Goal: Task Accomplishment & Management: Manage account settings

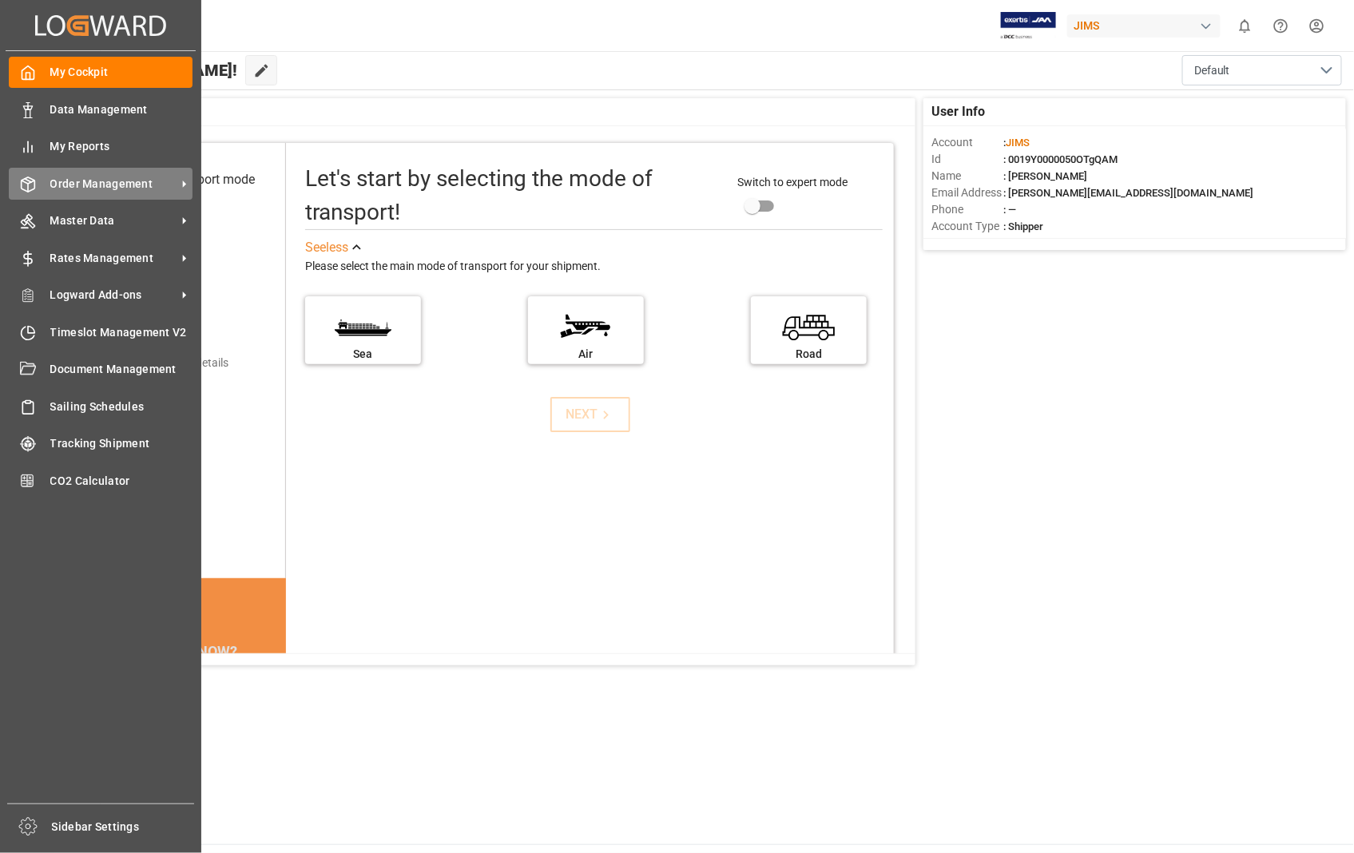
click at [109, 176] on span "Order Management" at bounding box center [113, 184] width 126 height 17
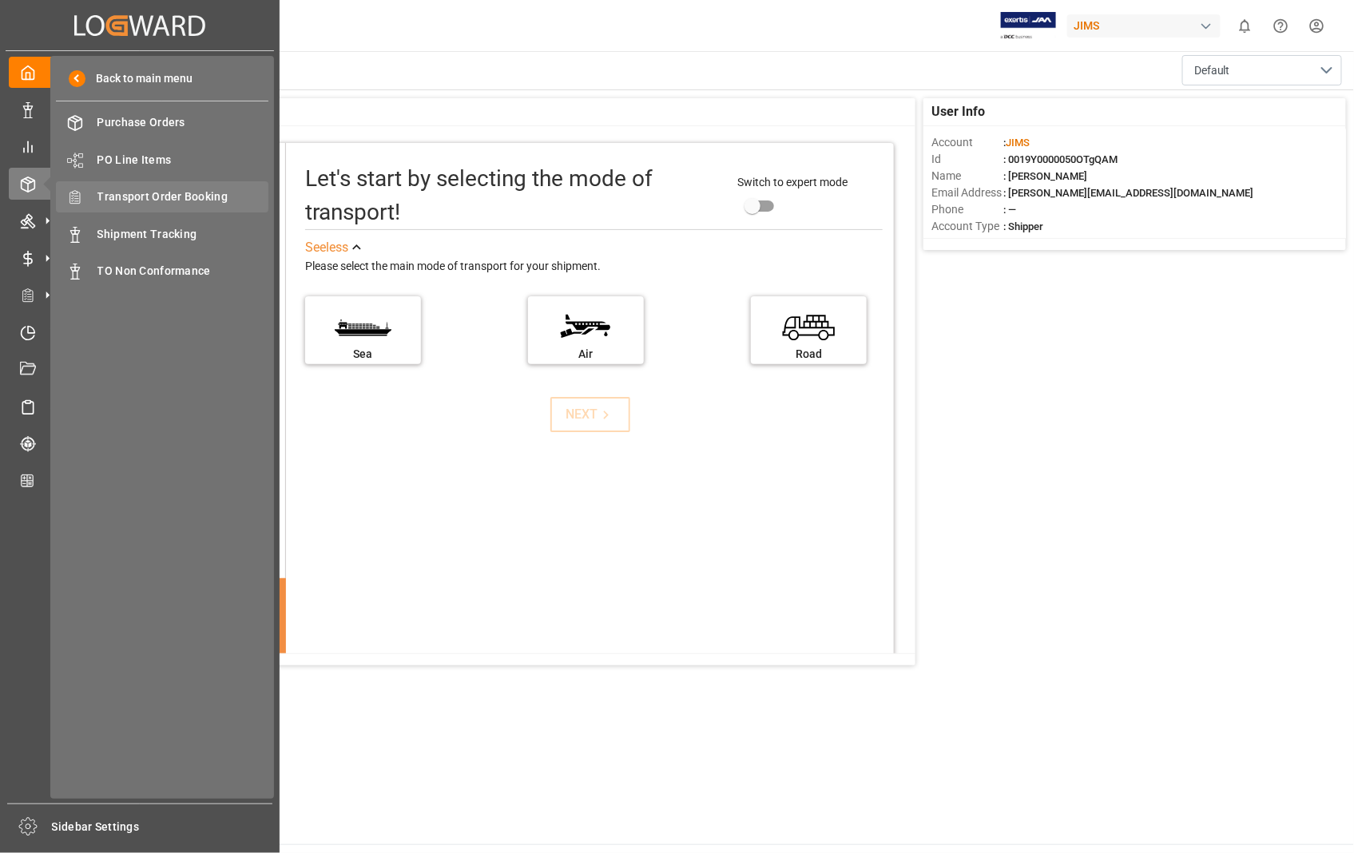
click at [178, 192] on span "Transport Order Booking" at bounding box center [183, 197] width 172 height 17
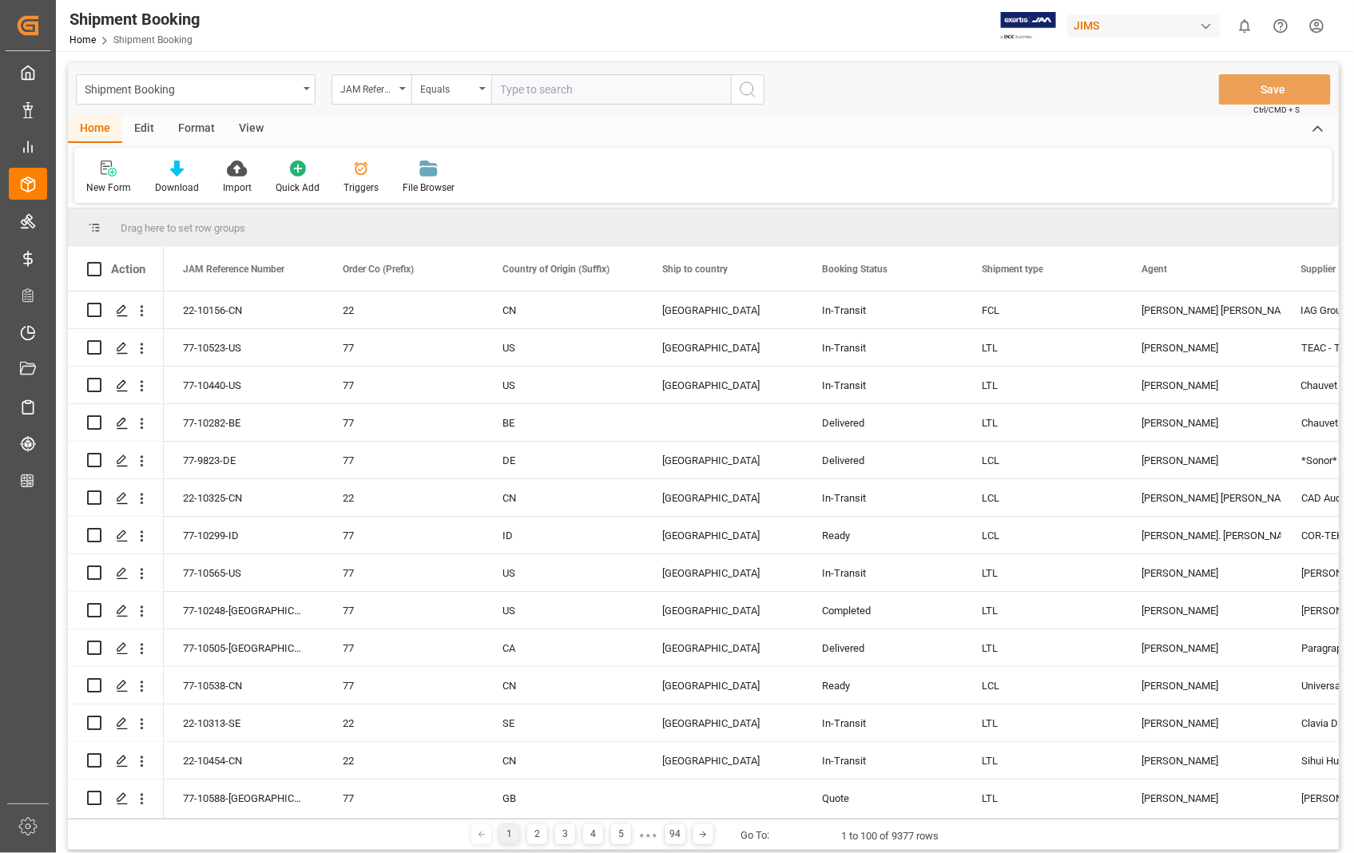
click at [620, 78] on input "text" at bounding box center [611, 89] width 240 height 30
type input "22-10583-[GEOGRAPHIC_DATA]"
click at [745, 85] on icon "search button" at bounding box center [747, 89] width 19 height 19
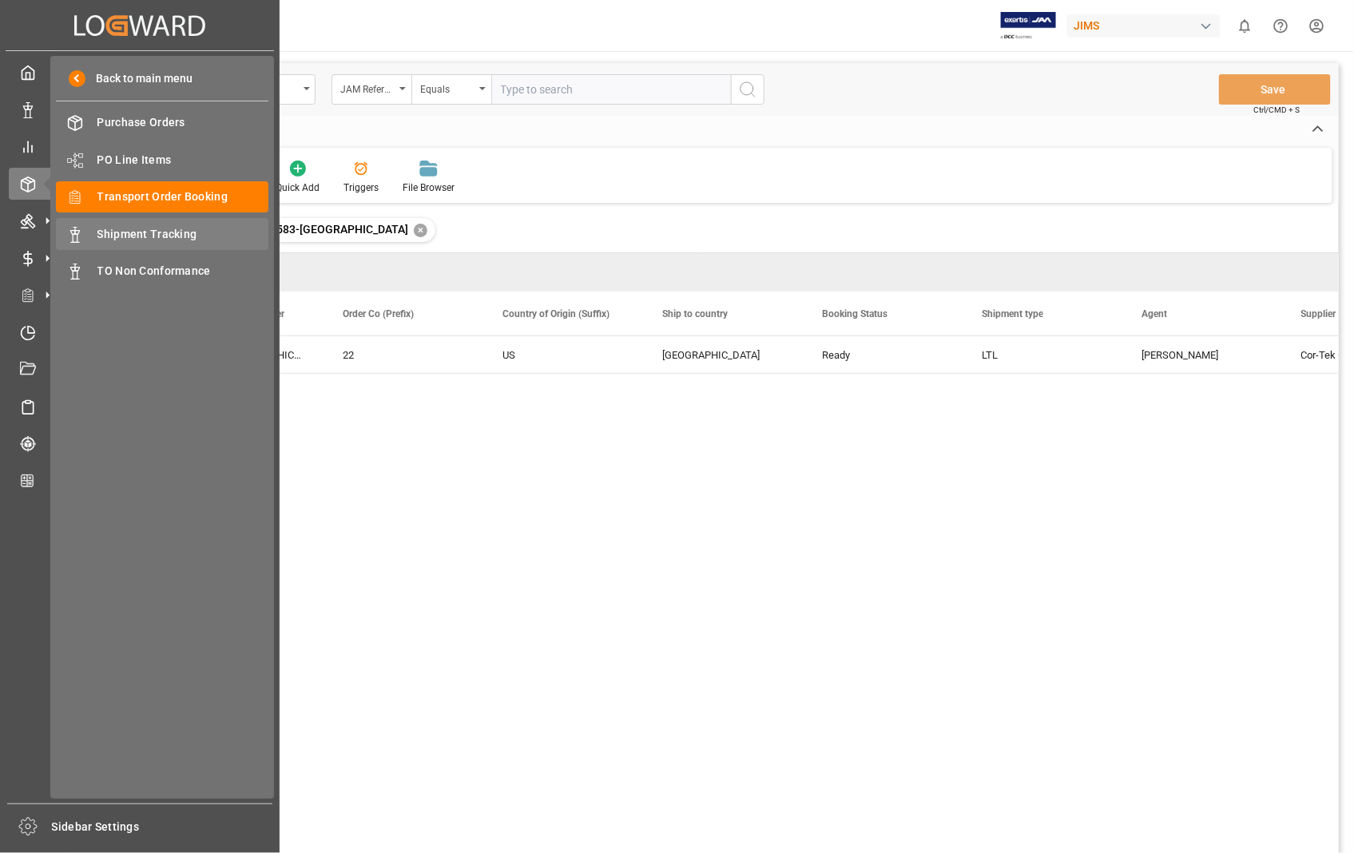
click at [154, 229] on span "Shipment Tracking" at bounding box center [183, 234] width 172 height 17
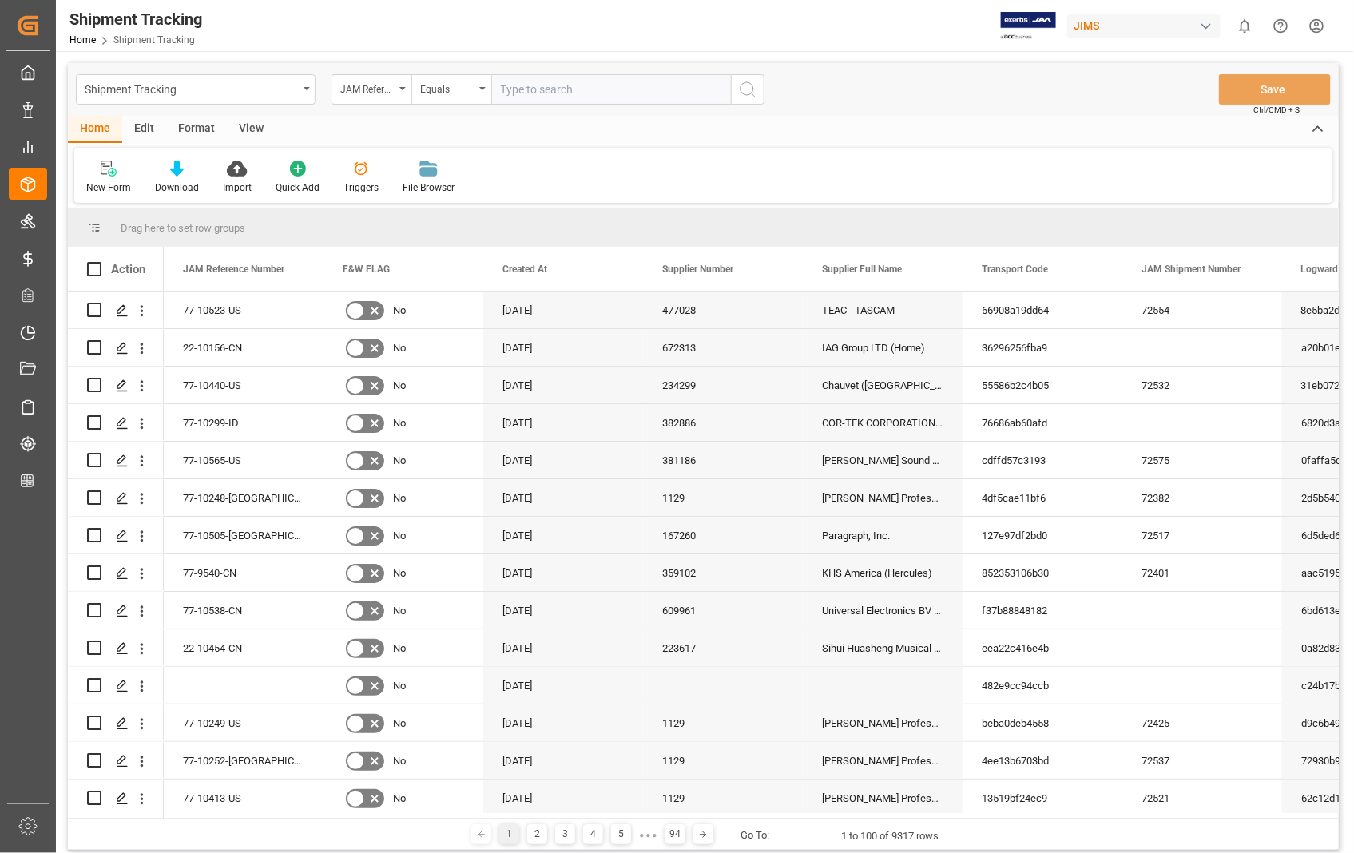
click at [559, 83] on input "text" at bounding box center [611, 89] width 240 height 30
paste input "22-10583-[GEOGRAPHIC_DATA]"
type input "22-10583-[GEOGRAPHIC_DATA]"
click at [743, 88] on icon "search button" at bounding box center [747, 89] width 19 height 19
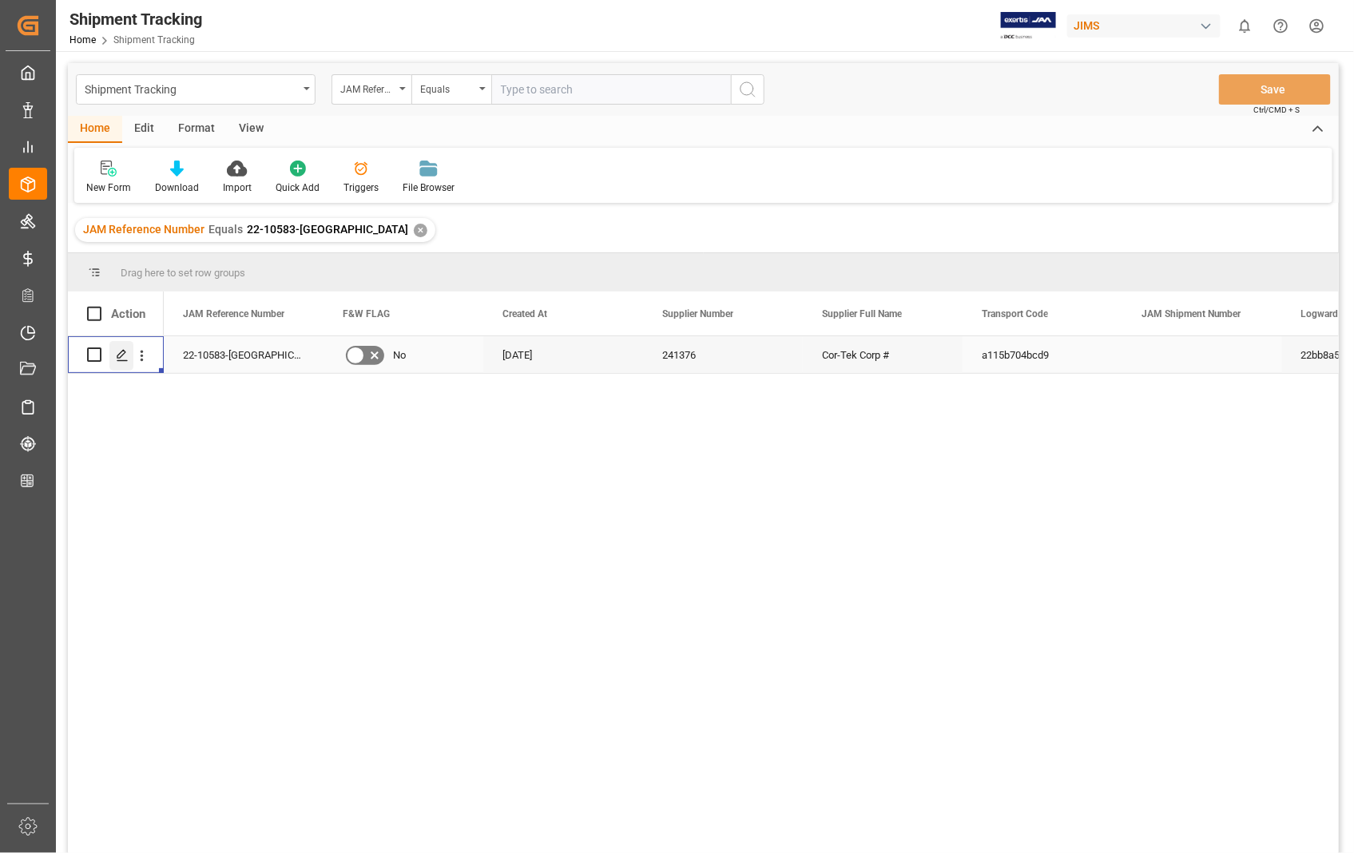
click at [118, 354] on polygon "Press SPACE to select this row." at bounding box center [121, 354] width 8 height 8
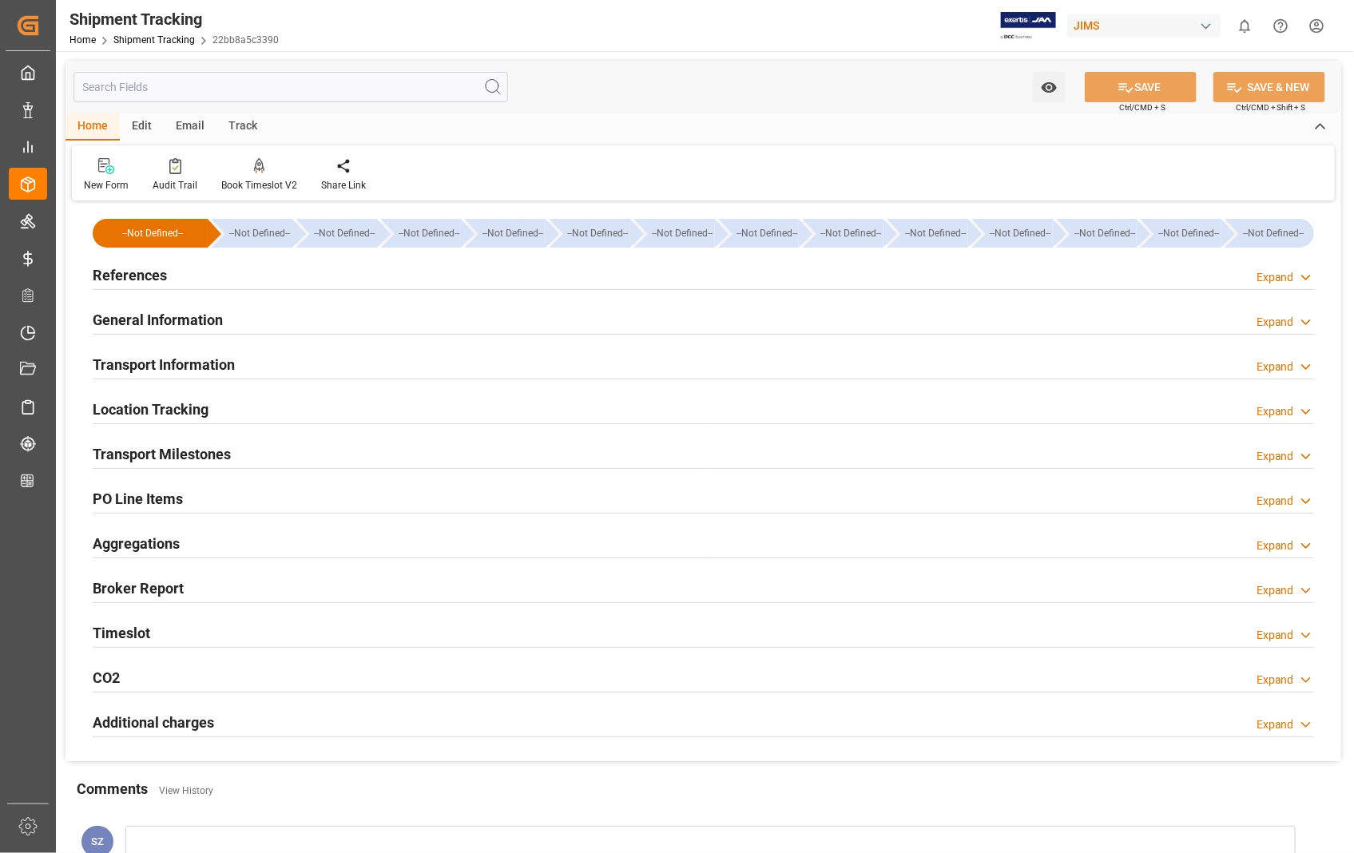
click at [94, 276] on h2 "References" at bounding box center [130, 275] width 74 height 22
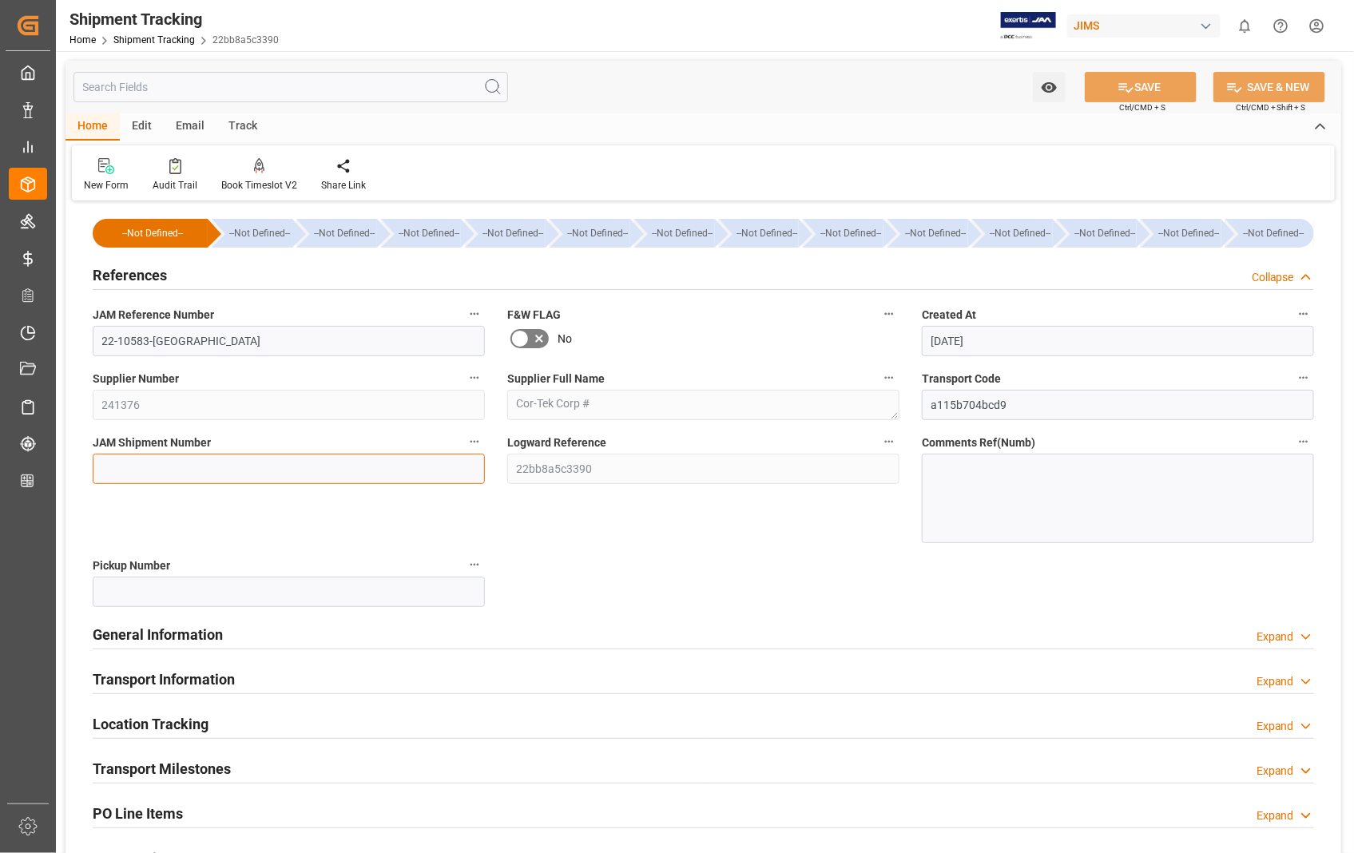
click at [153, 459] on input at bounding box center [289, 469] width 392 height 30
paste input "72576"
type input "72576"
click at [1168, 89] on button "SAVE" at bounding box center [1141, 87] width 112 height 30
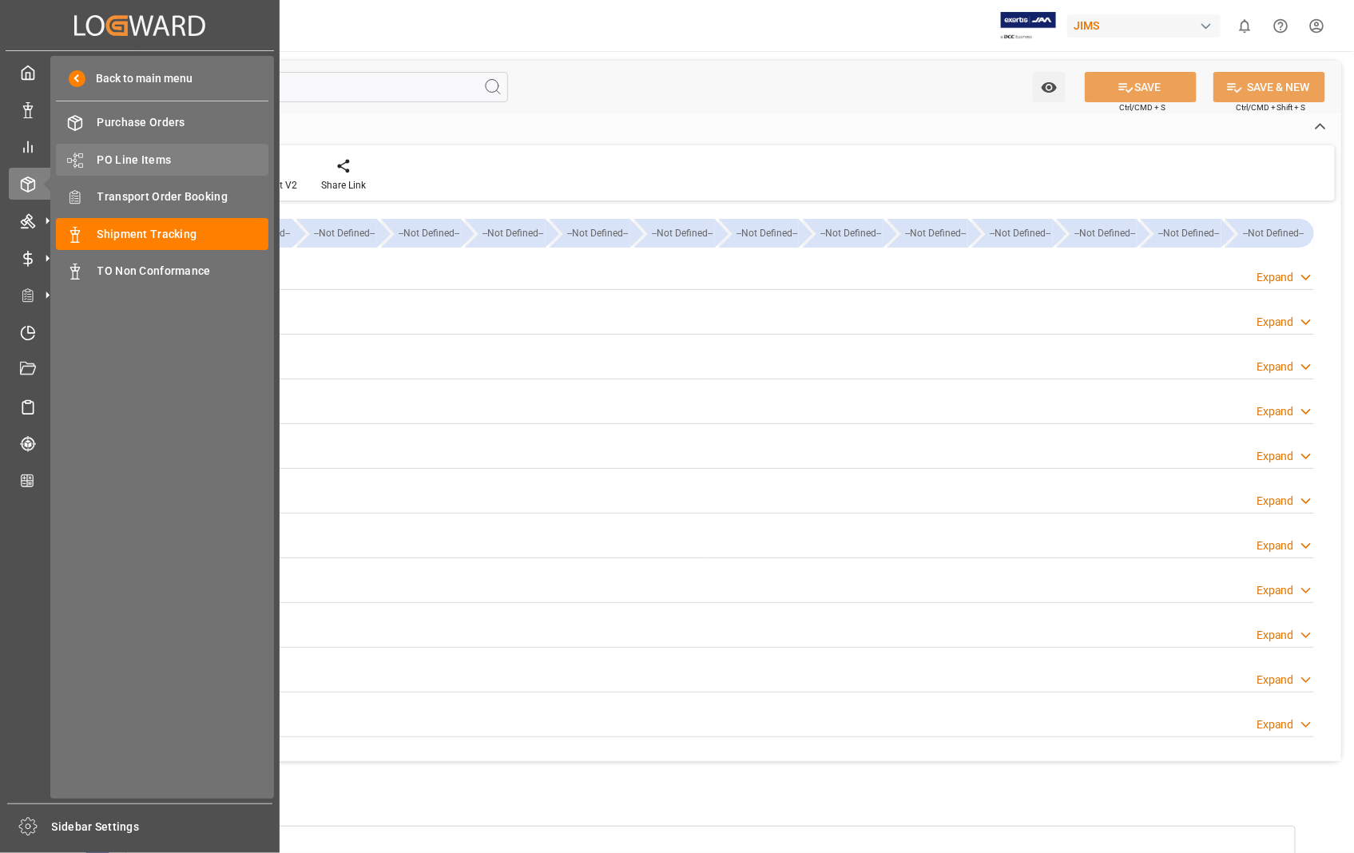
click at [156, 155] on span "PO Line Items" at bounding box center [183, 160] width 172 height 17
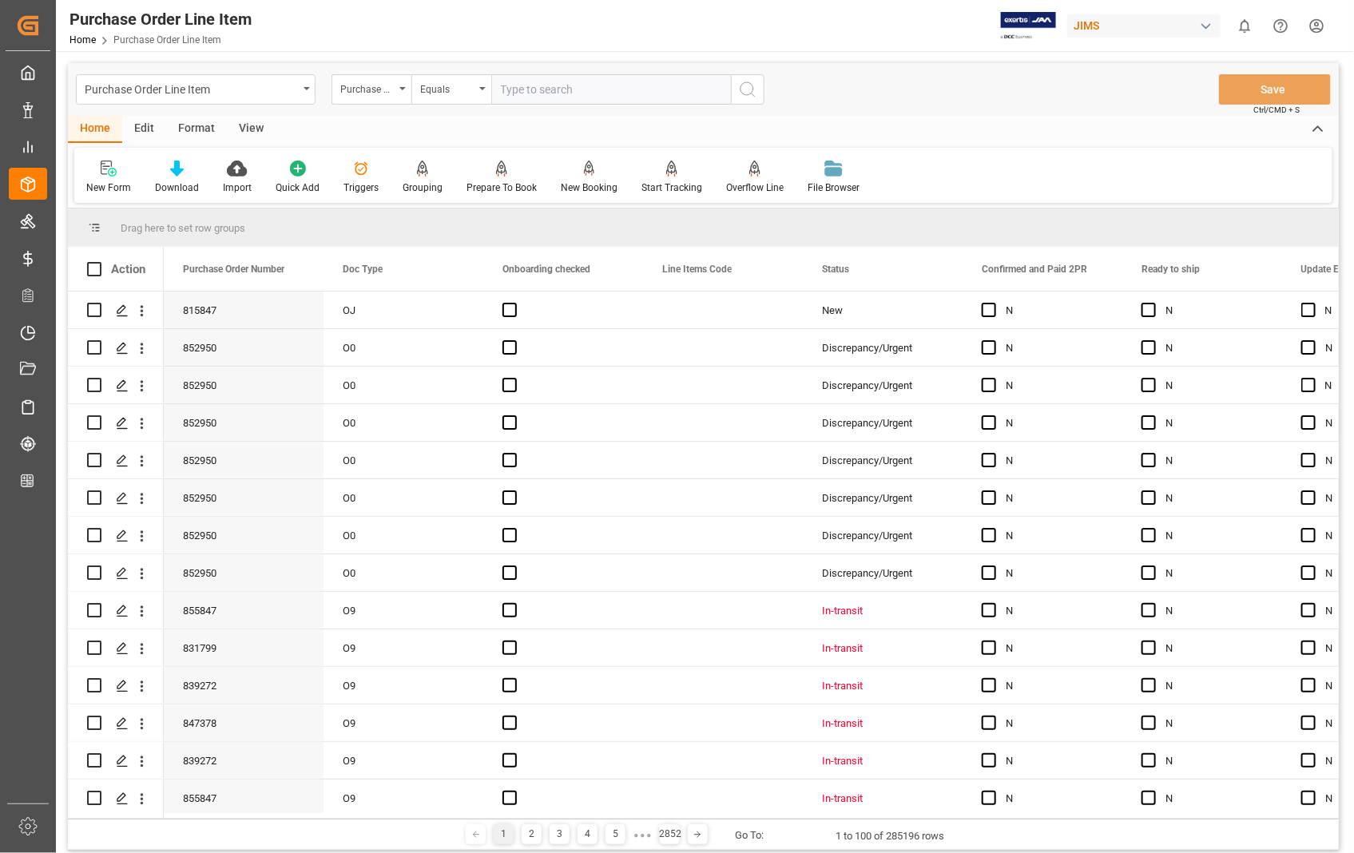
click at [563, 90] on input "text" at bounding box center [611, 89] width 240 height 30
type input "815847"
click at [753, 89] on circle "search button" at bounding box center [747, 88] width 13 height 13
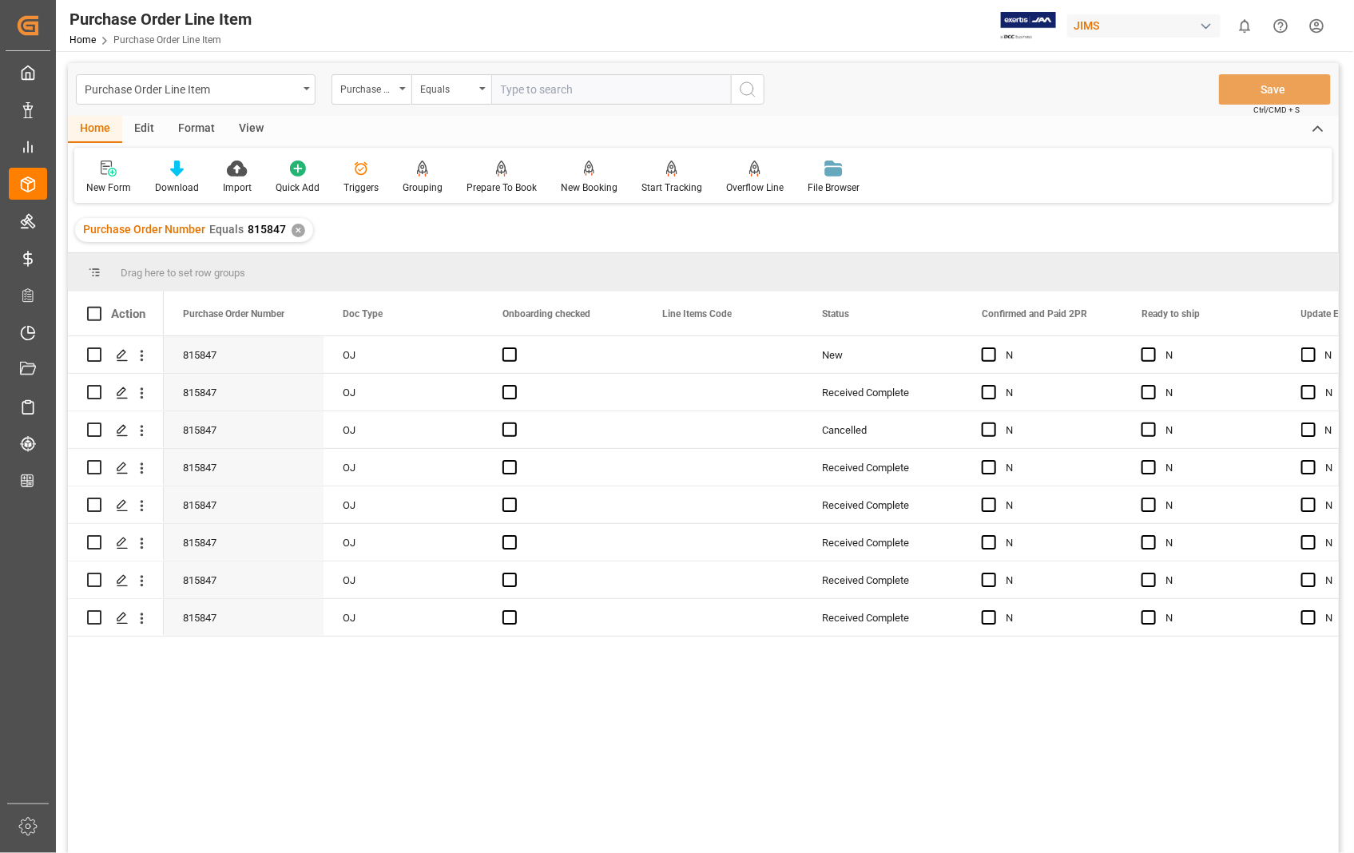
click at [254, 128] on div "View" at bounding box center [251, 129] width 49 height 27
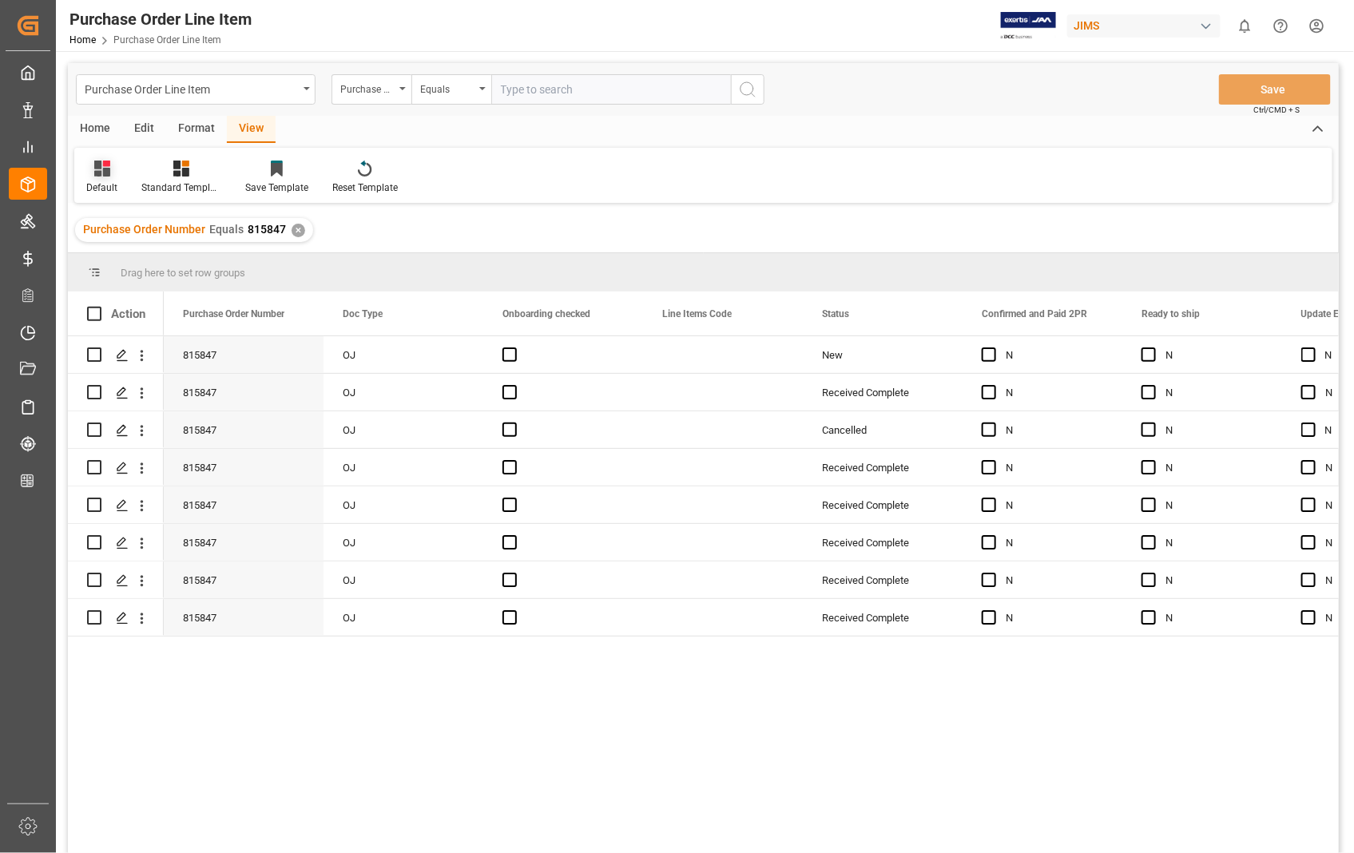
click at [99, 184] on div "Default" at bounding box center [101, 188] width 31 height 14
click at [121, 252] on div "Sophia setting." at bounding box center [164, 258] width 140 height 17
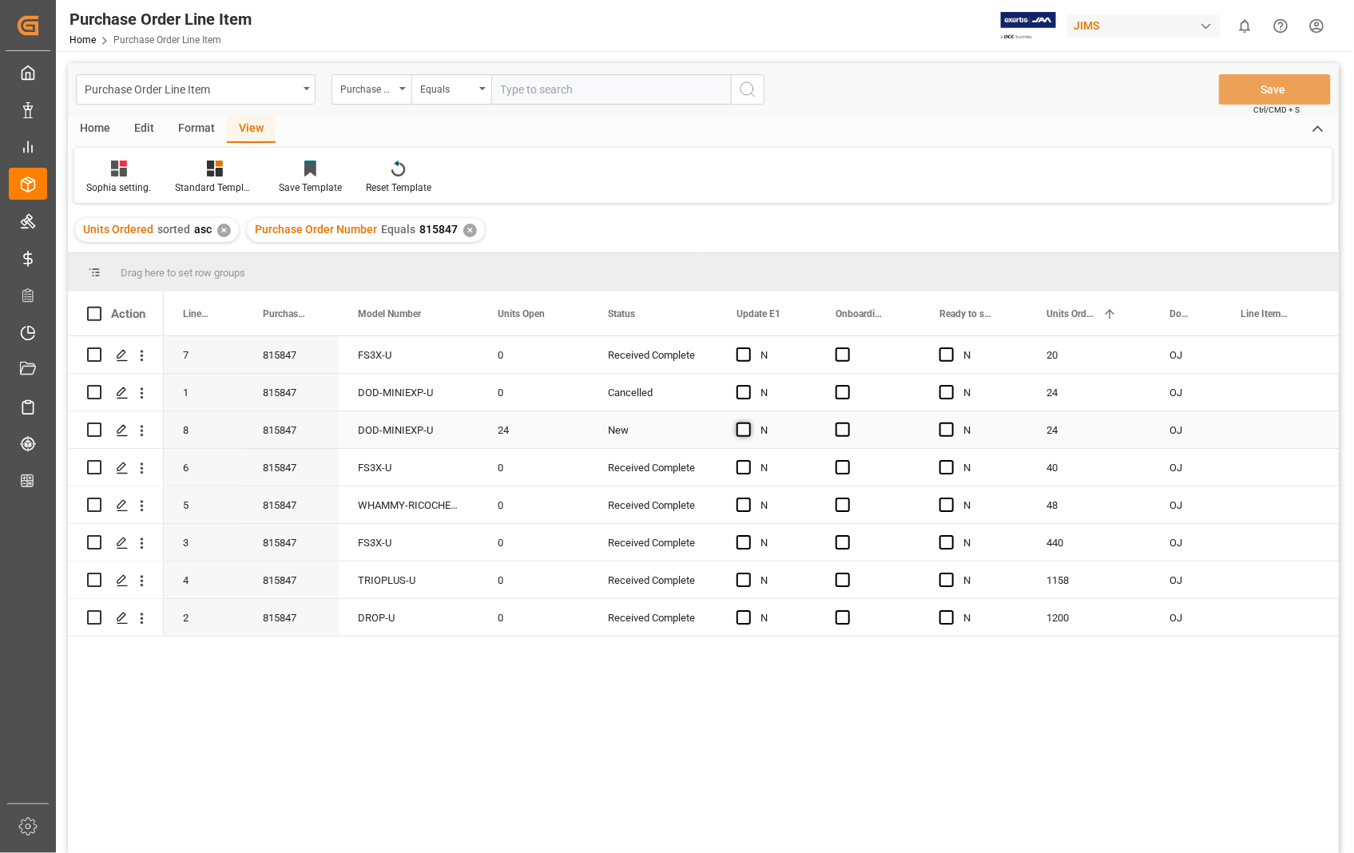
click at [743, 428] on span "Press SPACE to select this row." at bounding box center [744, 430] width 14 height 14
click at [749, 423] on input "Press SPACE to select this row." at bounding box center [749, 423] width 0 height 0
click at [841, 430] on span "Press SPACE to select this row." at bounding box center [843, 430] width 14 height 14
click at [848, 423] on input "Press SPACE to select this row." at bounding box center [848, 423] width 0 height 0
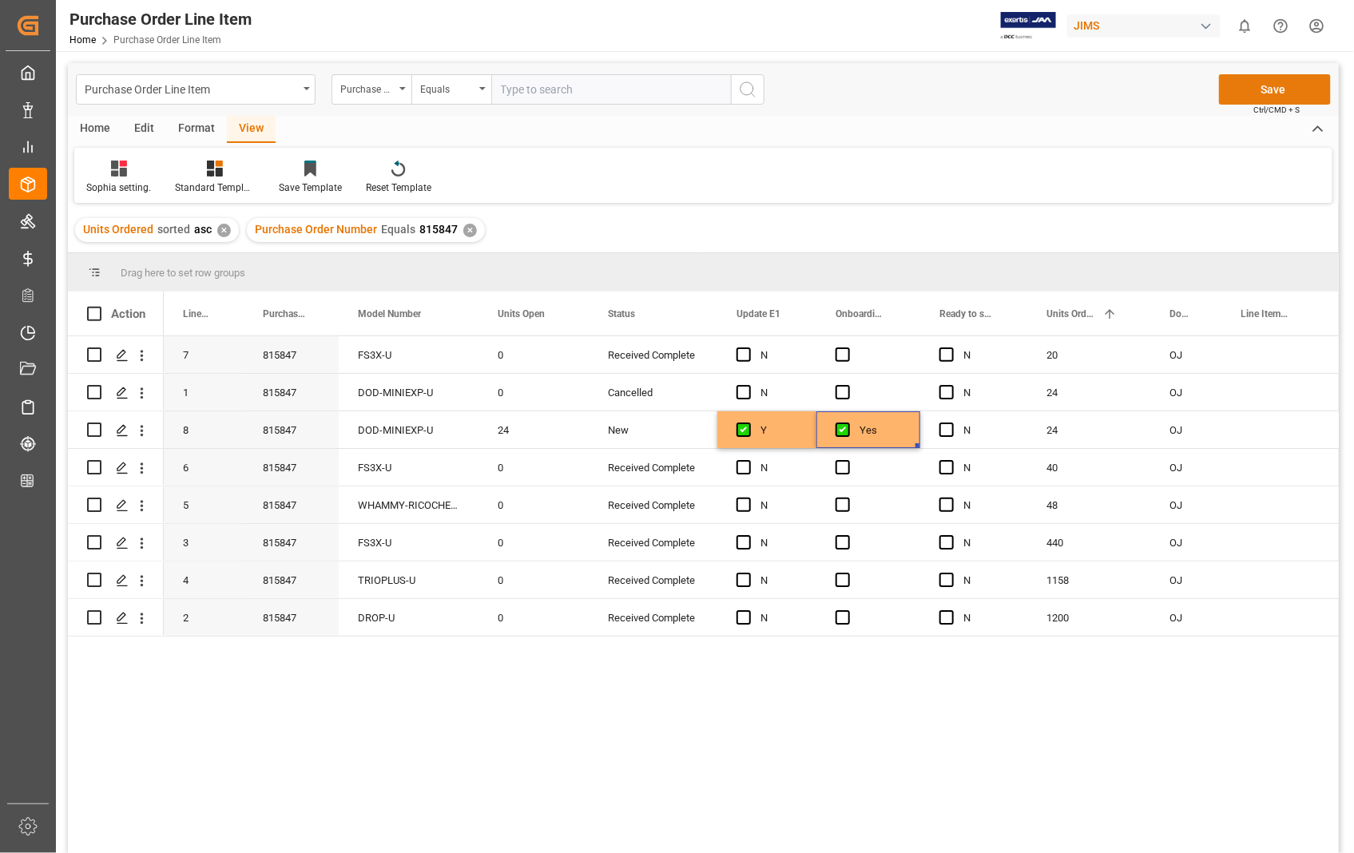
click at [1271, 83] on button "Save" at bounding box center [1275, 89] width 112 height 30
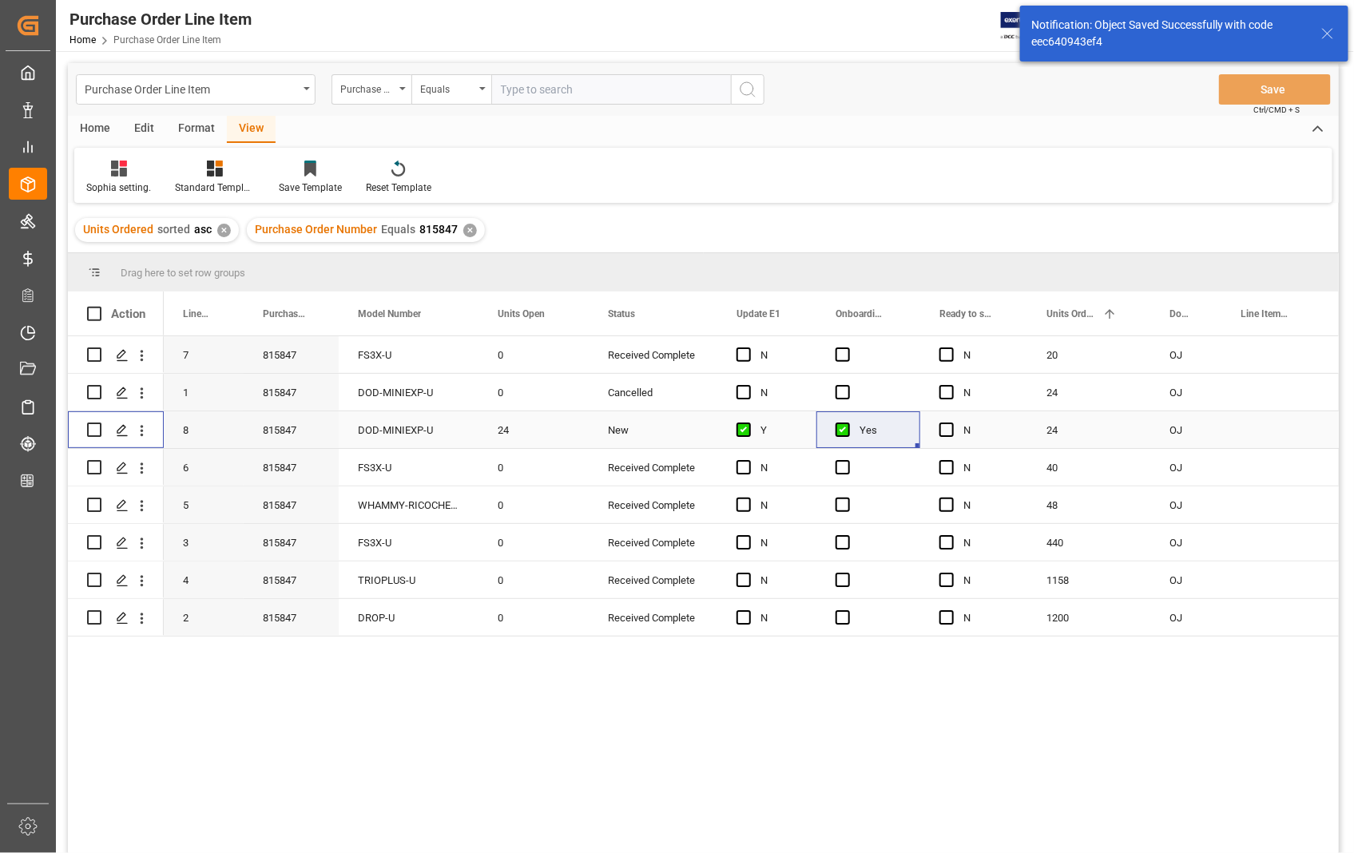
click at [91, 427] on input "Press Space to toggle row selection (unchecked)" at bounding box center [94, 430] width 14 height 14
checkbox input "true"
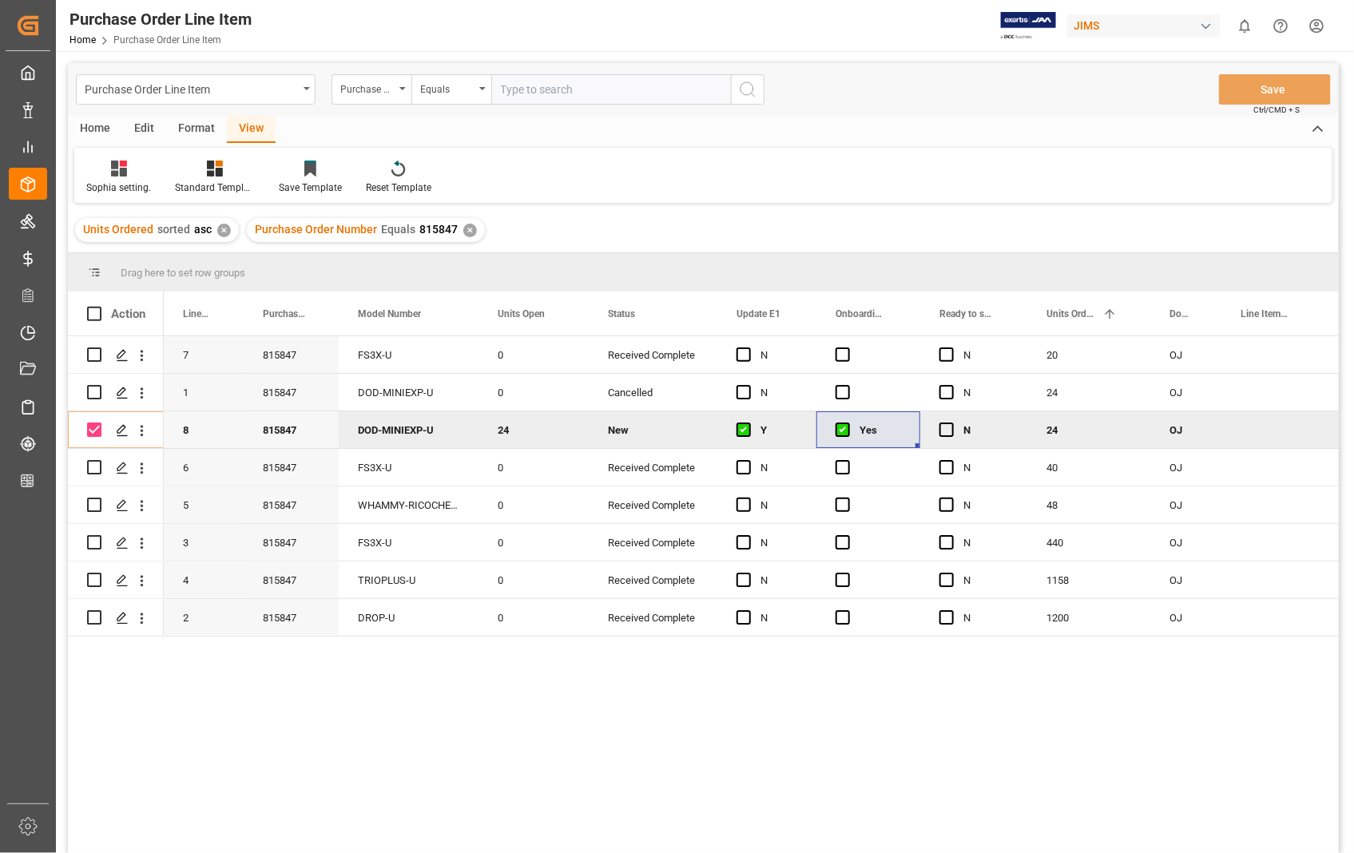
click at [94, 128] on div "Home" at bounding box center [95, 129] width 54 height 27
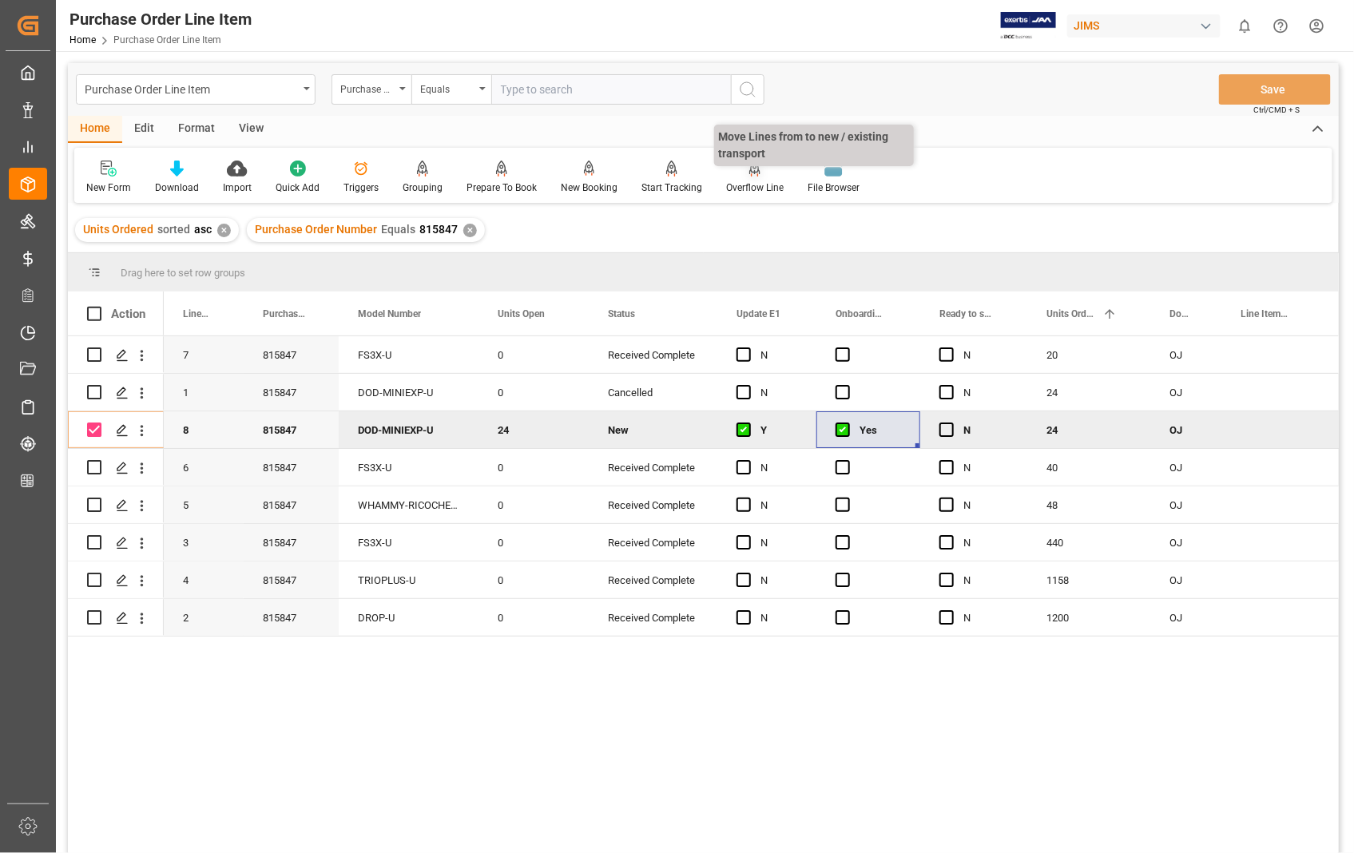
click at [748, 177] on div "Overflow Line" at bounding box center [754, 177] width 81 height 35
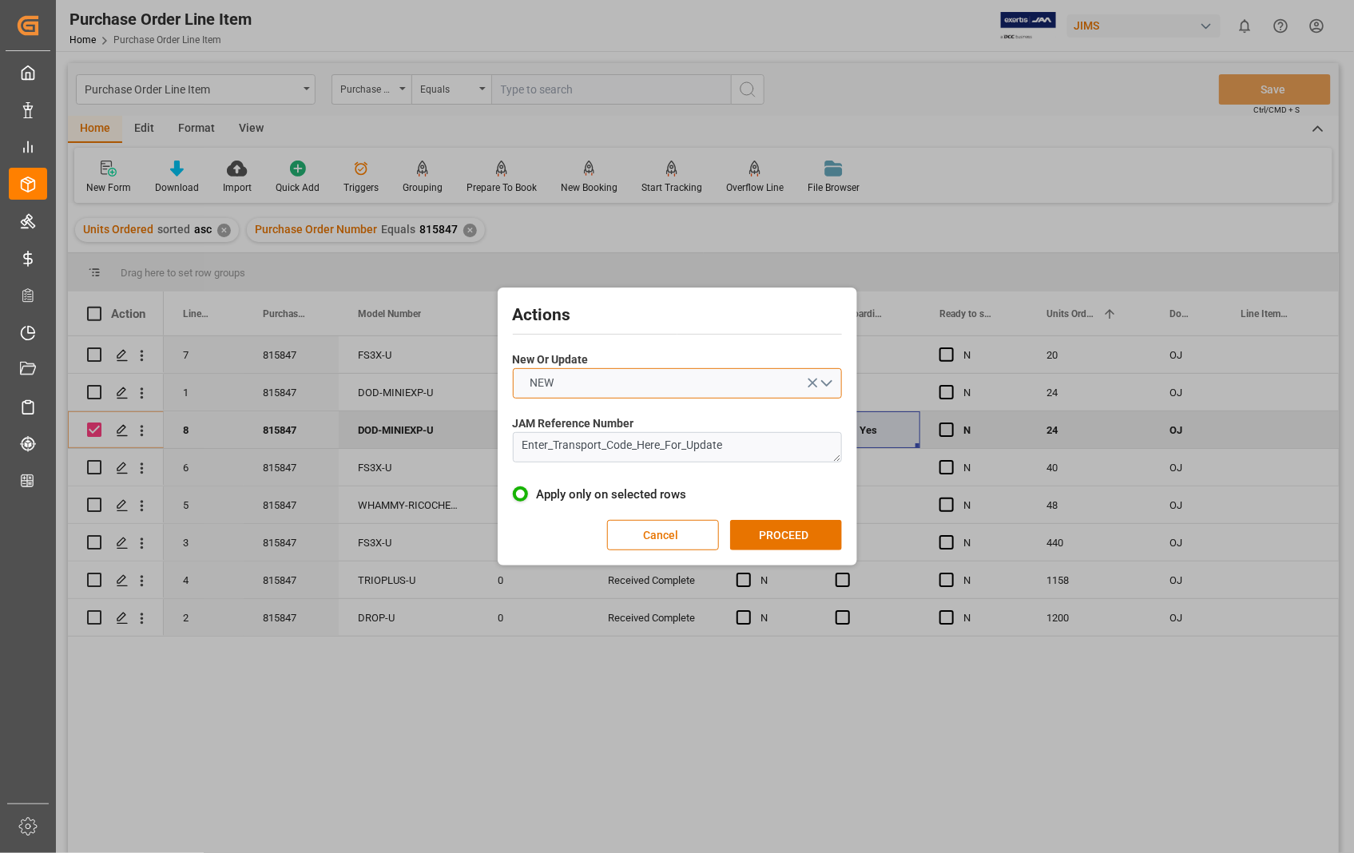
click at [829, 381] on button "NEW" at bounding box center [677, 383] width 329 height 30
click at [576, 427] on div "UPDATE" at bounding box center [678, 421] width 328 height 34
drag, startPoint x: 753, startPoint y: 446, endPoint x: 478, endPoint y: 452, distance: 275.7
click at [478, 452] on div "Actions New Or Update UPDATE JAM Reference Number Enter_Transport_Code_Here_For…" at bounding box center [677, 426] width 1354 height 853
paste textarea "22-10583-[GEOGRAPHIC_DATA]"
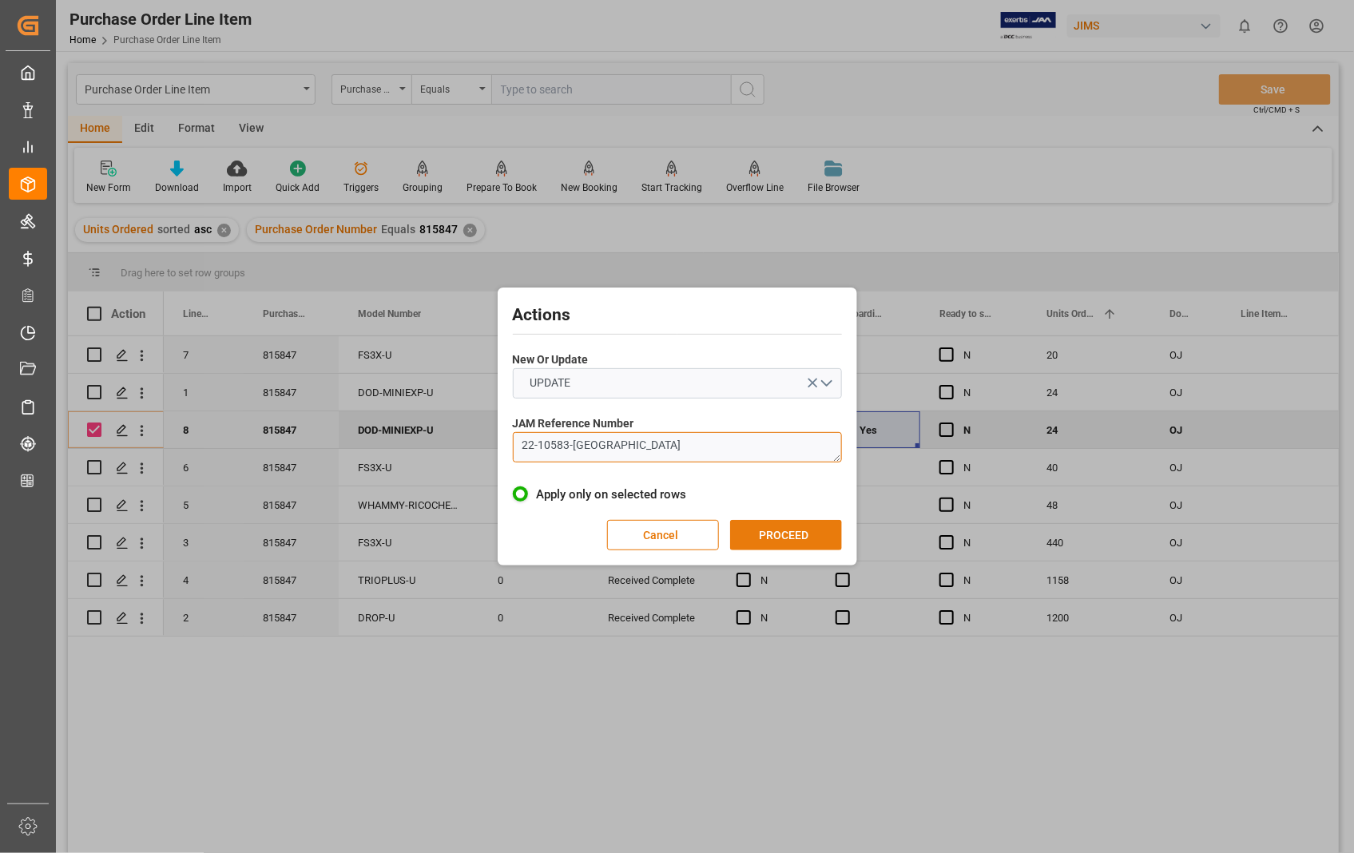
type textarea "22-10583-[GEOGRAPHIC_DATA]"
click at [786, 534] on button "PROCEED" at bounding box center [786, 535] width 112 height 30
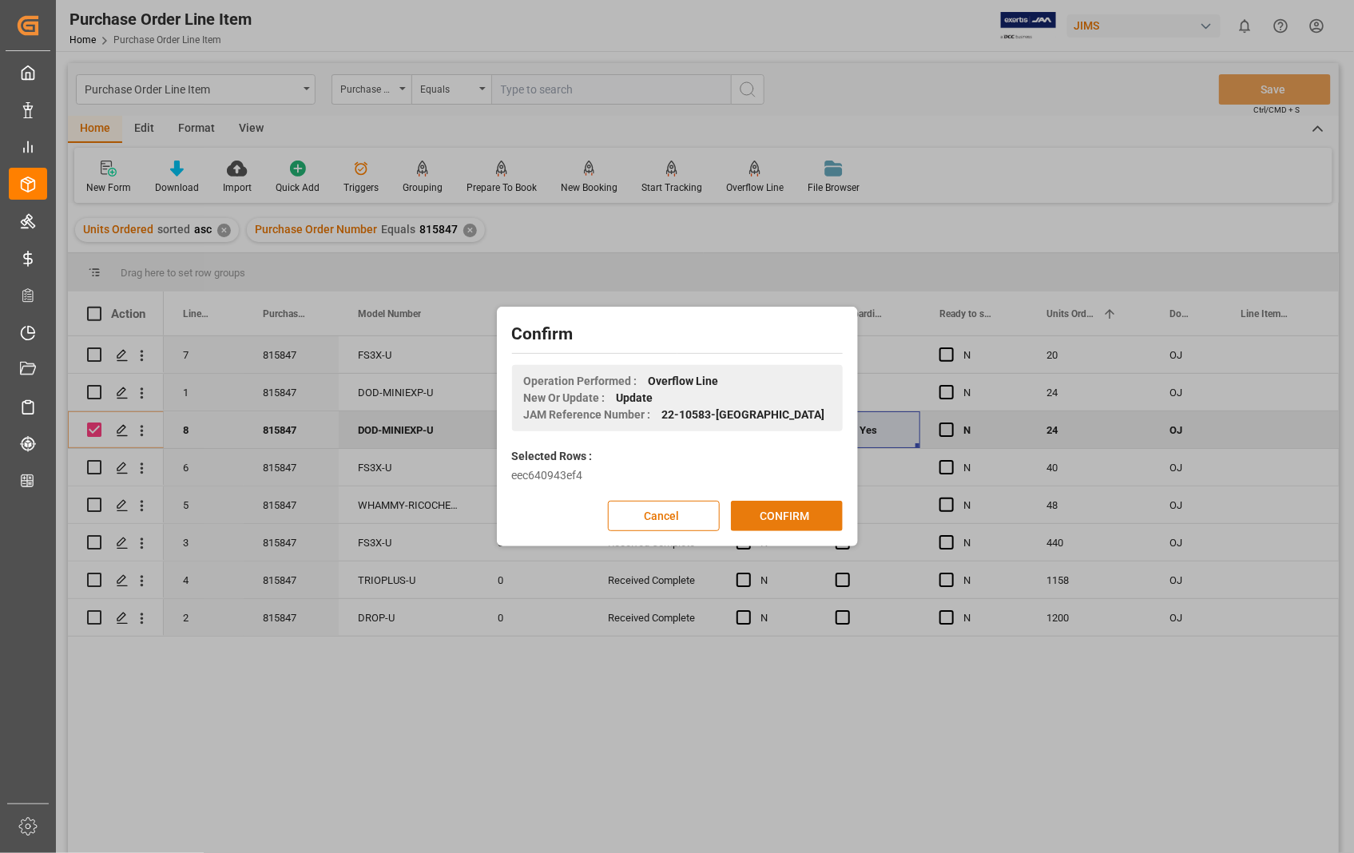
click at [777, 510] on button "CONFIRM" at bounding box center [787, 516] width 112 height 30
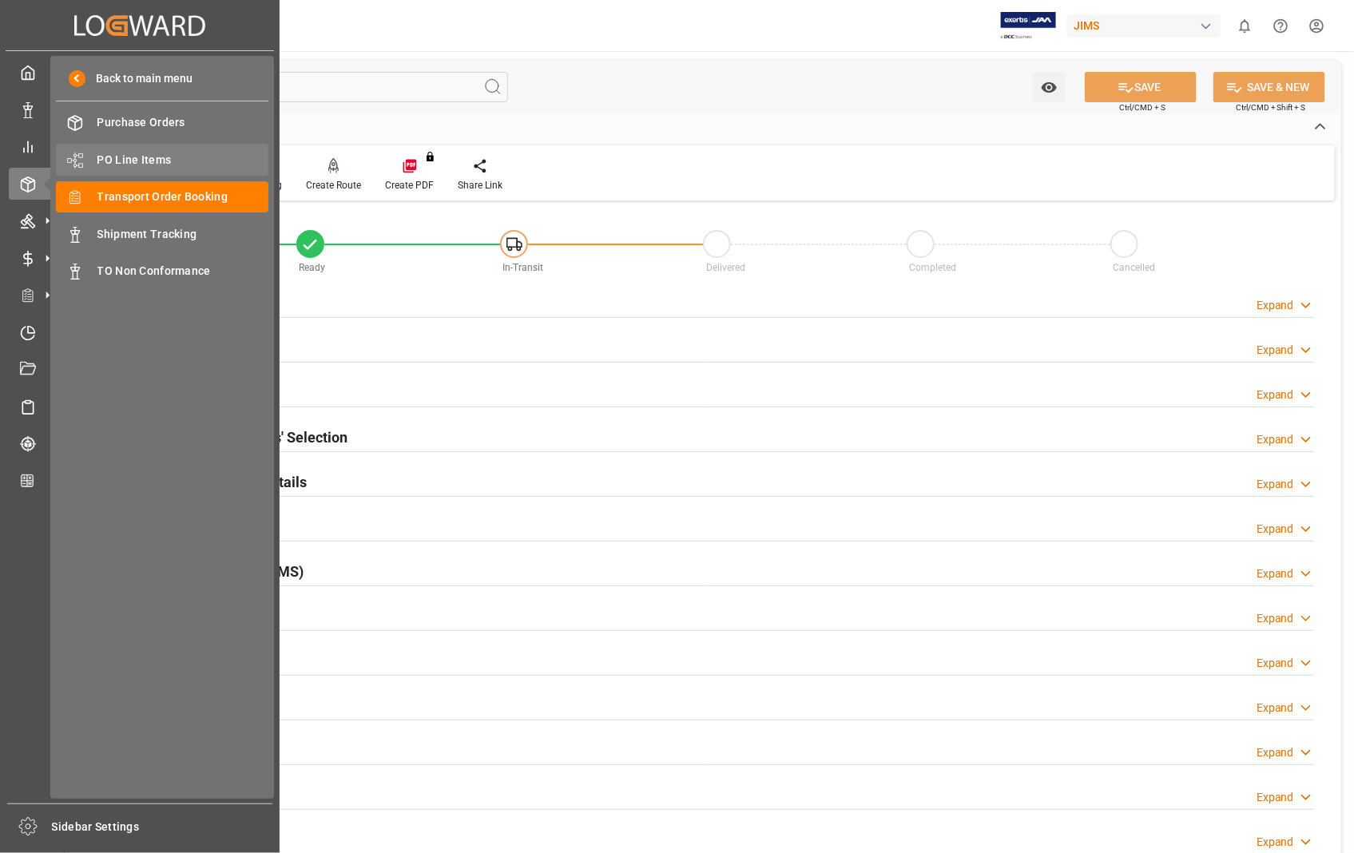
click at [162, 155] on span "PO Line Items" at bounding box center [183, 160] width 172 height 17
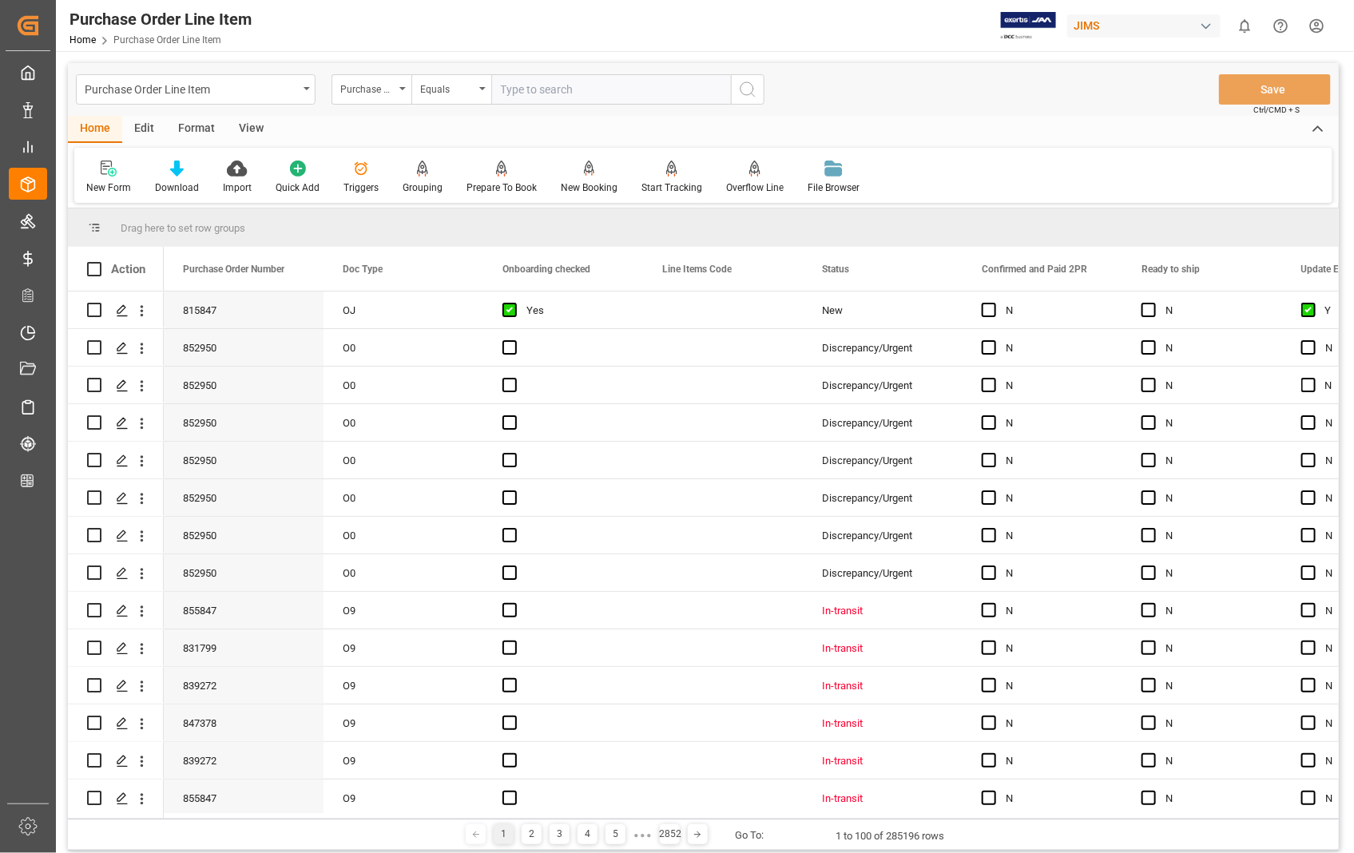
click at [596, 97] on input "text" at bounding box center [611, 89] width 240 height 30
type input "844243"
click at [747, 88] on icon "search button" at bounding box center [747, 89] width 19 height 19
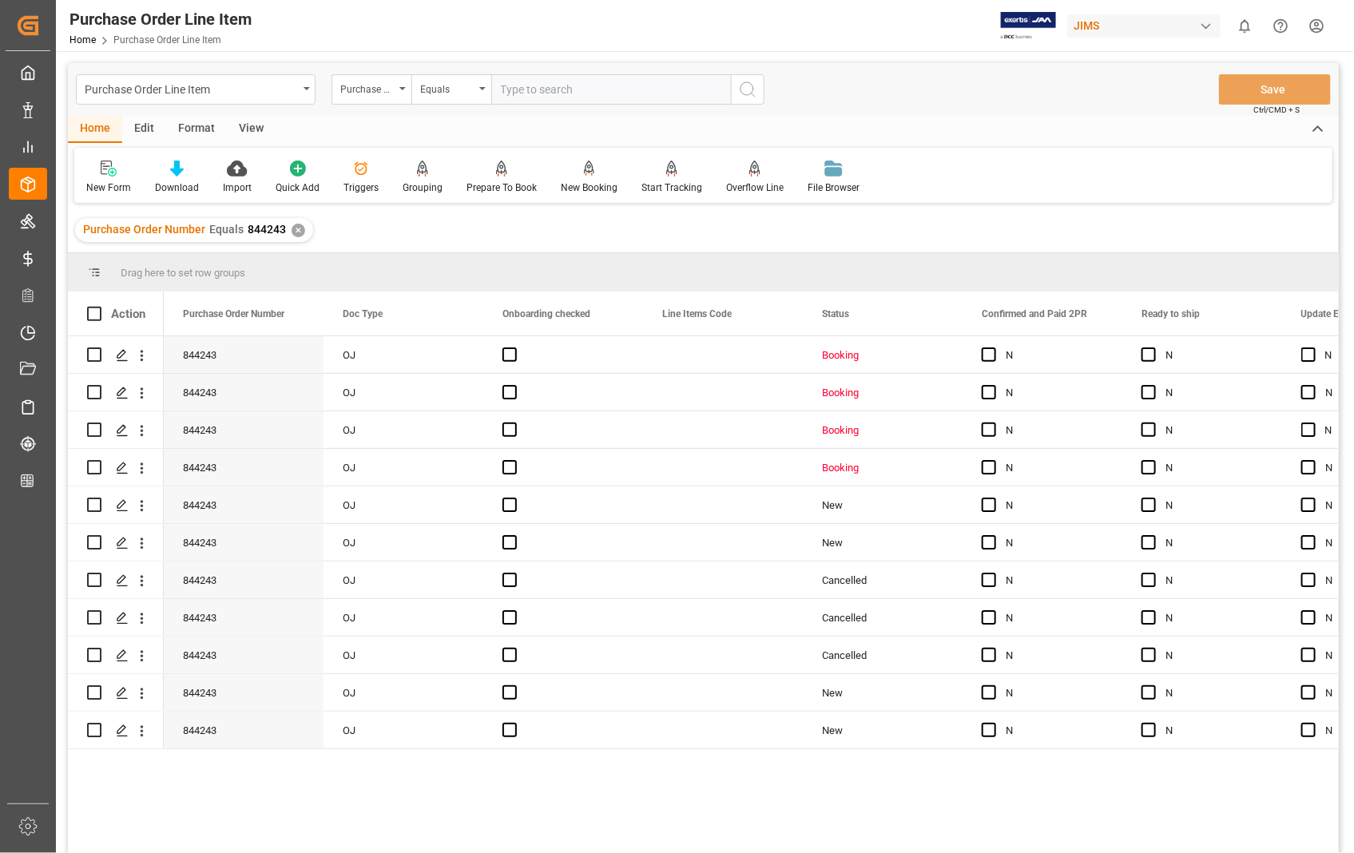
click at [250, 131] on div "View" at bounding box center [251, 129] width 49 height 27
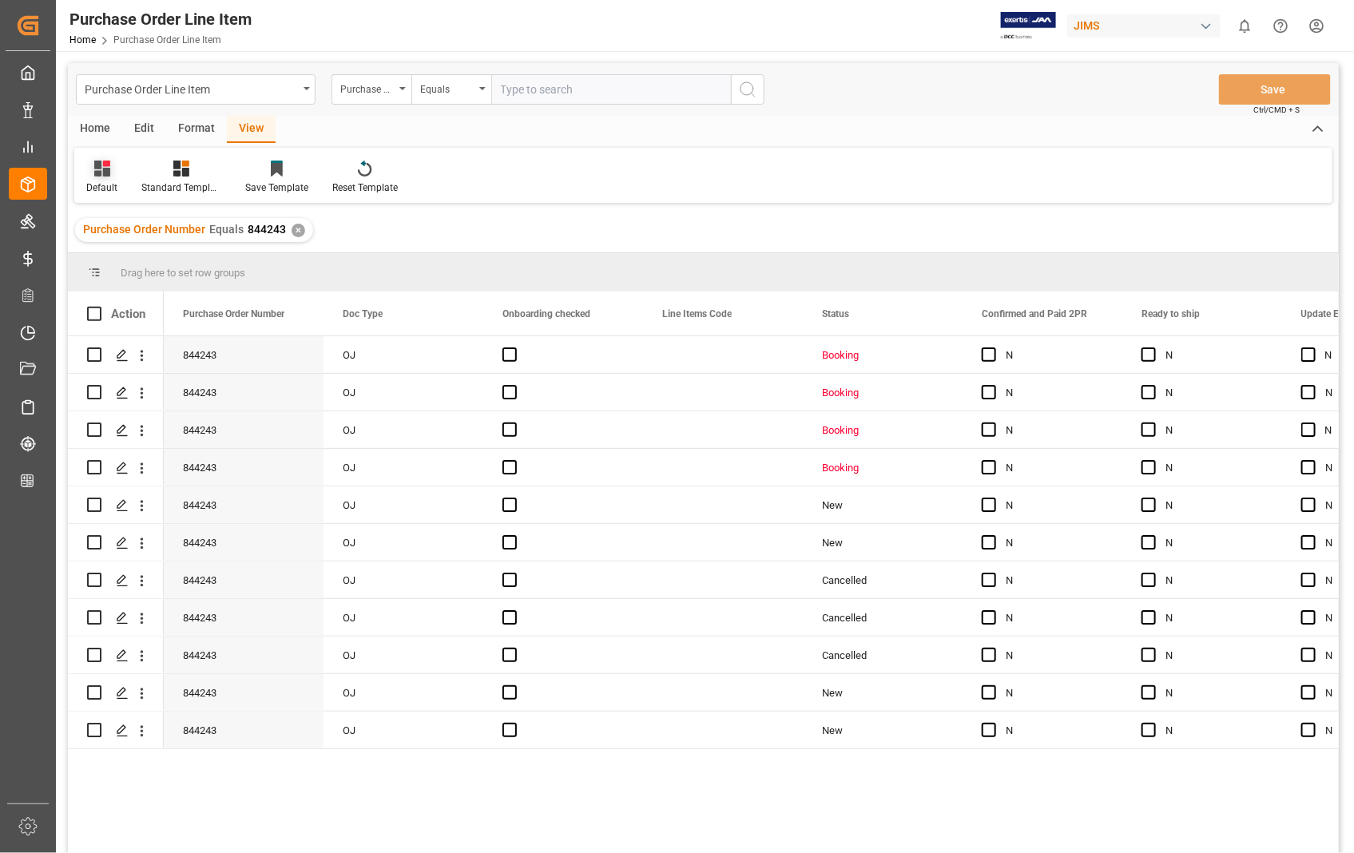
click at [92, 185] on div "Default" at bounding box center [101, 188] width 31 height 14
click at [118, 257] on div "Sophia setting." at bounding box center [164, 258] width 140 height 17
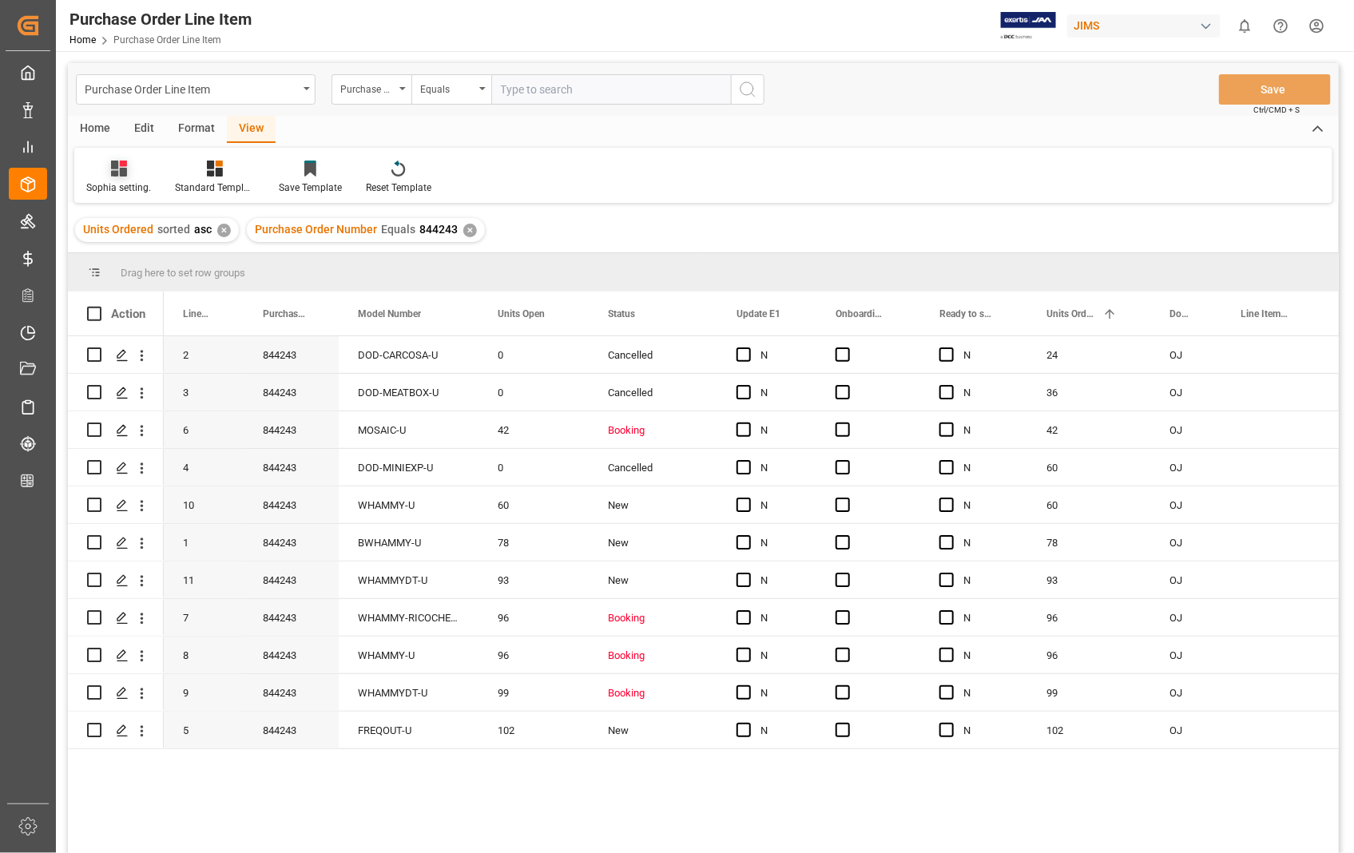
click at [109, 181] on div "Sophia setting." at bounding box center [118, 188] width 65 height 14
click at [602, 104] on input "text" at bounding box center [611, 89] width 240 height 30
click at [586, 89] on input "text" at bounding box center [611, 89] width 240 height 30
type input "833904"
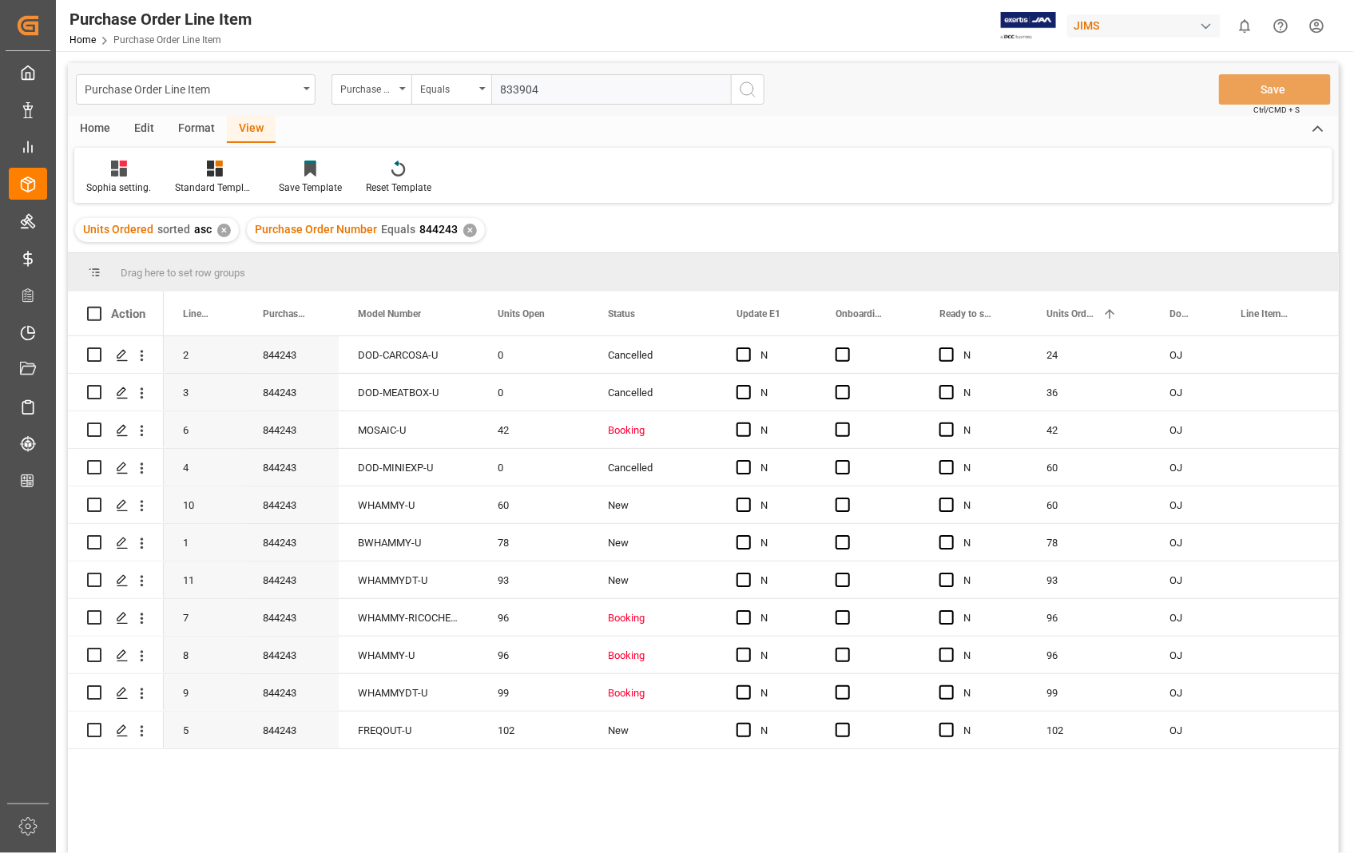
click at [752, 92] on circle "search button" at bounding box center [747, 88] width 13 height 13
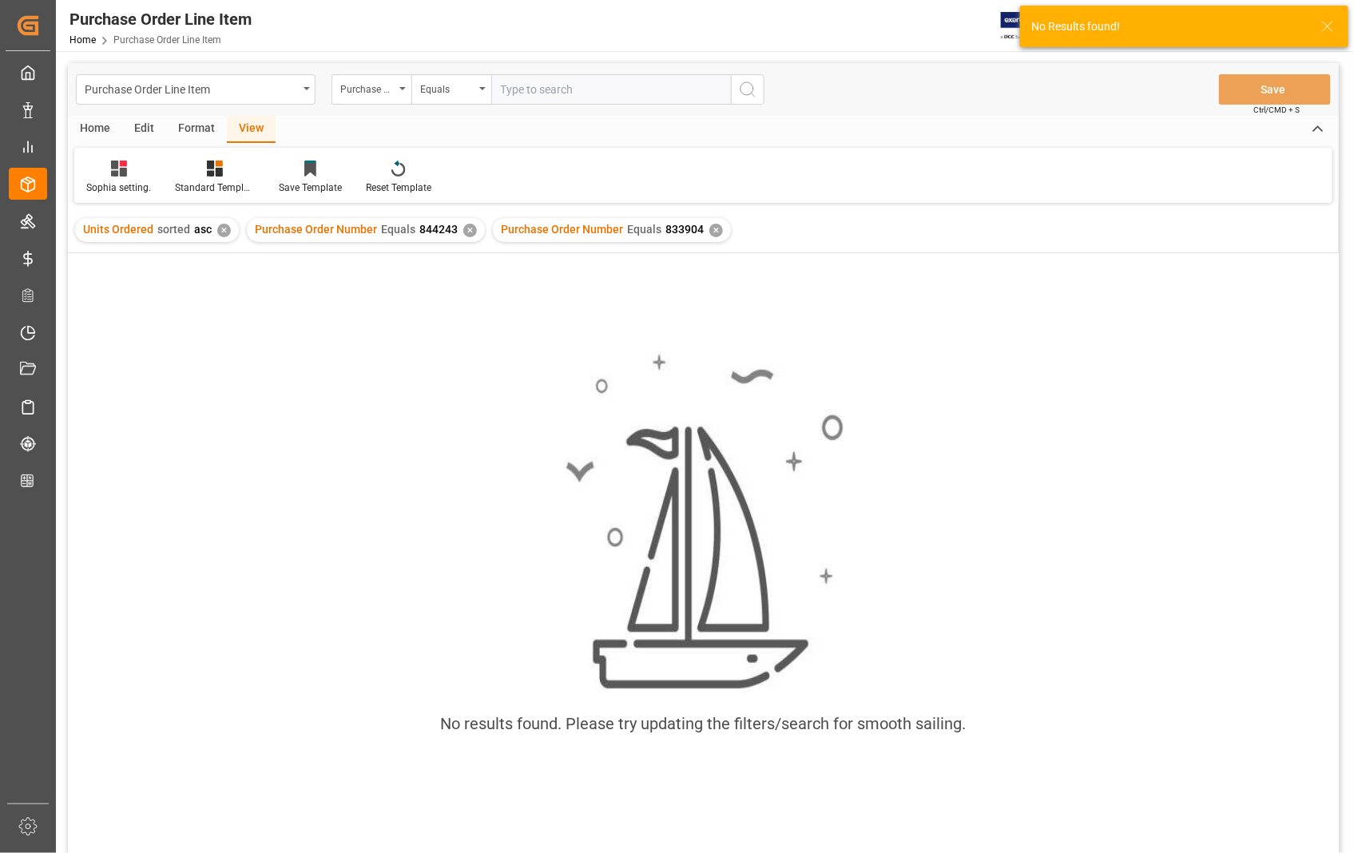
click at [222, 230] on div "✕" at bounding box center [224, 231] width 14 height 14
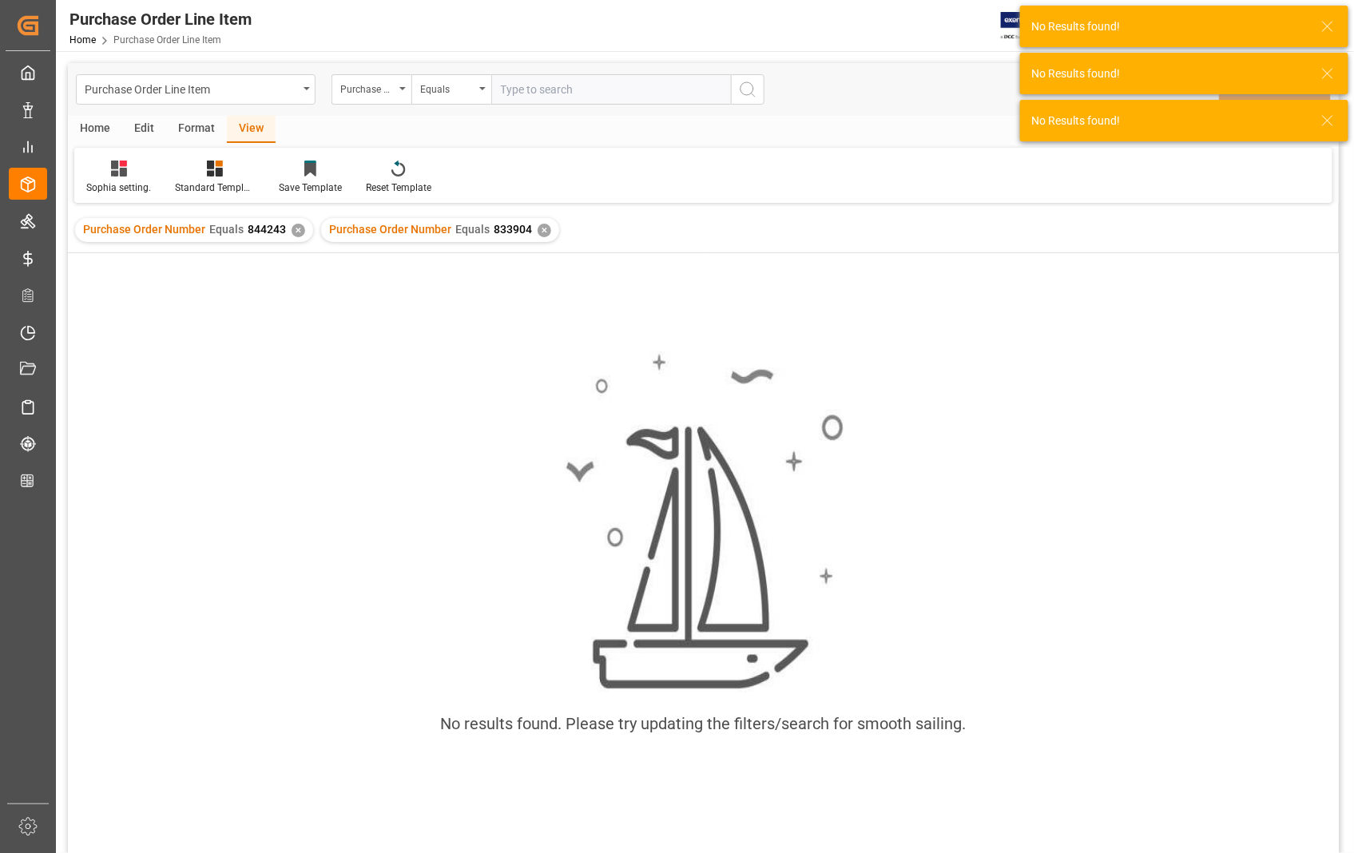
click at [292, 229] on div "✕" at bounding box center [299, 231] width 14 height 14
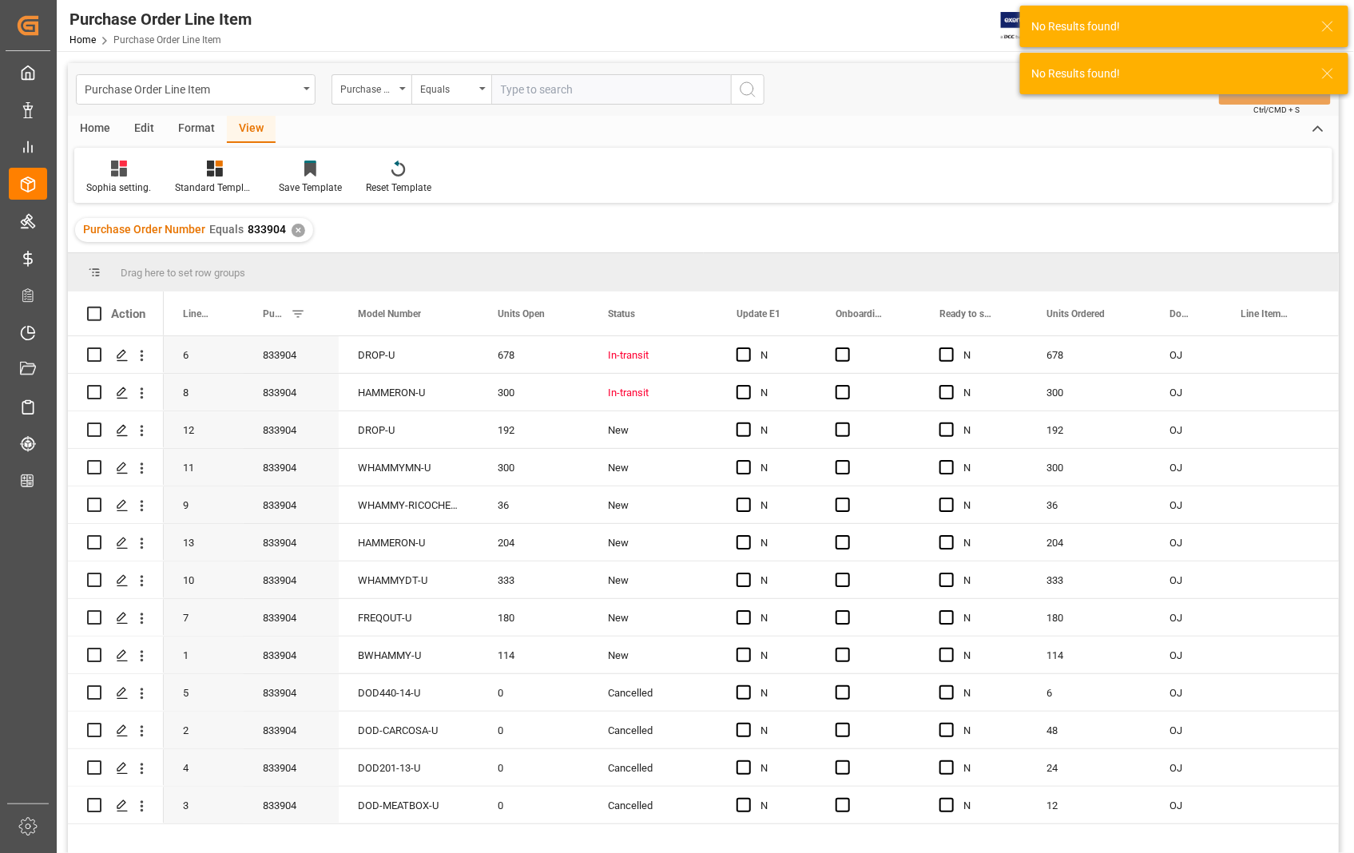
click at [292, 228] on div "✕" at bounding box center [299, 231] width 14 height 14
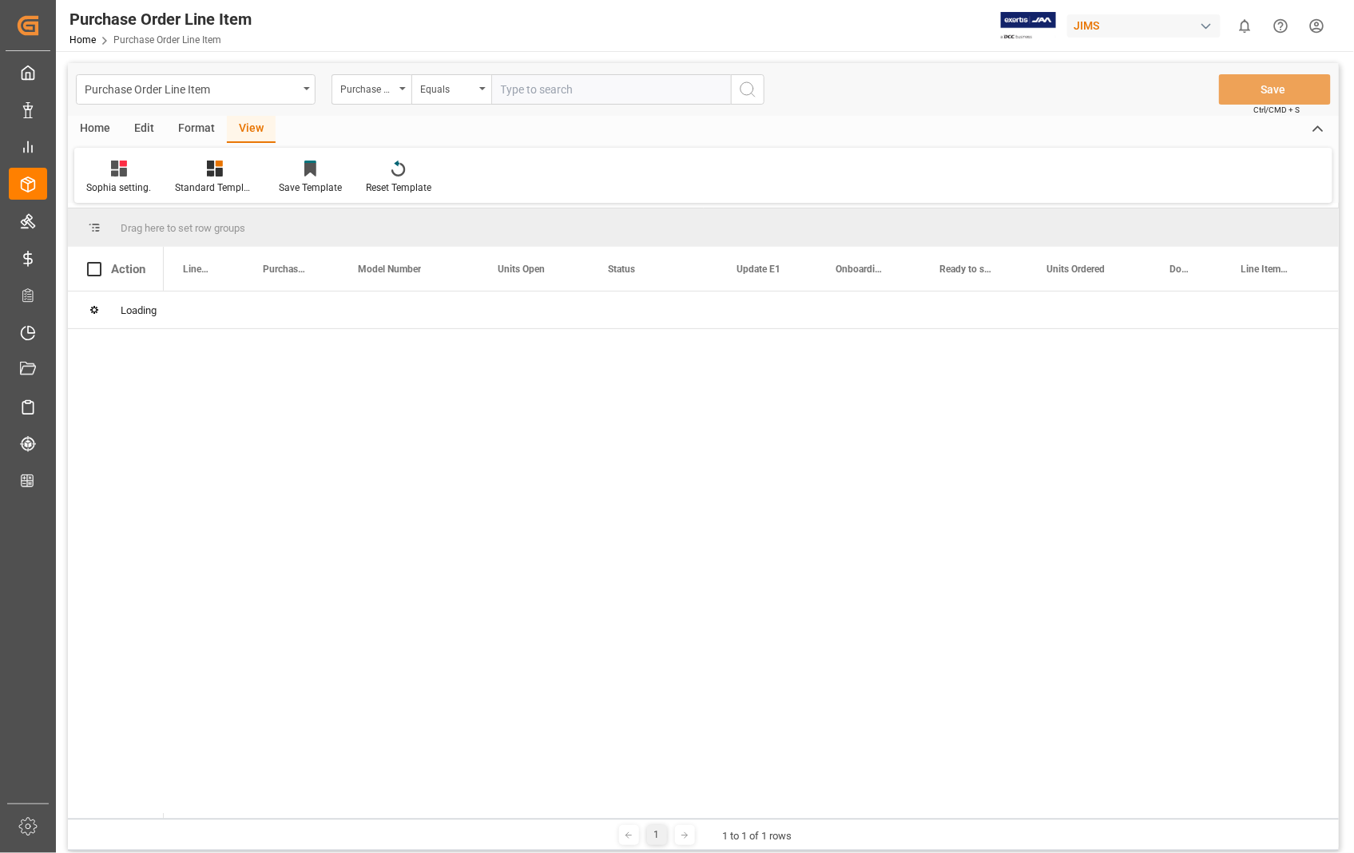
click at [591, 81] on input "text" at bounding box center [611, 89] width 240 height 30
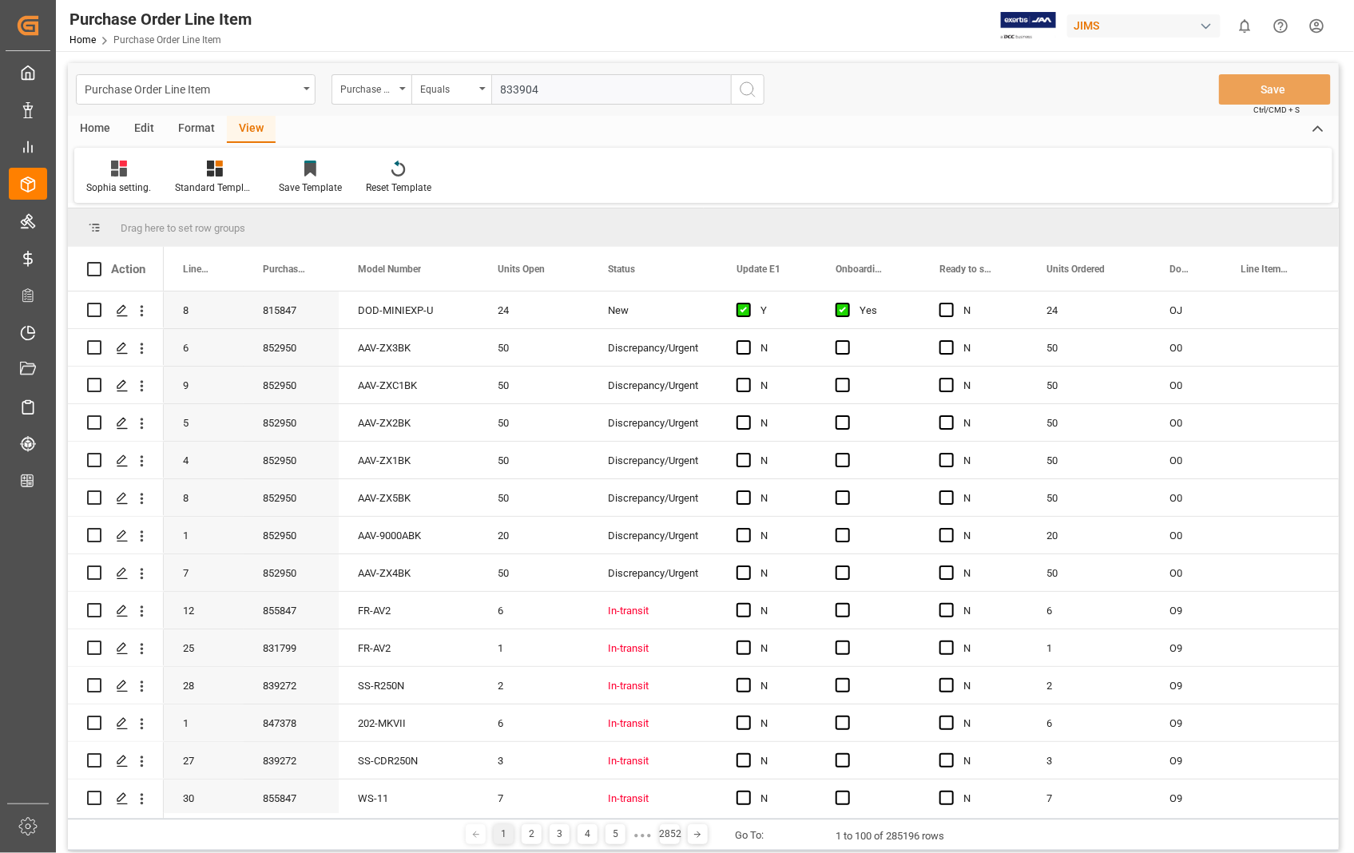
type input "833904"
click at [739, 97] on icon "search button" at bounding box center [747, 89] width 19 height 19
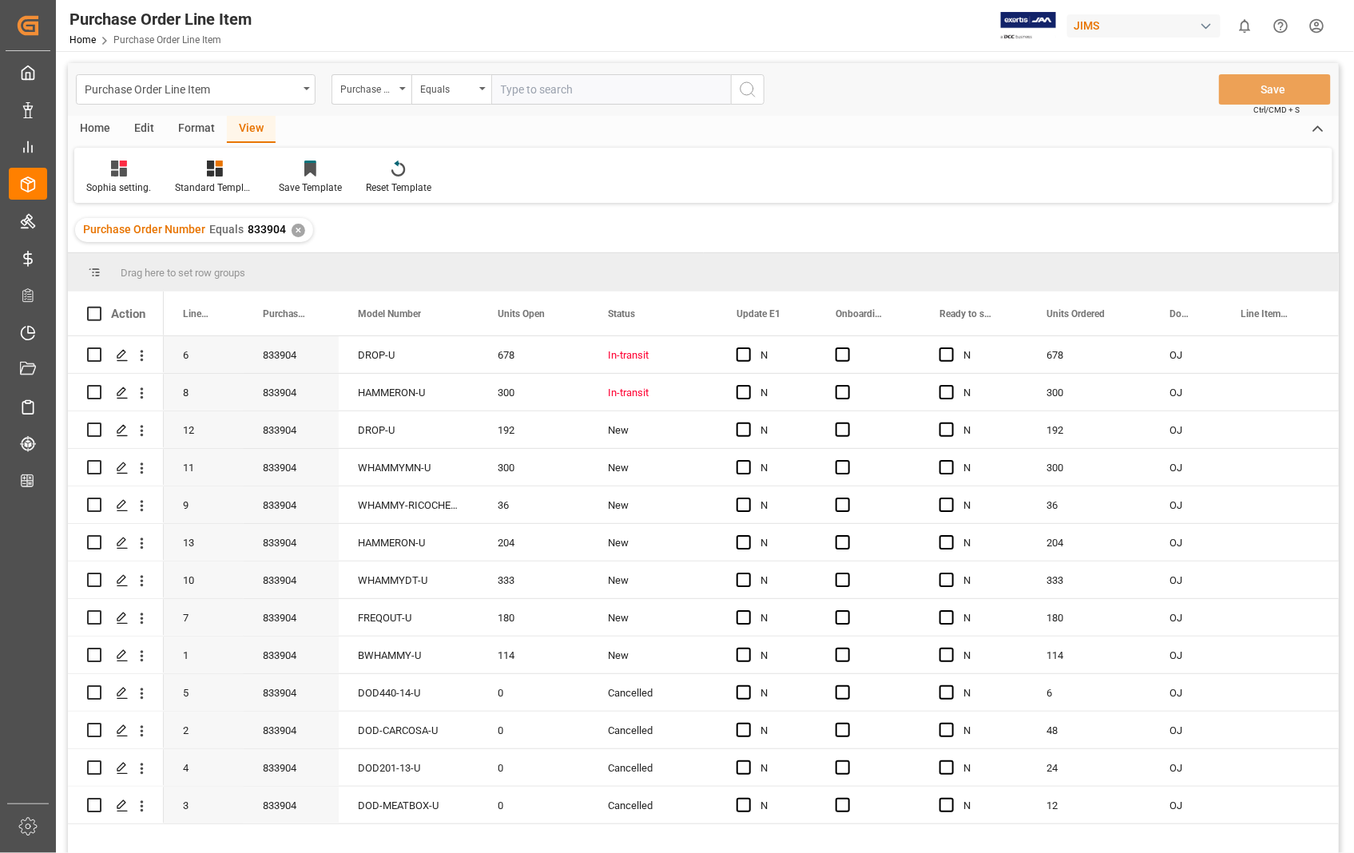
click at [591, 97] on input "text" at bounding box center [611, 89] width 240 height 30
type input "833807"
click at [754, 85] on icon "search button" at bounding box center [747, 89] width 19 height 19
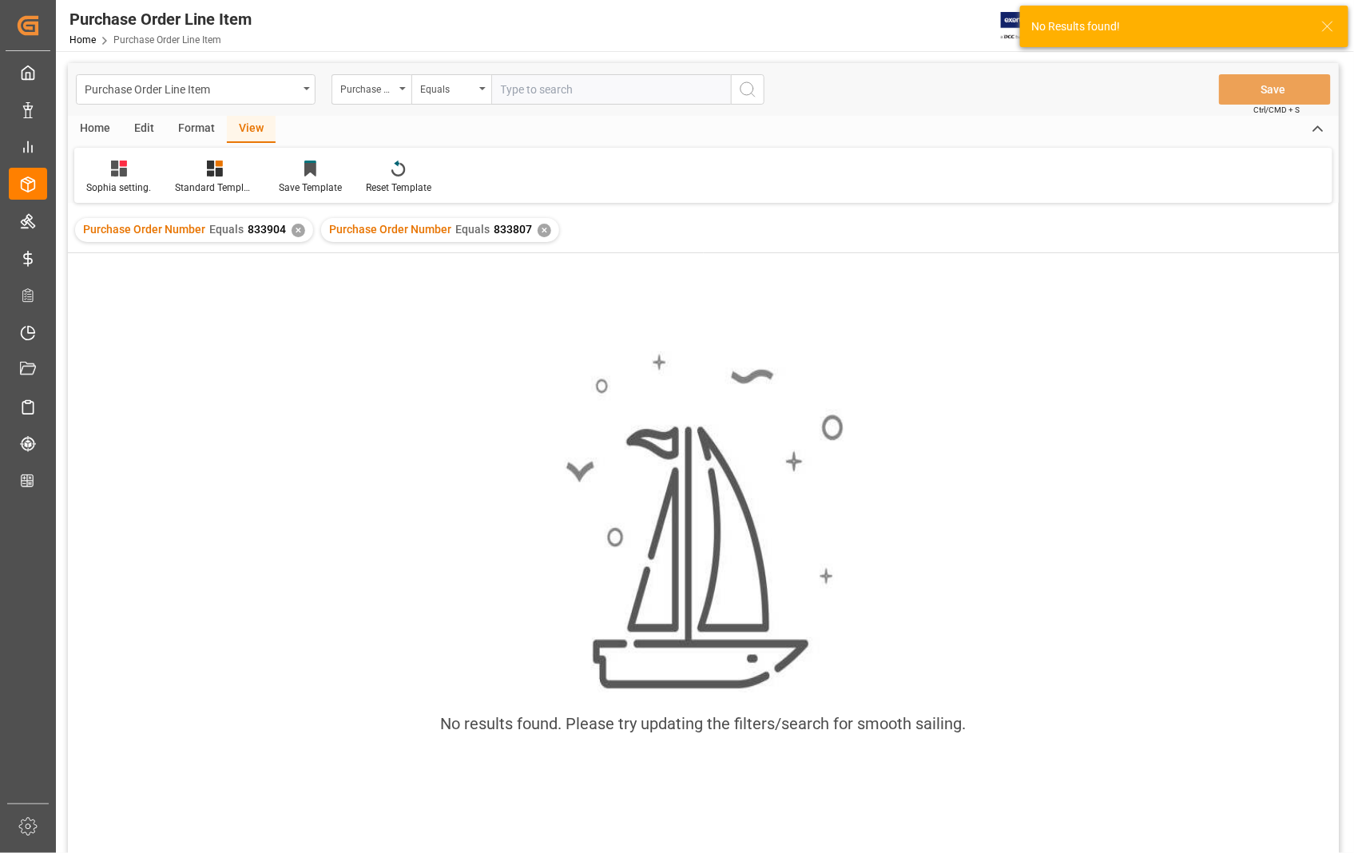
click at [299, 227] on div "✕" at bounding box center [299, 231] width 14 height 14
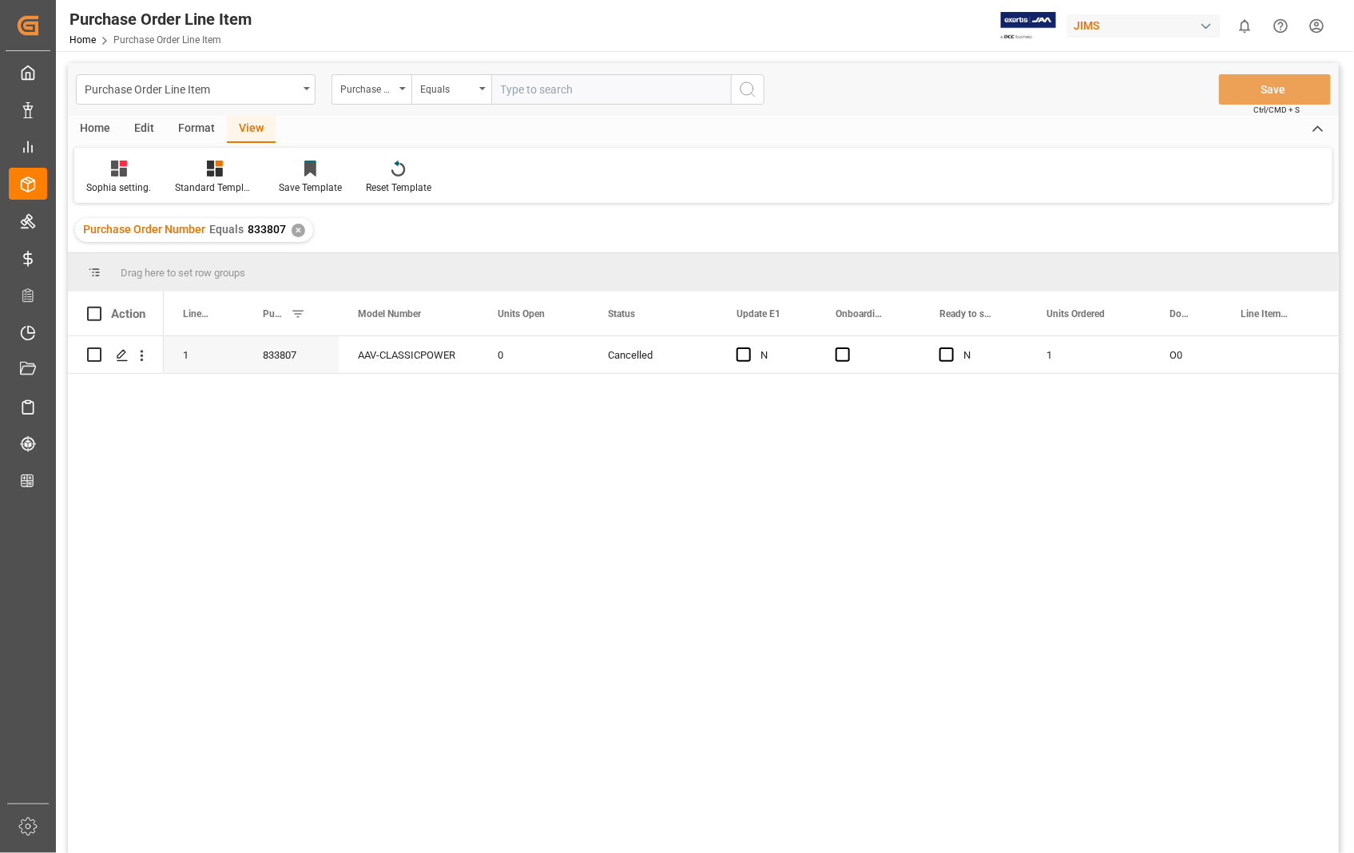
click at [583, 84] on input "text" at bounding box center [611, 89] width 240 height 30
type input "837807"
click at [753, 86] on icon "search button" at bounding box center [747, 89] width 19 height 19
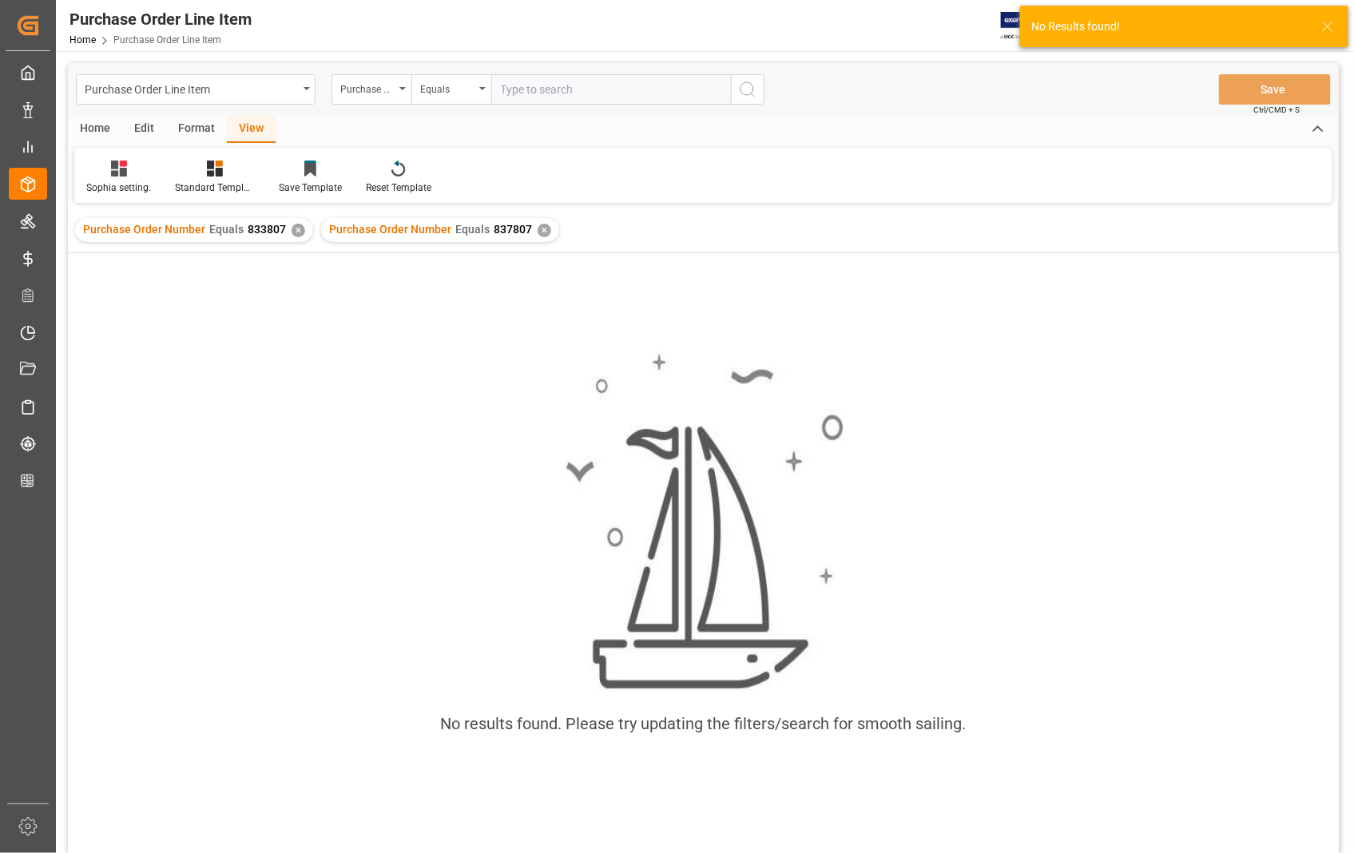
click at [292, 225] on div "✕" at bounding box center [299, 231] width 14 height 14
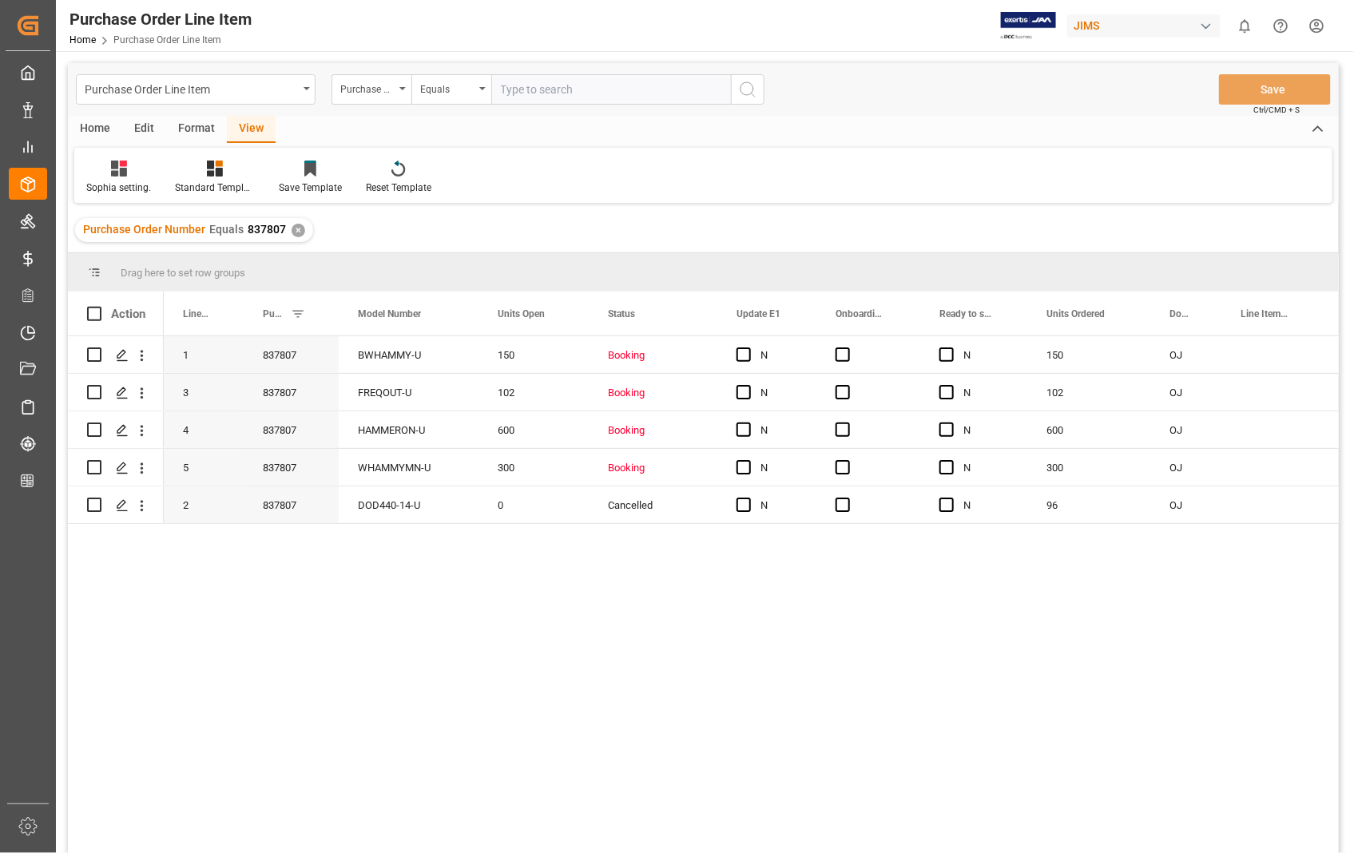
click at [691, 88] on input "text" at bounding box center [611, 89] width 240 height 30
type input "853447"
click at [751, 91] on icon "search button" at bounding box center [747, 89] width 19 height 19
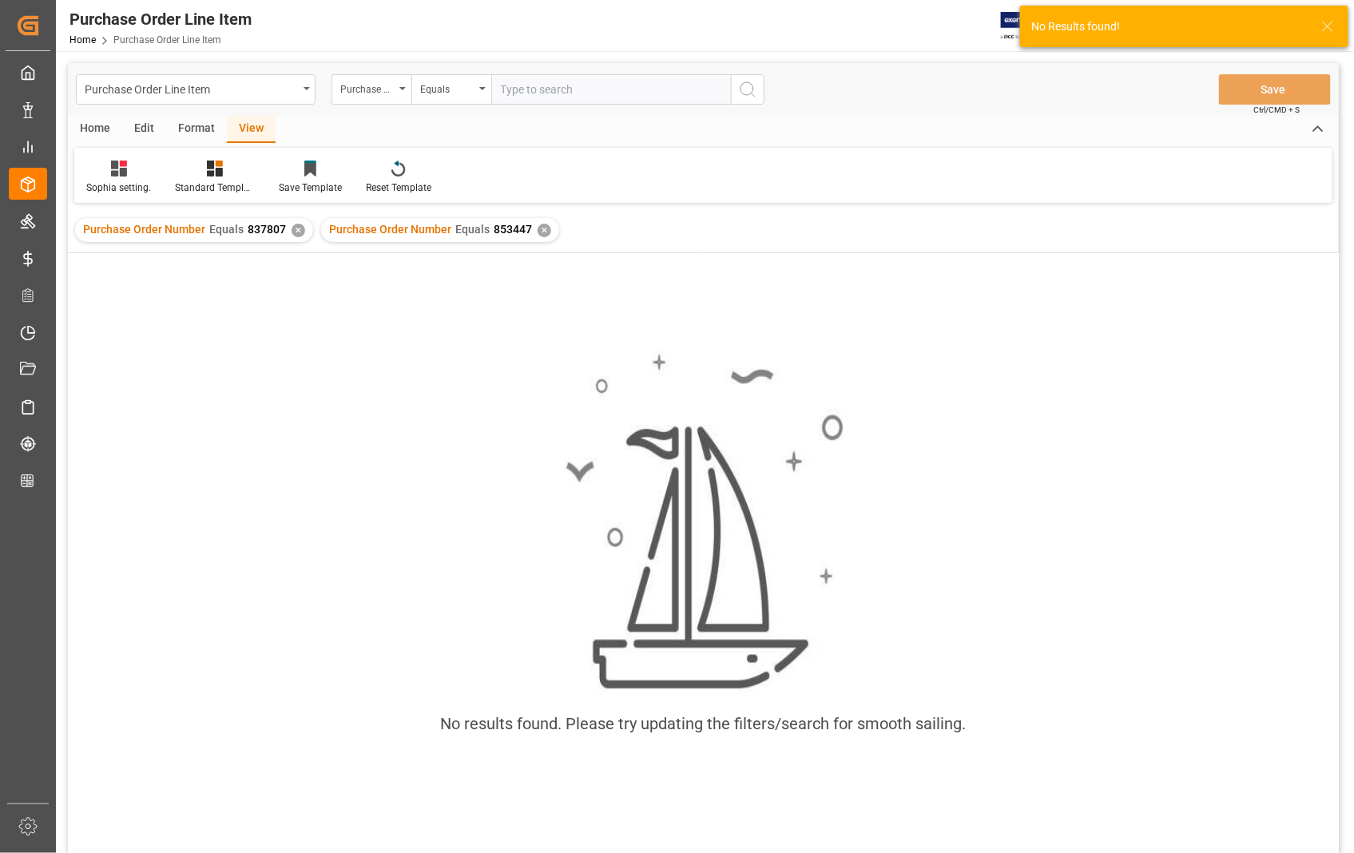
click at [292, 227] on div "✕" at bounding box center [299, 231] width 14 height 14
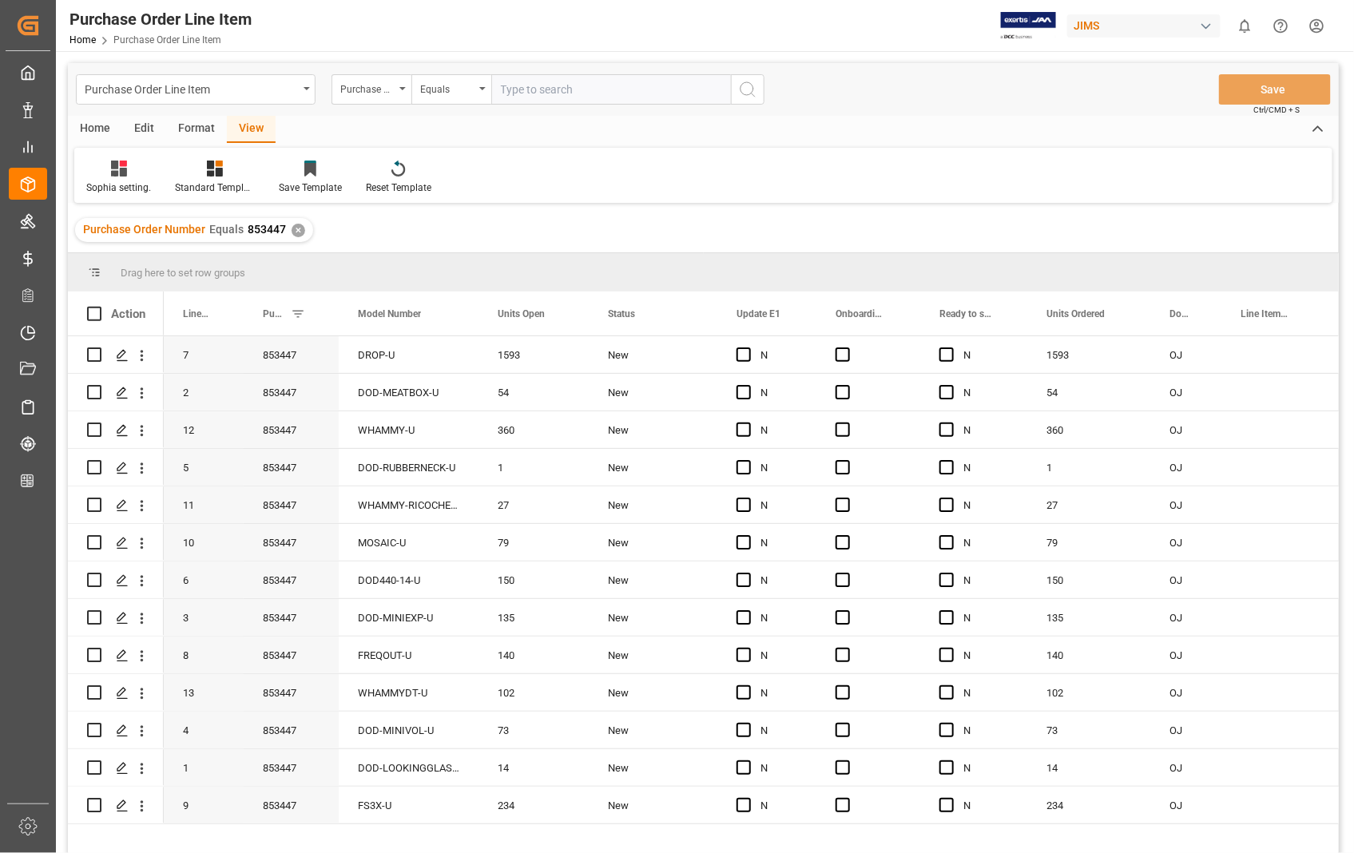
click at [257, 129] on div "View" at bounding box center [251, 129] width 49 height 27
click at [112, 178] on div "Sophia setting." at bounding box center [118, 177] width 89 height 35
click at [144, 259] on div "Sophia setting." at bounding box center [167, 258] width 140 height 17
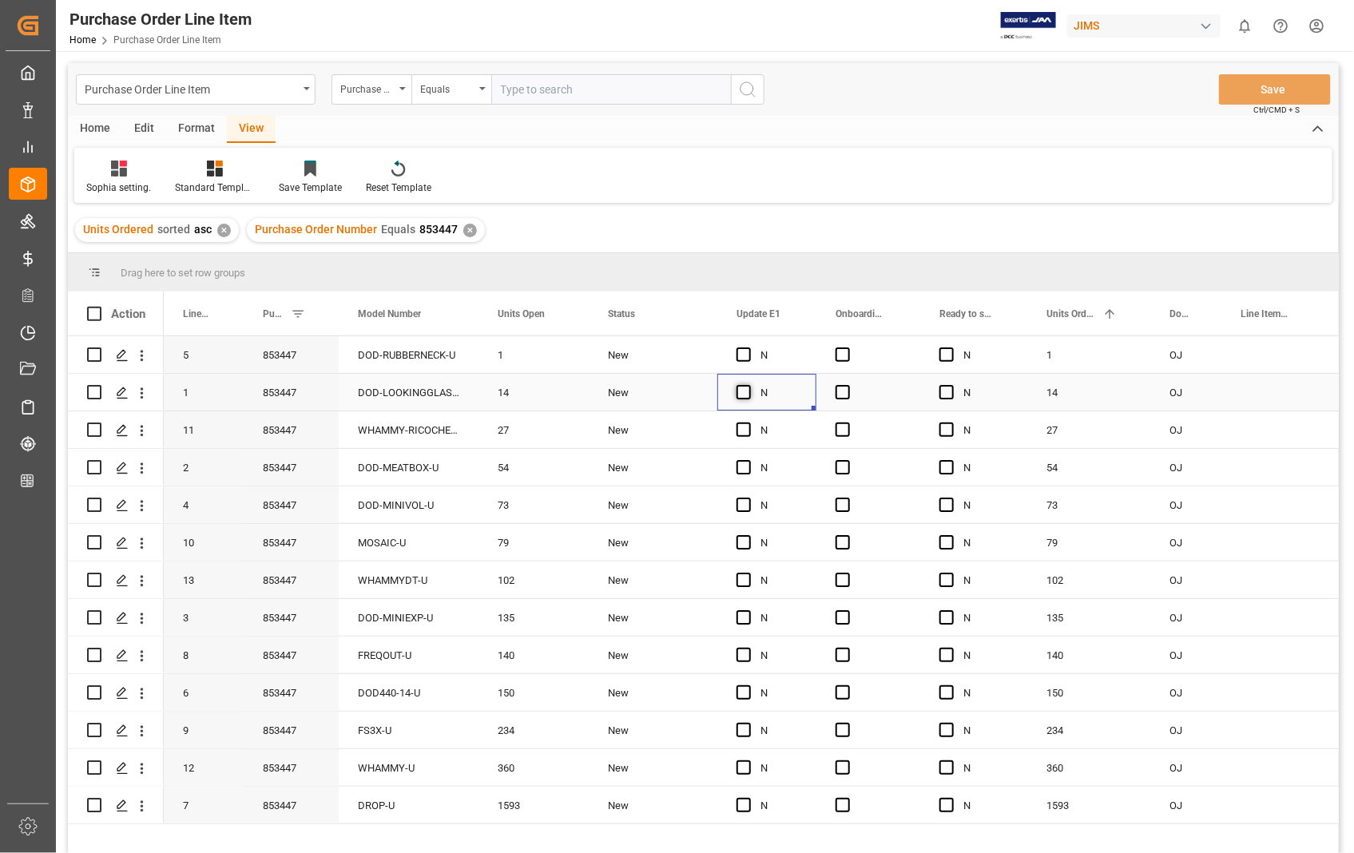
click at [741, 392] on span "Press SPACE to select this row." at bounding box center [744, 392] width 14 height 14
click at [749, 385] on input "Press SPACE to select this row." at bounding box center [749, 385] width 0 height 0
click at [836, 393] on span "Press SPACE to select this row." at bounding box center [843, 392] width 14 height 14
click at [848, 385] on input "Press SPACE to select this row." at bounding box center [848, 385] width 0 height 0
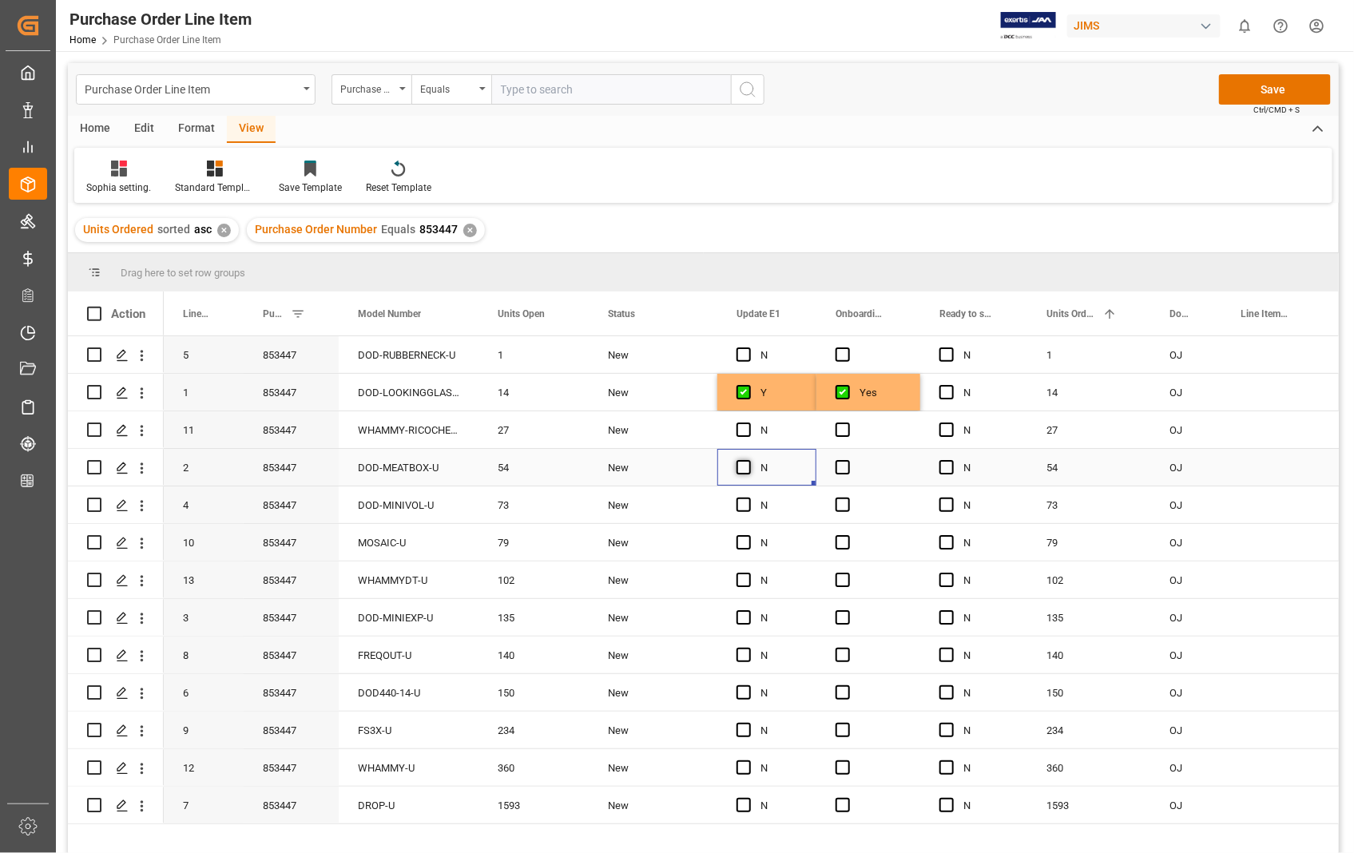
click at [737, 464] on span "Press SPACE to select this row." at bounding box center [744, 467] width 14 height 14
click at [749, 460] on input "Press SPACE to select this row." at bounding box center [749, 460] width 0 height 0
click at [739, 502] on span "Press SPACE to select this row." at bounding box center [744, 505] width 14 height 14
click at [749, 498] on input "Press SPACE to select this row." at bounding box center [749, 498] width 0 height 0
click at [843, 467] on span "Press SPACE to select this row." at bounding box center [843, 467] width 14 height 14
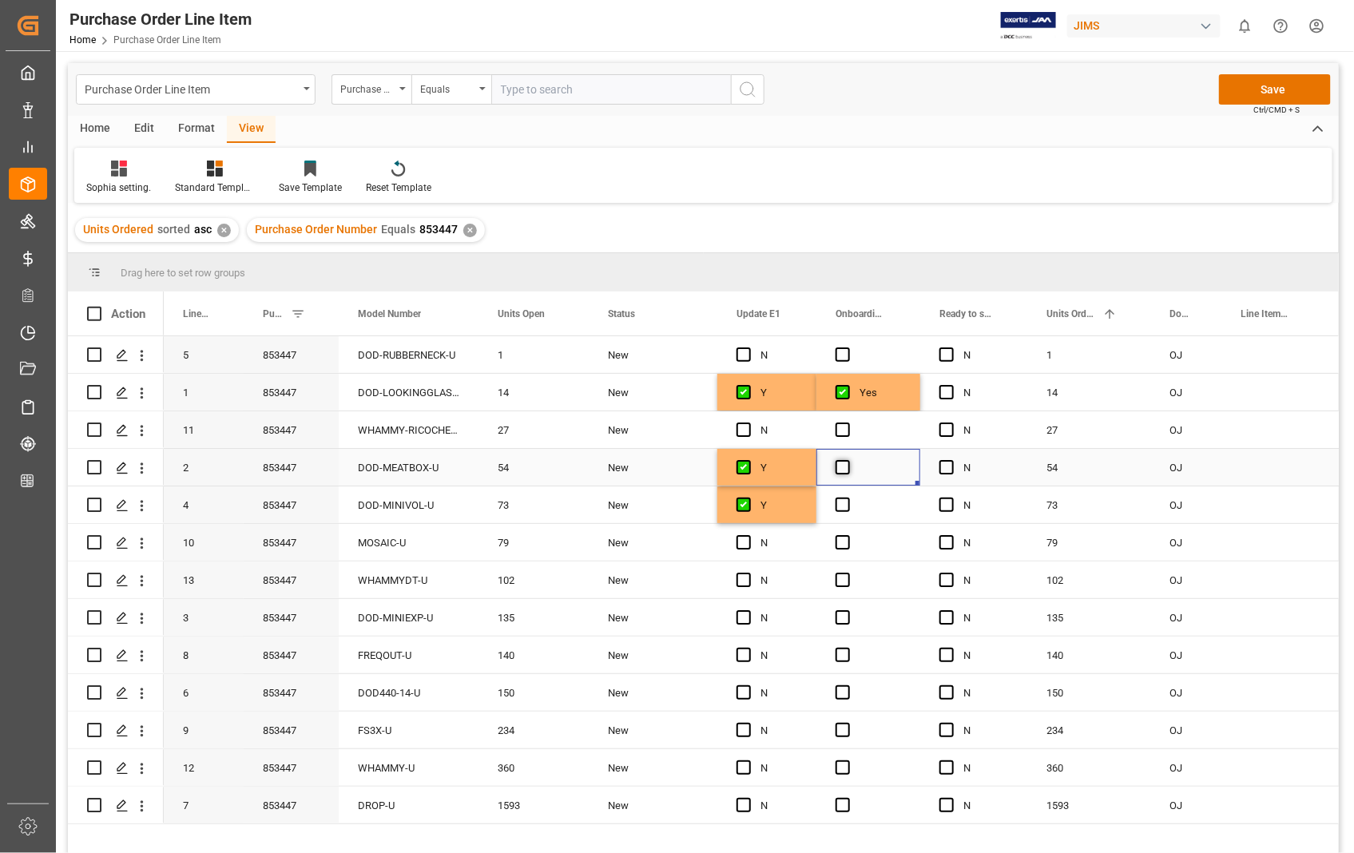
click at [848, 460] on input "Press SPACE to select this row." at bounding box center [848, 460] width 0 height 0
click at [842, 505] on span "Press SPACE to select this row." at bounding box center [843, 505] width 14 height 14
click at [848, 498] on input "Press SPACE to select this row." at bounding box center [848, 498] width 0 height 0
click at [746, 618] on span "Press SPACE to select this row." at bounding box center [744, 617] width 14 height 14
click at [749, 610] on input "Press SPACE to select this row." at bounding box center [749, 610] width 0 height 0
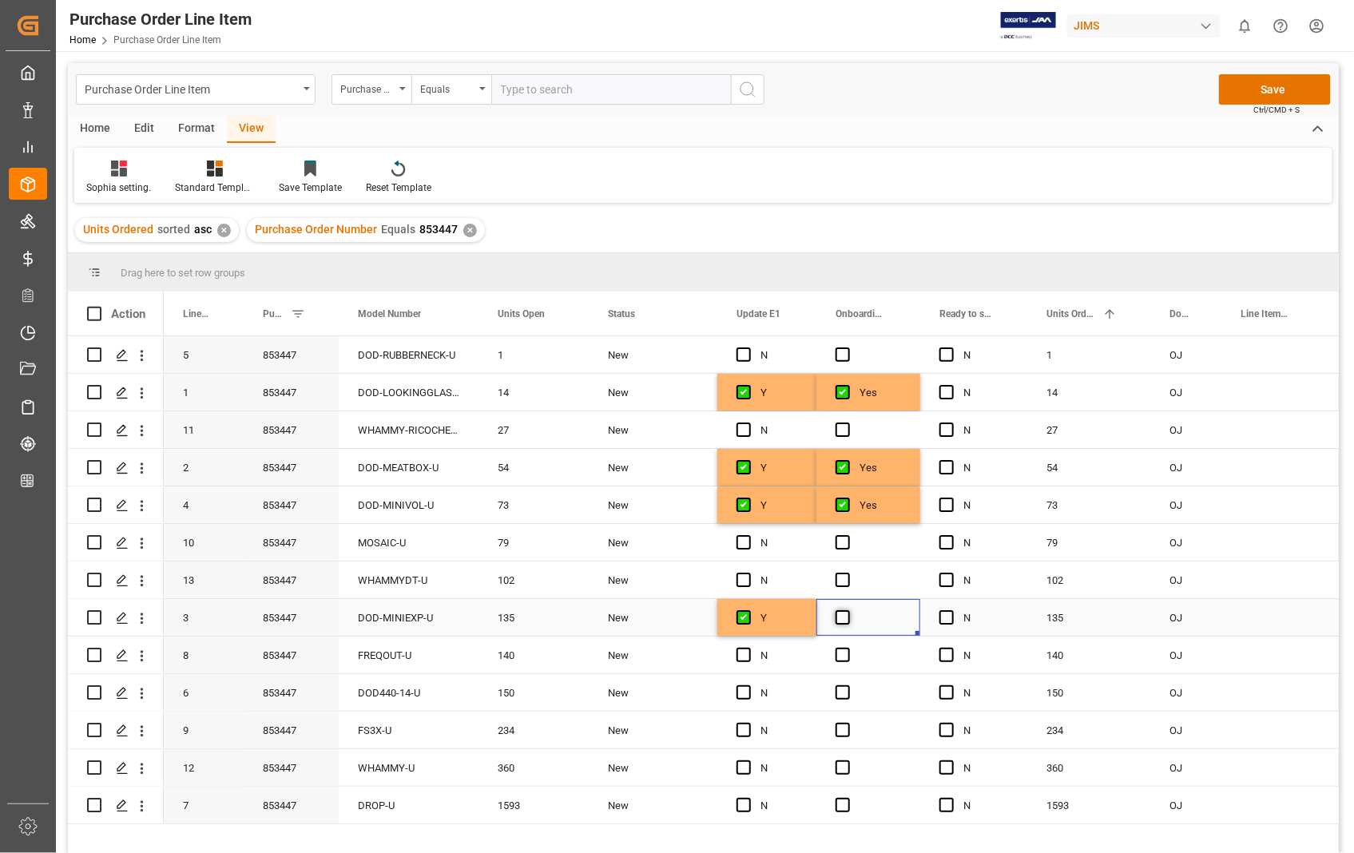
click at [847, 613] on span "Press SPACE to select this row." at bounding box center [843, 617] width 14 height 14
click at [848, 610] on input "Press SPACE to select this row." at bounding box center [848, 610] width 0 height 0
click at [745, 691] on span "Press SPACE to select this row." at bounding box center [744, 693] width 14 height 14
click at [749, 686] on input "Press SPACE to select this row." at bounding box center [749, 686] width 0 height 0
click at [849, 692] on span "Press SPACE to select this row." at bounding box center [843, 693] width 14 height 14
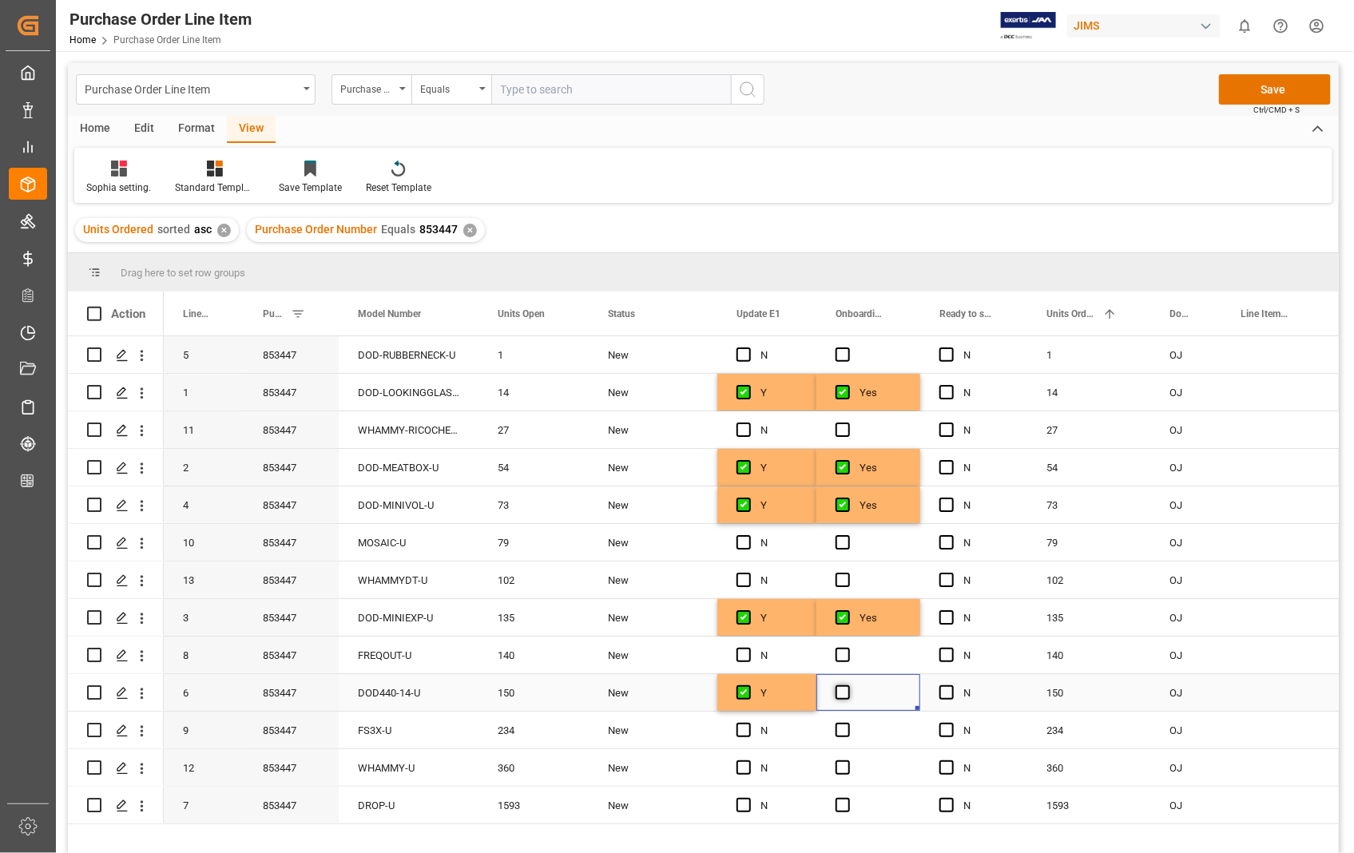
click at [848, 686] on input "Press SPACE to select this row." at bounding box center [848, 686] width 0 height 0
click at [1286, 89] on button "Save" at bounding box center [1275, 89] width 112 height 30
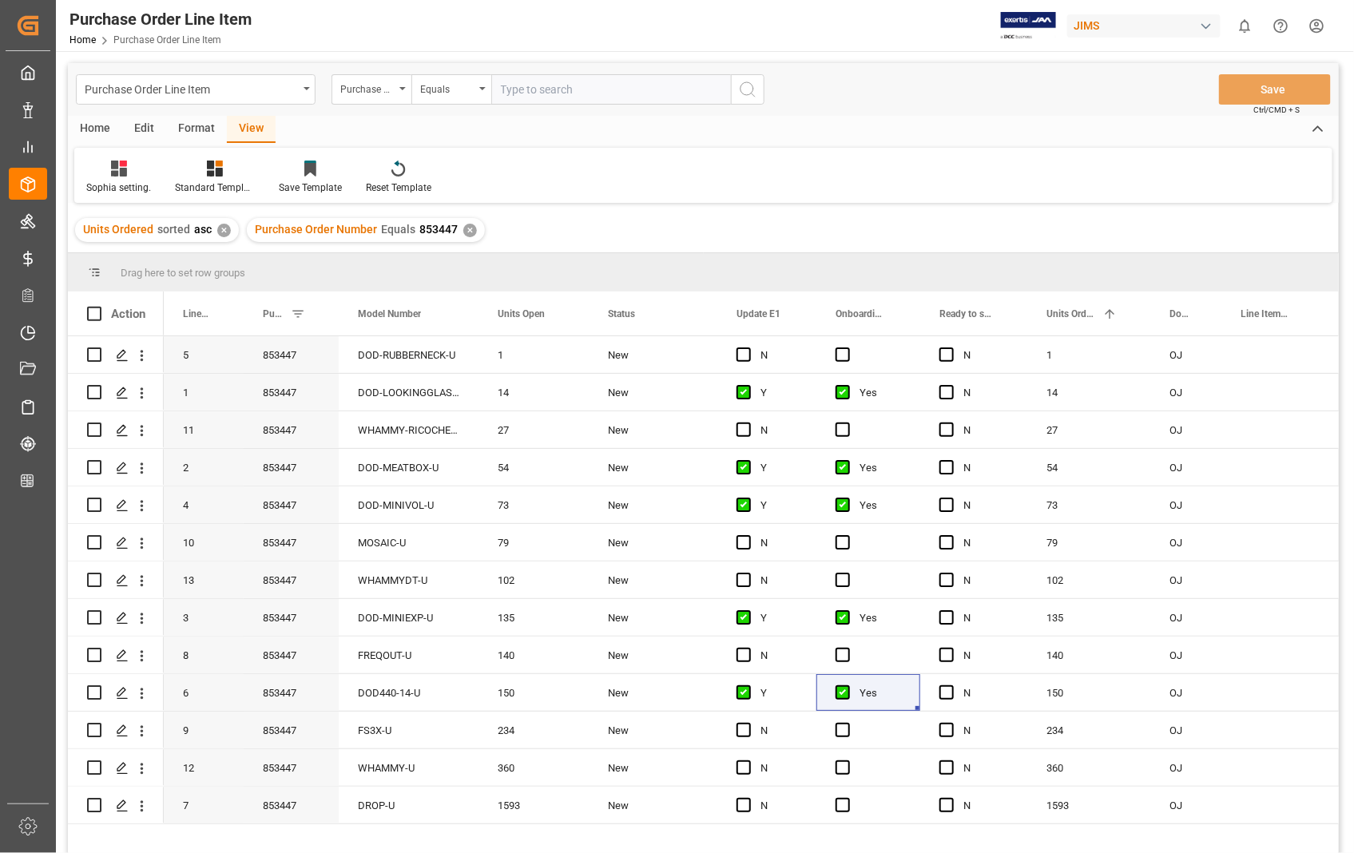
click at [100, 125] on div "Home" at bounding box center [95, 129] width 54 height 27
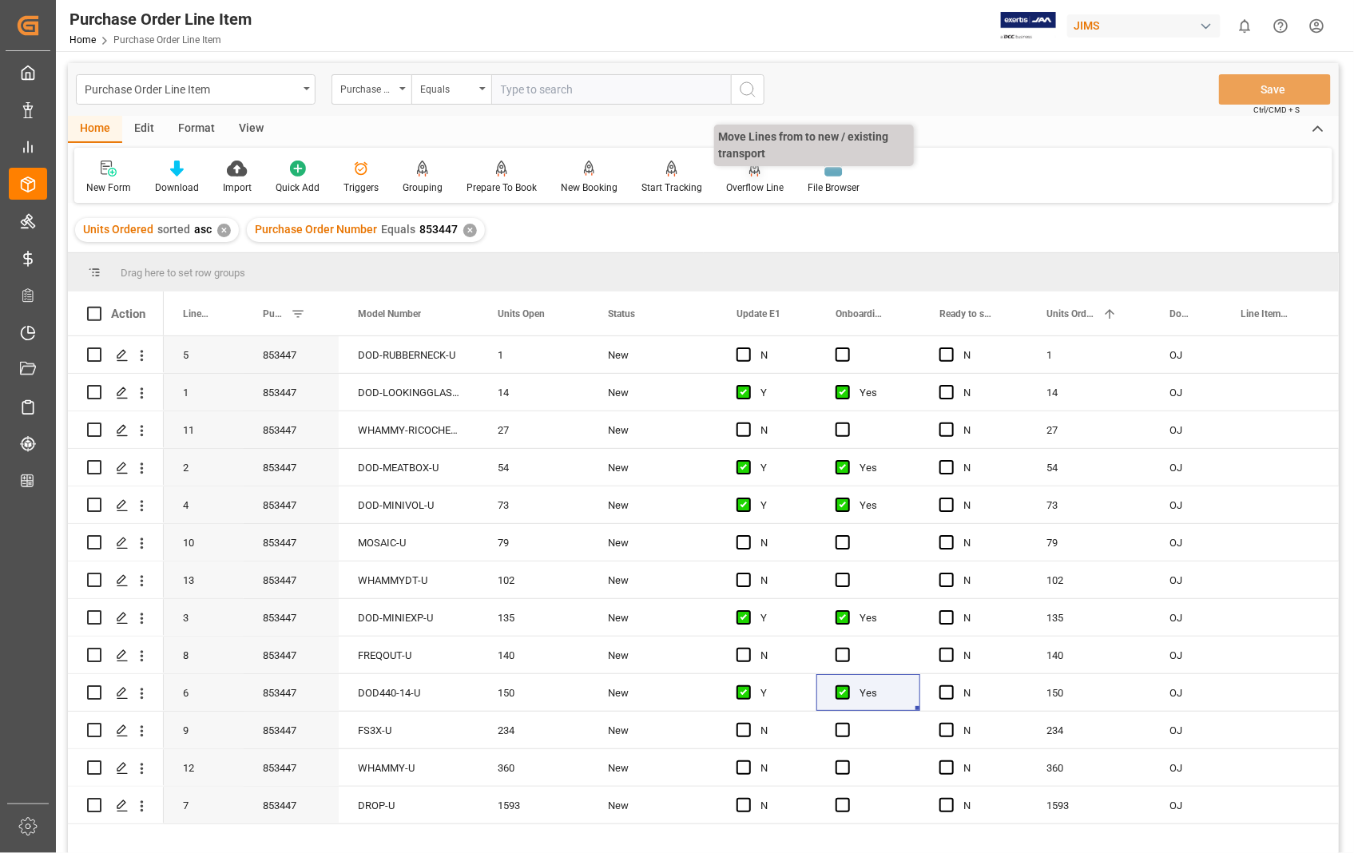
click at [738, 177] on div "Overflow Line" at bounding box center [754, 177] width 81 height 35
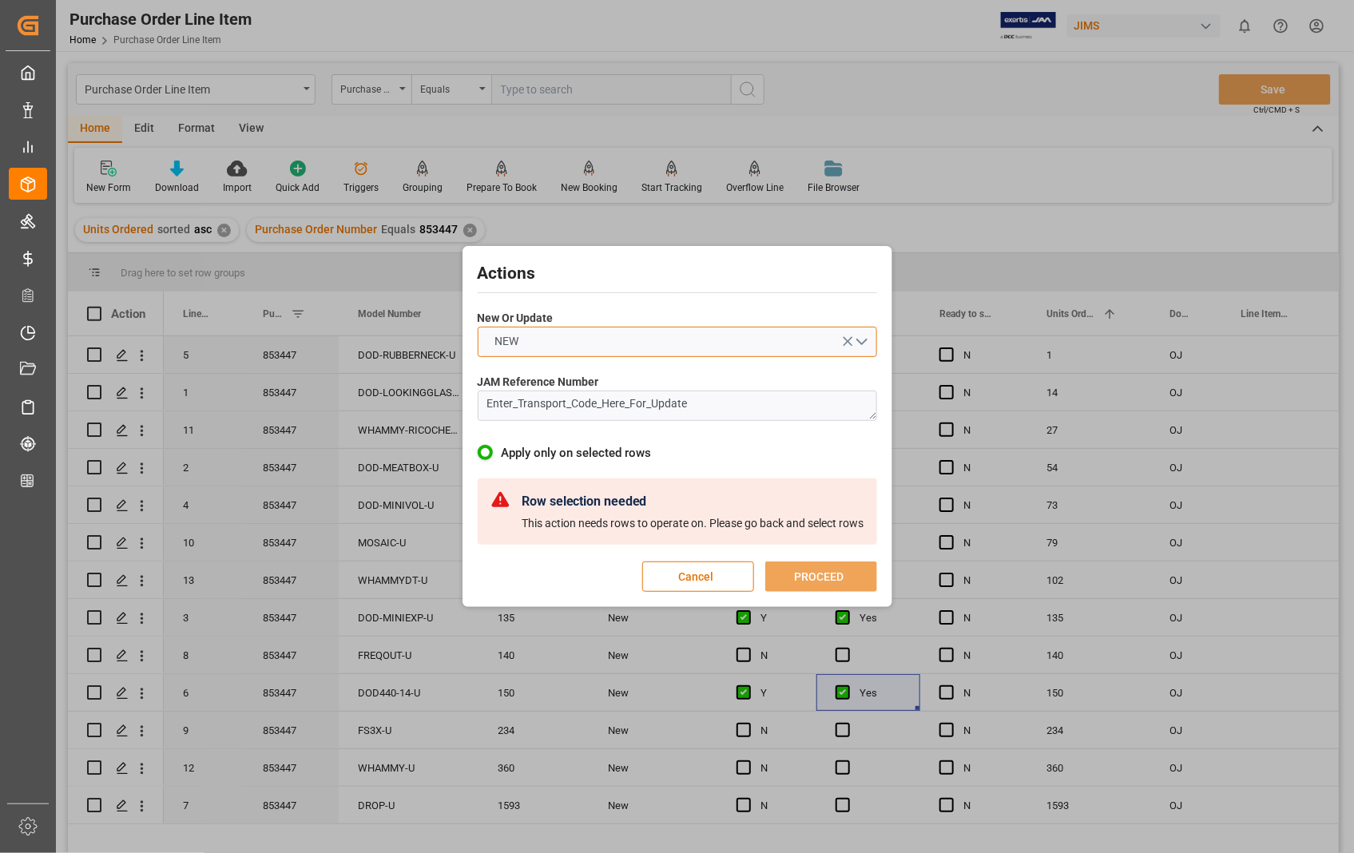
click at [865, 340] on button "NEW" at bounding box center [677, 342] width 399 height 30
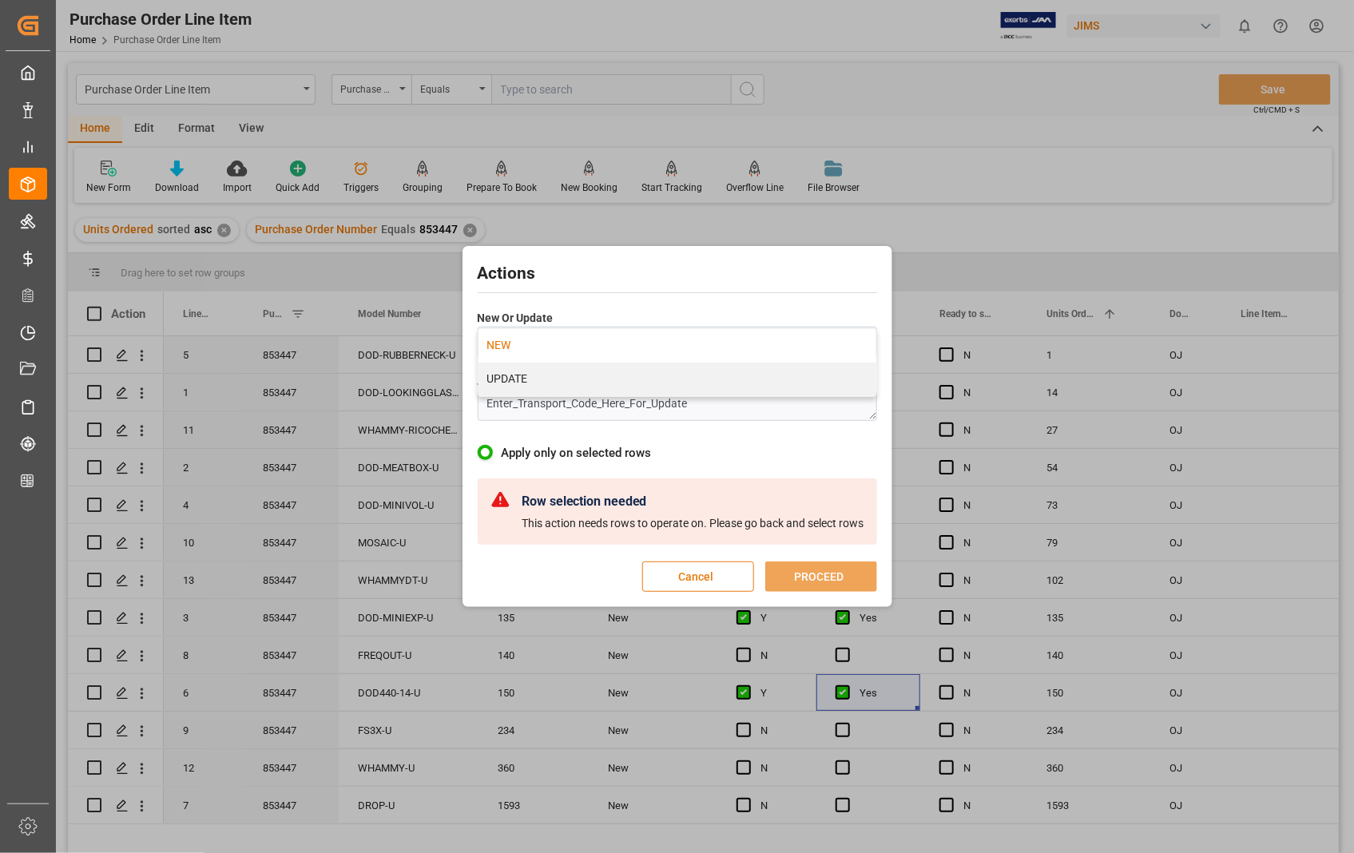
click at [686, 576] on button "Cancel" at bounding box center [698, 577] width 112 height 30
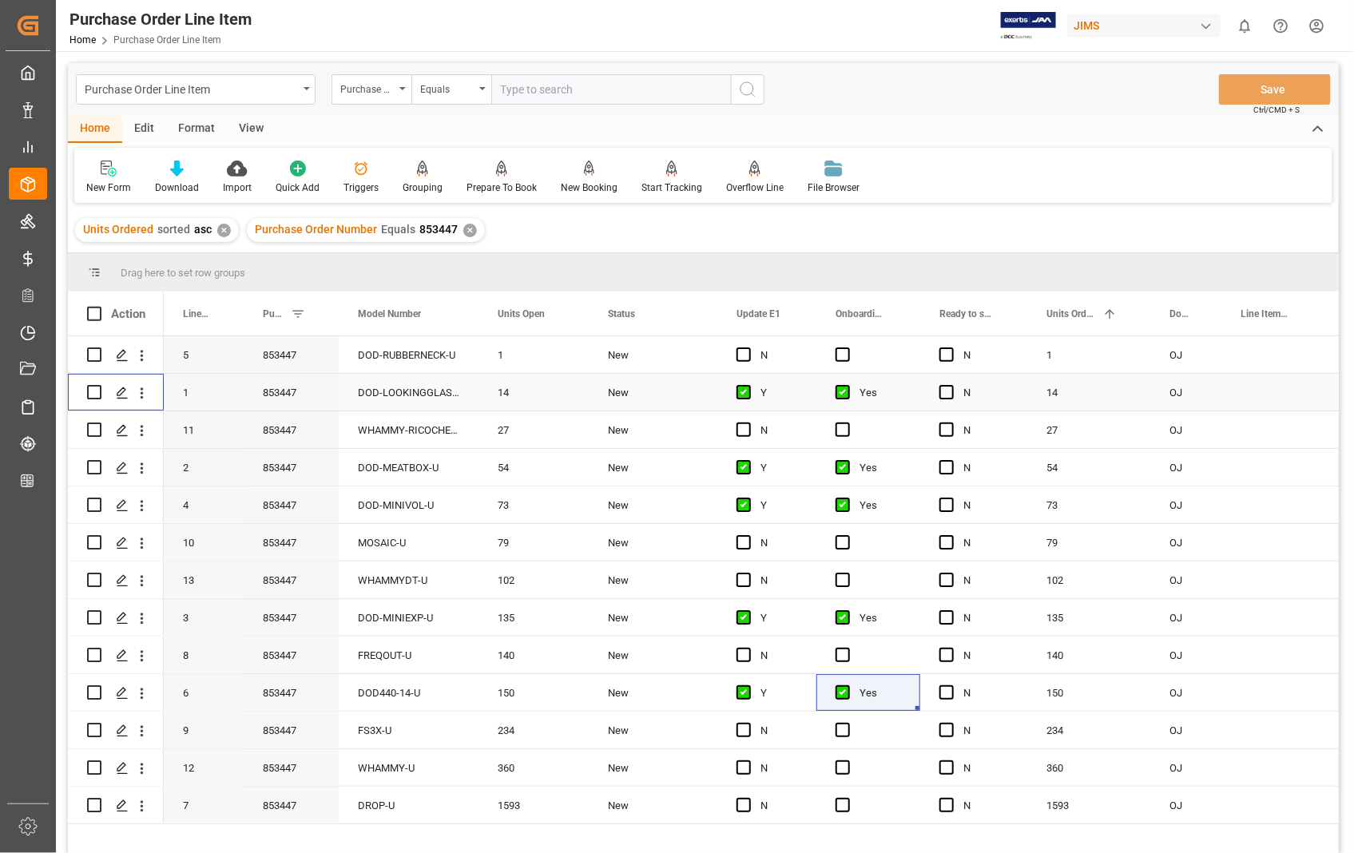
click at [96, 387] on input "Press Space to toggle row selection (unchecked)" at bounding box center [94, 392] width 14 height 14
checkbox input "true"
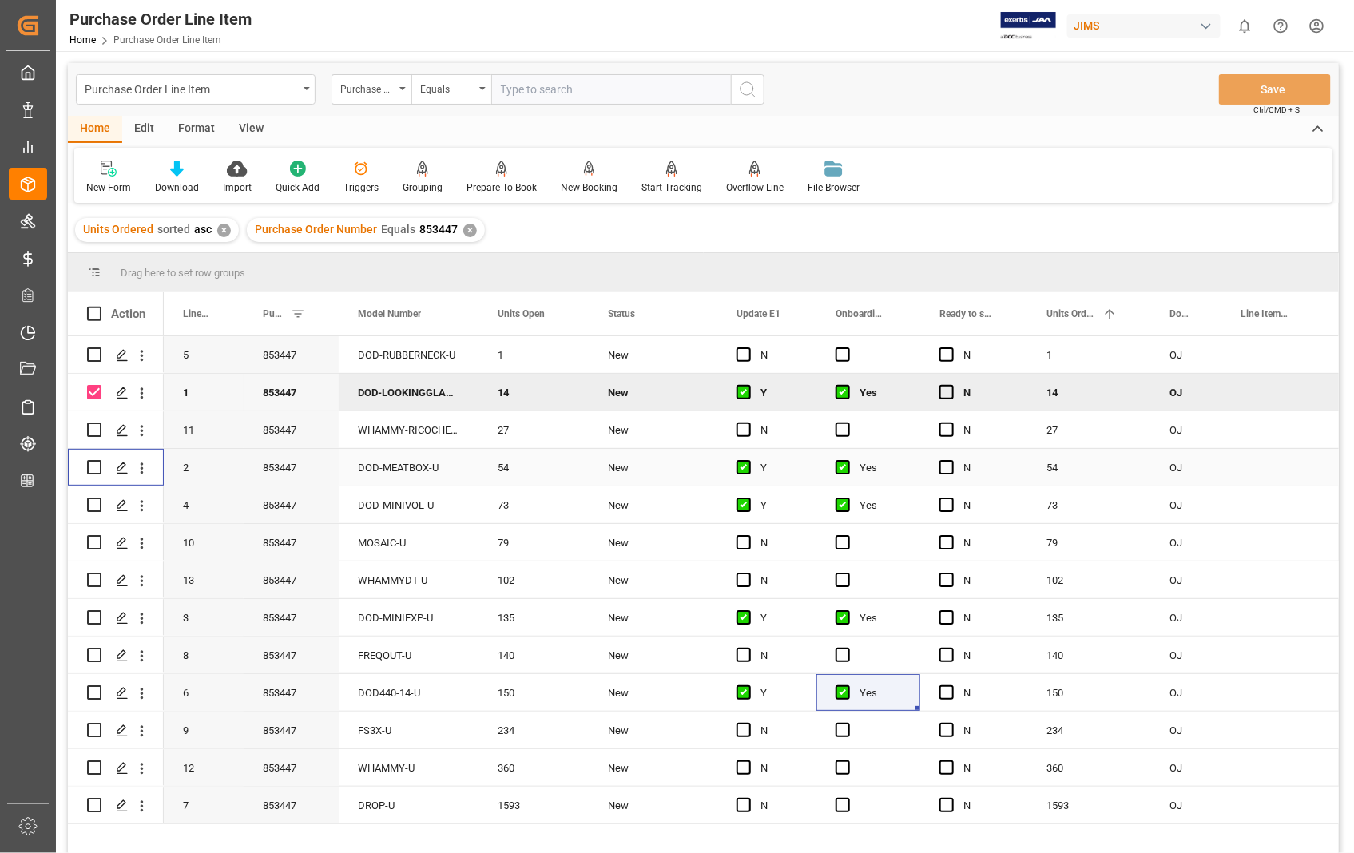
click at [92, 464] on input "Press Space to toggle row selection (unchecked)" at bounding box center [94, 467] width 14 height 14
checkbox input "true"
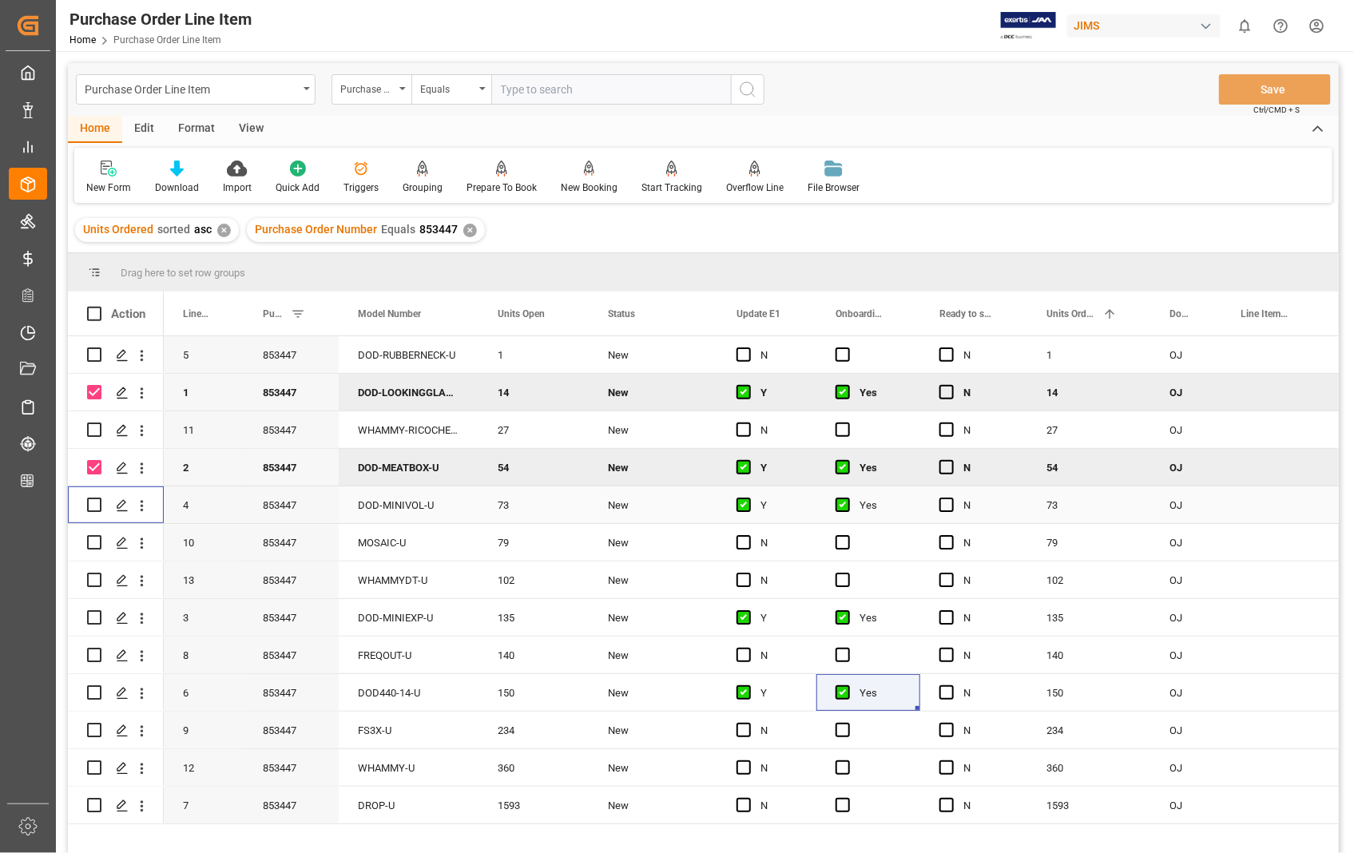
click at [96, 502] on input "Press Space to toggle row selection (unchecked)" at bounding box center [94, 505] width 14 height 14
checkbox input "true"
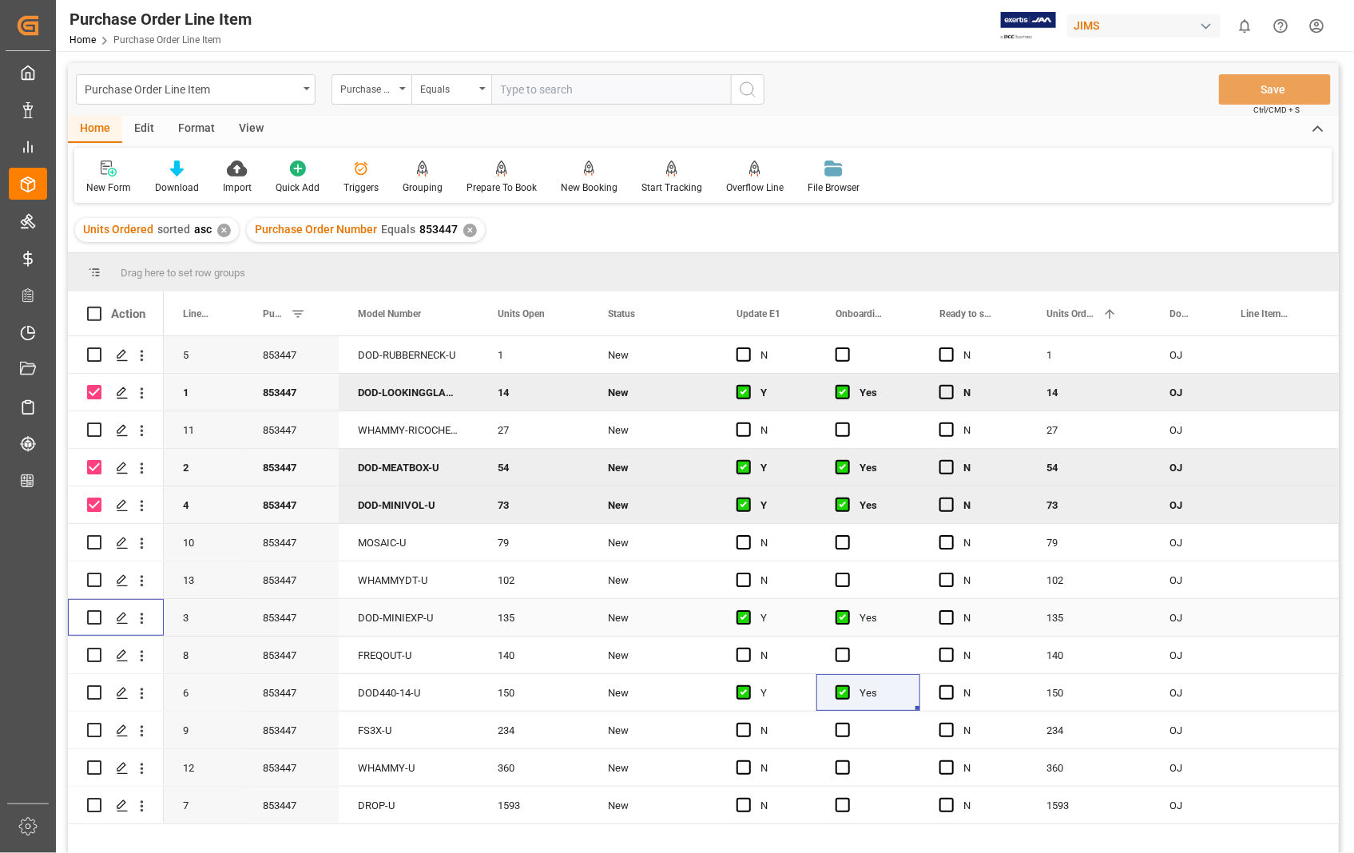
click at [96, 615] on input "Press Space to toggle row selection (unchecked)" at bounding box center [94, 617] width 14 height 14
checkbox input "true"
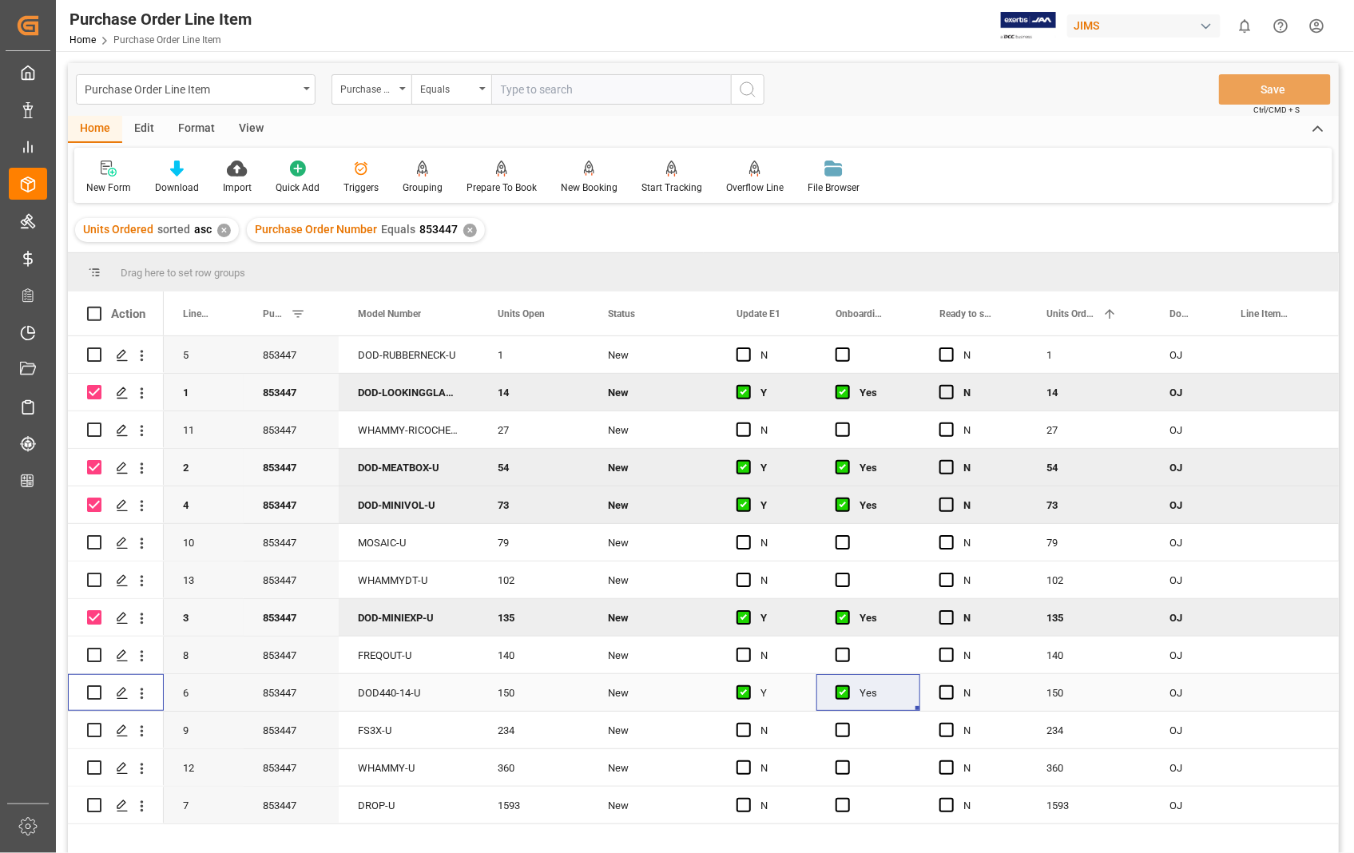
click at [101, 690] on input "Press Space to toggle row selection (unchecked)" at bounding box center [94, 693] width 14 height 14
checkbox input "true"
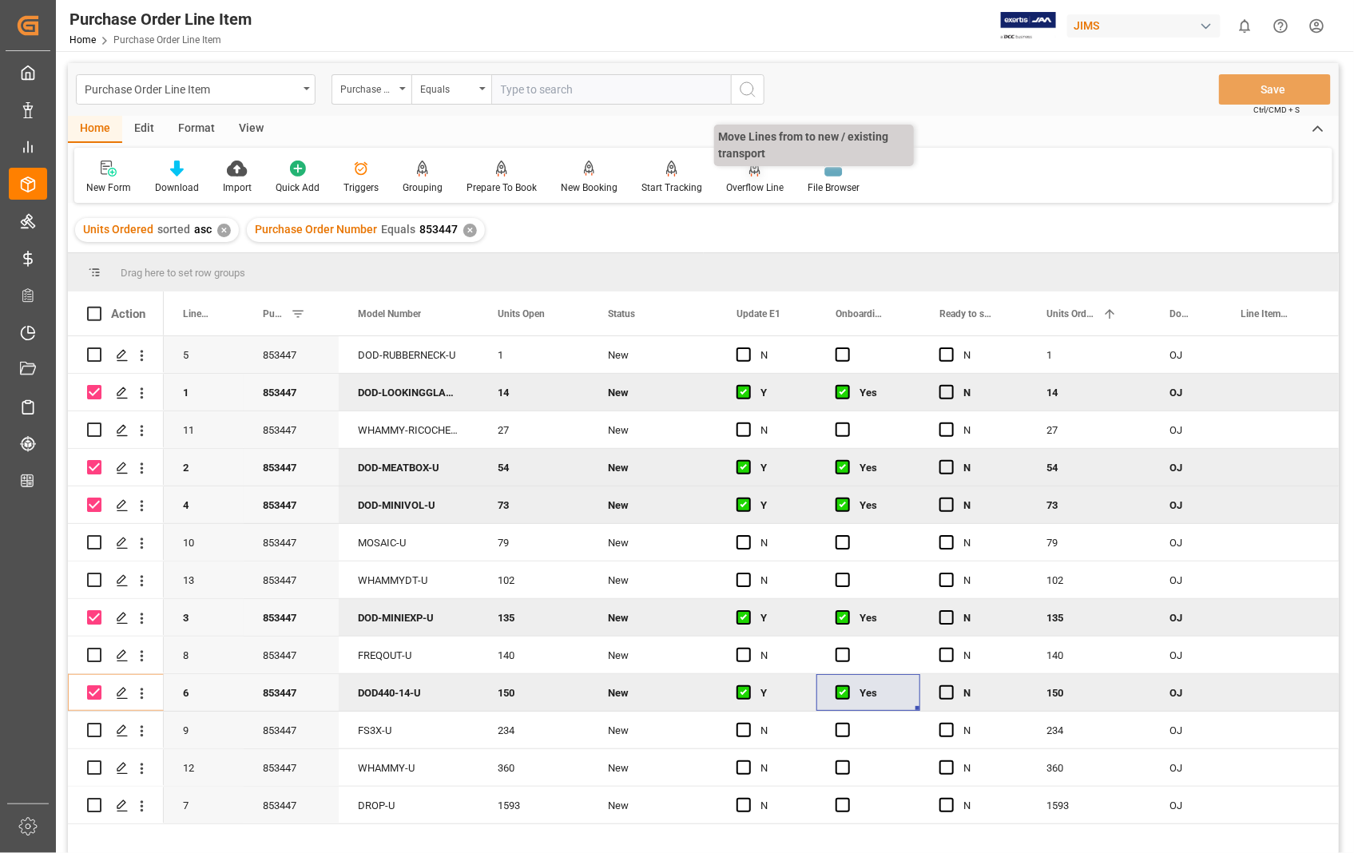
click at [740, 173] on div at bounding box center [755, 168] width 58 height 17
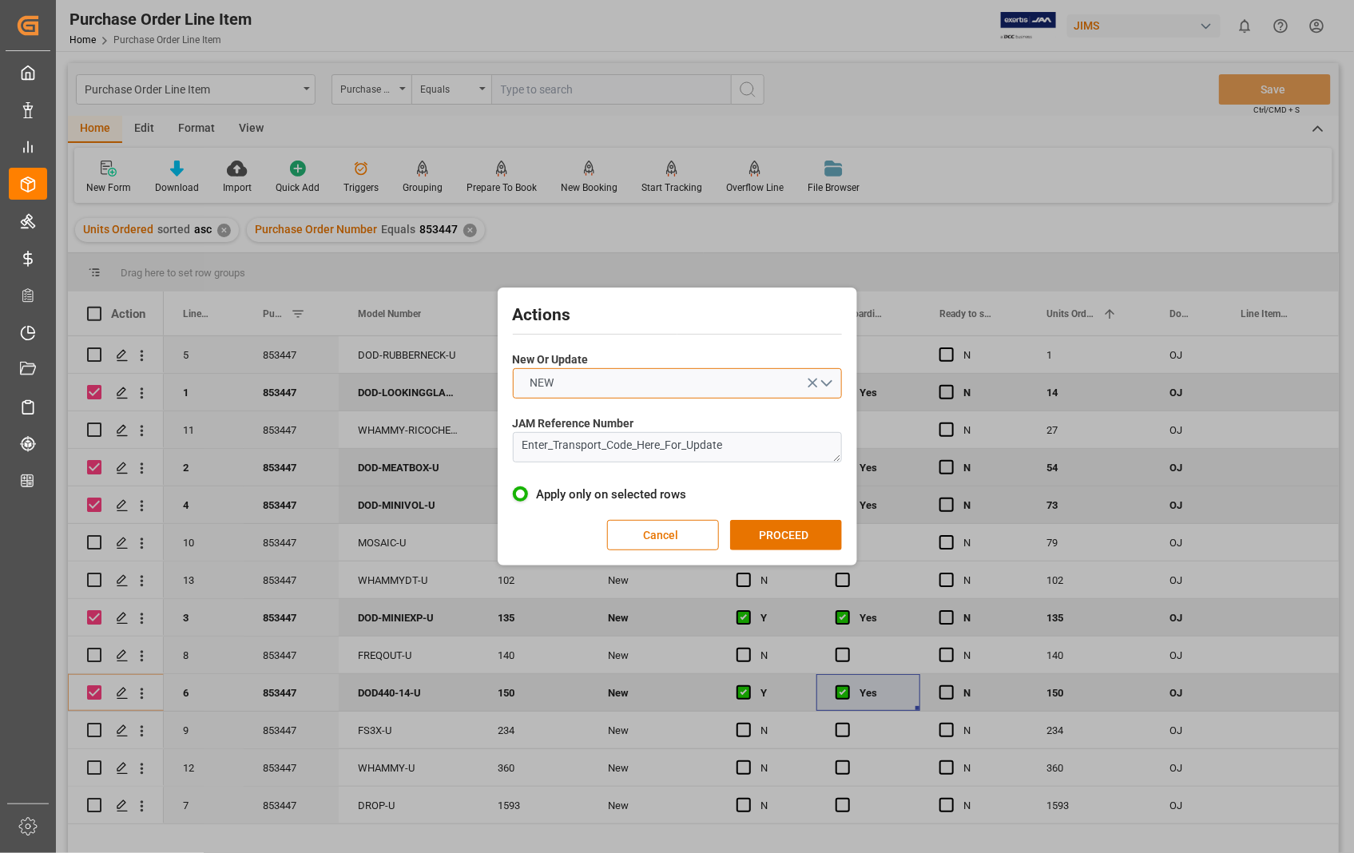
click at [826, 382] on button "NEW" at bounding box center [677, 383] width 329 height 30
click at [678, 419] on div "UPDATE" at bounding box center [678, 421] width 328 height 34
drag, startPoint x: 751, startPoint y: 453, endPoint x: 506, endPoint y: 427, distance: 246.7
click at [506, 427] on div "Actions New Or Update UPDATE JAM Reference Number Enter_Transport_Code_Here_For…" at bounding box center [678, 427] width 352 height 270
paste textarea "22-10583-[GEOGRAPHIC_DATA]"
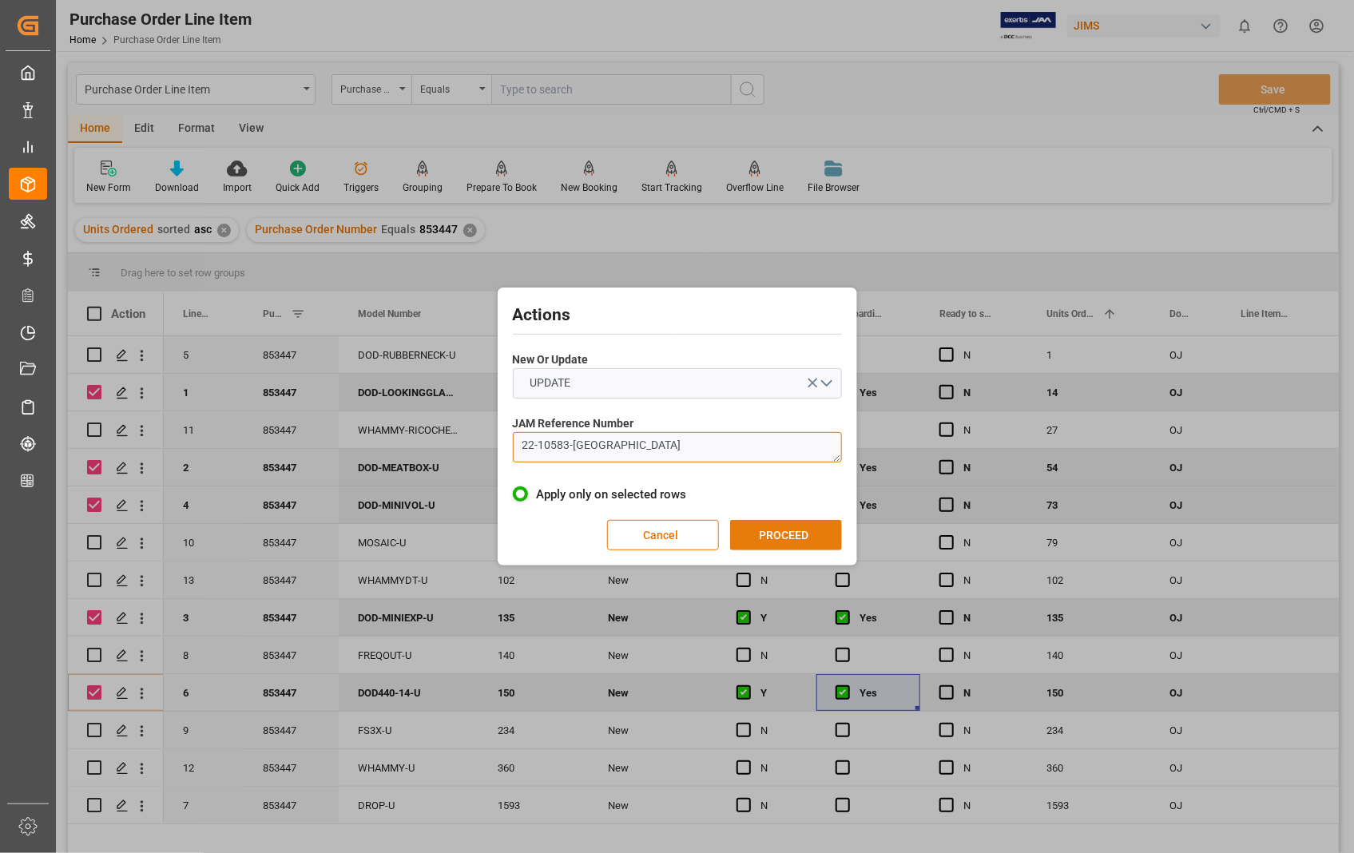
type textarea "22-10583-[GEOGRAPHIC_DATA]"
click at [770, 530] on button "PROCEED" at bounding box center [786, 535] width 112 height 30
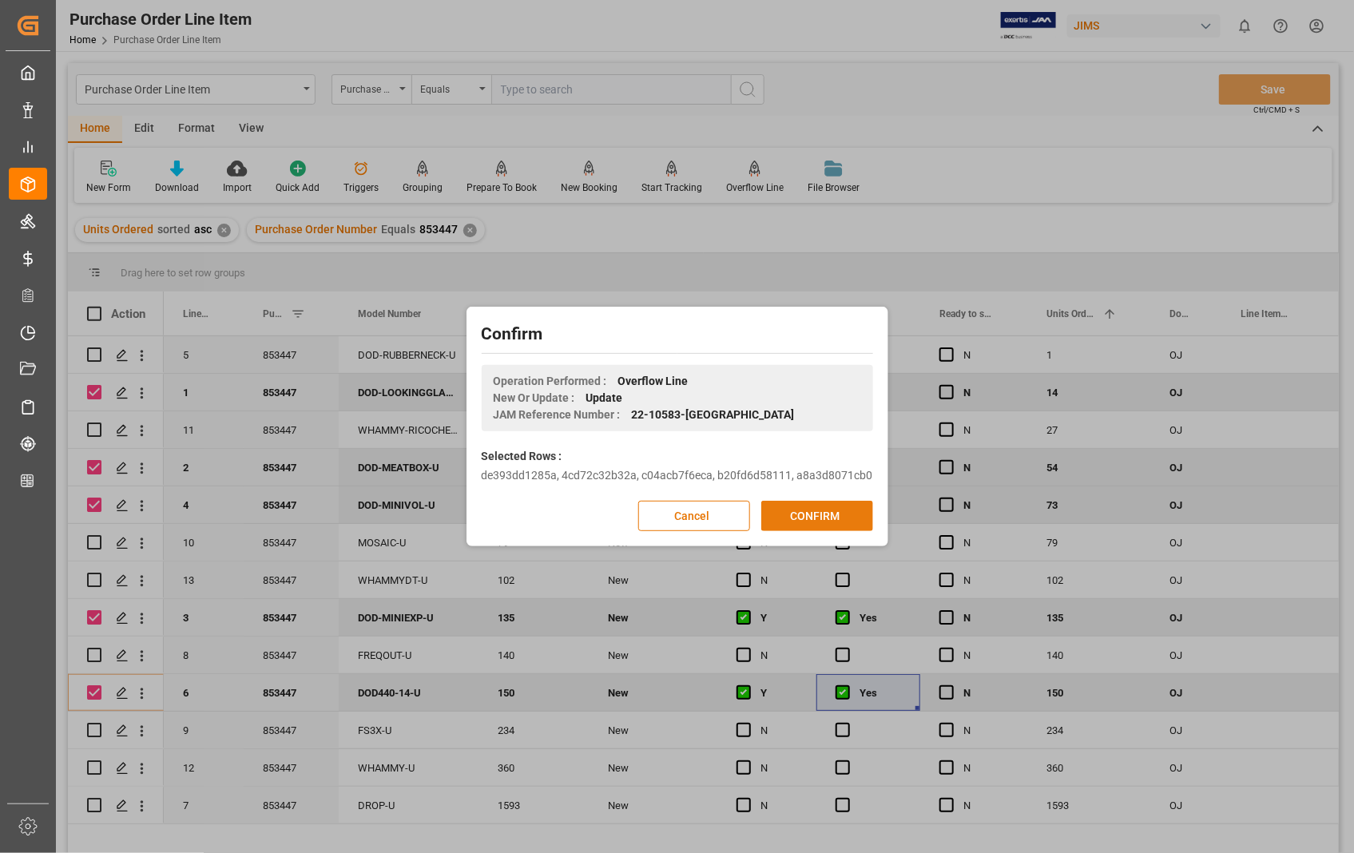
click at [797, 508] on button "CONFIRM" at bounding box center [817, 516] width 112 height 30
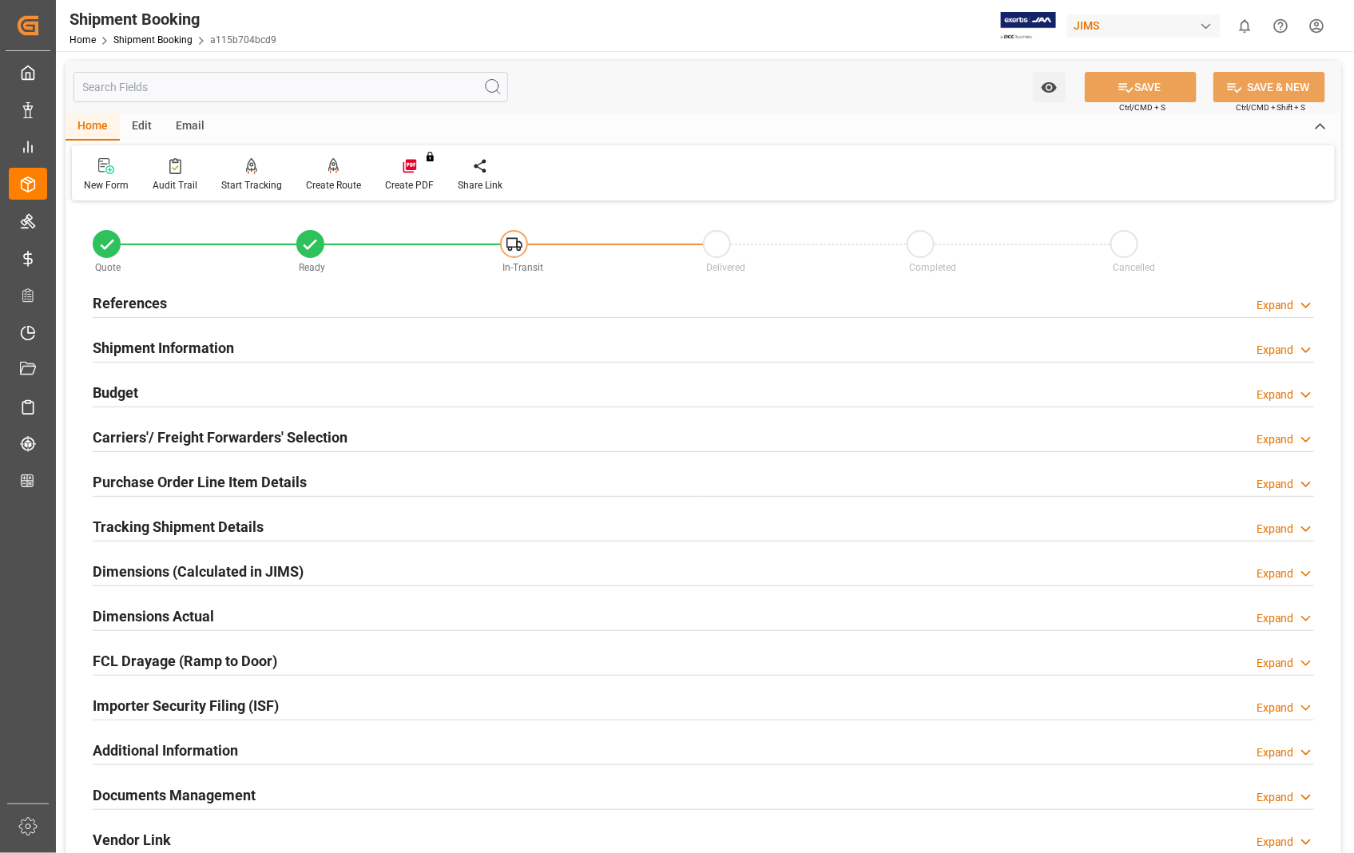
click at [158, 792] on h2 "Documents Management" at bounding box center [174, 796] width 163 height 22
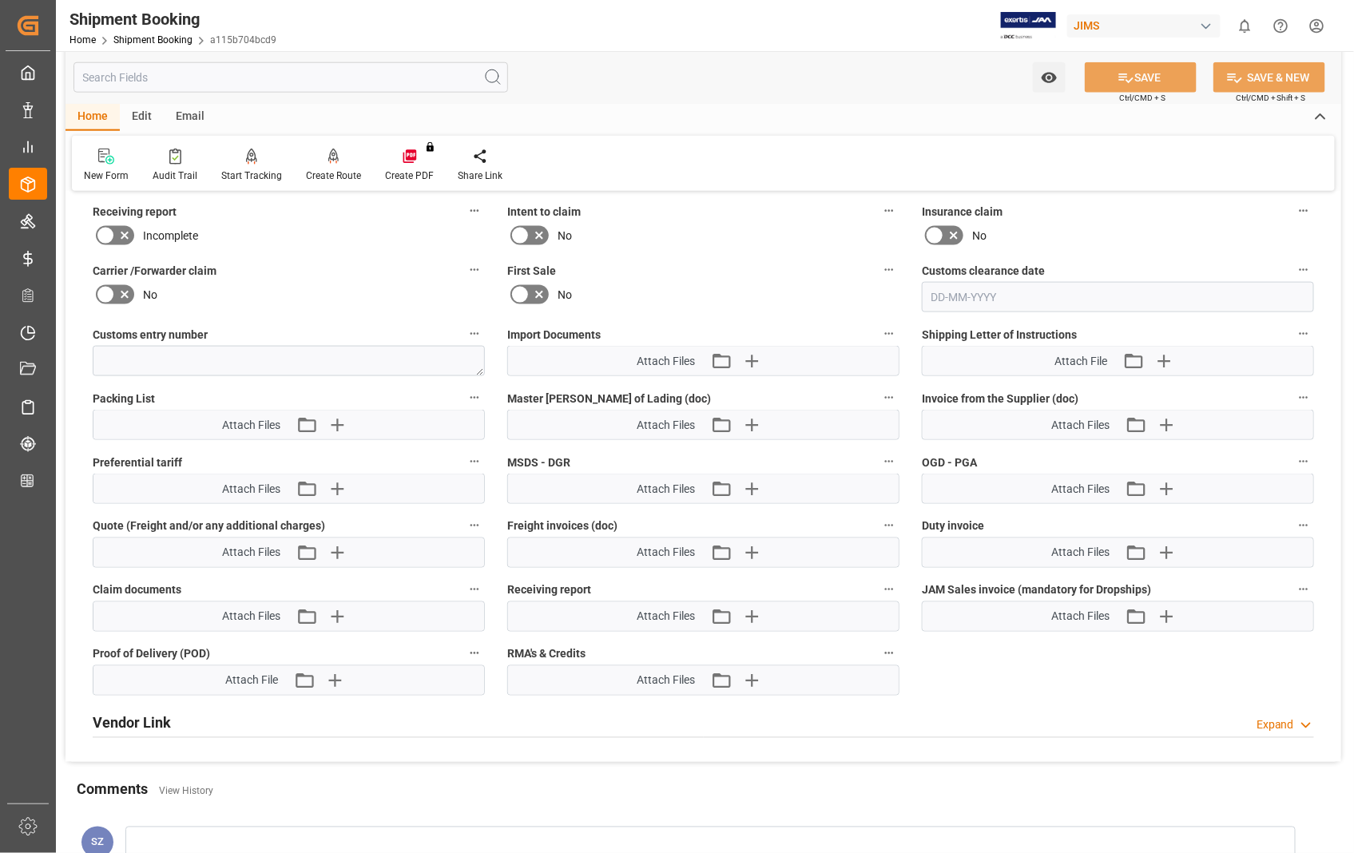
scroll to position [799, 0]
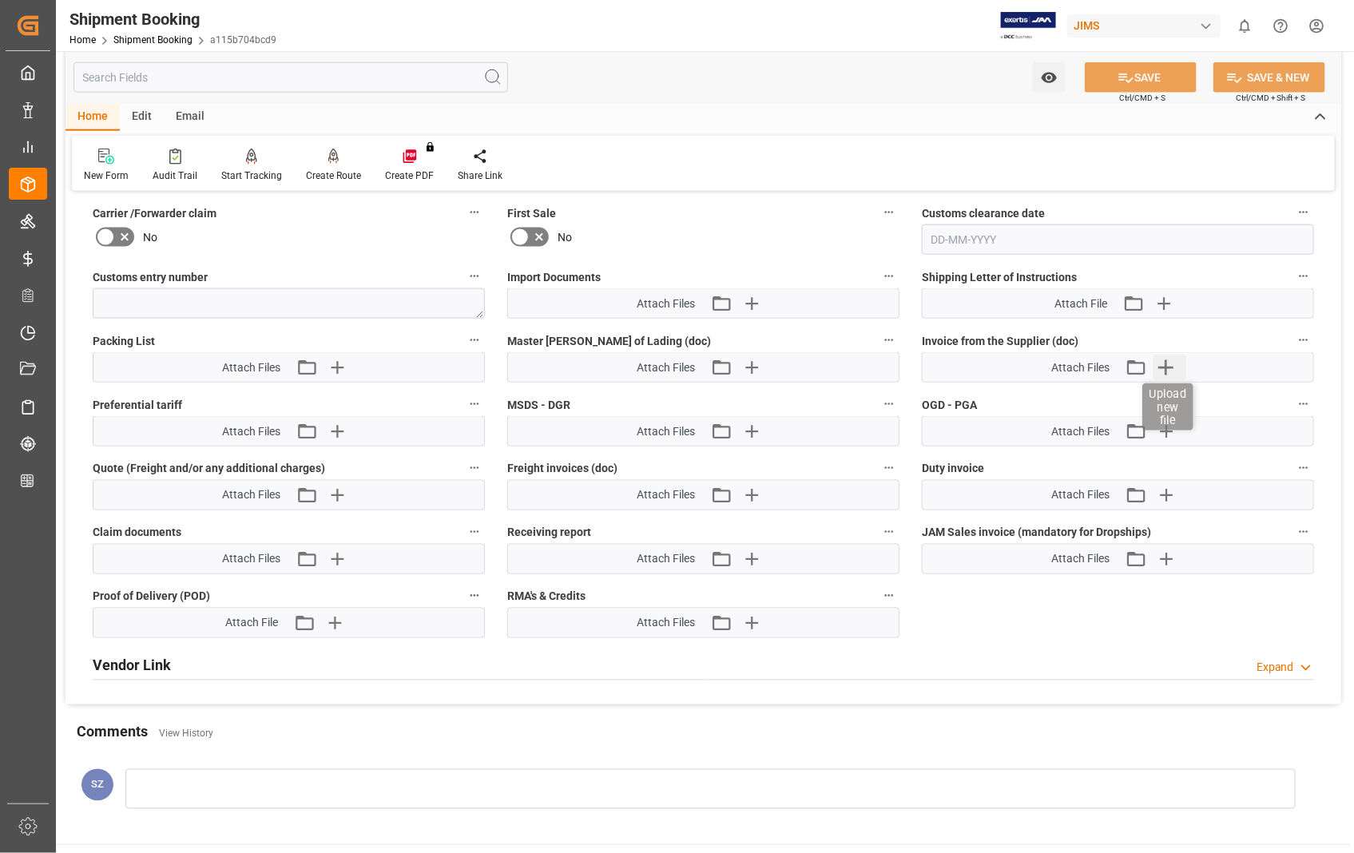
click at [1164, 368] on icon "button" at bounding box center [1167, 368] width 26 height 26
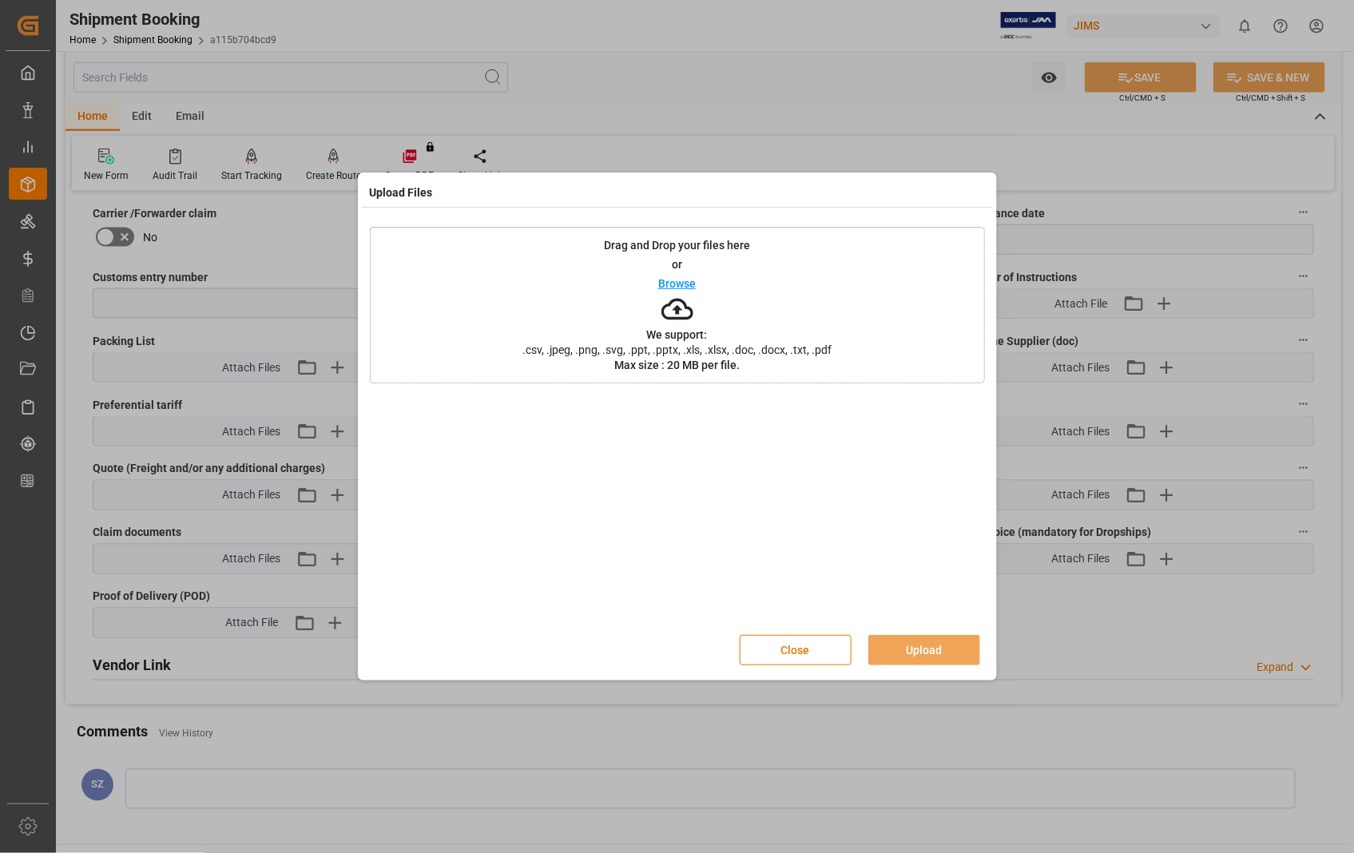
click at [686, 284] on p "Browse" at bounding box center [677, 283] width 38 height 11
click at [916, 645] on button "Upload" at bounding box center [925, 650] width 112 height 30
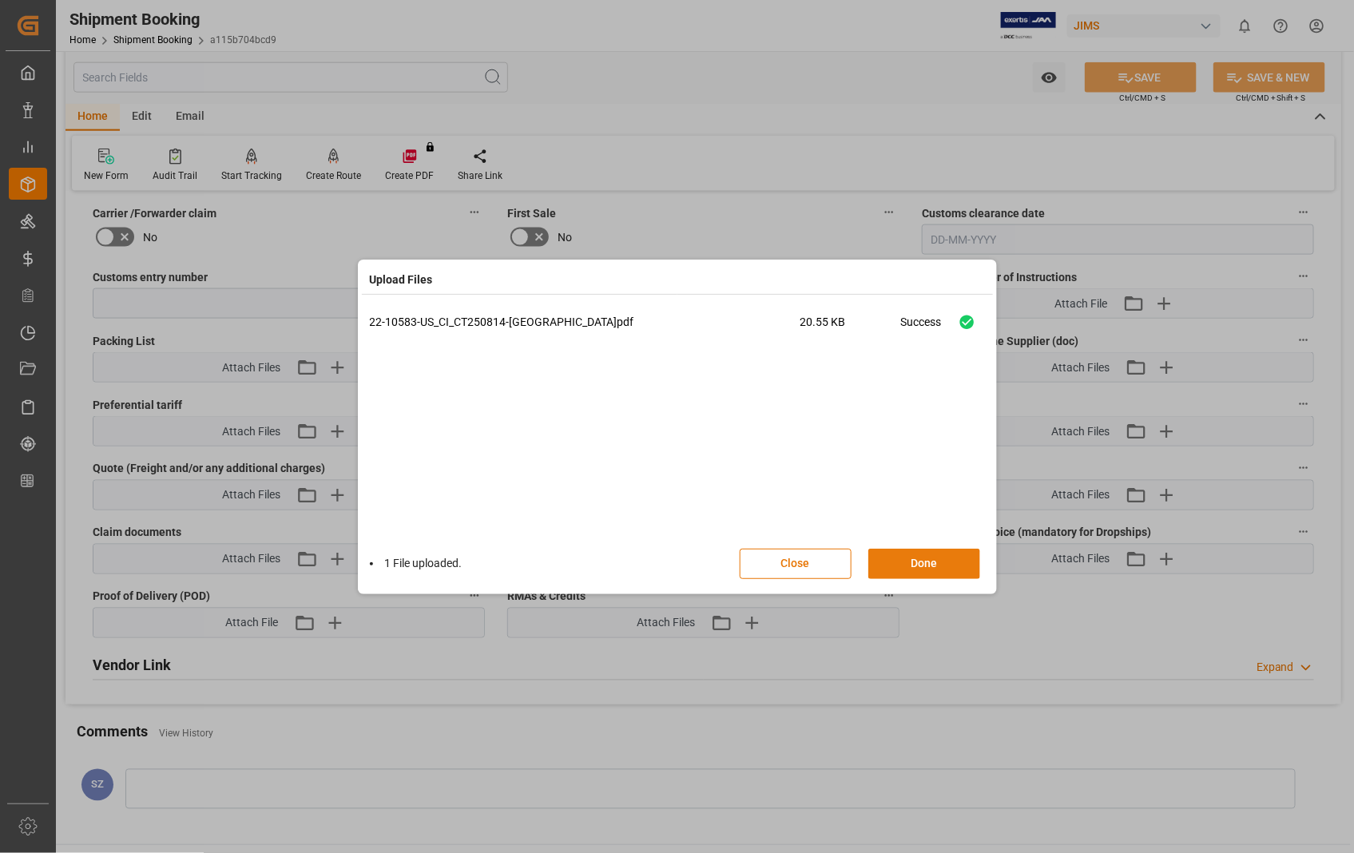
click at [921, 563] on button "Done" at bounding box center [925, 564] width 112 height 30
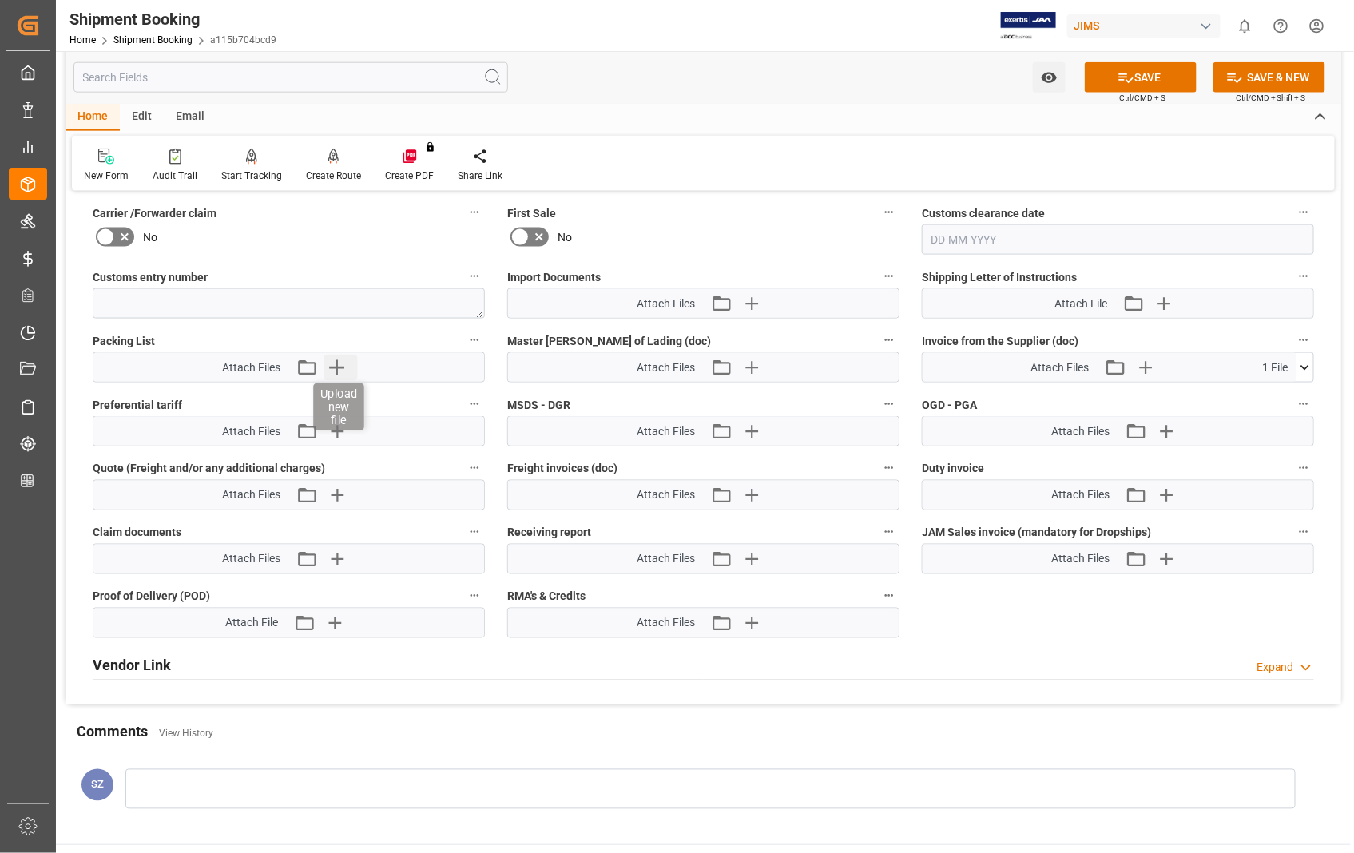
click at [337, 364] on icon "button" at bounding box center [337, 367] width 15 height 15
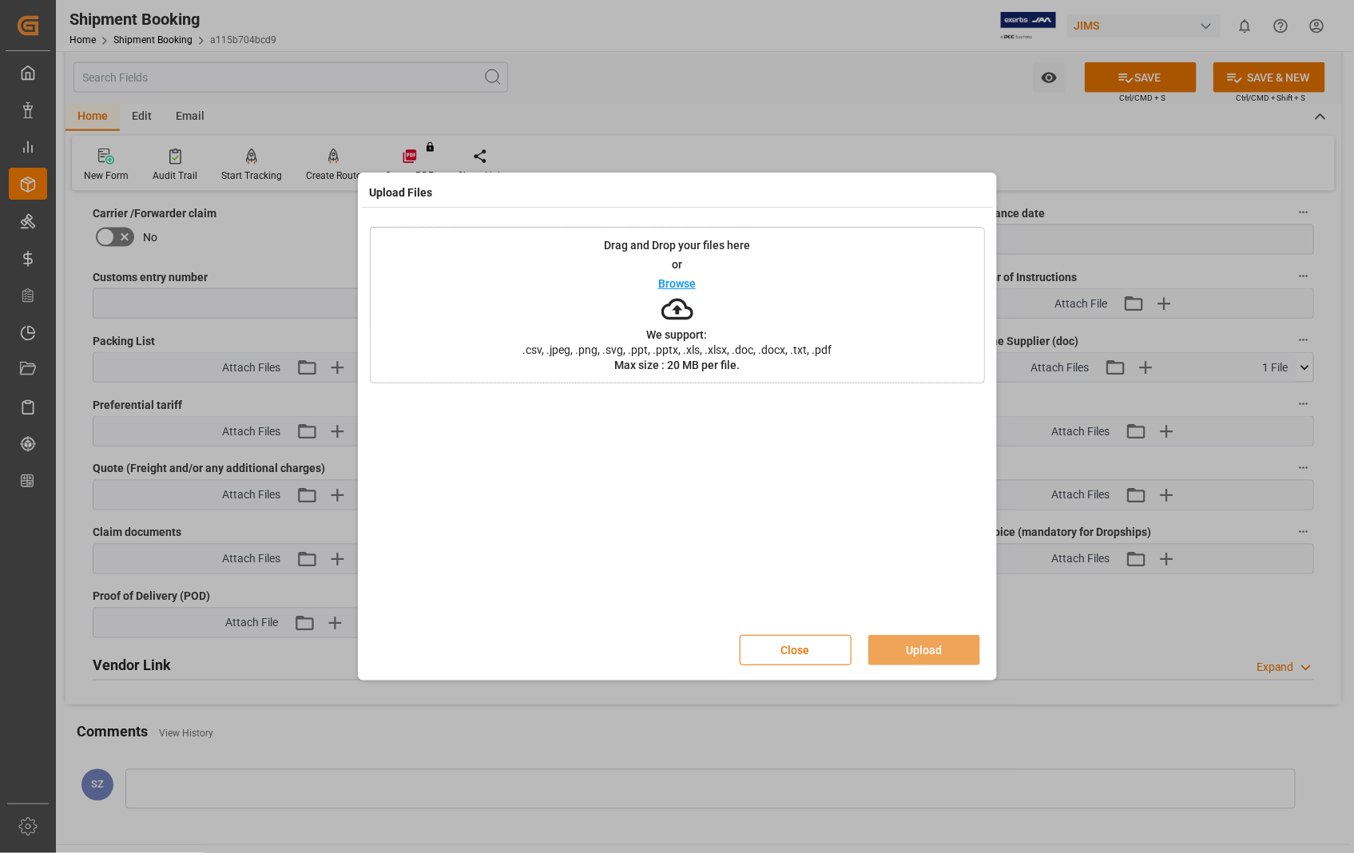
click at [688, 284] on p "Browse" at bounding box center [677, 283] width 38 height 11
click at [923, 650] on button "Upload" at bounding box center [925, 650] width 112 height 30
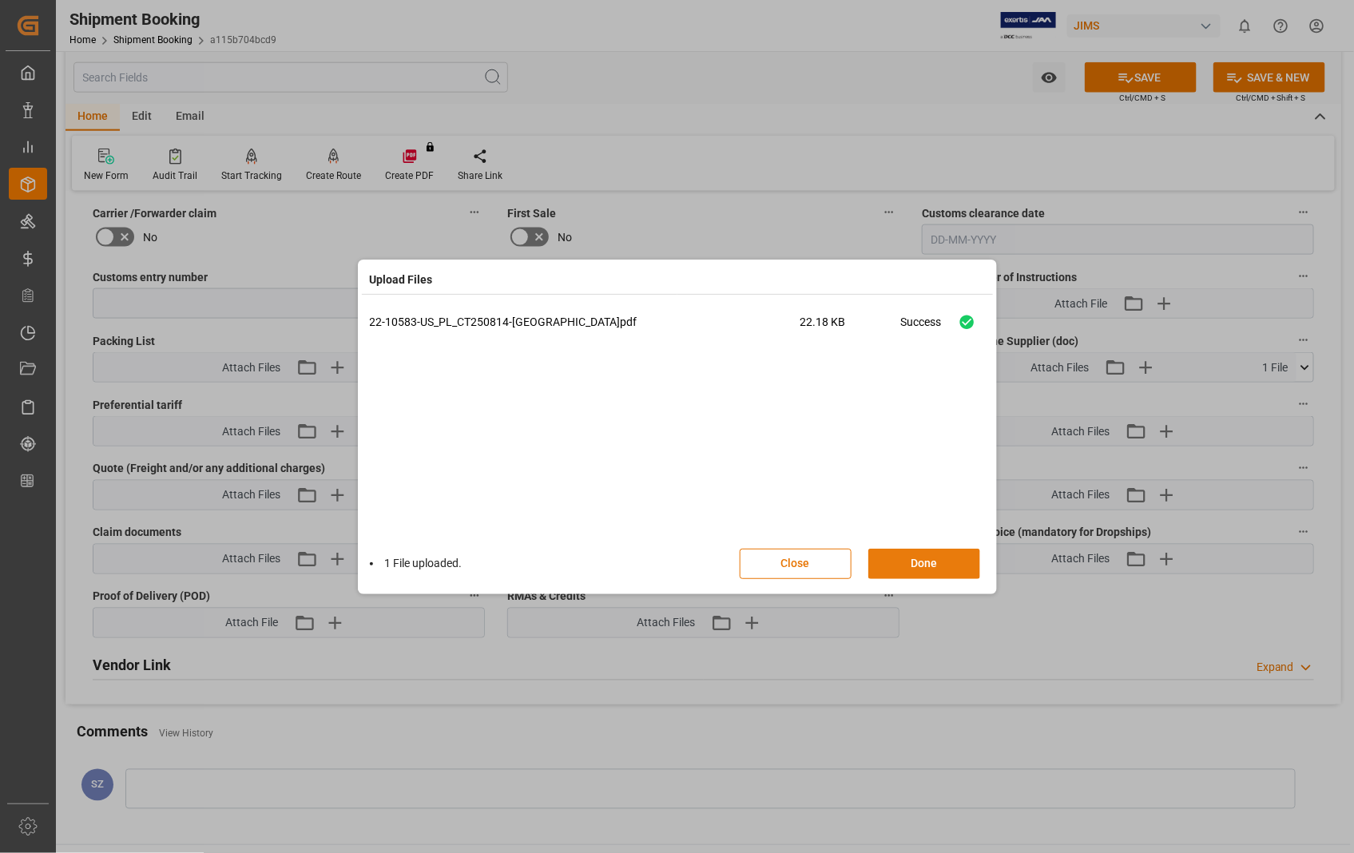
click at [916, 556] on button "Done" at bounding box center [925, 564] width 112 height 30
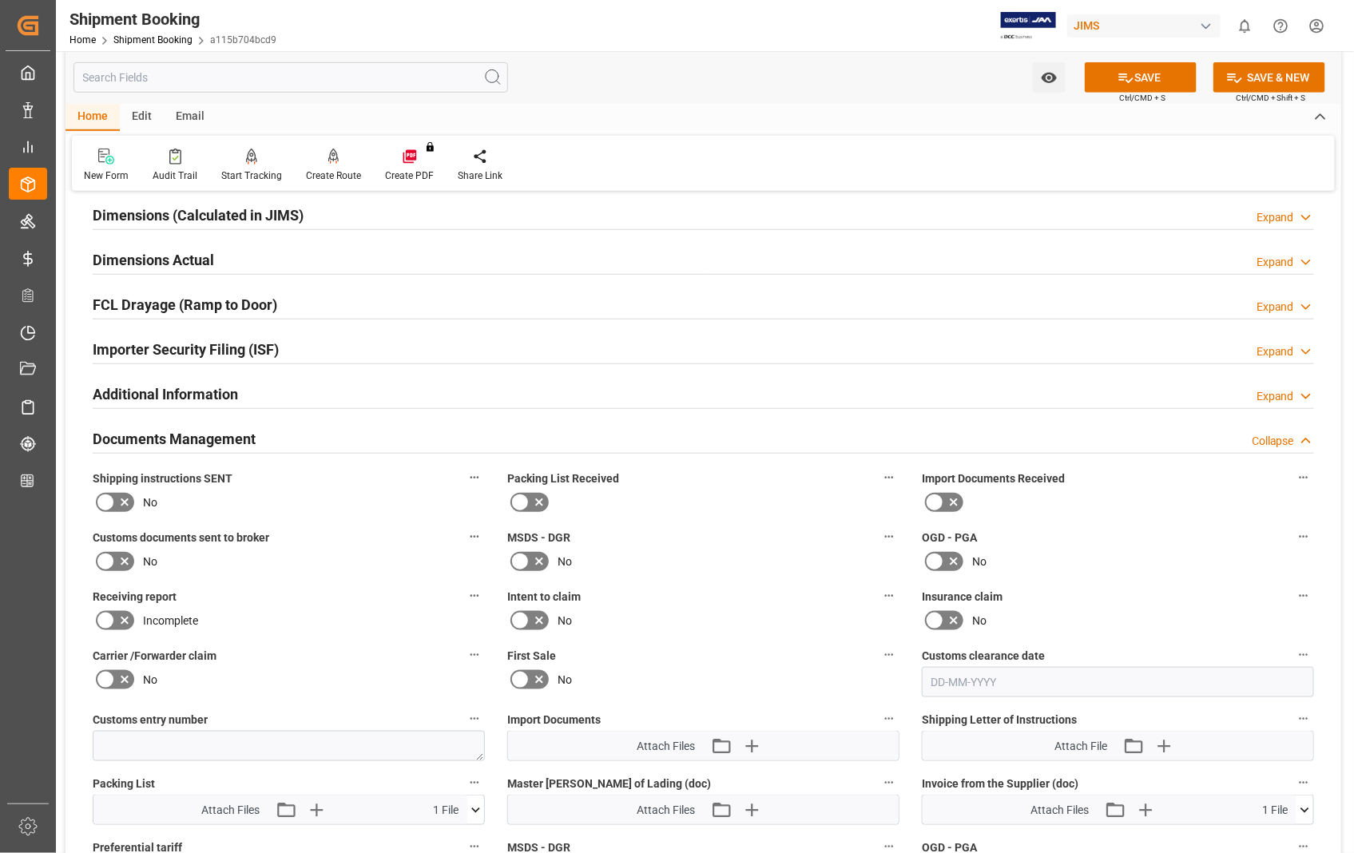
scroll to position [355, 0]
click at [1168, 78] on button "SAVE" at bounding box center [1141, 77] width 112 height 30
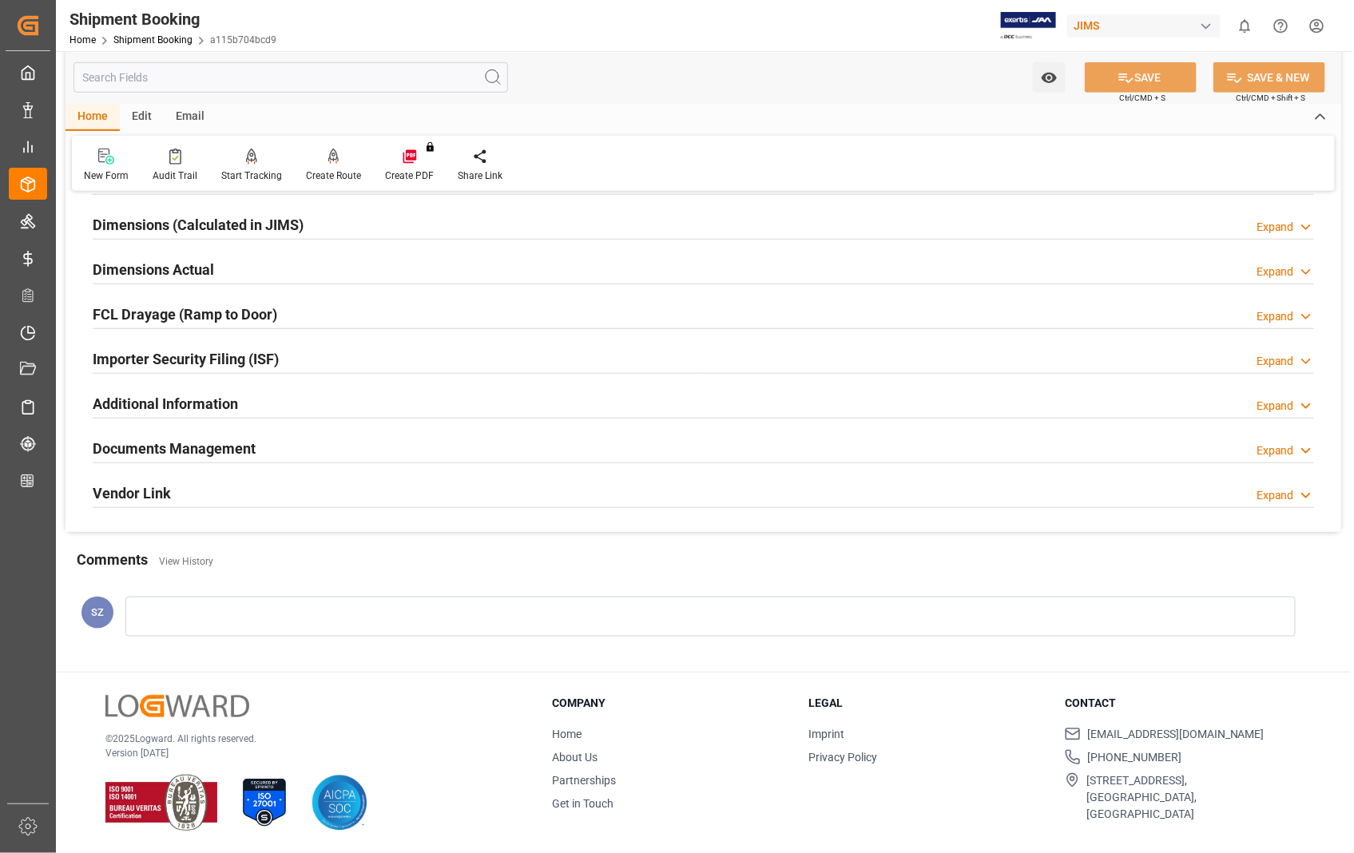
scroll to position [0, 0]
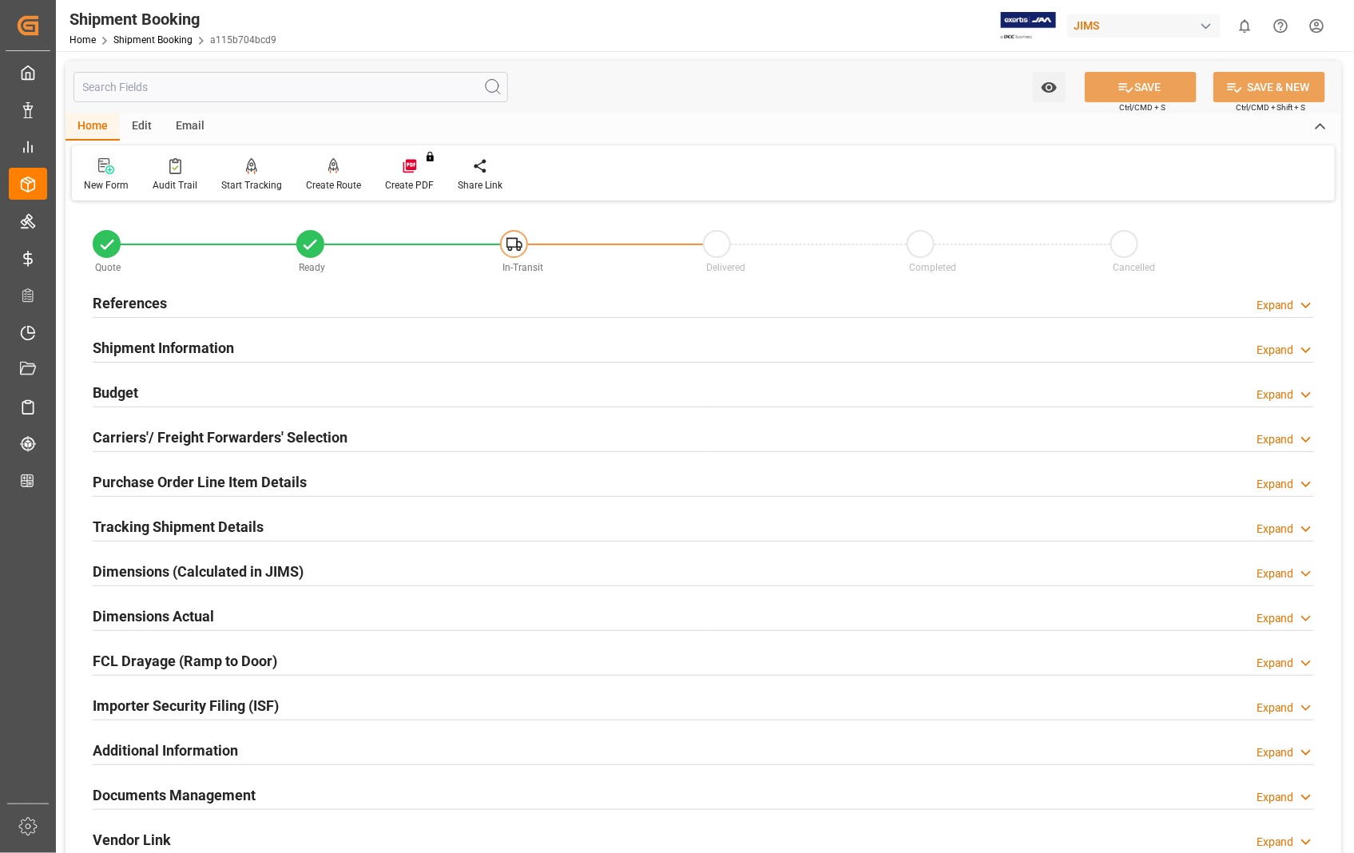
click at [102, 168] on icon at bounding box center [106, 166] width 16 height 16
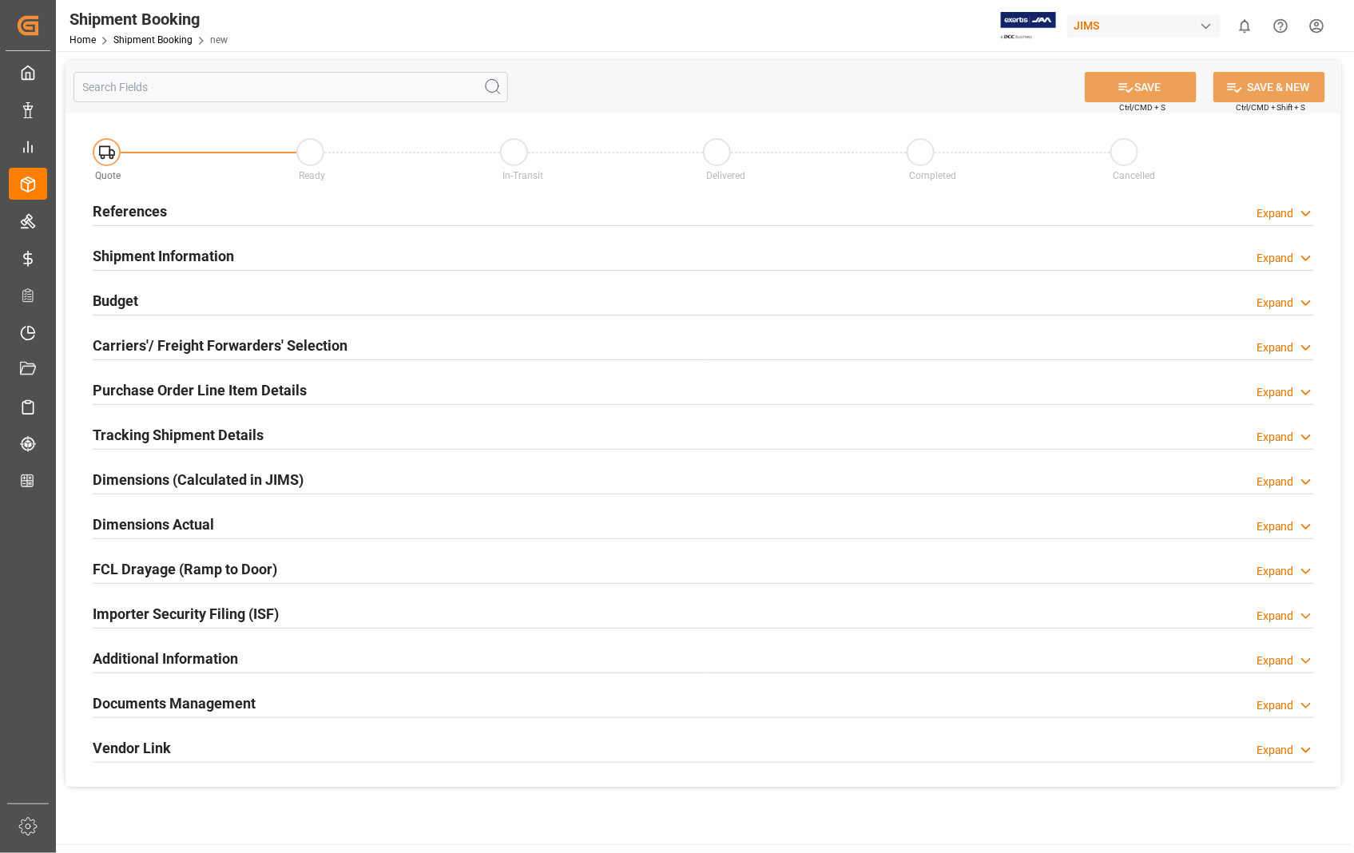
click at [146, 214] on h2 "References" at bounding box center [130, 212] width 74 height 22
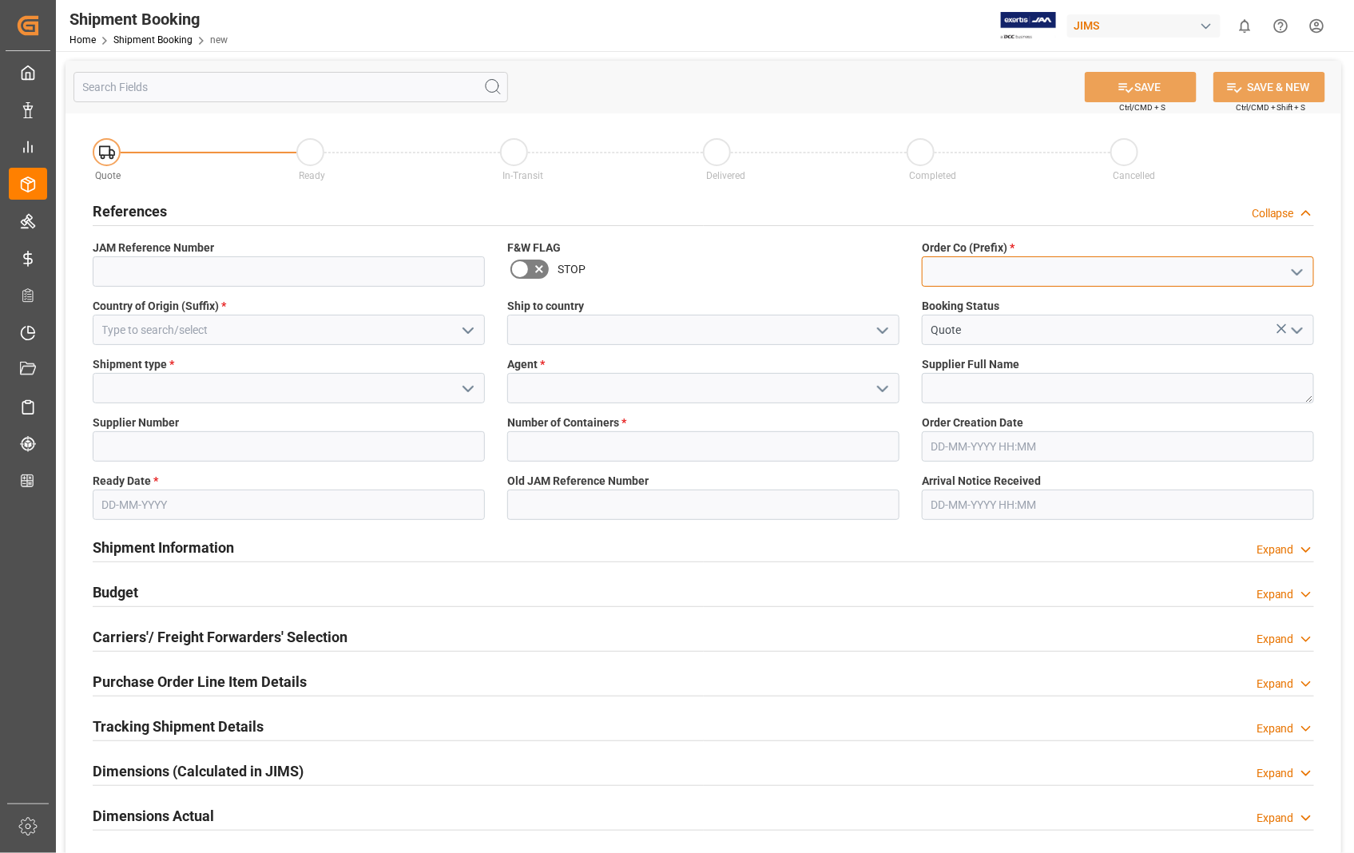
click at [1000, 269] on input at bounding box center [1118, 271] width 392 height 30
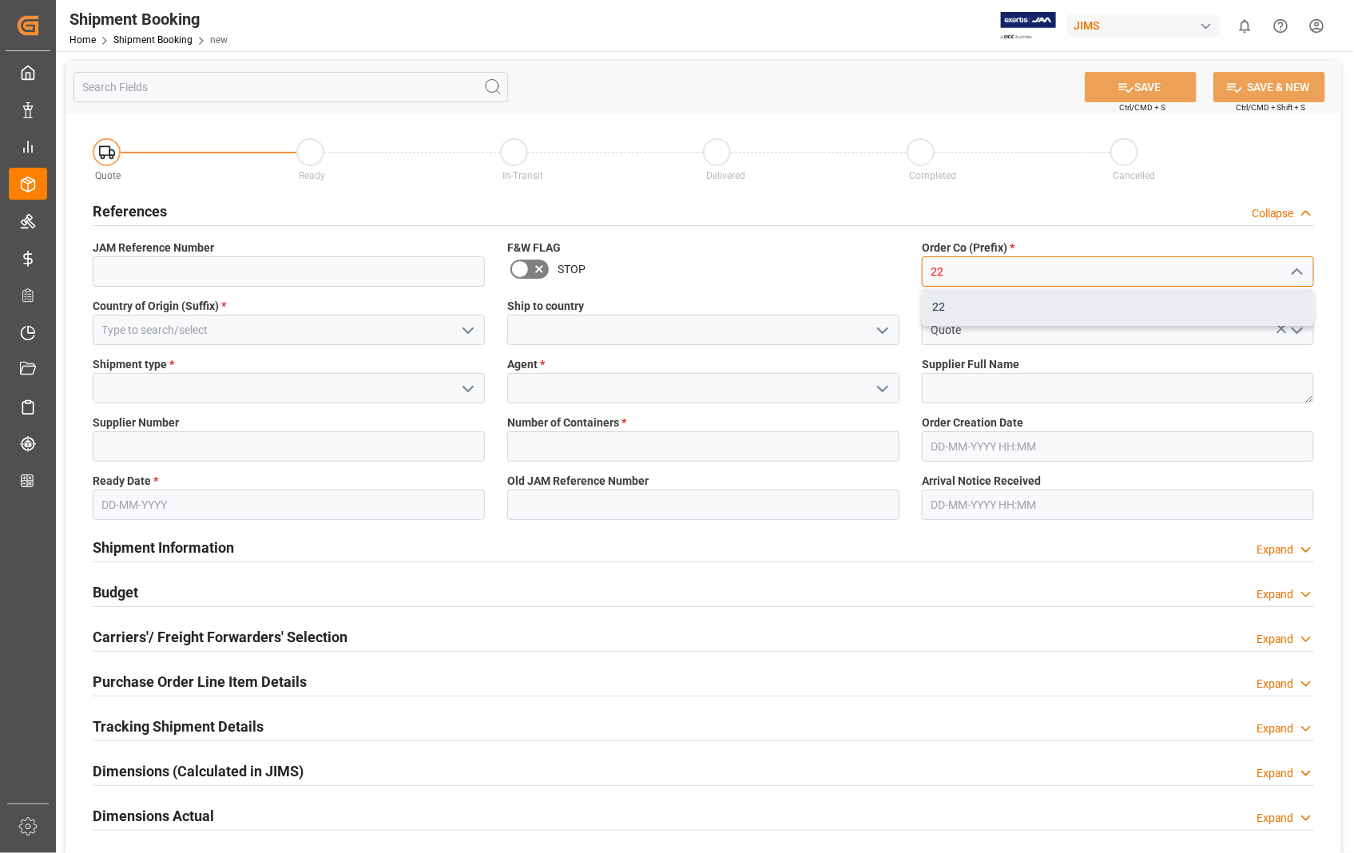
click at [936, 310] on div "22" at bounding box center [1118, 307] width 391 height 36
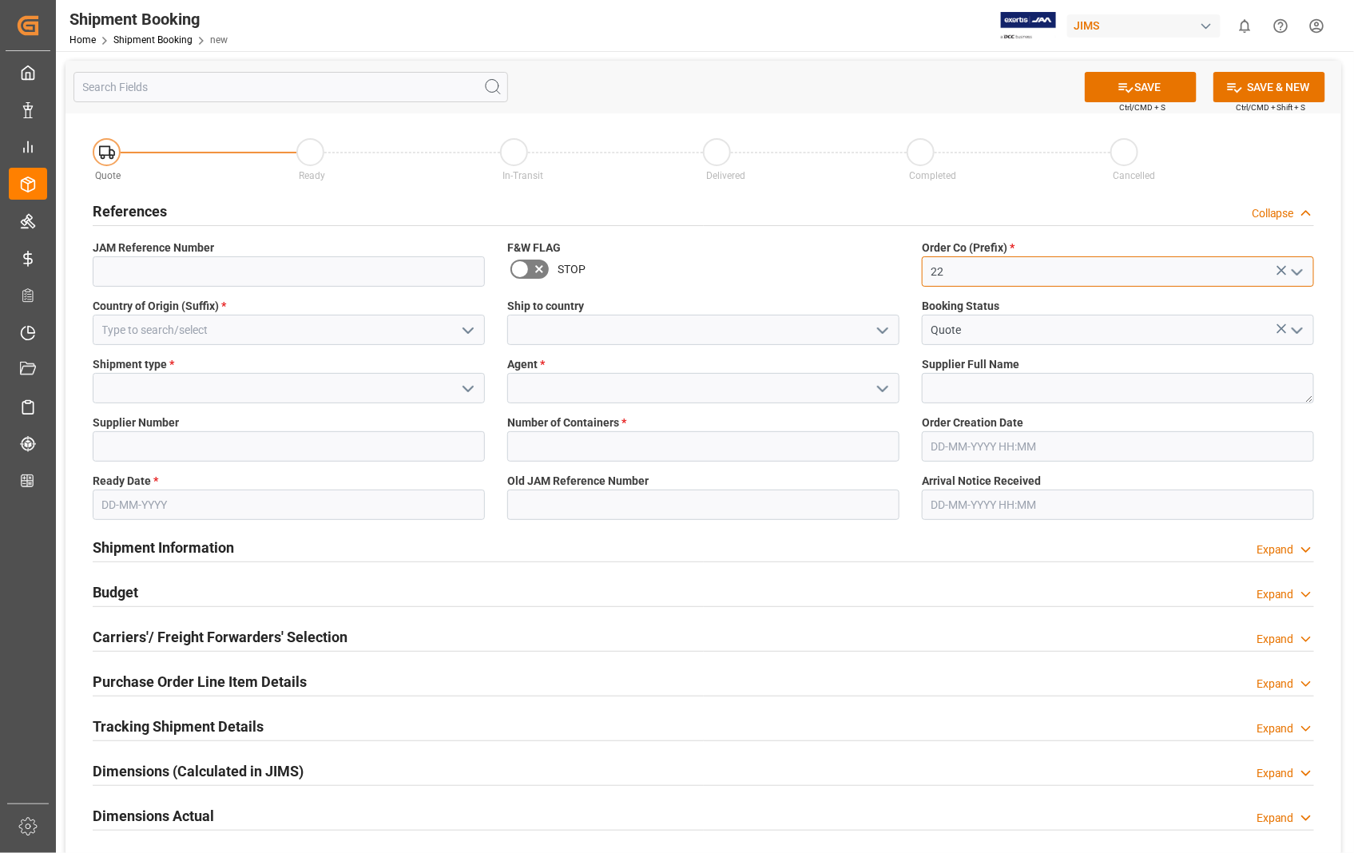
type input "22"
click at [211, 331] on input at bounding box center [289, 330] width 392 height 30
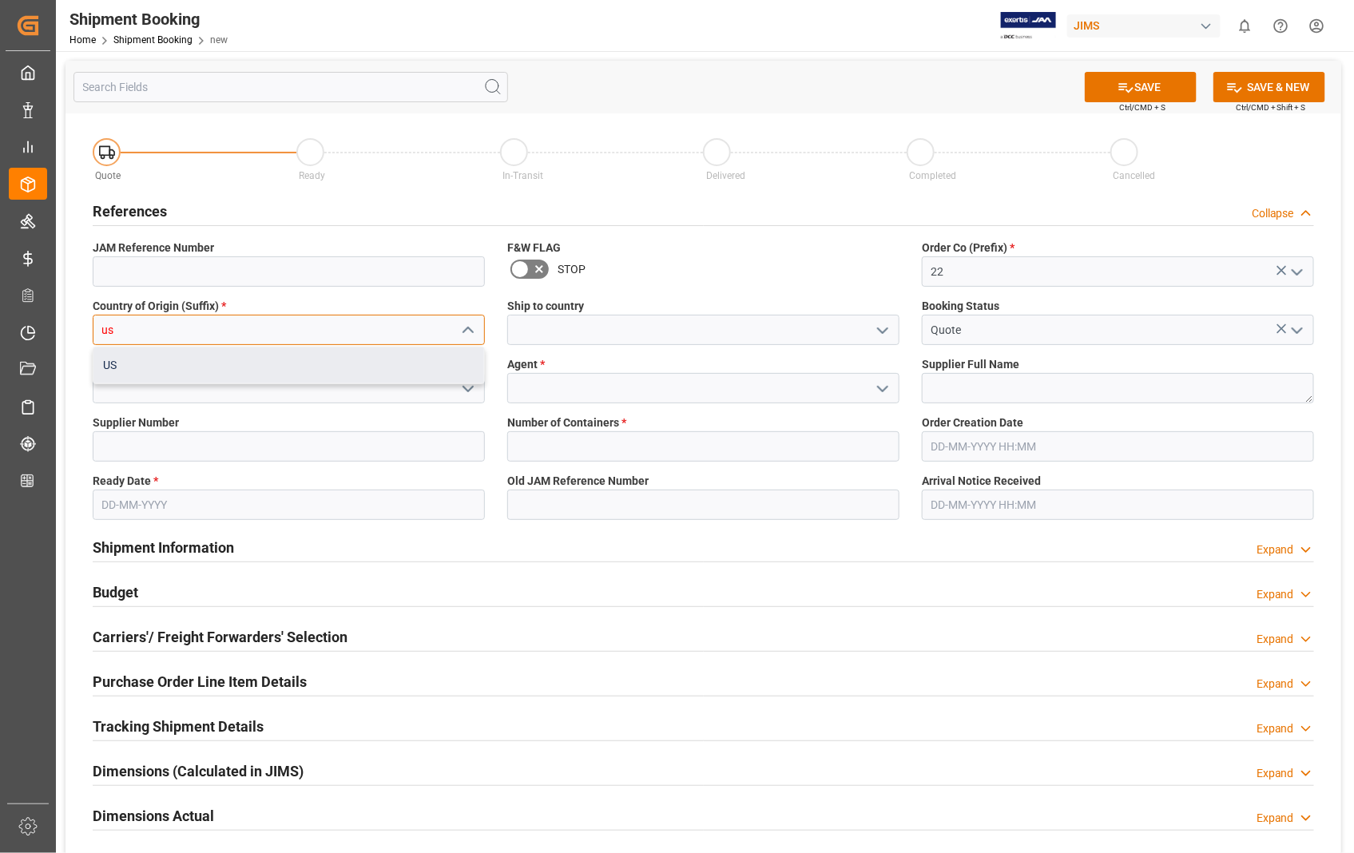
click at [121, 364] on div "US" at bounding box center [288, 366] width 391 height 36
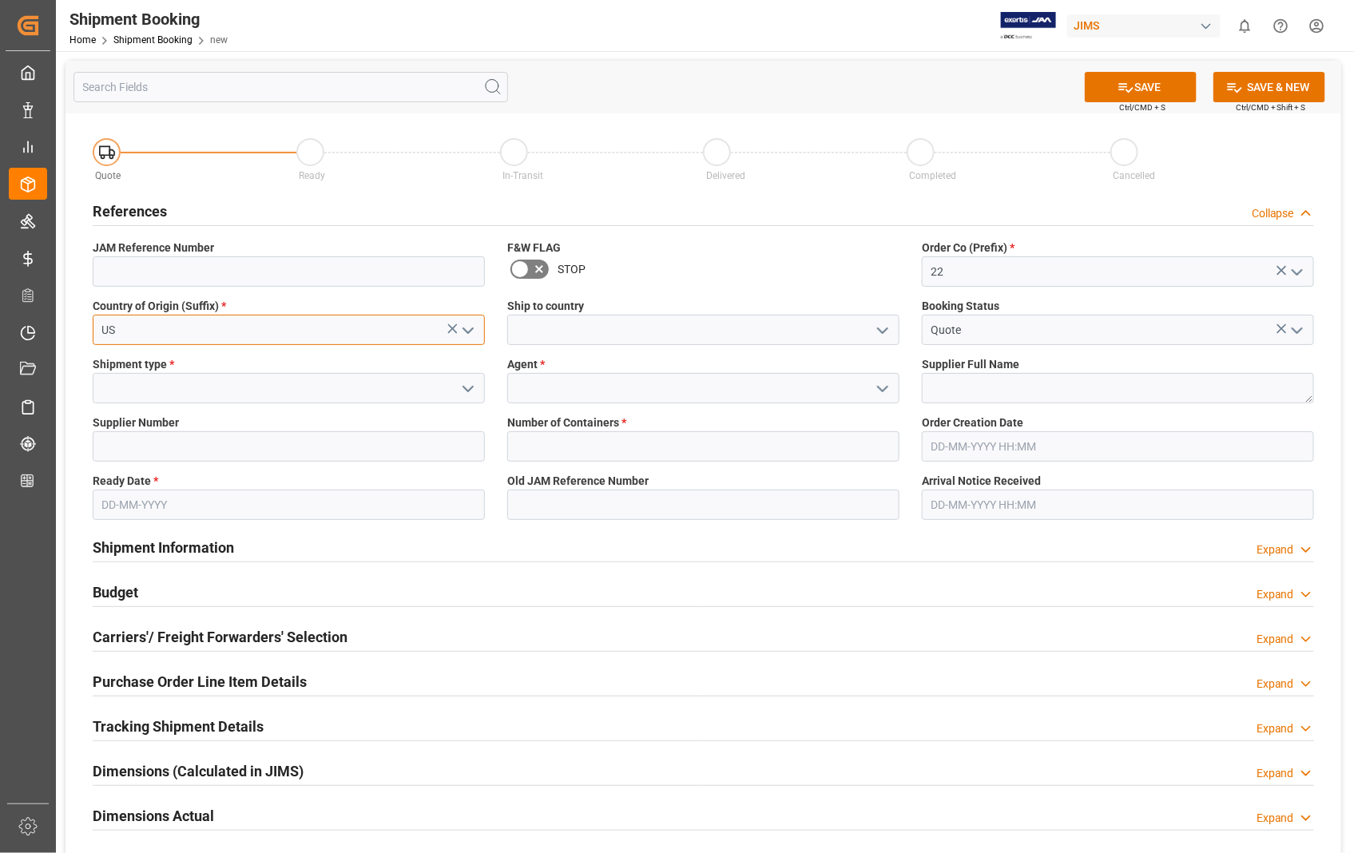
type input "US"
click at [633, 318] on input at bounding box center [703, 330] width 392 height 30
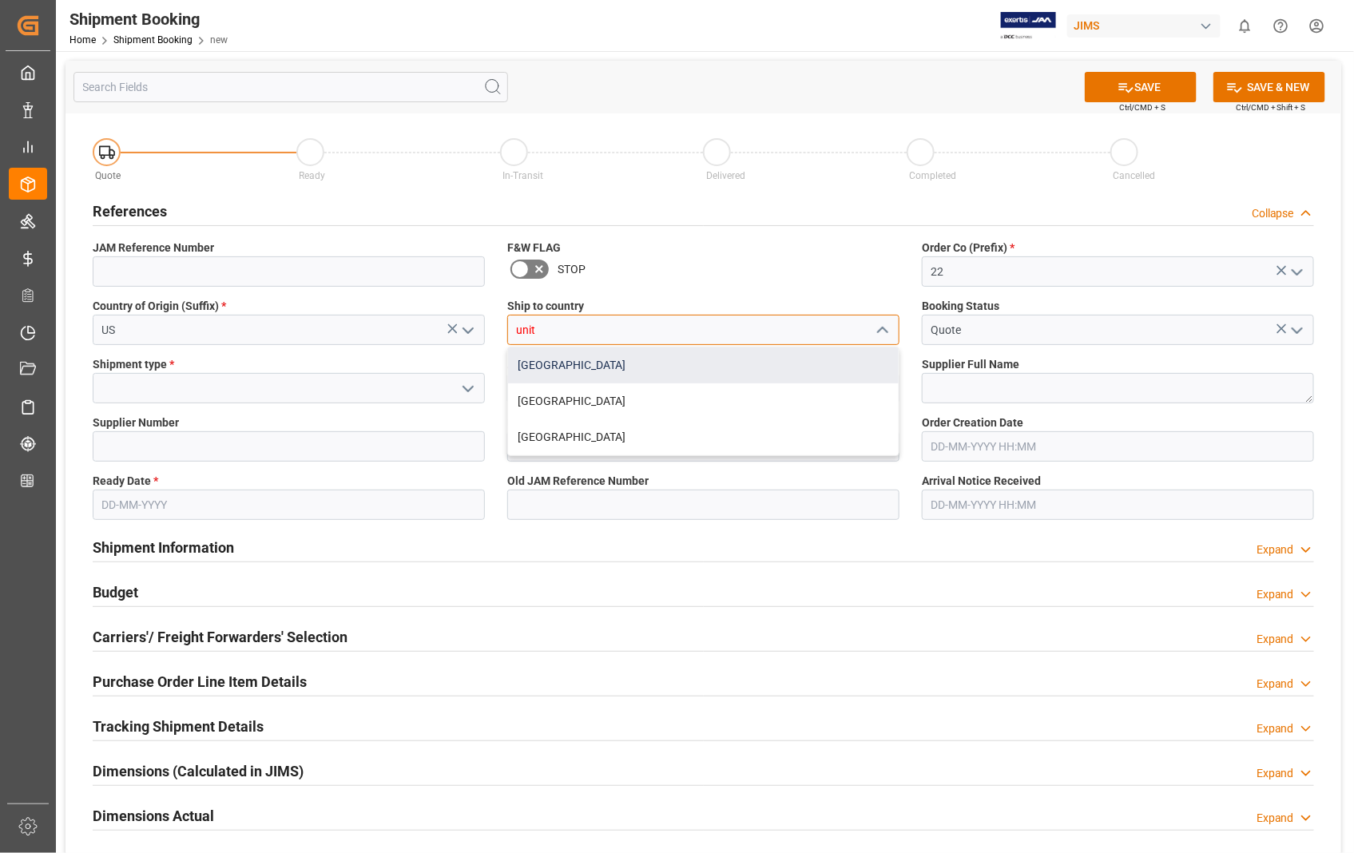
click at [578, 365] on div "[GEOGRAPHIC_DATA]" at bounding box center [703, 366] width 391 height 36
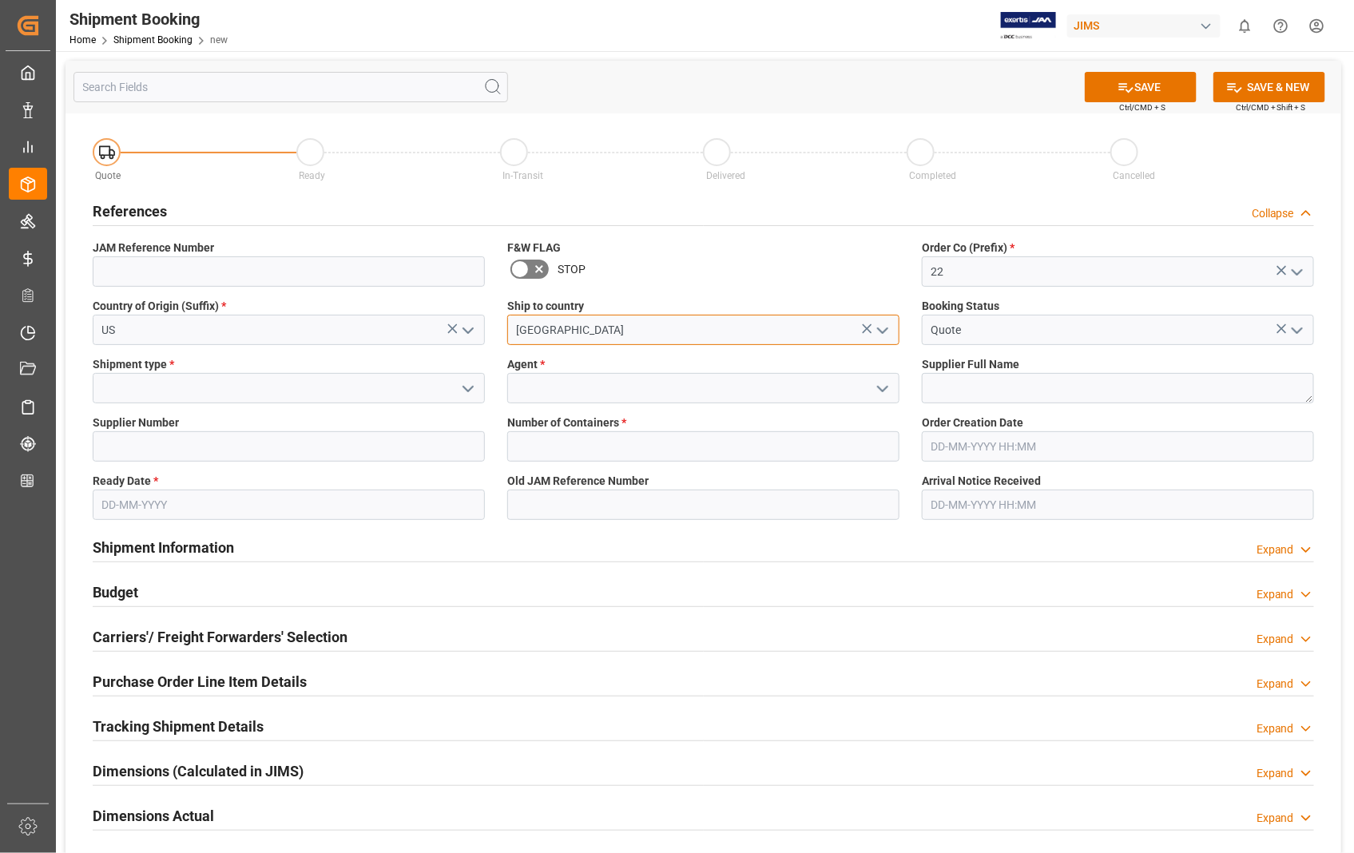
type input "[GEOGRAPHIC_DATA]"
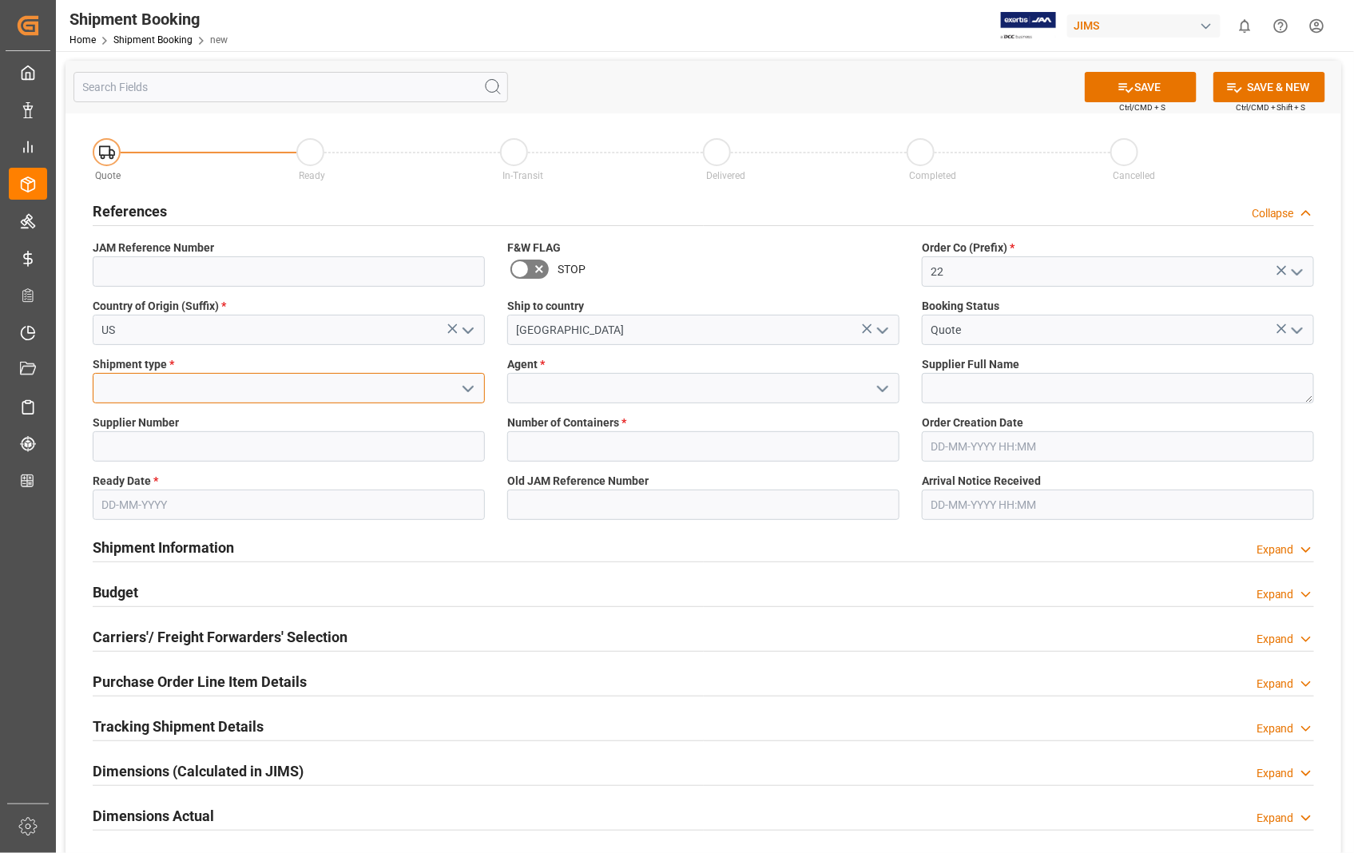
click at [184, 388] on input at bounding box center [289, 388] width 392 height 30
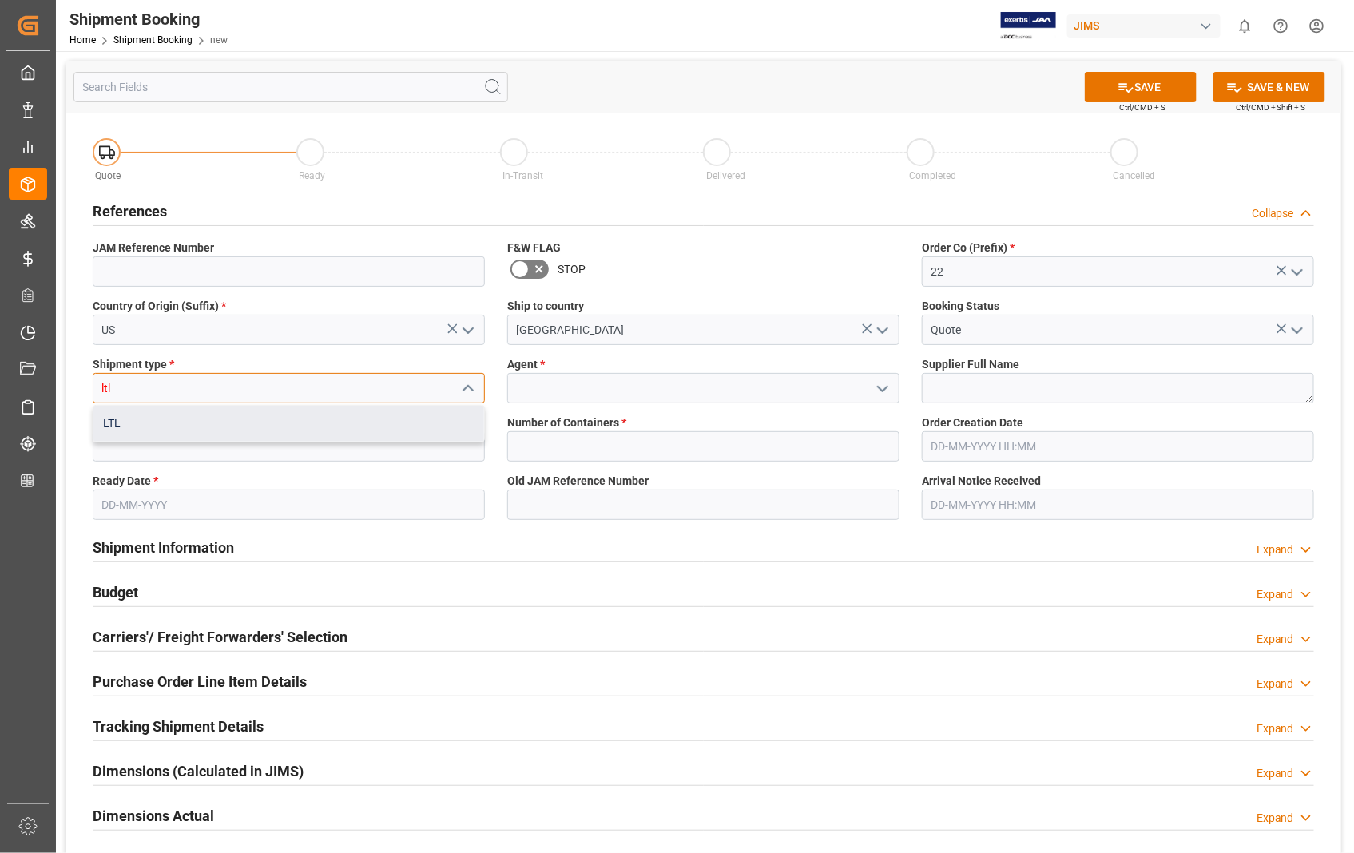
click at [110, 419] on div "LTL" at bounding box center [288, 424] width 391 height 36
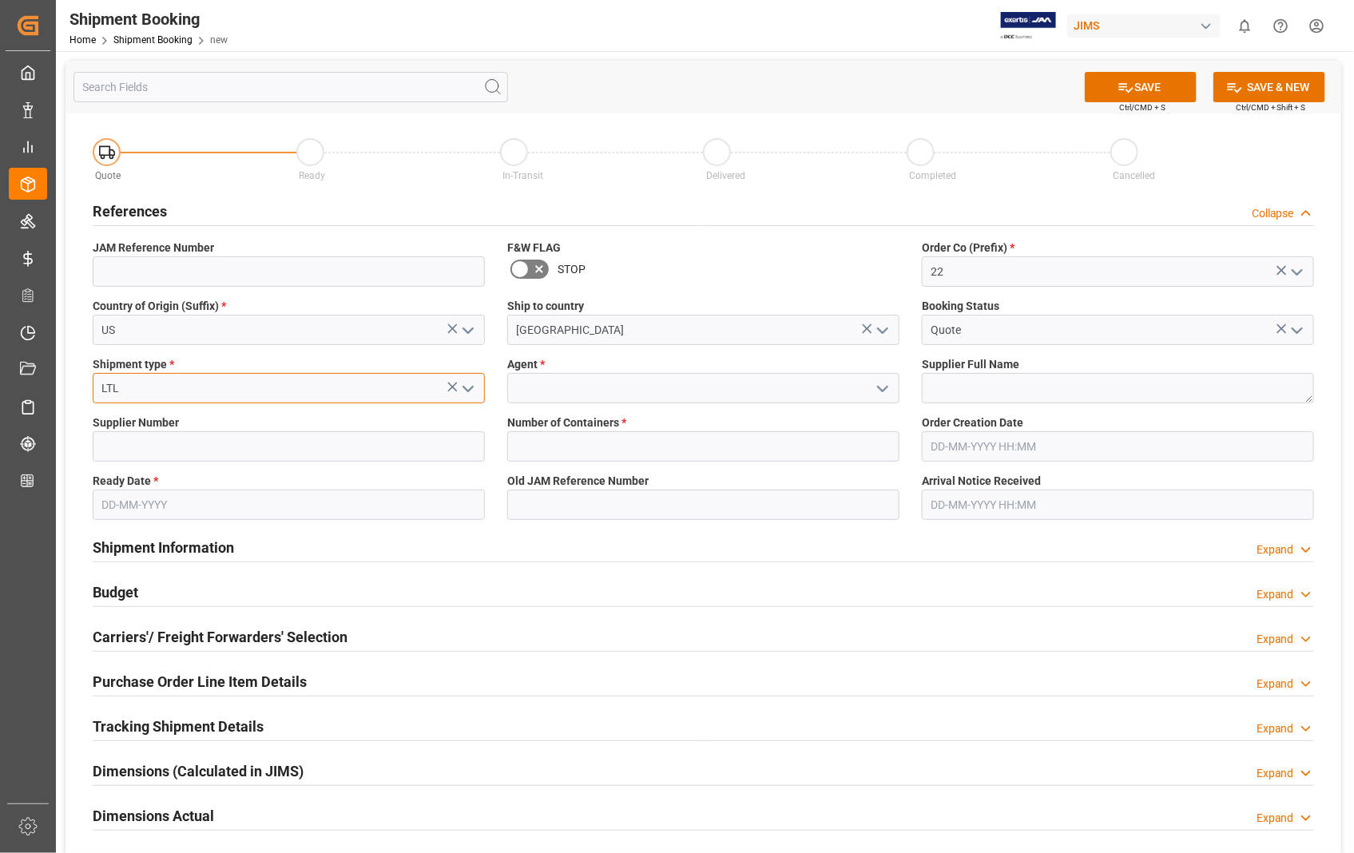
type input "LTL"
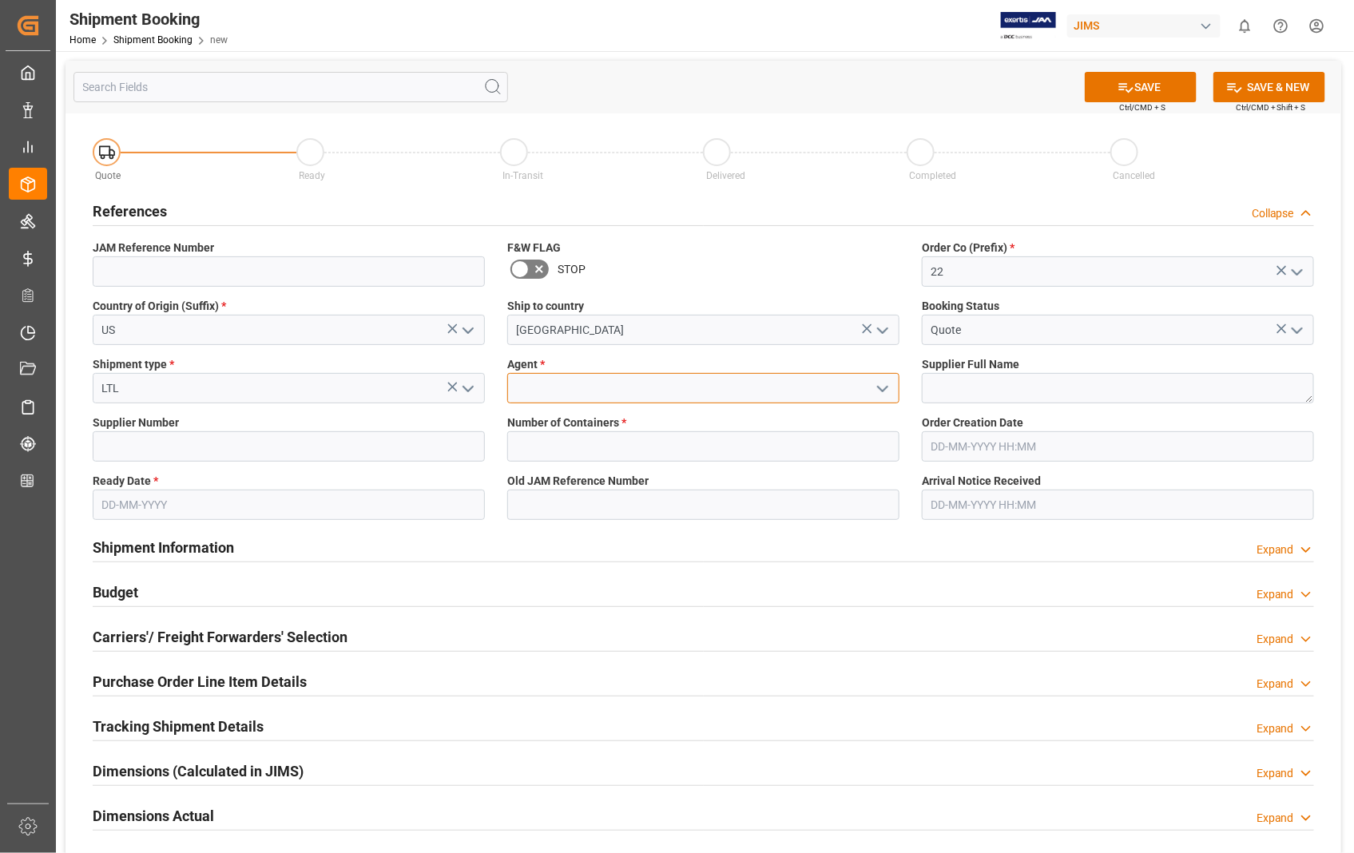
click at [651, 382] on input at bounding box center [703, 388] width 392 height 30
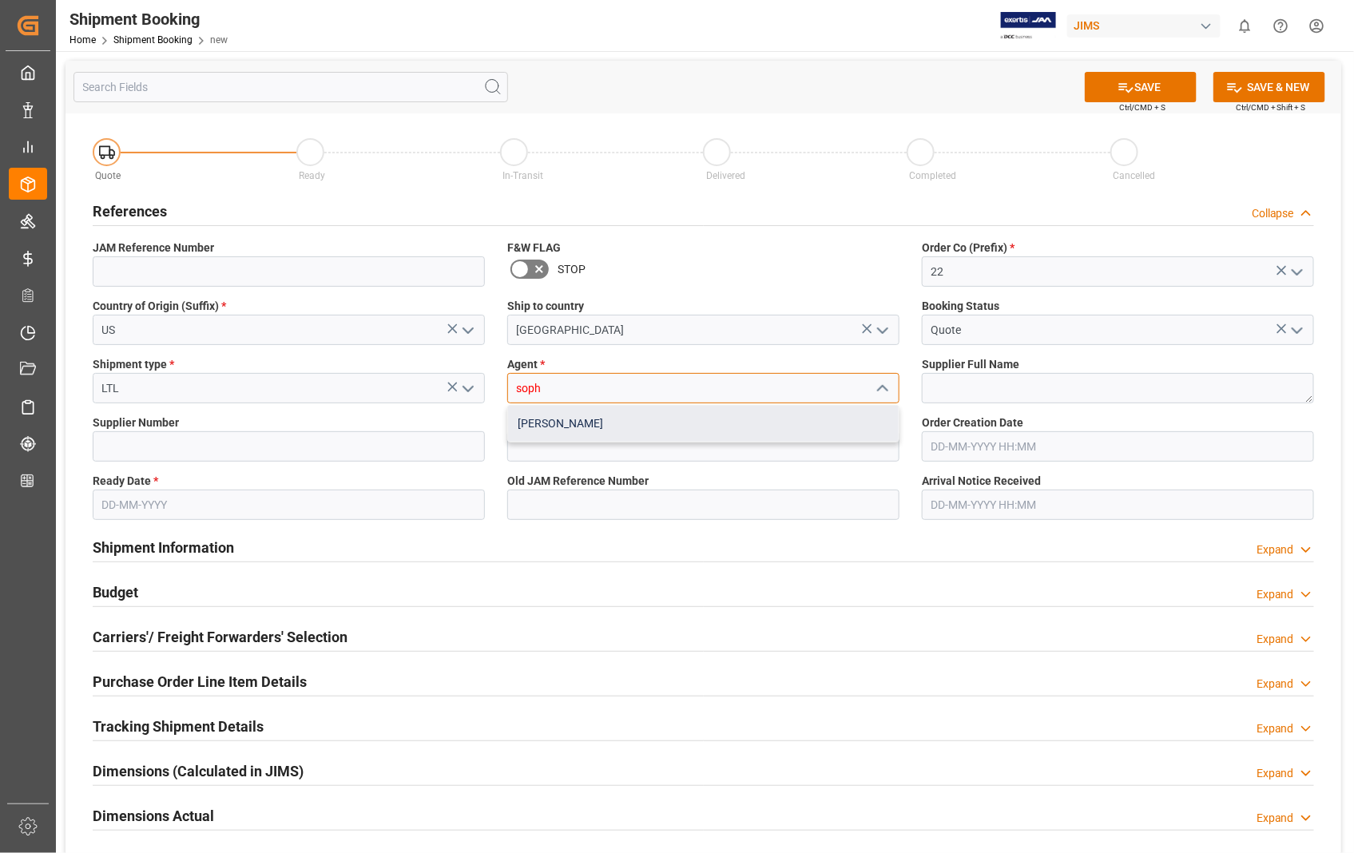
click at [603, 426] on div "[PERSON_NAME]" at bounding box center [703, 424] width 391 height 36
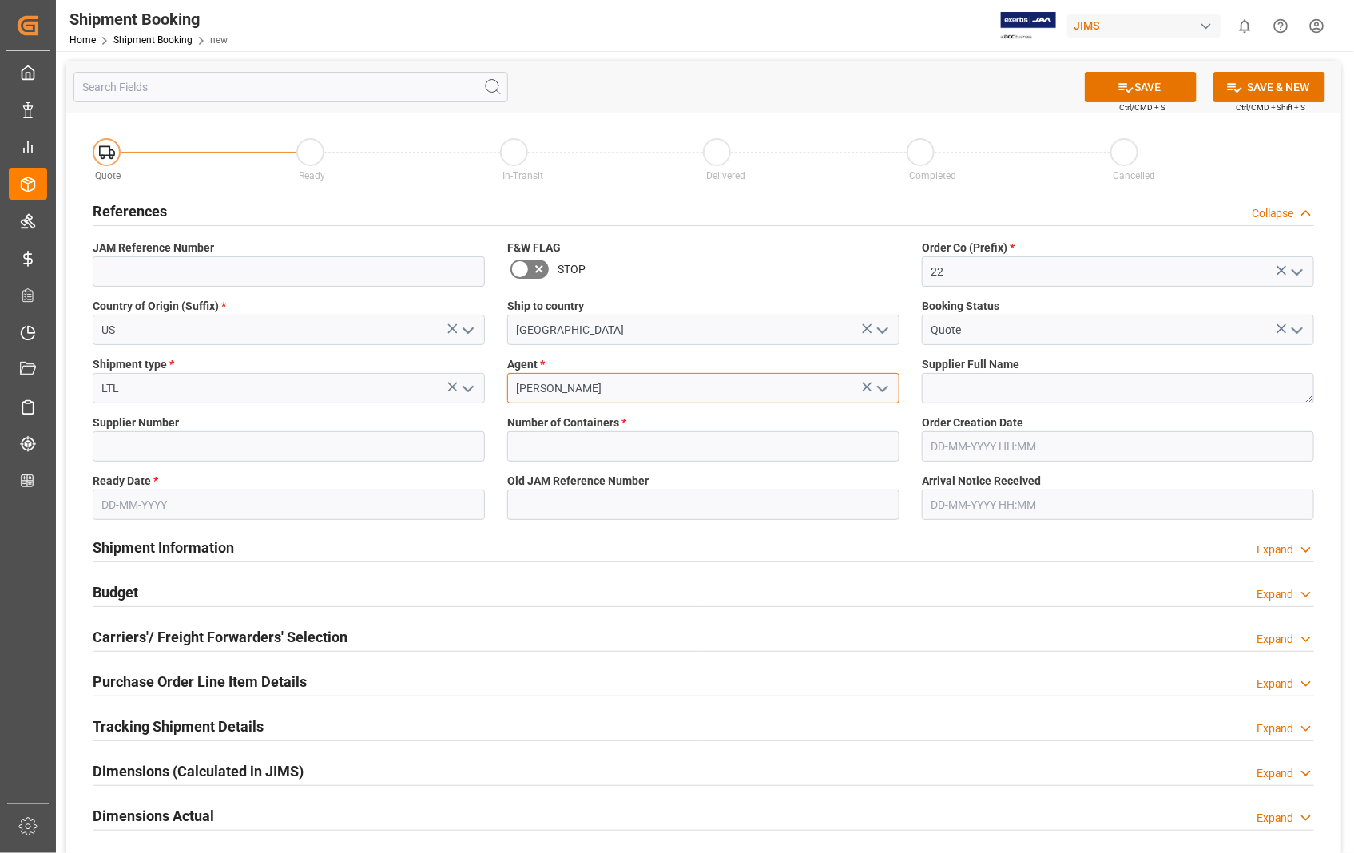
type input "[PERSON_NAME]"
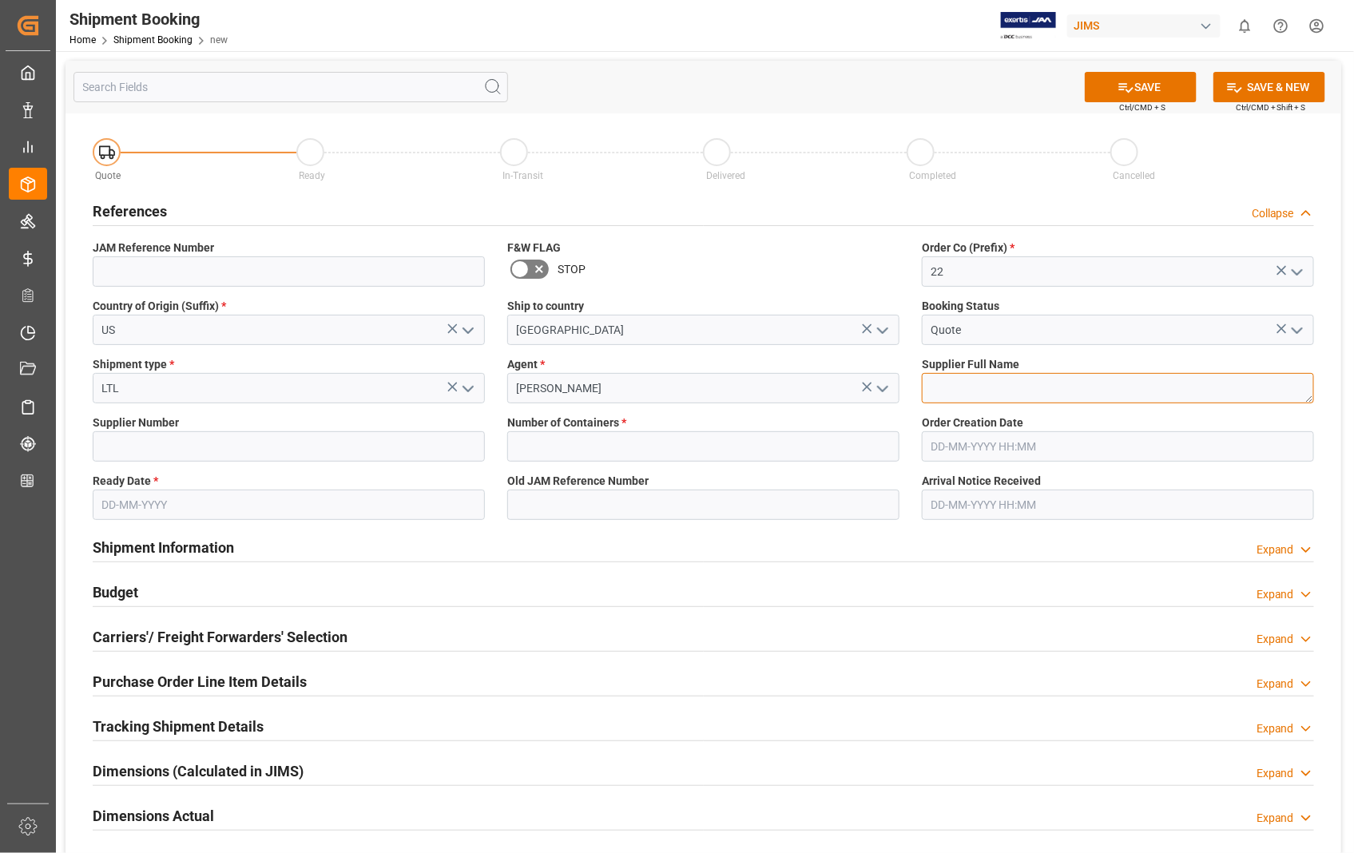
click at [1037, 386] on textarea at bounding box center [1118, 388] width 392 height 30
paste textarea "Sennheiser Electronic Corporat"
type textarea "Sennheiser Electronic Corporat"
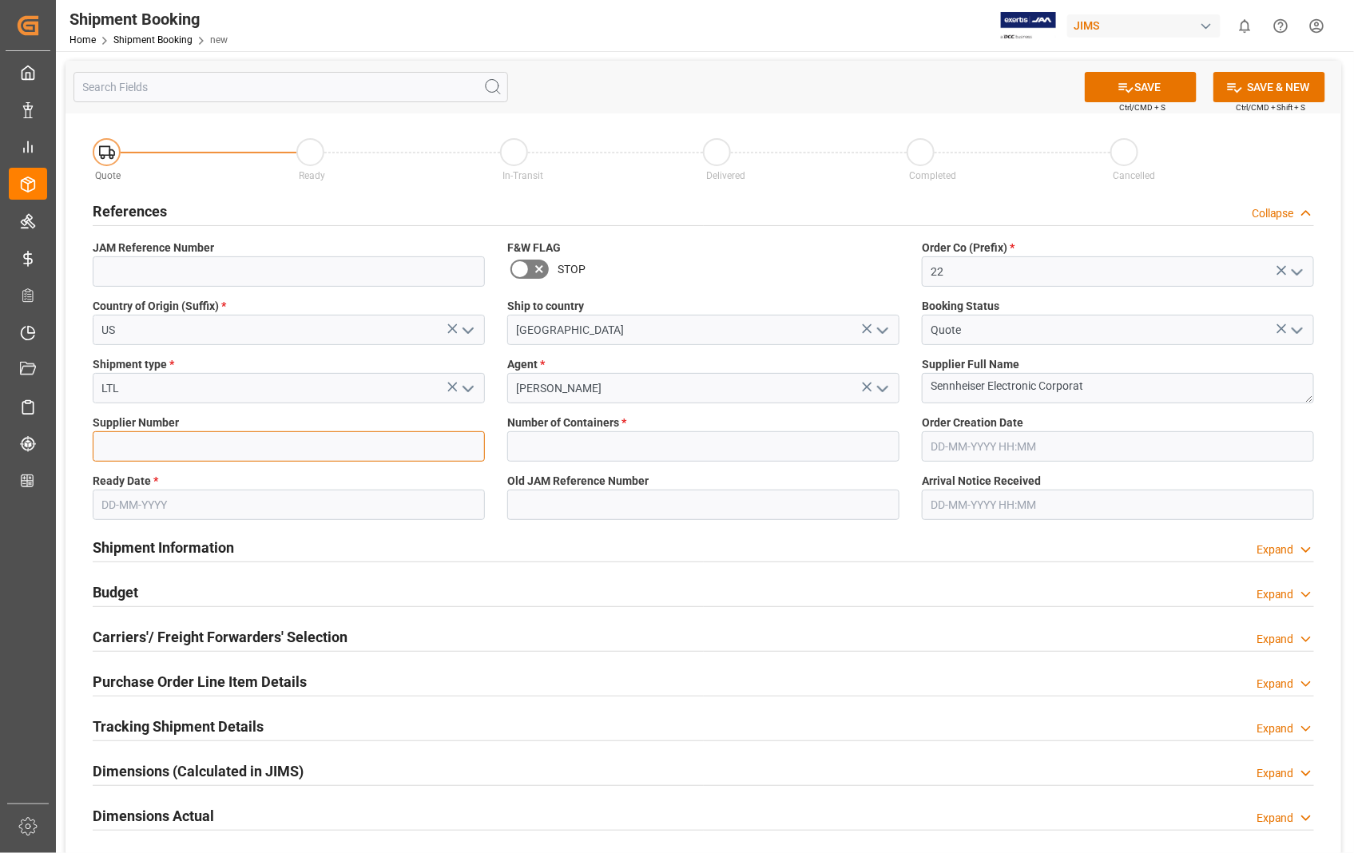
click at [244, 455] on input at bounding box center [289, 446] width 392 height 30
type input "404677"
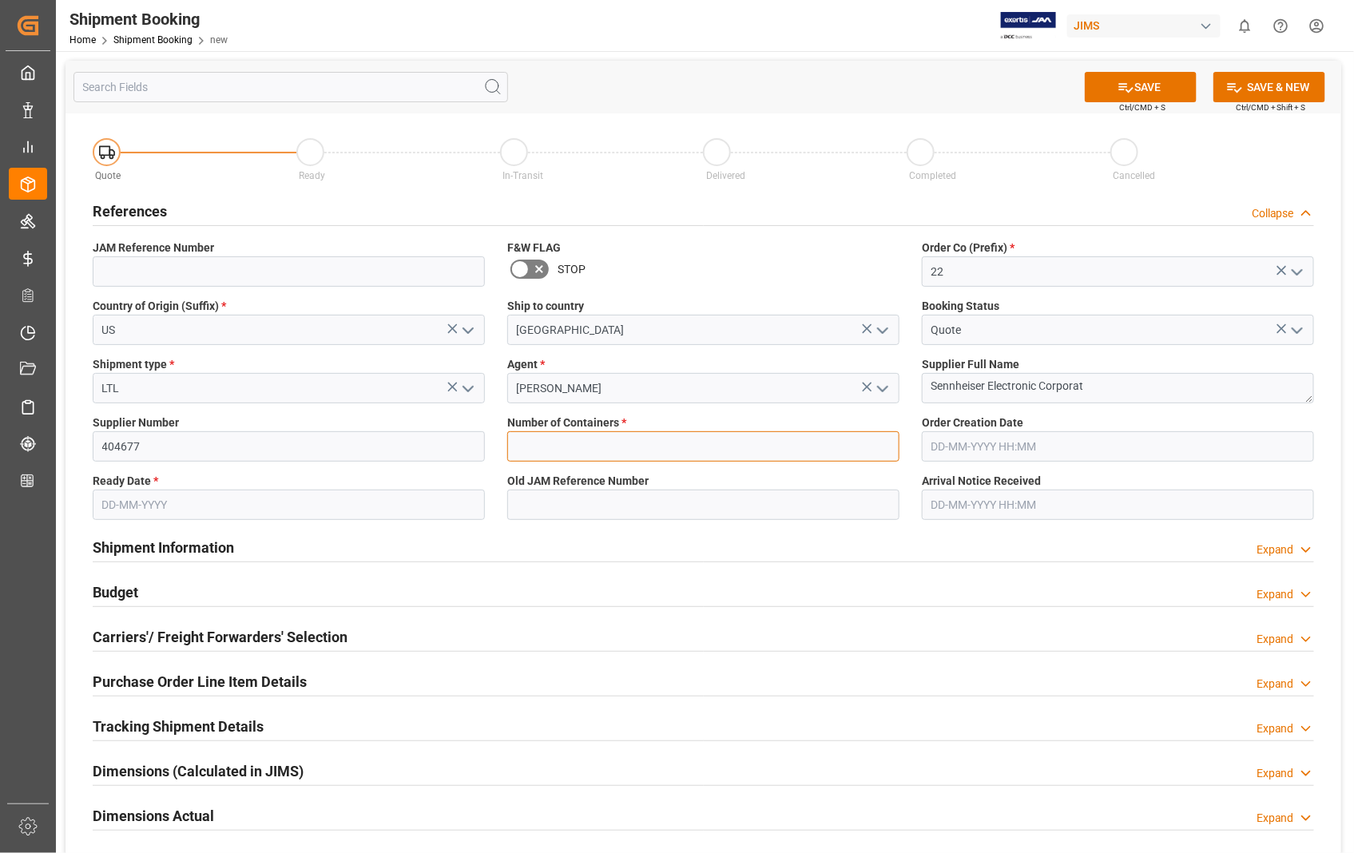
click at [615, 443] on input "text" at bounding box center [703, 446] width 392 height 30
type input "0"
type input "850934"
type input "08-08-2025 00:00"
type input "25-08-2025"
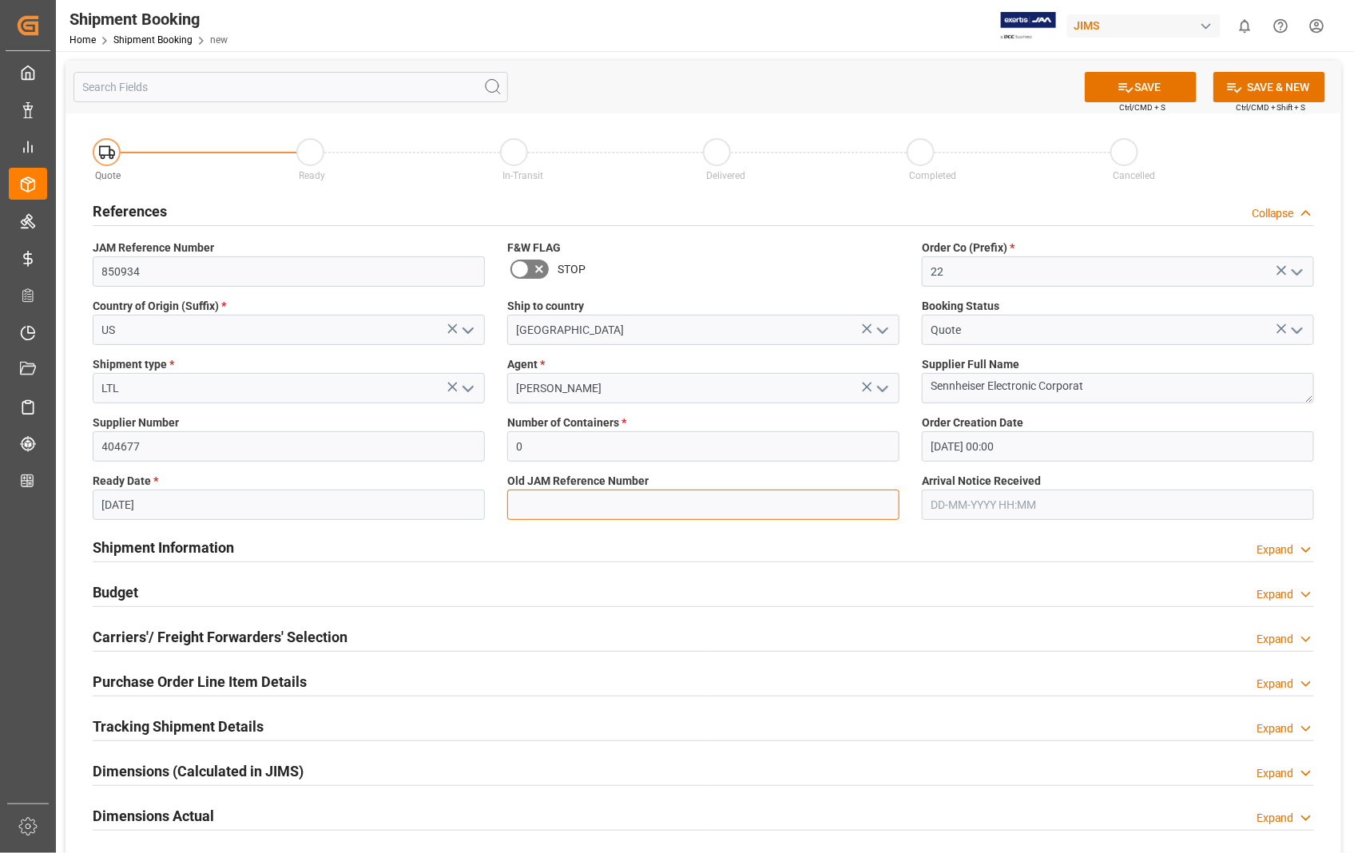
type input "850934"
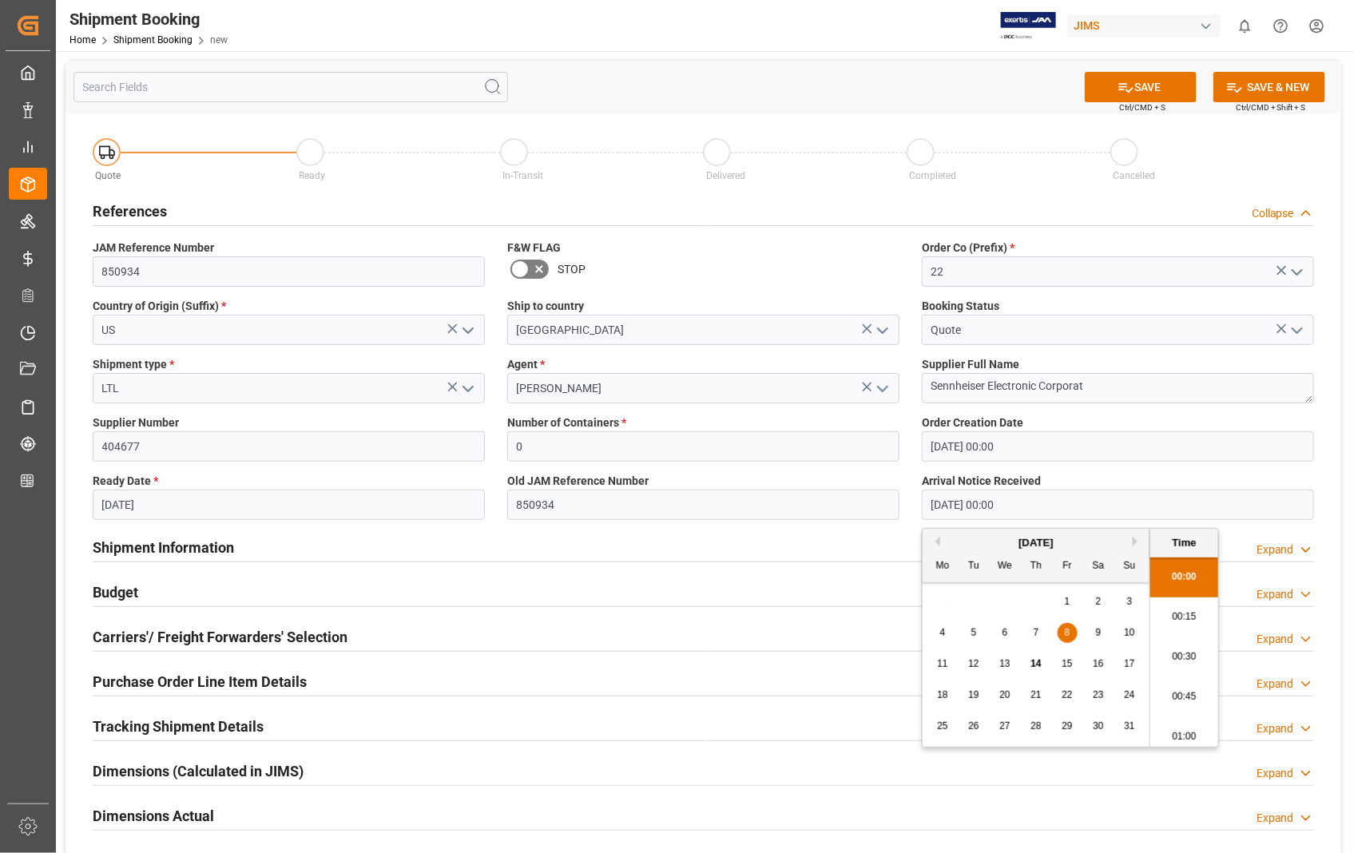
click at [1047, 505] on input "08-08-2025 00:00" at bounding box center [1118, 505] width 392 height 30
click at [1007, 632] on span "6" at bounding box center [1006, 632] width 6 height 11
type input "06-08-2025 00:00"
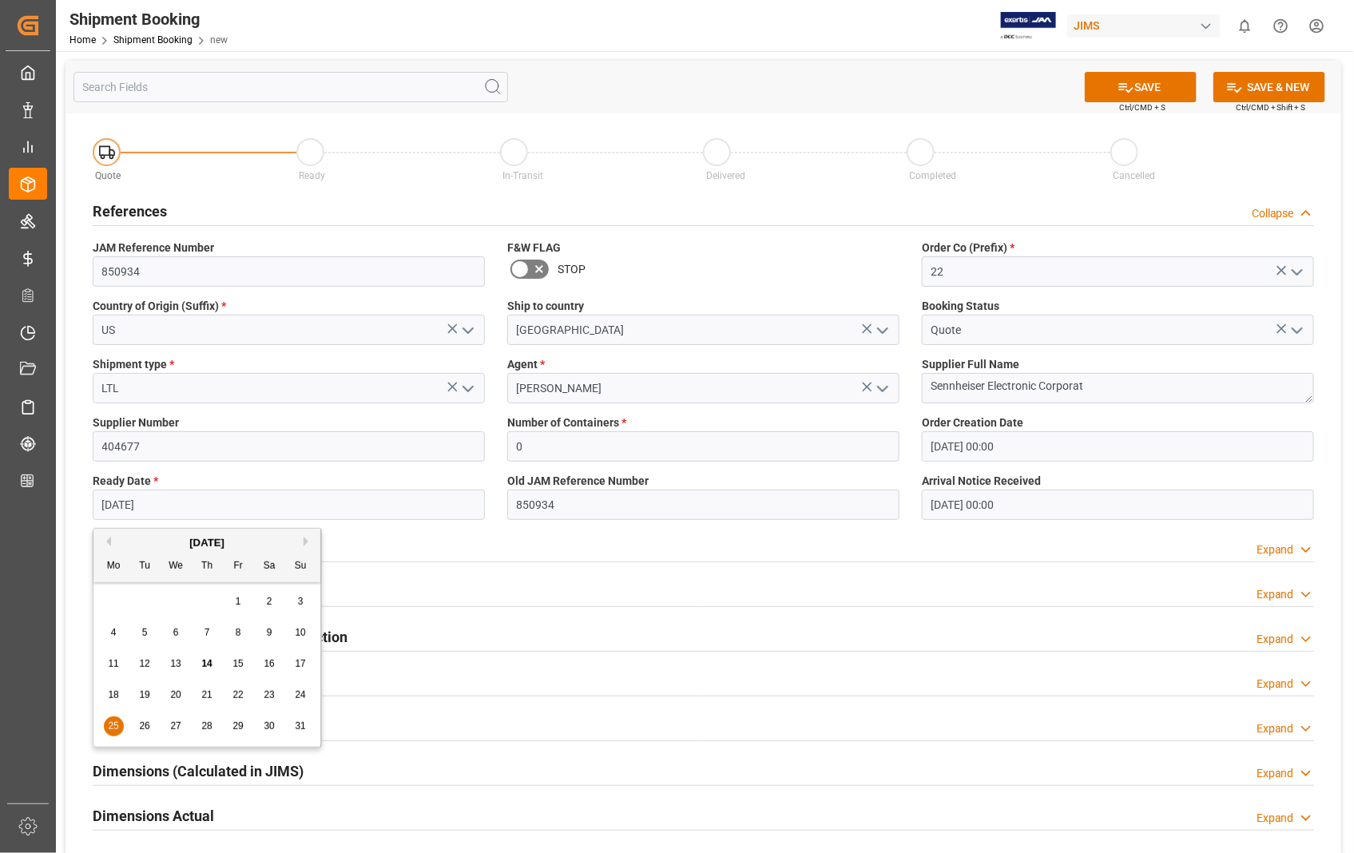
click at [371, 507] on input "25-08-2025" at bounding box center [289, 505] width 392 height 30
click at [177, 666] on span "13" at bounding box center [175, 663] width 10 height 11
type input "[DATE]"
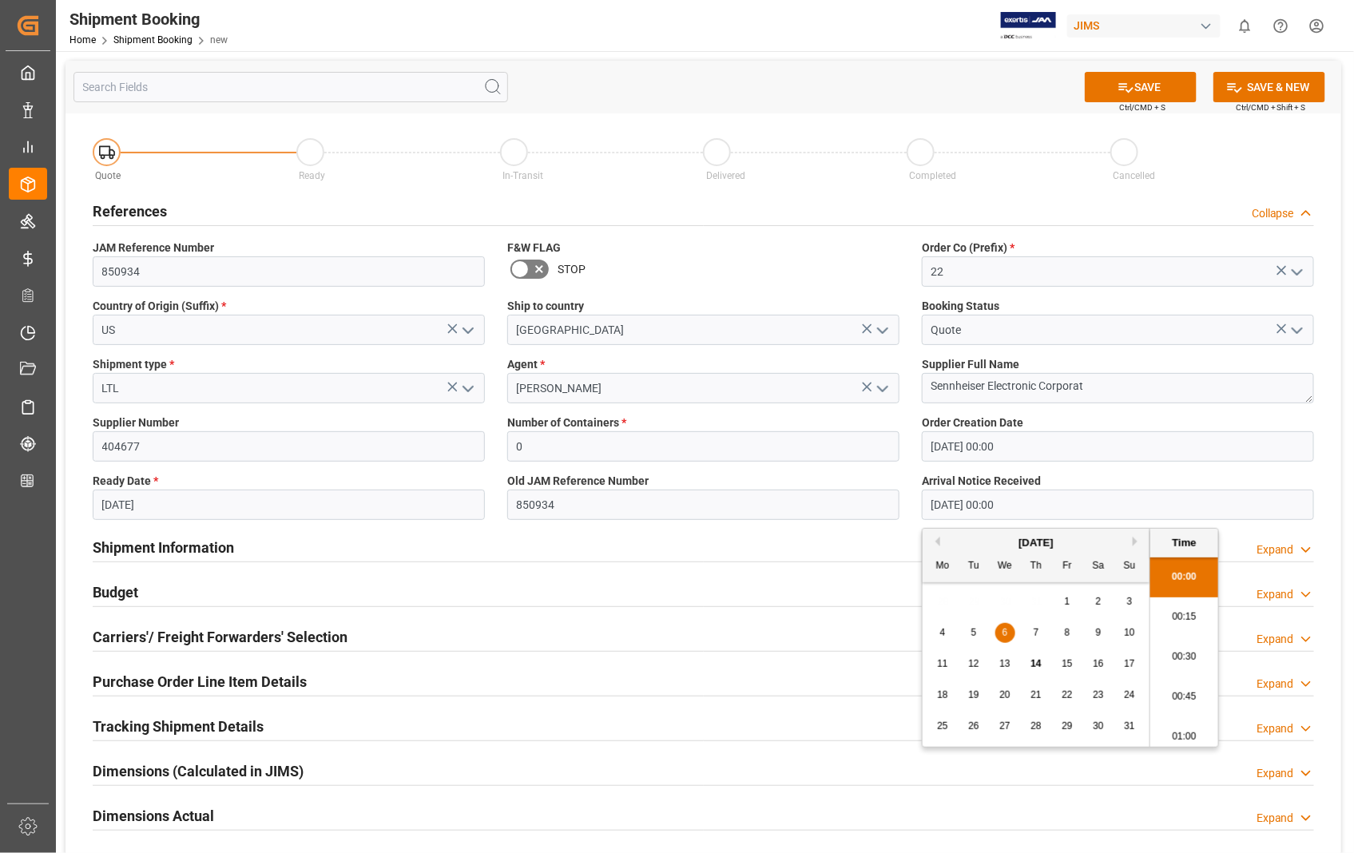
click at [1067, 507] on input "06-08-2025 00:00" at bounding box center [1118, 505] width 392 height 30
click at [1073, 668] on div "15" at bounding box center [1068, 664] width 20 height 19
type input "15-08-2025 00:00"
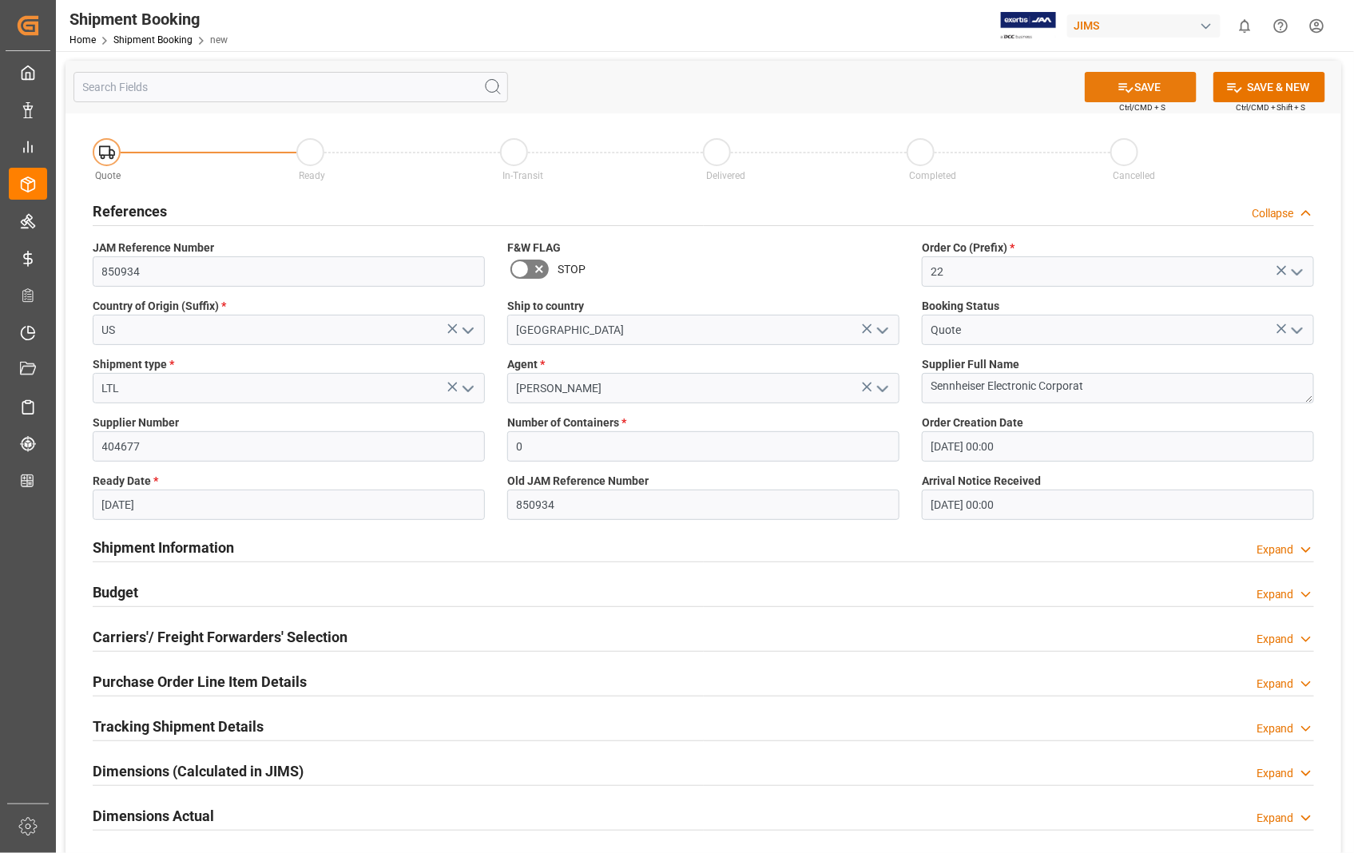
click at [1154, 90] on button "SAVE" at bounding box center [1141, 87] width 112 height 30
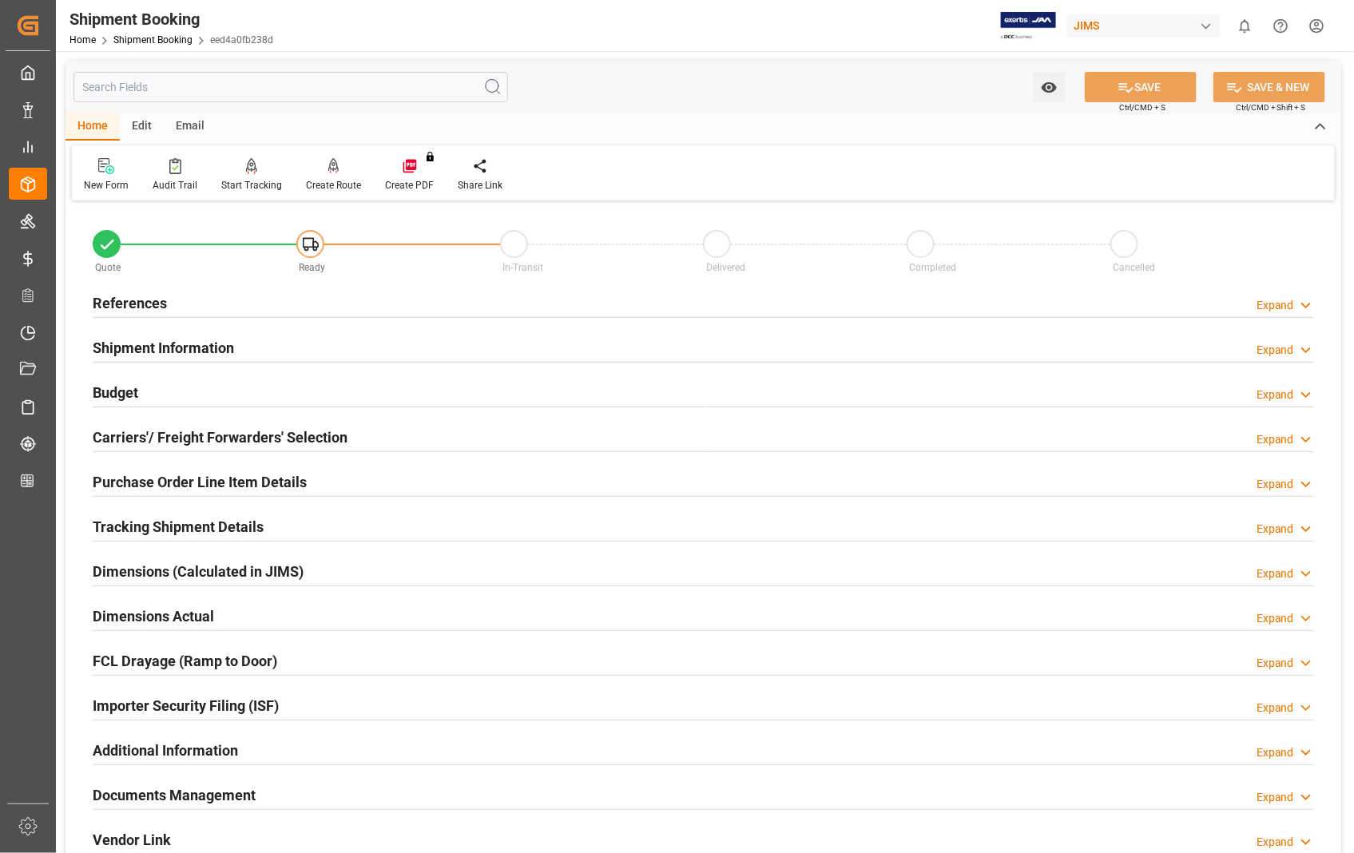
click at [144, 439] on h2 "Carriers'/ Freight Forwarders' Selection" at bounding box center [220, 438] width 255 height 22
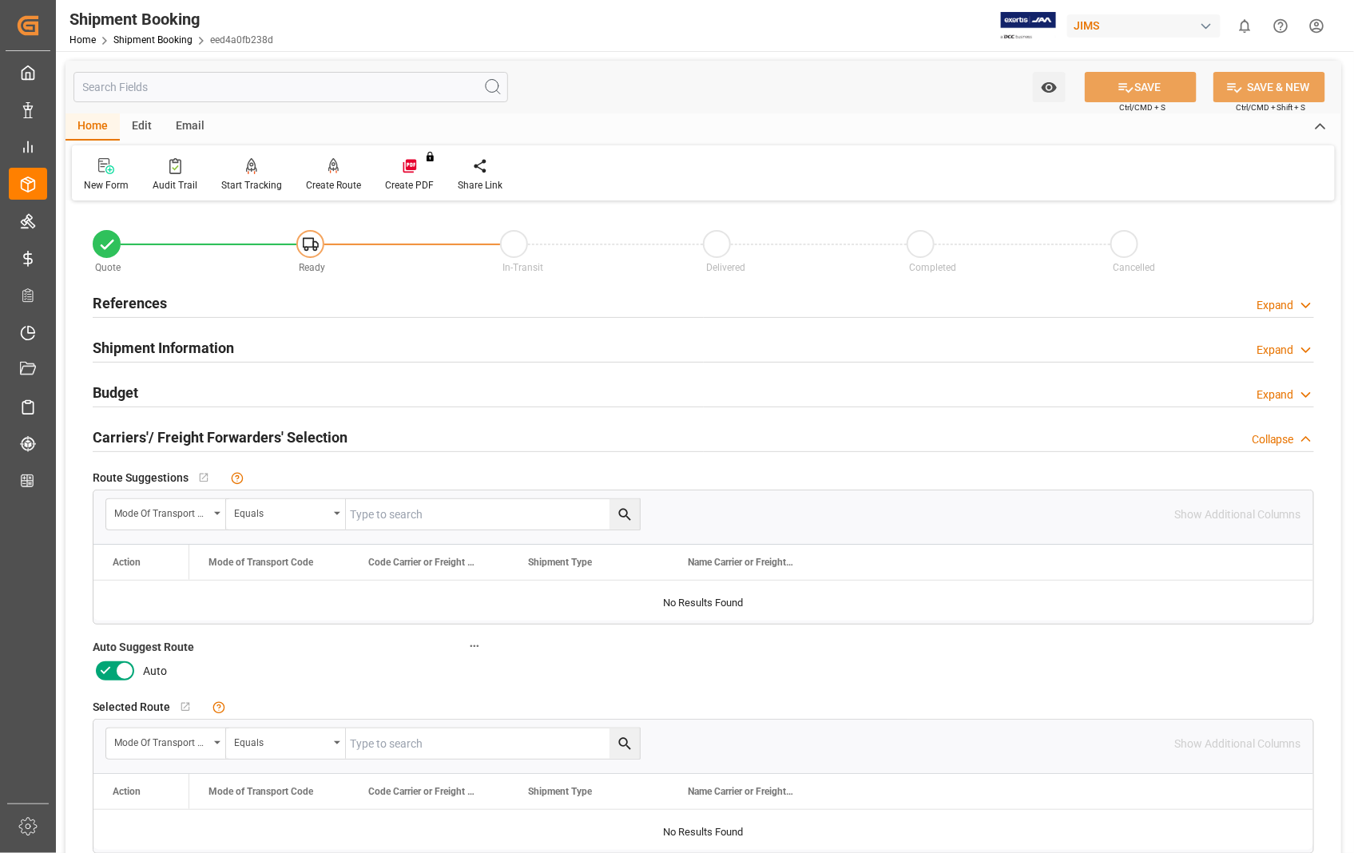
click at [123, 671] on icon at bounding box center [125, 672] width 8 height 8
click at [0, 0] on input "checkbox" at bounding box center [0, 0] width 0 height 0
click at [1145, 93] on button "SAVE" at bounding box center [1141, 87] width 112 height 30
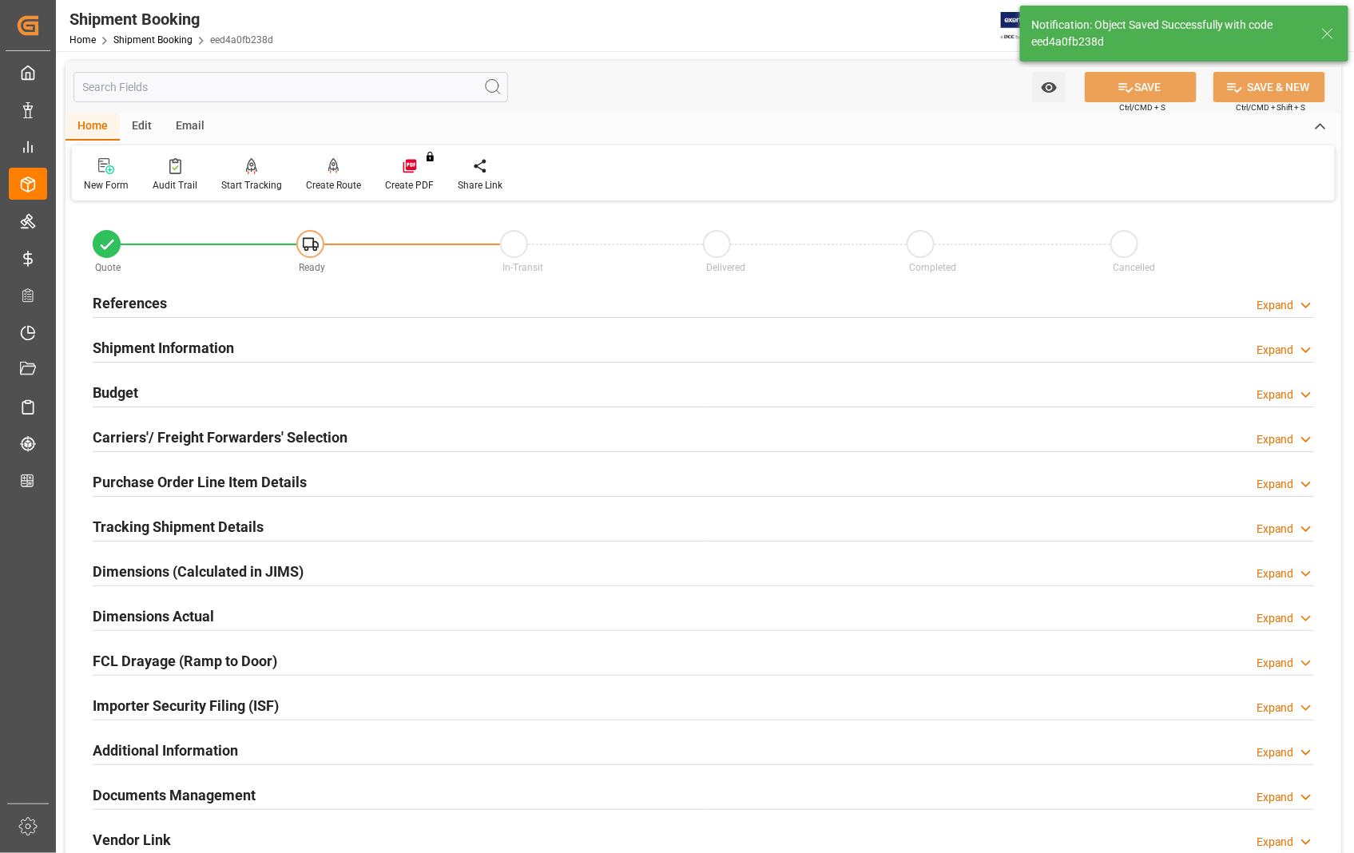
click at [145, 306] on h2 "References" at bounding box center [130, 303] width 74 height 22
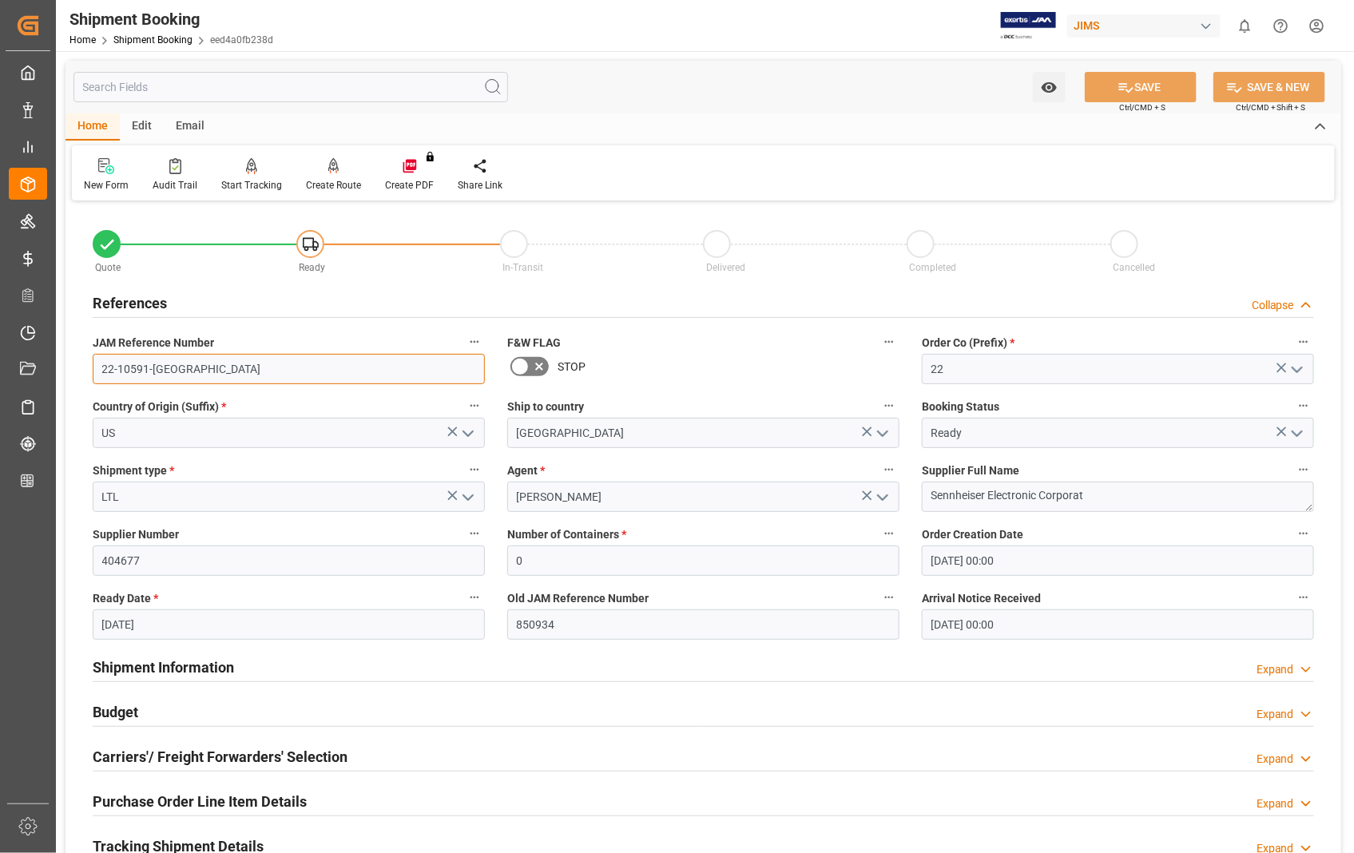
drag, startPoint x: 173, startPoint y: 369, endPoint x: 94, endPoint y: 370, distance: 78.3
click at [94, 370] on input "22-10591-US" at bounding box center [289, 369] width 392 height 30
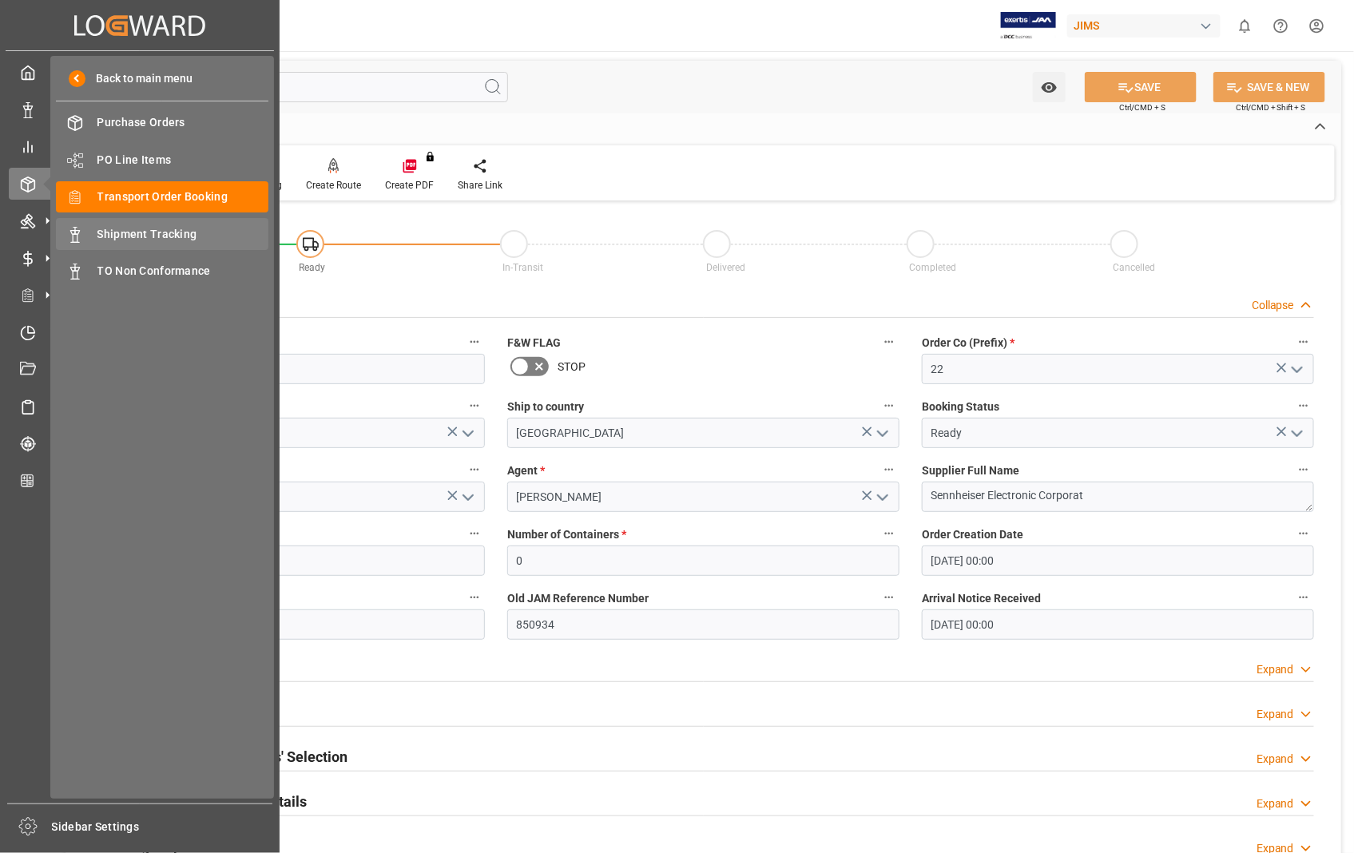
click at [186, 234] on span "Shipment Tracking" at bounding box center [183, 234] width 172 height 17
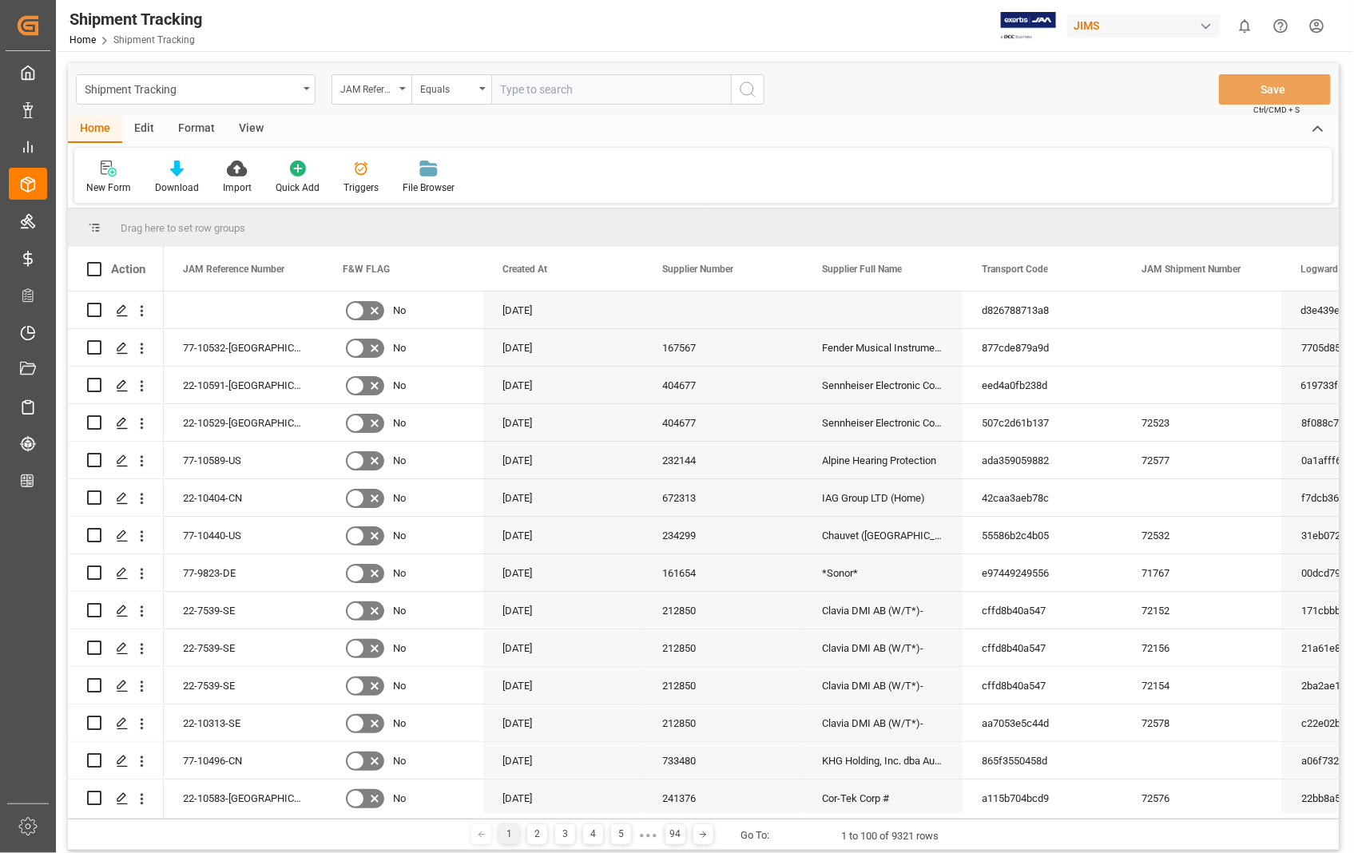
click at [554, 78] on input "text" at bounding box center [611, 89] width 240 height 30
type input "22-10591-US"
click at [751, 92] on icon "search button" at bounding box center [747, 89] width 19 height 19
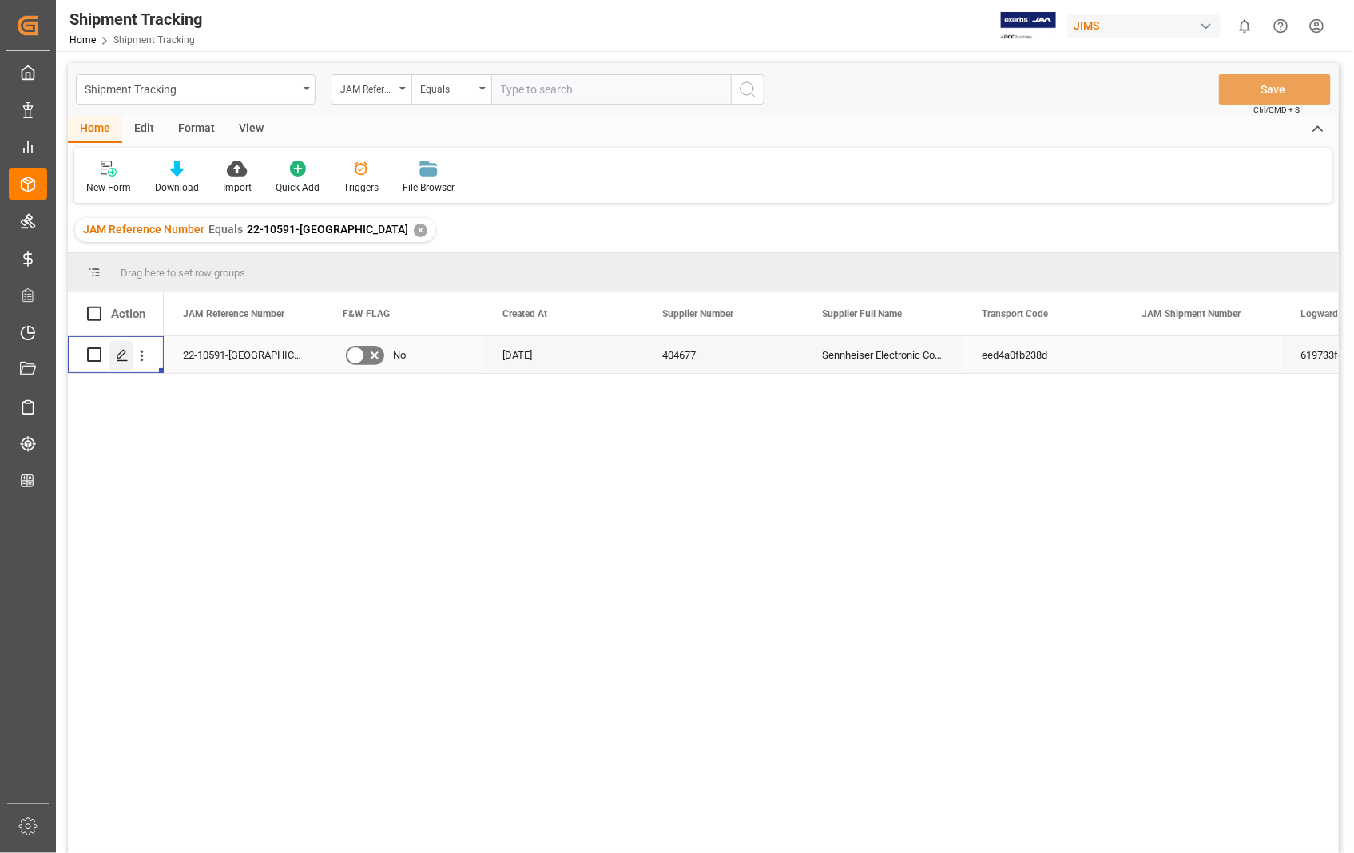
click at [120, 349] on icon "Press SPACE to select this row." at bounding box center [122, 355] width 13 height 13
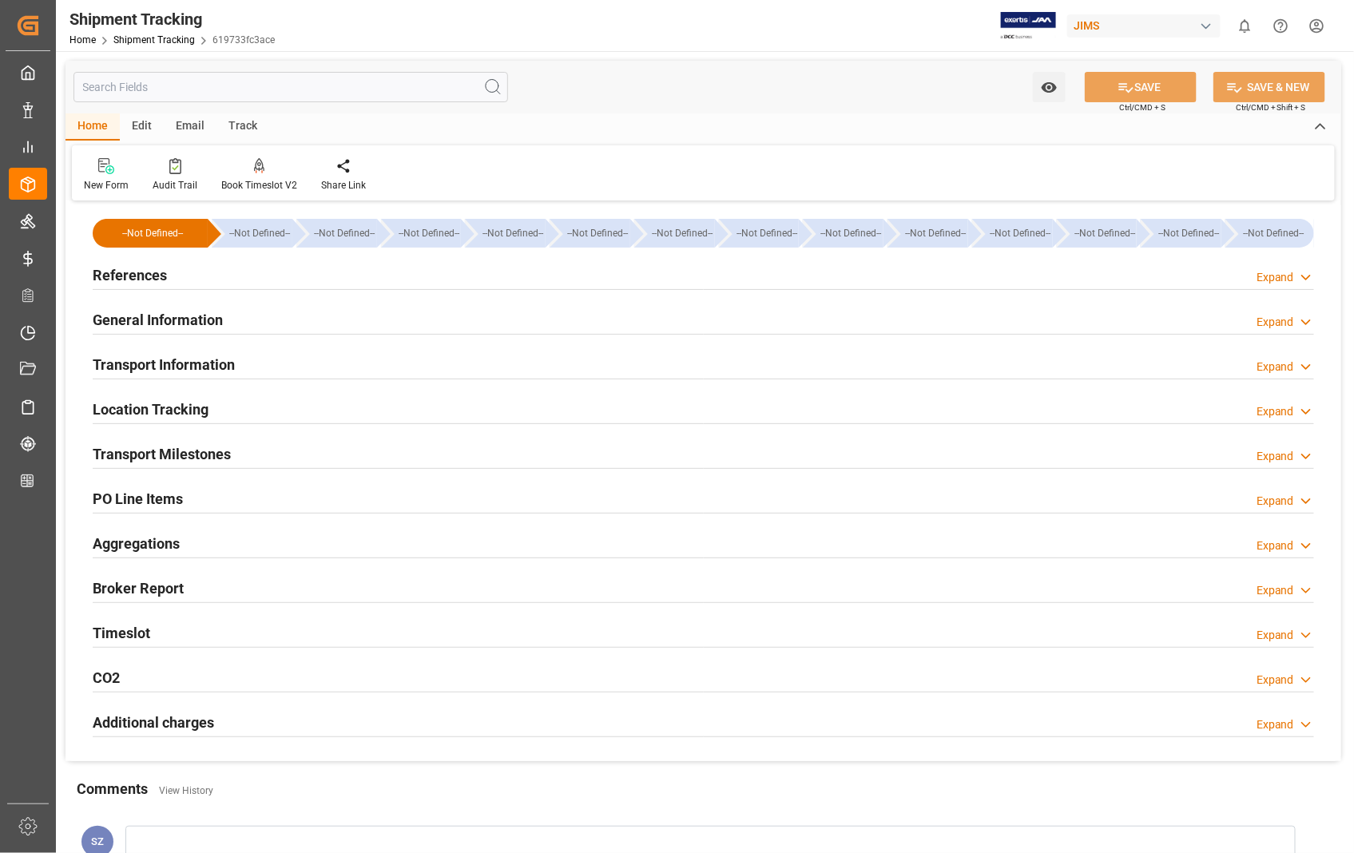
type input "14-08-2025"
click at [124, 272] on h2 "References" at bounding box center [130, 275] width 74 height 22
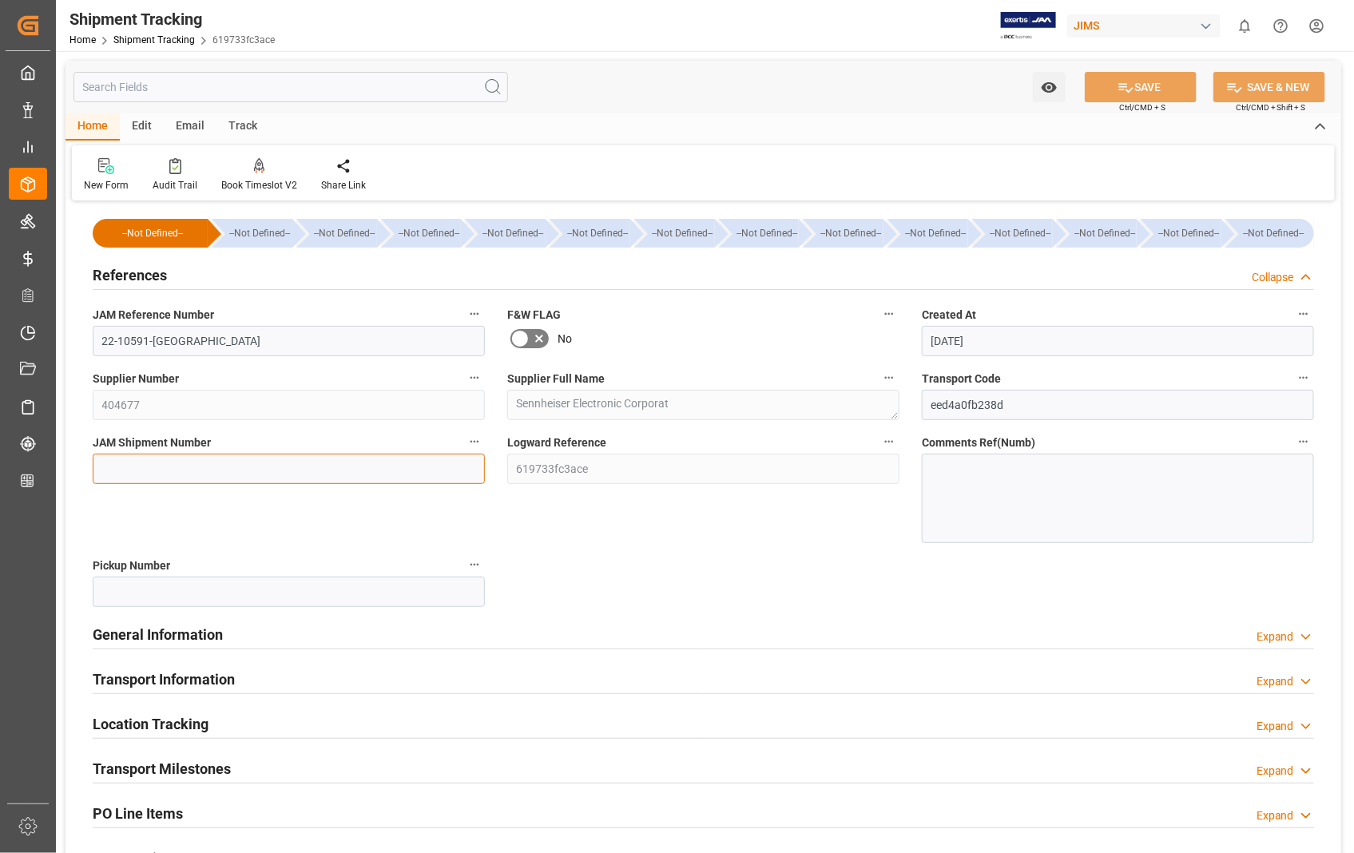
click at [298, 474] on input at bounding box center [289, 469] width 392 height 30
paste input "72579"
type input "72579"
click at [1161, 82] on button "SAVE" at bounding box center [1141, 87] width 112 height 30
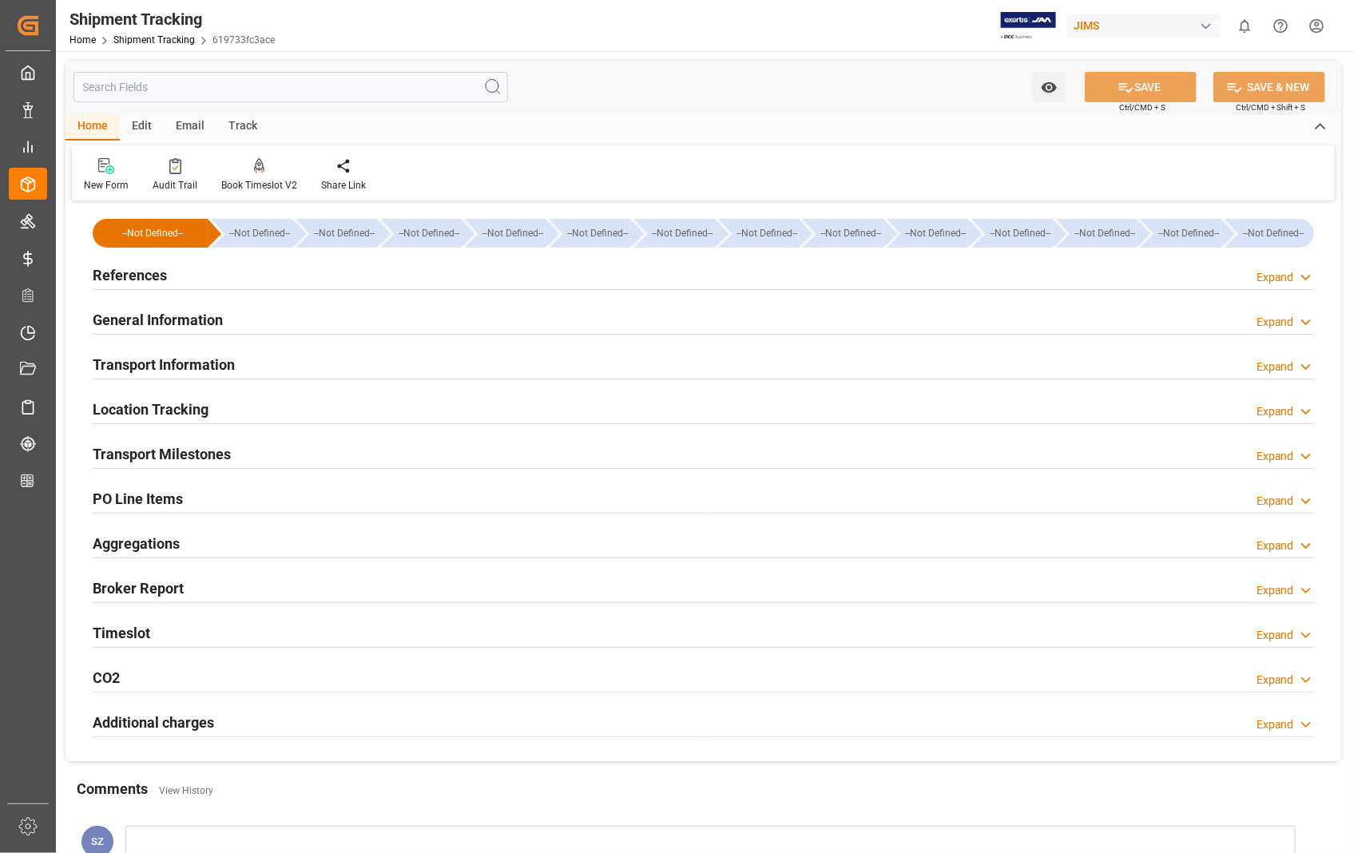
click at [203, 369] on h2 "Transport Information" at bounding box center [164, 365] width 142 height 22
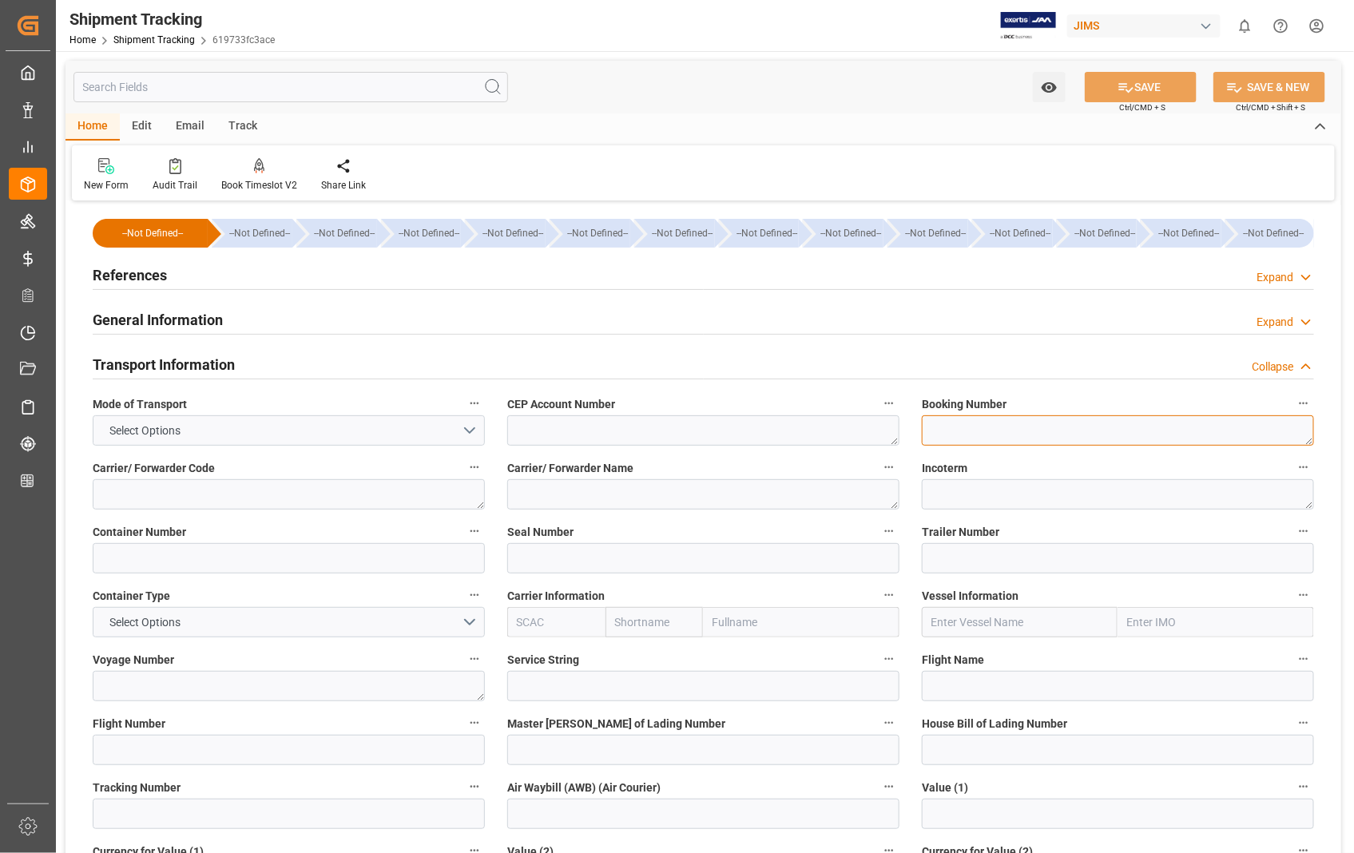
click at [1000, 437] on textarea at bounding box center [1118, 430] width 392 height 30
paste textarea "1ZA384A60364187820"
type textarea "1ZA384A60364187820"
drag, startPoint x: 1048, startPoint y: 428, endPoint x: 915, endPoint y: 424, distance: 133.5
click at [915, 424] on div "Booking Number 1ZA384A60364187820" at bounding box center [1118, 420] width 415 height 64
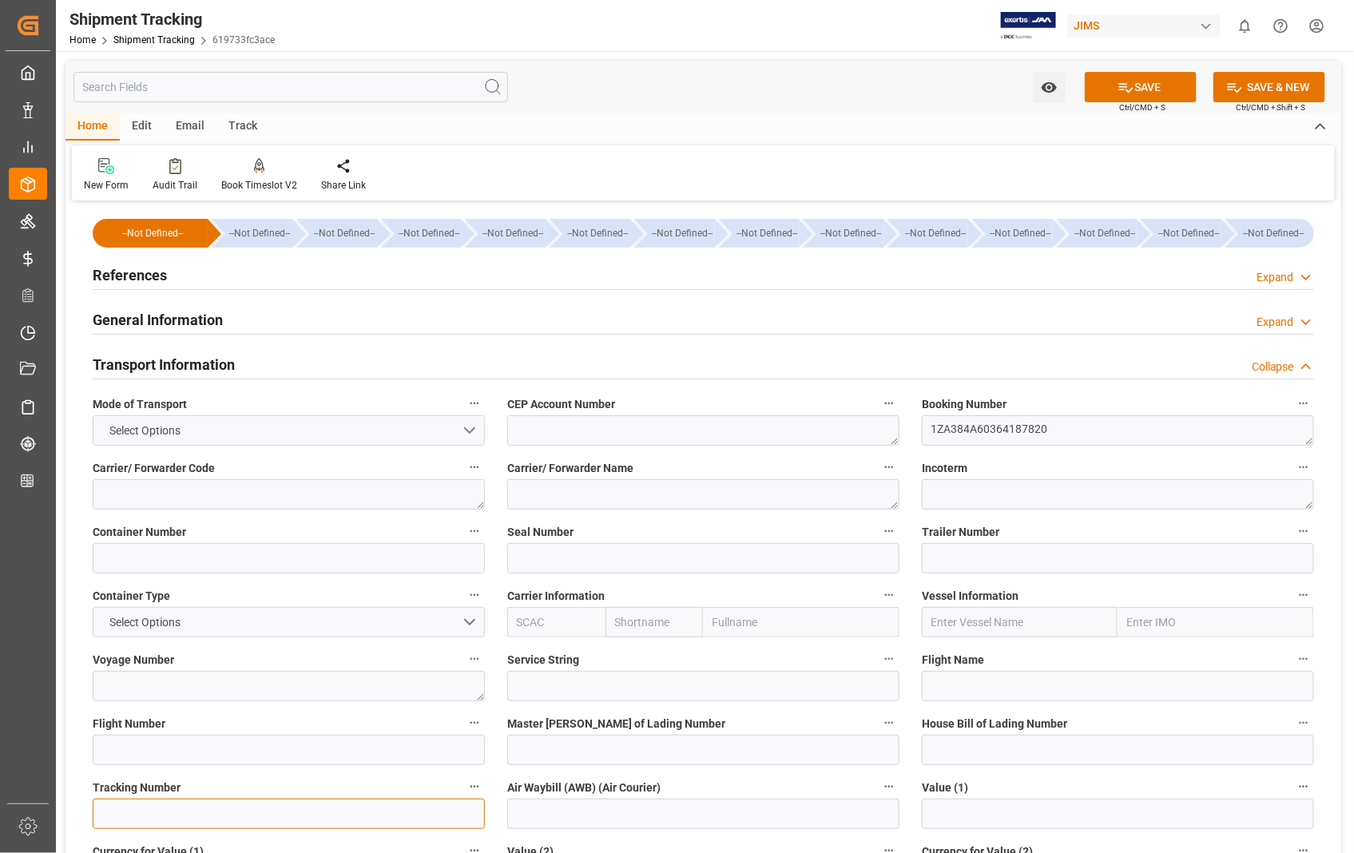
click at [160, 813] on input at bounding box center [289, 814] width 392 height 30
paste input "1ZA384A60364187820"
type input "1ZA384A60364187820"
click at [1144, 82] on button "SAVE" at bounding box center [1141, 87] width 112 height 30
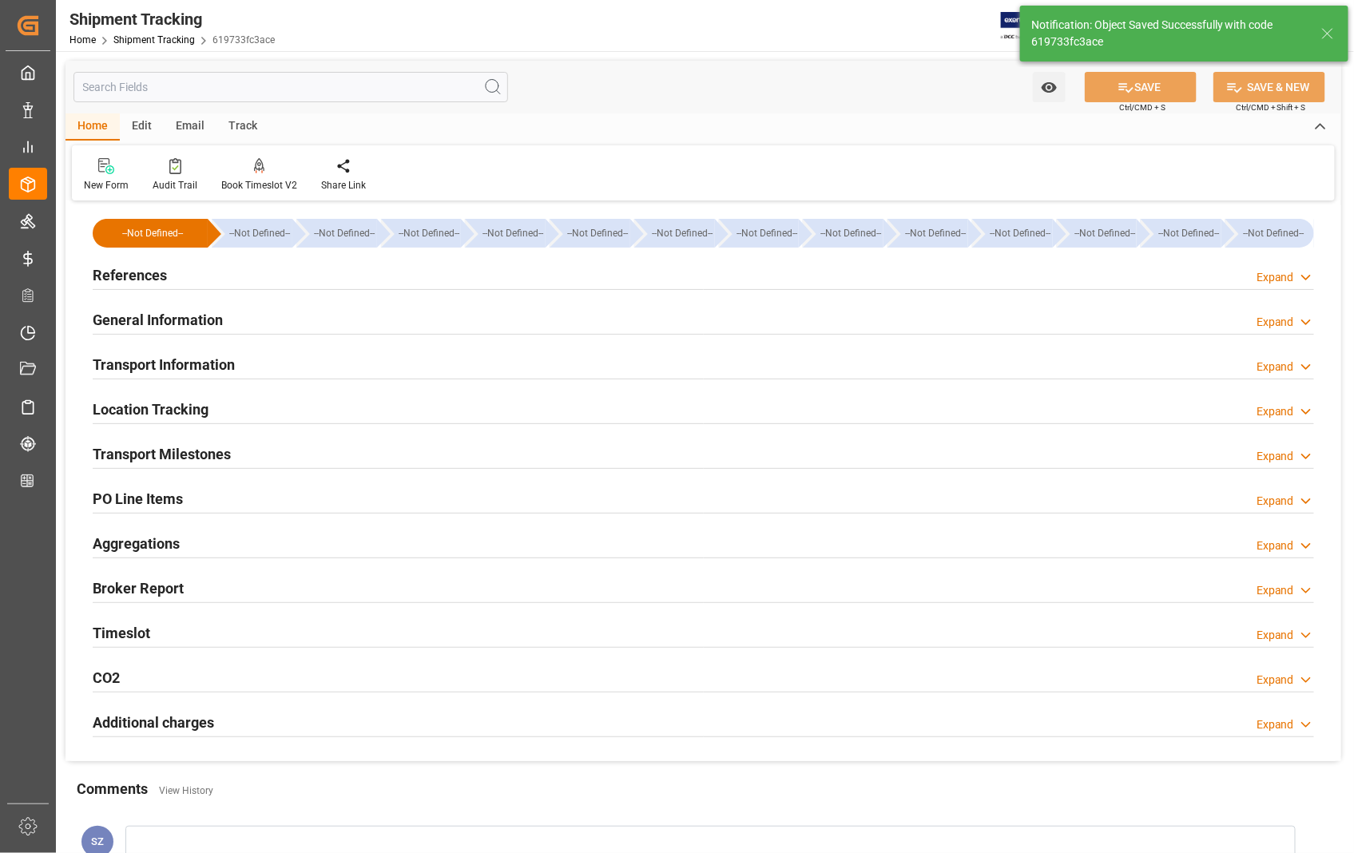
click at [174, 454] on h2 "Transport Milestones" at bounding box center [162, 454] width 138 height 22
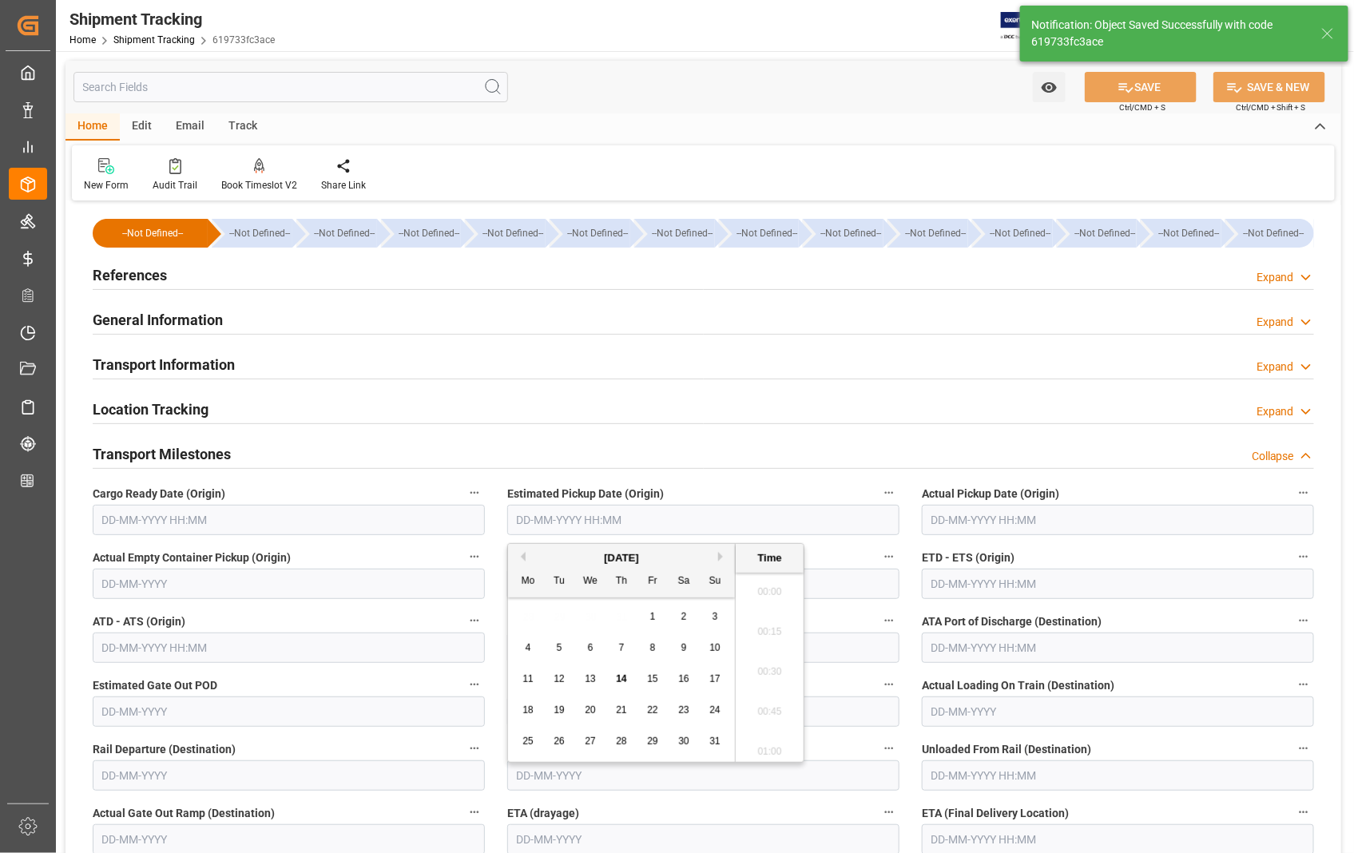
click at [644, 525] on input "text" at bounding box center [703, 520] width 392 height 30
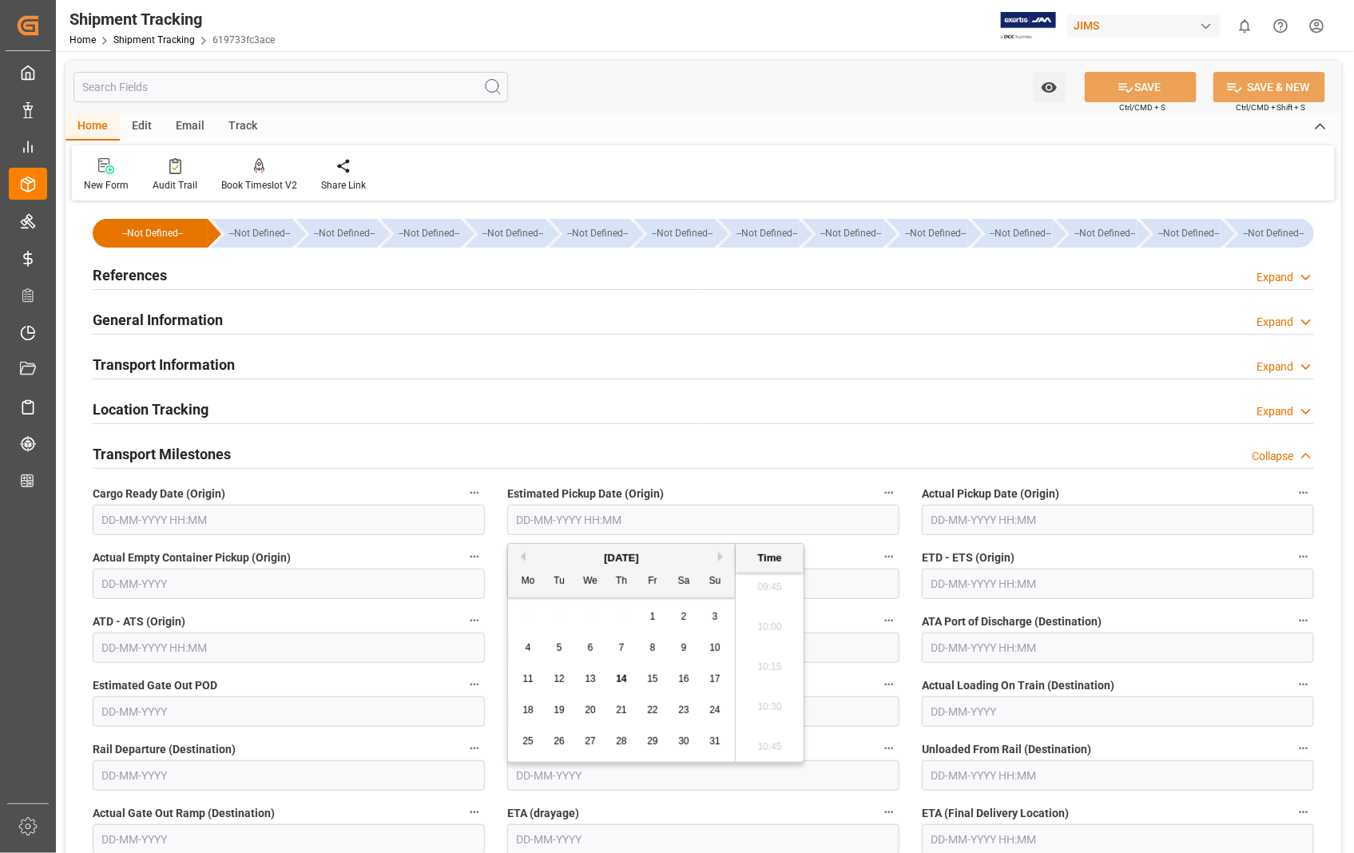
click at [591, 681] on span "13" at bounding box center [590, 679] width 10 height 11
type input "13-08-2025 00:00"
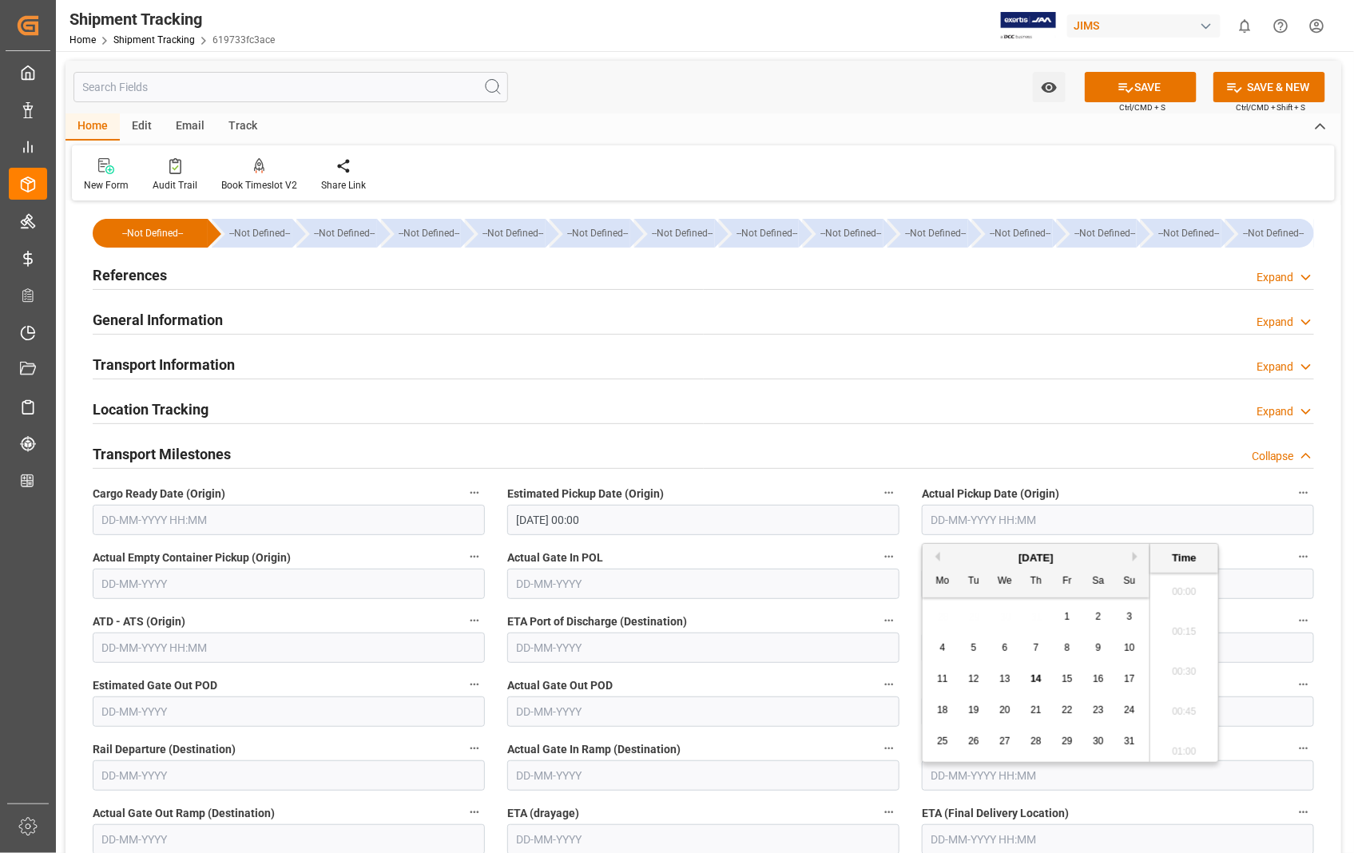
click at [1082, 523] on input "text" at bounding box center [1118, 520] width 392 height 30
click at [1008, 683] on span "13" at bounding box center [1005, 679] width 10 height 11
type input "13-08-2025 00:00"
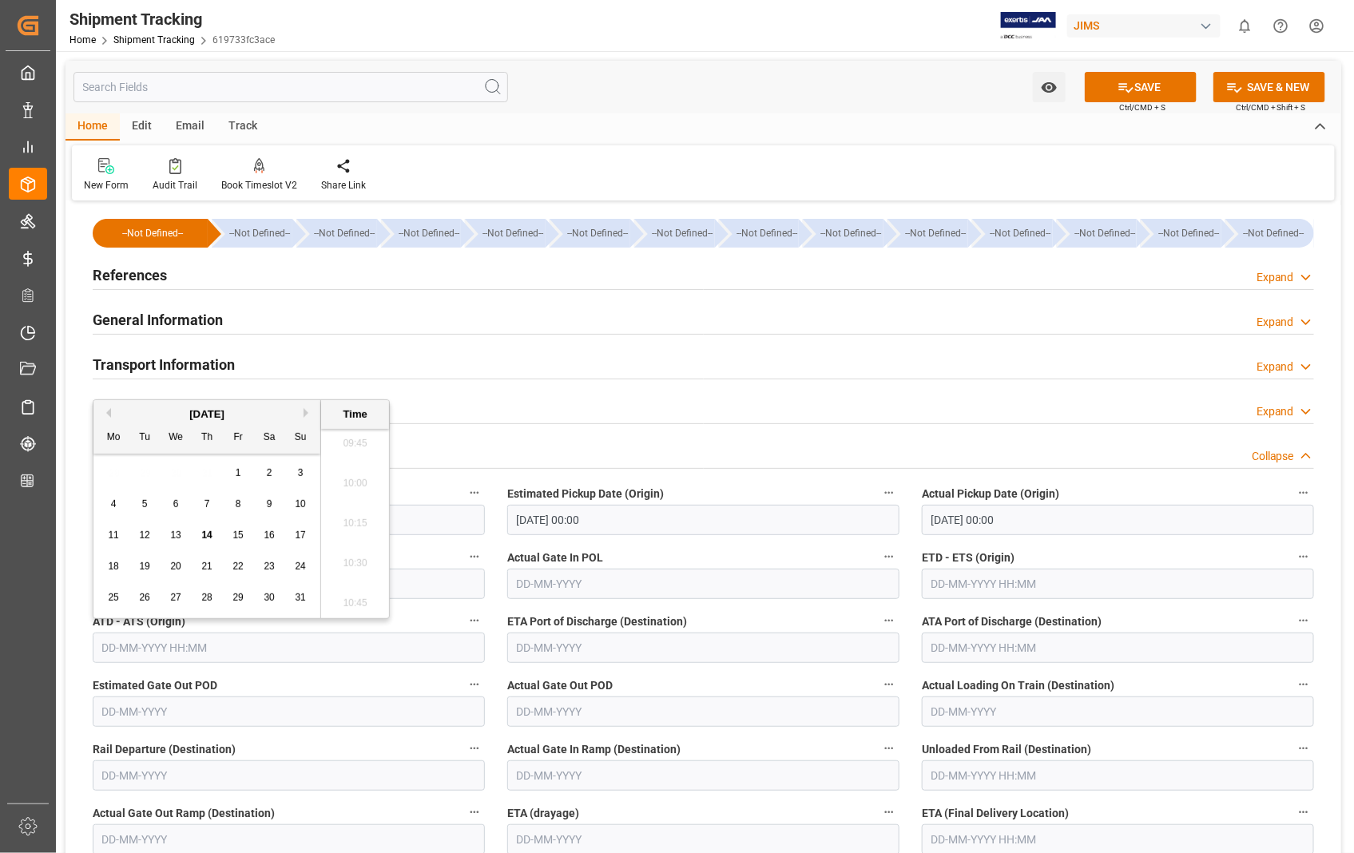
click at [378, 646] on input "text" at bounding box center [289, 648] width 392 height 30
click at [177, 534] on span "13" at bounding box center [175, 535] width 10 height 11
type input "13-08-2025 00:00"
click at [1043, 580] on input "text" at bounding box center [1118, 584] width 392 height 30
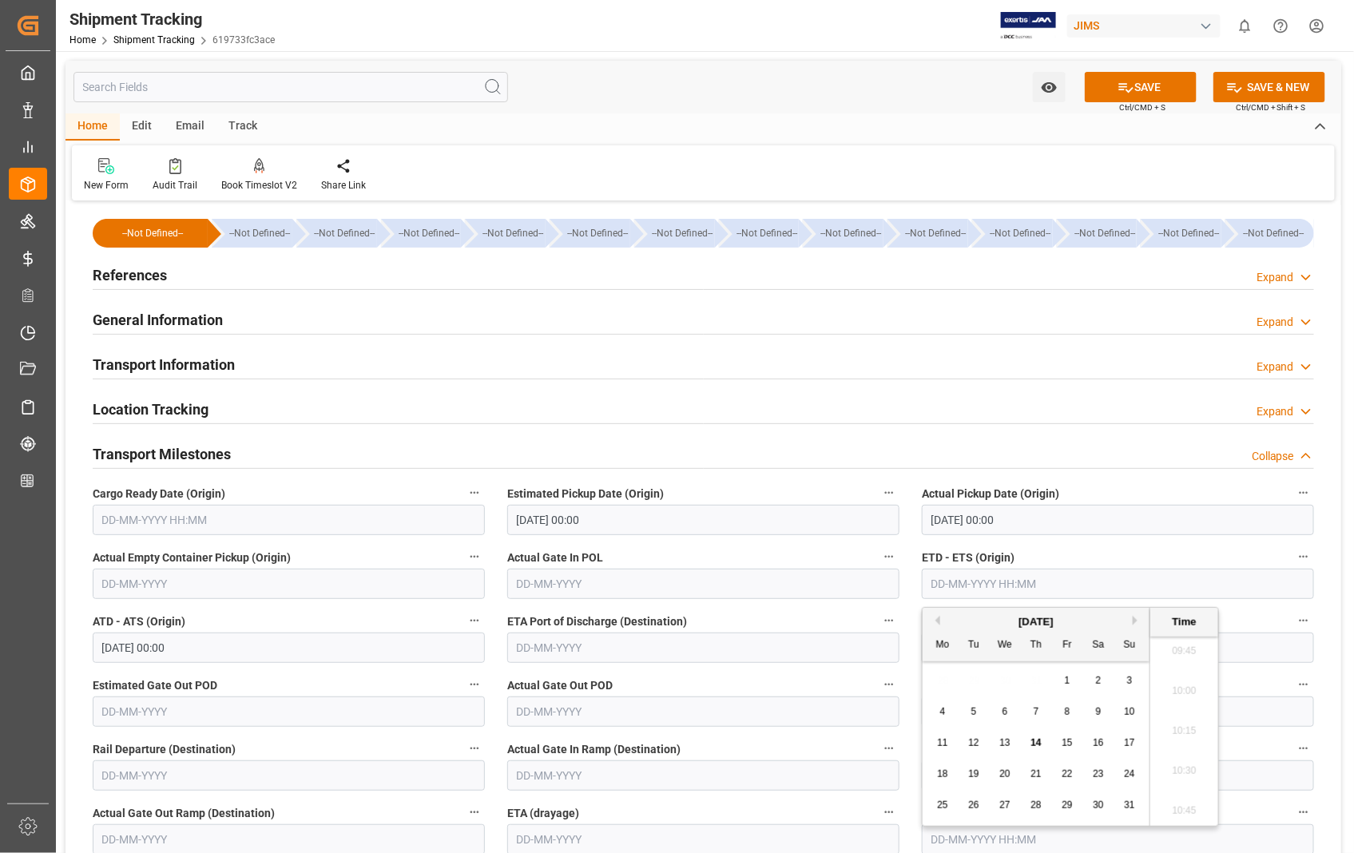
click at [1008, 744] on span "13" at bounding box center [1005, 742] width 10 height 11
type input "13-08-2025 00:00"
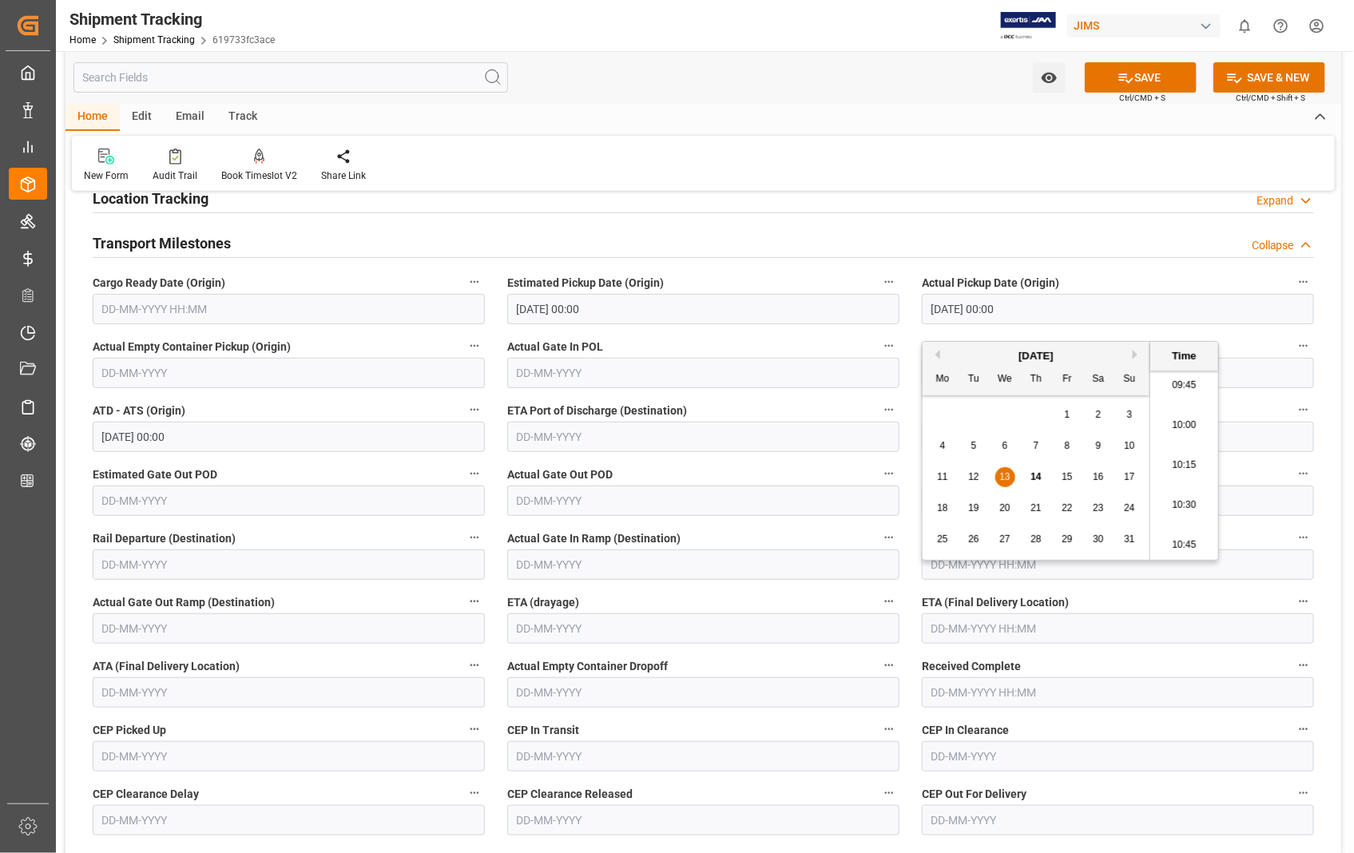
scroll to position [266, 0]
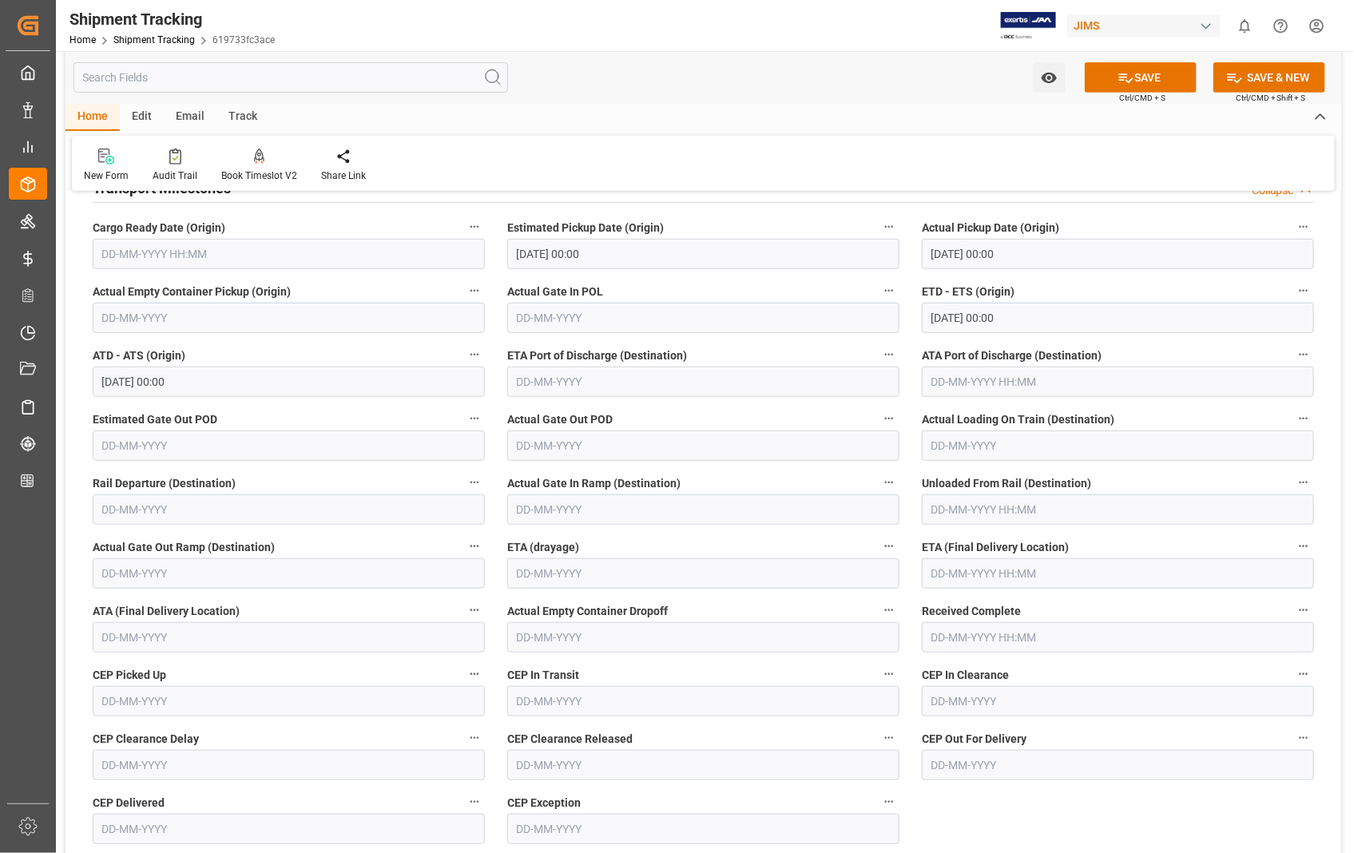
click at [785, 547] on label "ETA (drayage)" at bounding box center [703, 547] width 392 height 22
click at [879, 547] on button "ETA (drayage)" at bounding box center [889, 546] width 21 height 21
click at [1235, 819] on div at bounding box center [677, 426] width 1354 height 853
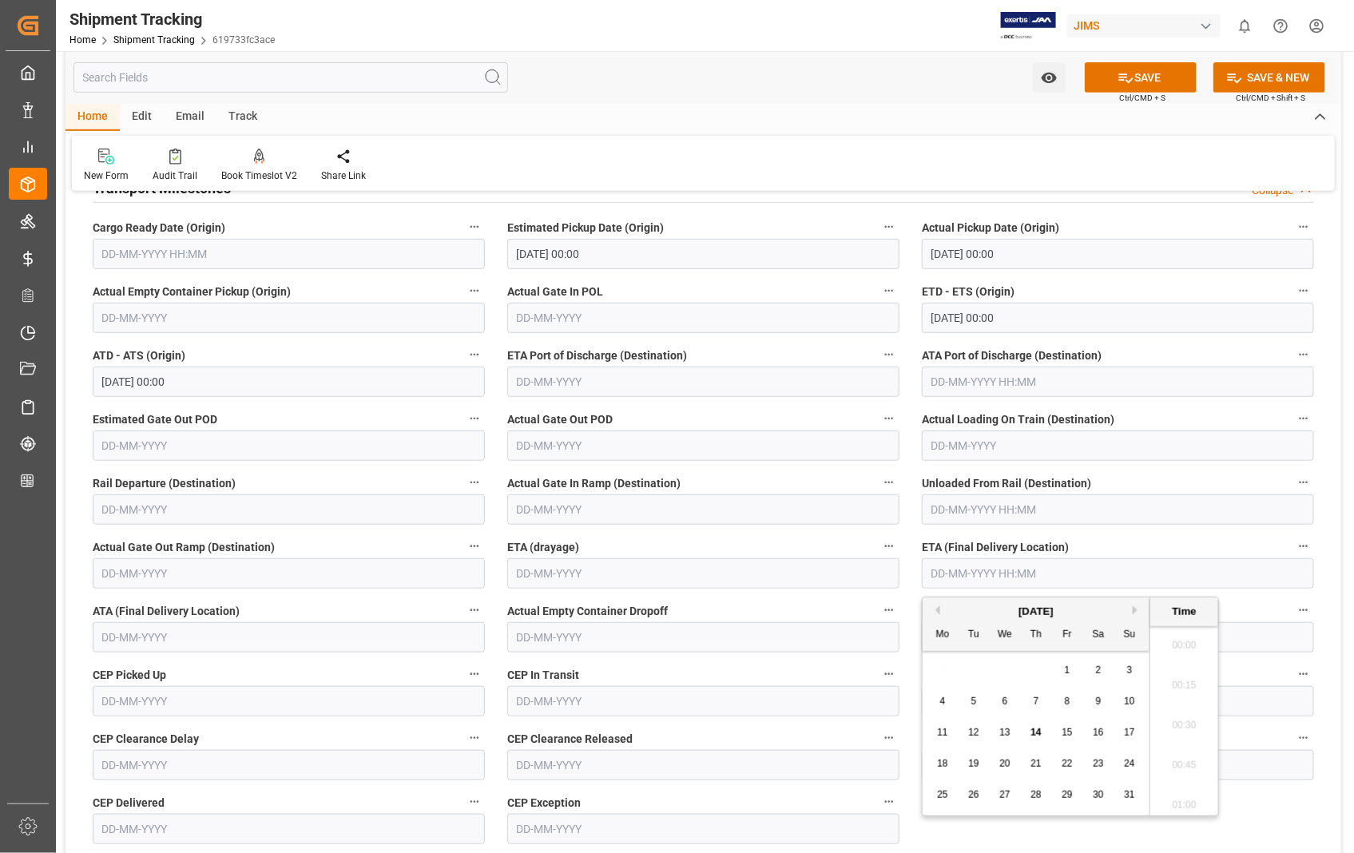
click at [1081, 572] on input "text" at bounding box center [1118, 573] width 392 height 30
click at [1071, 731] on span "15" at bounding box center [1067, 732] width 10 height 11
type input "15-08-2025 00:00"
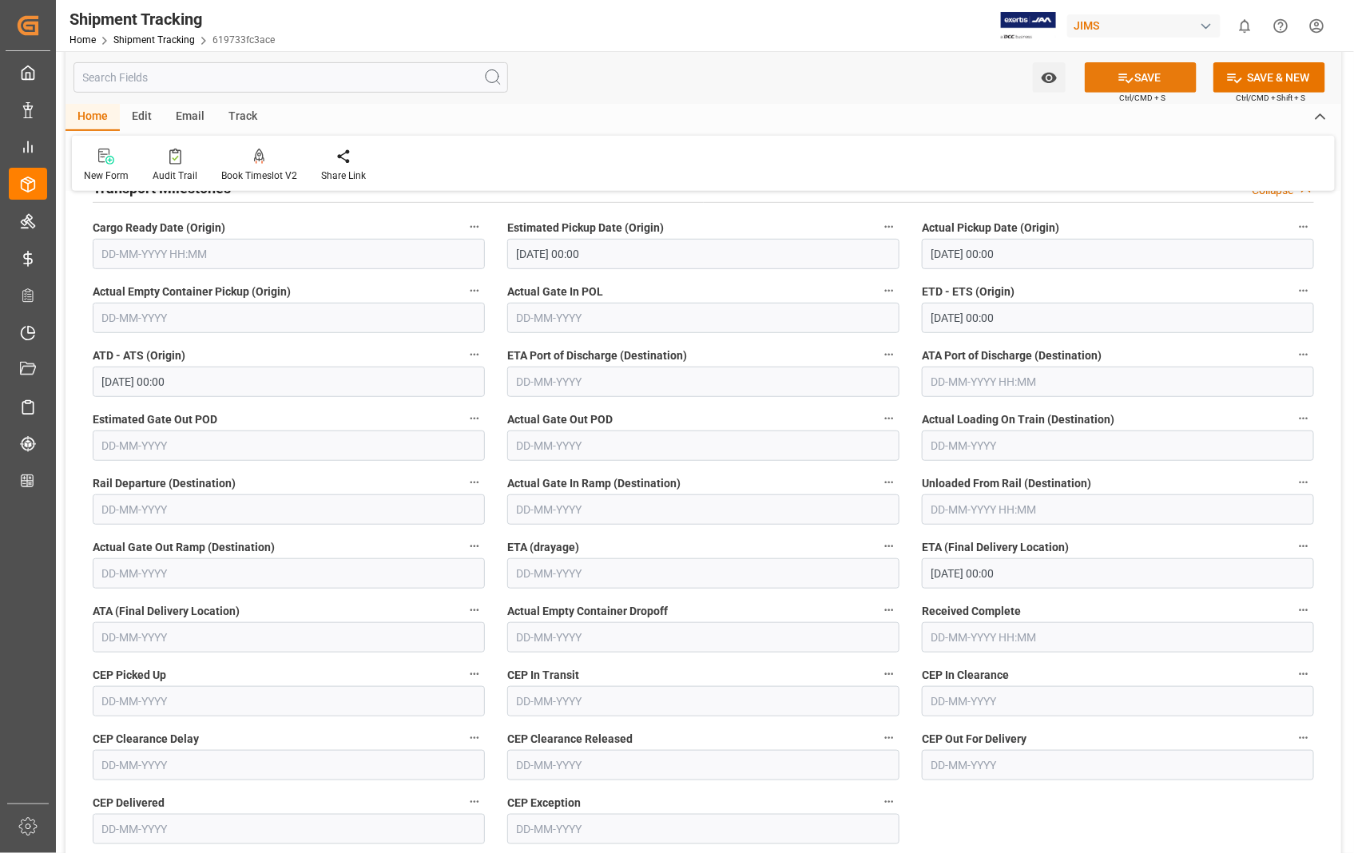
click at [1131, 70] on icon at bounding box center [1126, 78] width 17 height 17
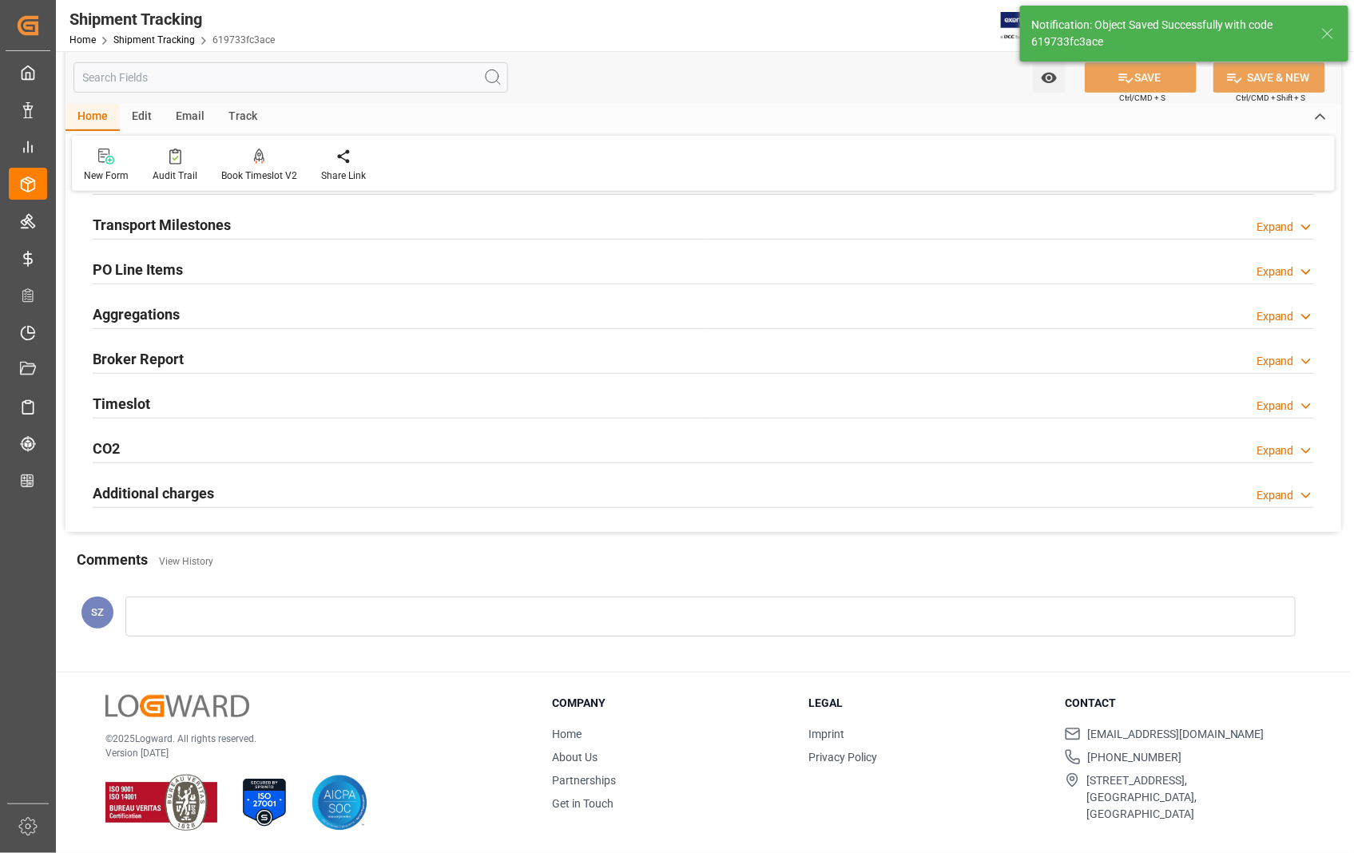
scroll to position [229, 0]
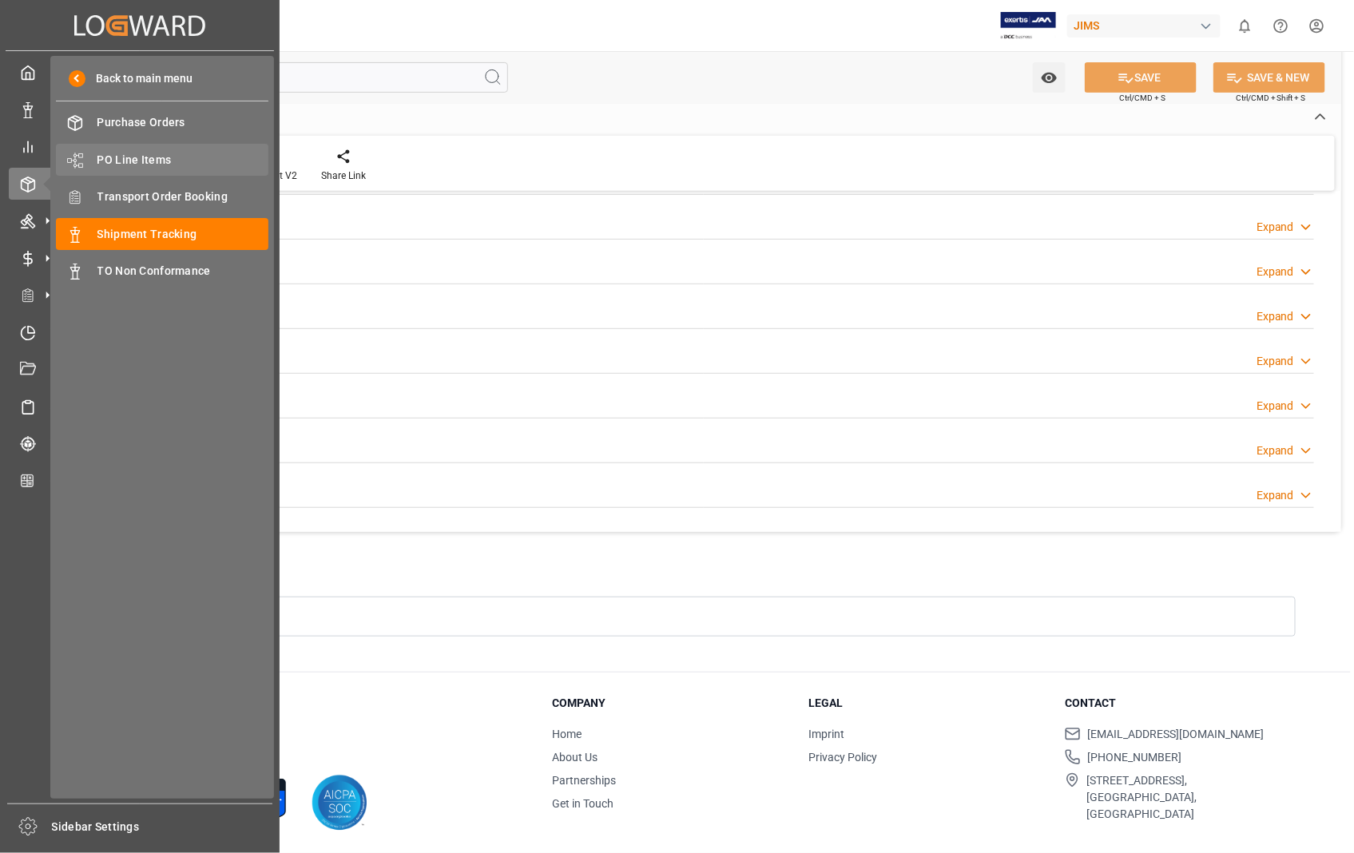
click at [169, 154] on span "PO Line Items" at bounding box center [183, 160] width 172 height 17
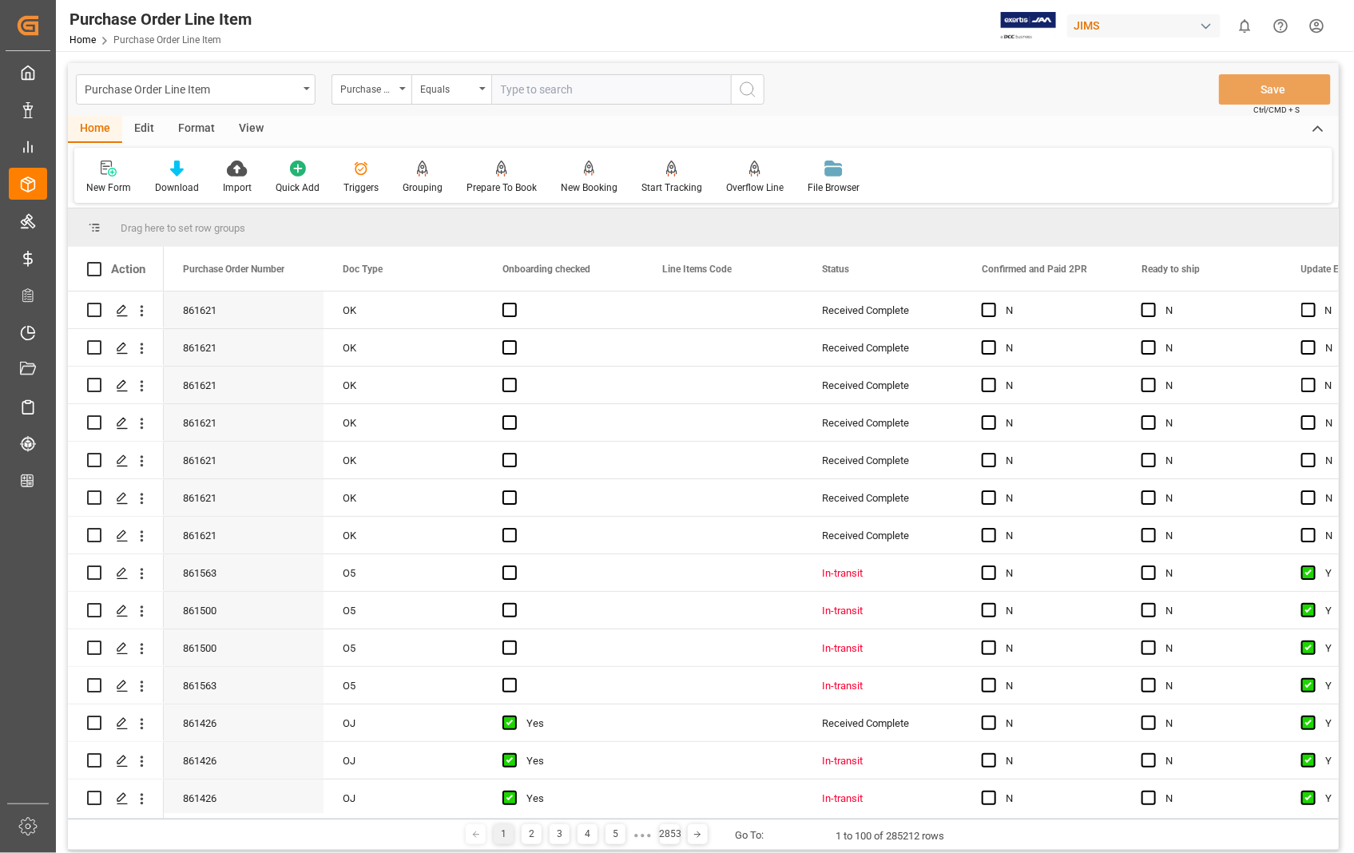
click at [580, 86] on input "text" at bounding box center [611, 89] width 240 height 30
click at [543, 94] on input "8" at bounding box center [611, 89] width 240 height 30
type input "861426"
click at [748, 90] on icon "search button" at bounding box center [747, 89] width 19 height 19
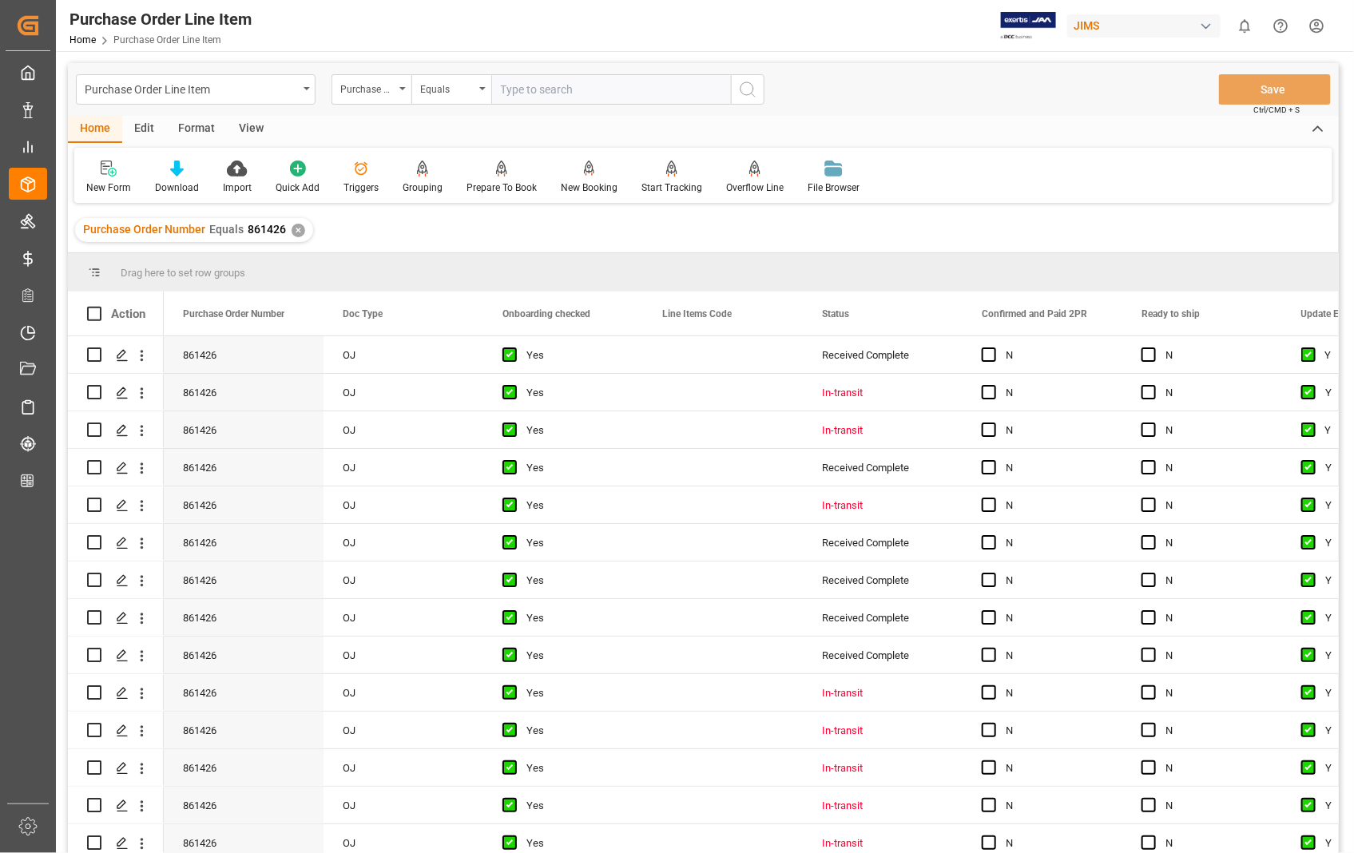
click at [244, 133] on div "View" at bounding box center [251, 129] width 49 height 27
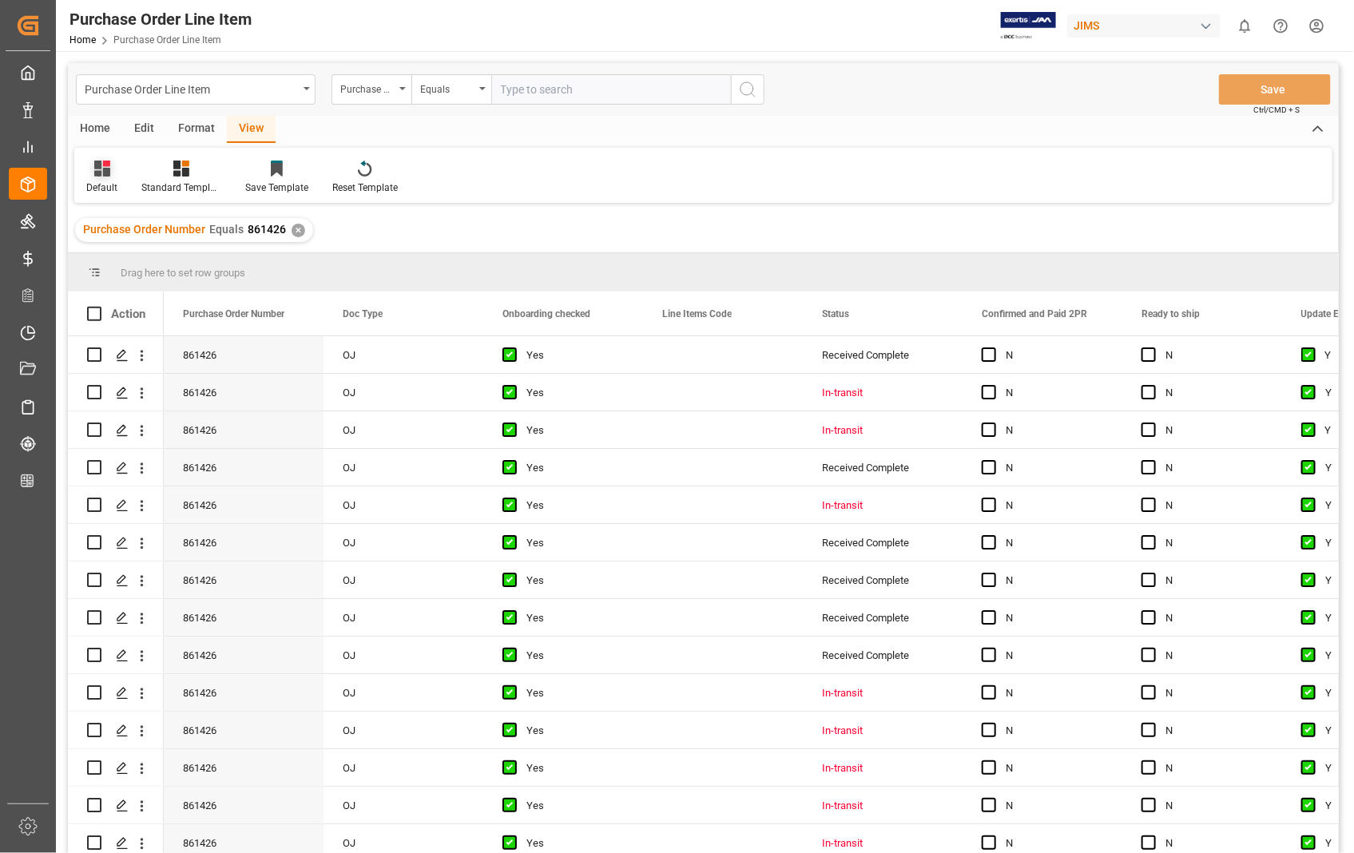
click at [97, 179] on div "Default" at bounding box center [101, 177] width 55 height 35
click at [112, 256] on div "Sophia setting." at bounding box center [164, 258] width 140 height 17
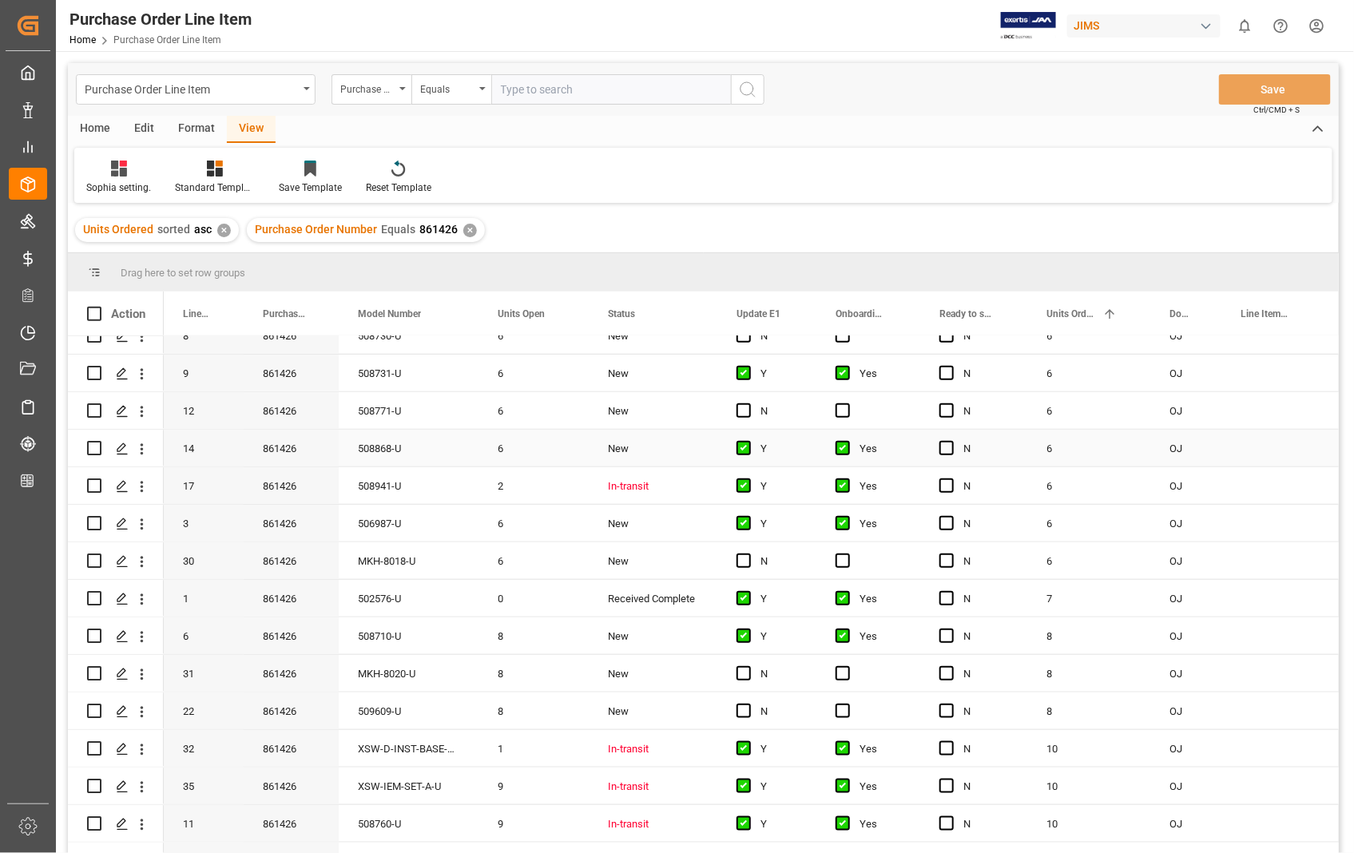
scroll to position [621, 0]
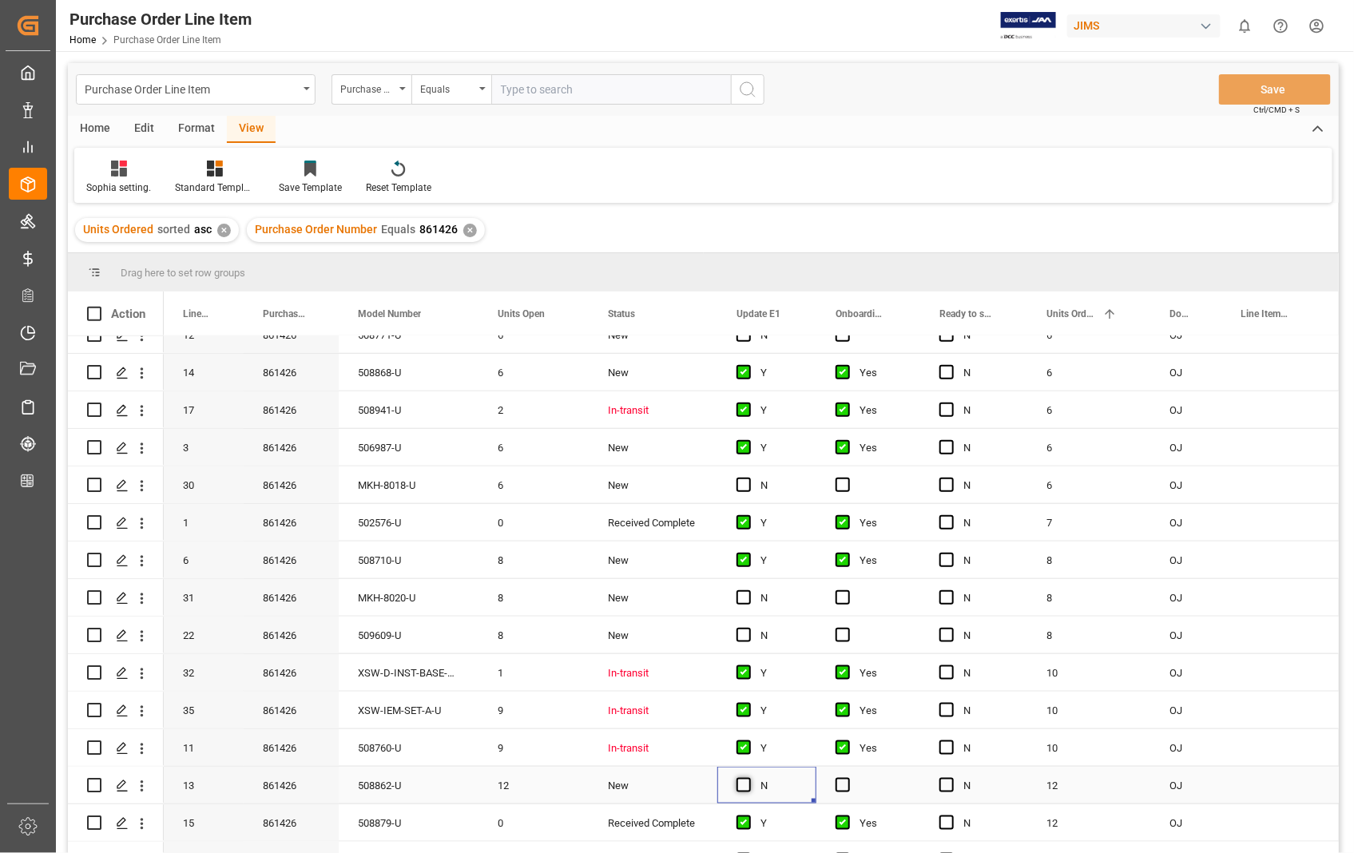
click at [740, 784] on span "Press SPACE to select this row." at bounding box center [744, 785] width 14 height 14
click at [749, 778] on input "Press SPACE to select this row." at bounding box center [749, 778] width 0 height 0
click at [841, 779] on span "Press SPACE to select this row." at bounding box center [843, 785] width 14 height 14
click at [848, 778] on input "Press SPACE to select this row." at bounding box center [848, 778] width 0 height 0
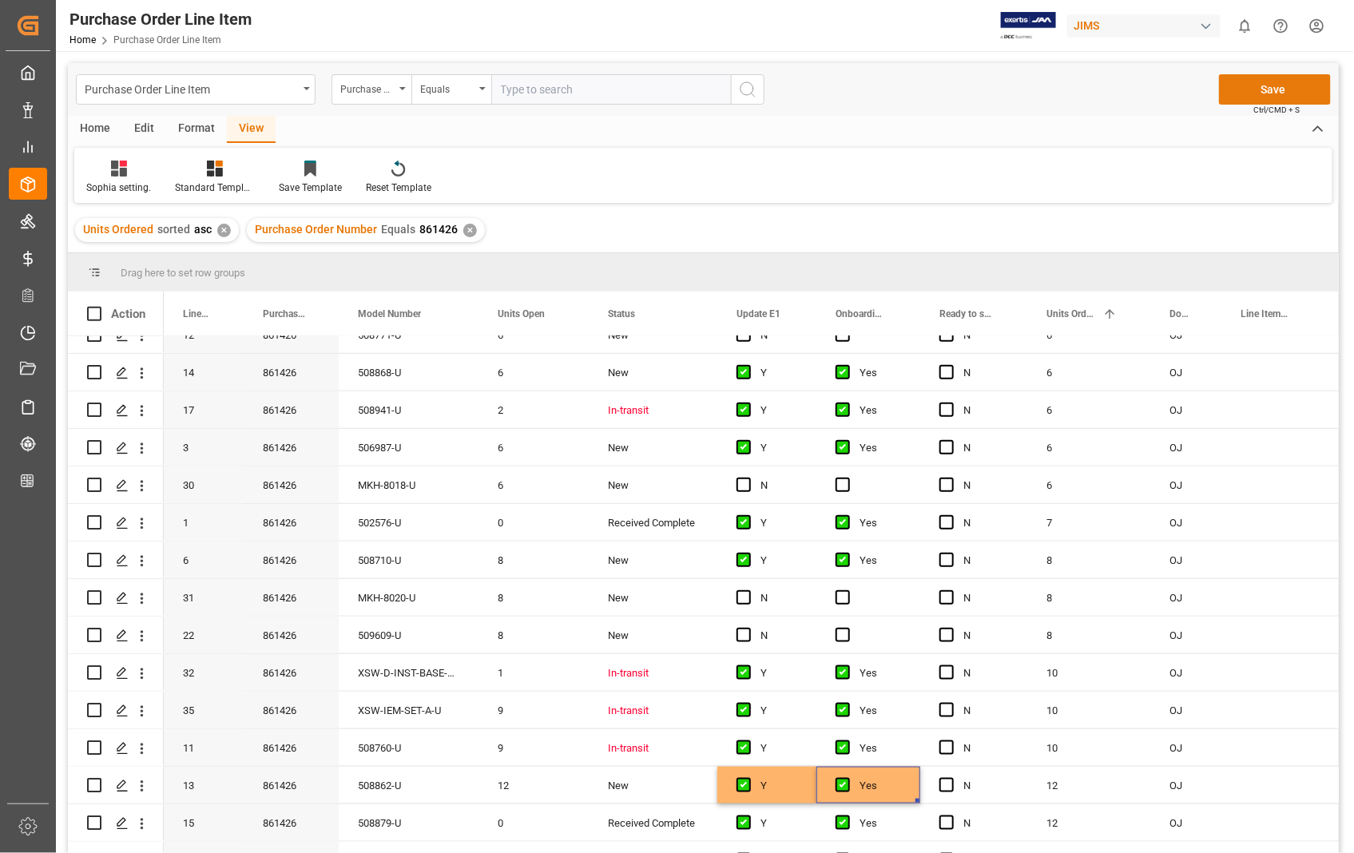
click at [1283, 89] on button "Save" at bounding box center [1275, 89] width 112 height 30
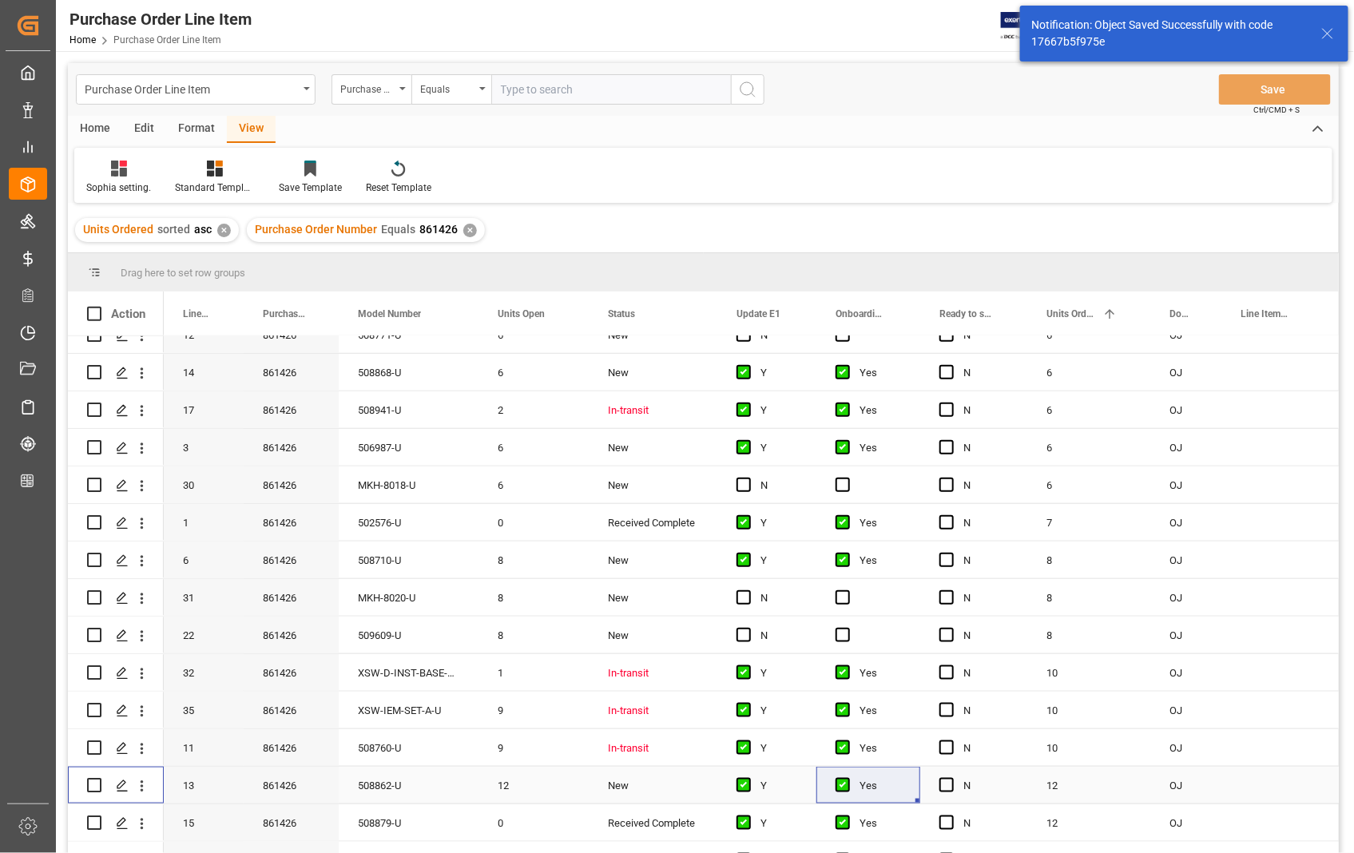
click at [90, 781] on input "Press Space to toggle row selection (unchecked)" at bounding box center [94, 785] width 14 height 14
checkbox input "true"
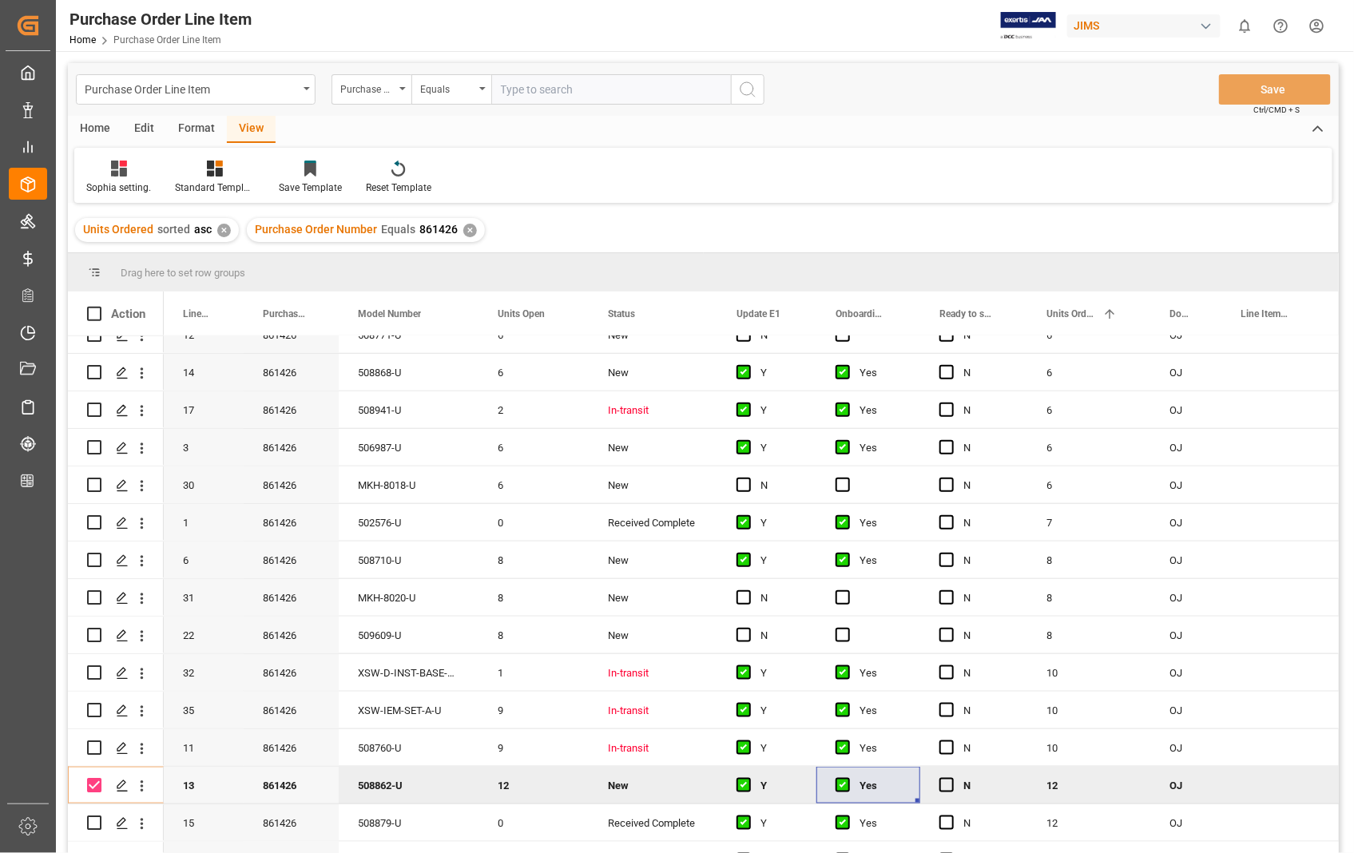
click at [98, 129] on div "Home" at bounding box center [95, 129] width 54 height 27
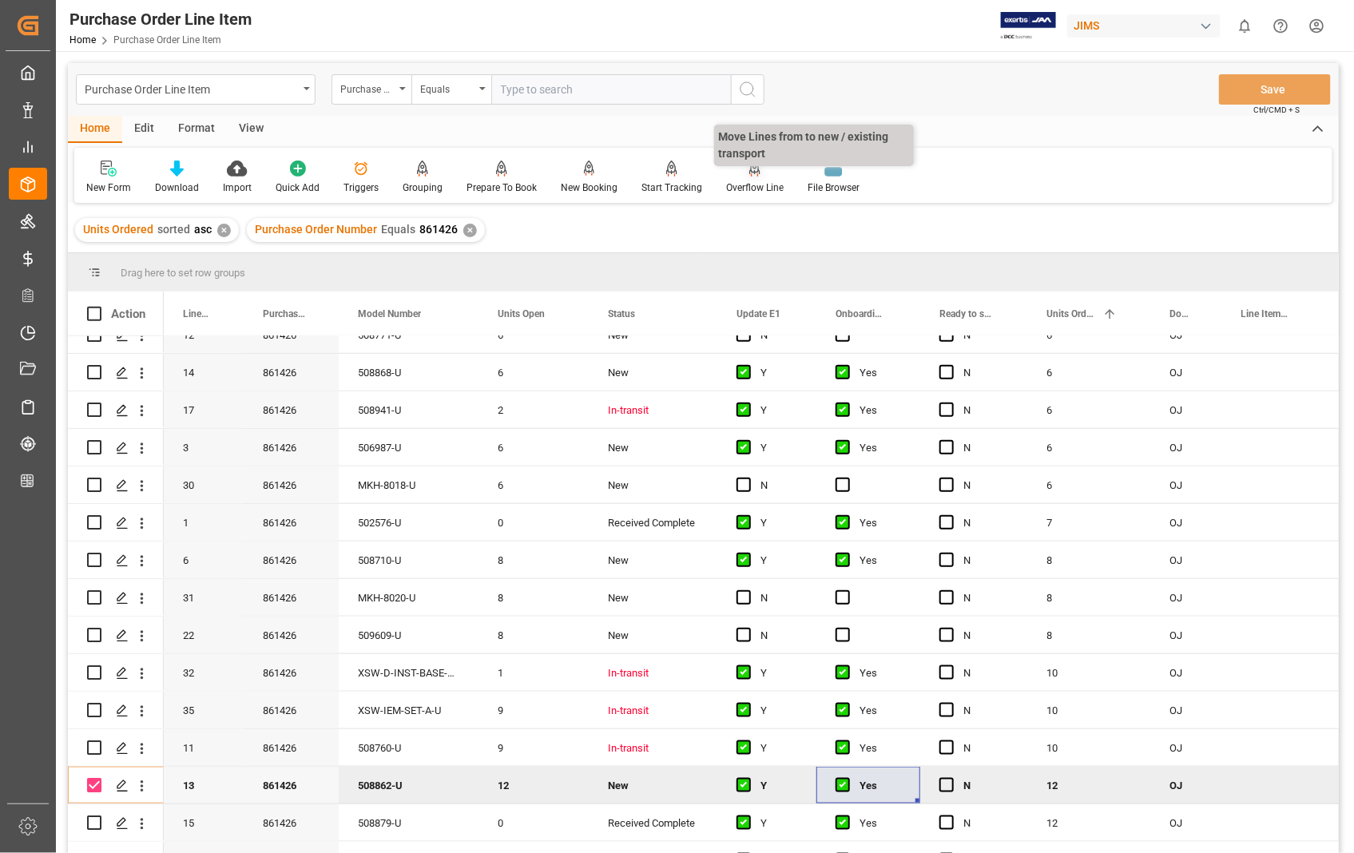
click at [746, 181] on div "Overflow Line" at bounding box center [755, 188] width 58 height 14
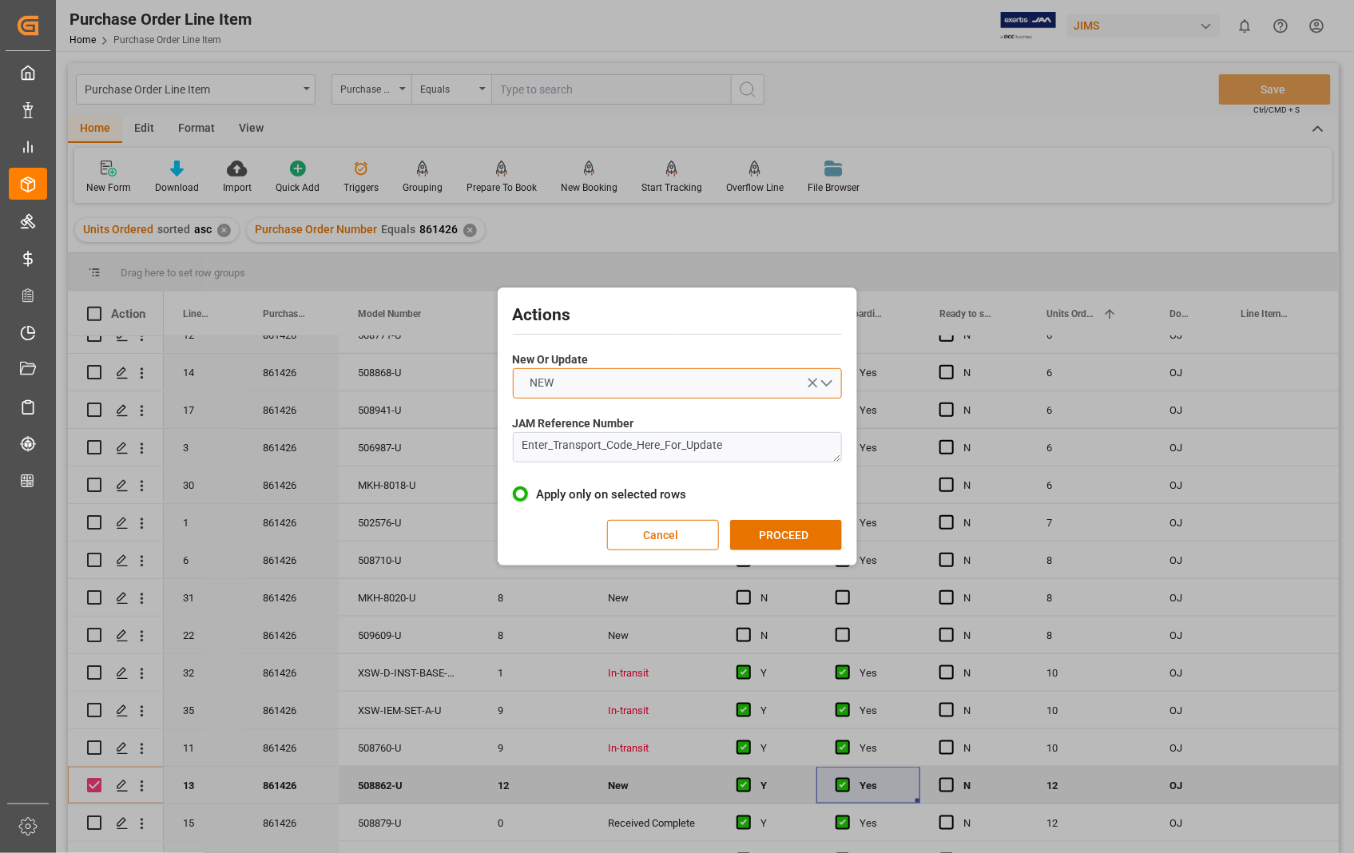
click at [828, 387] on button "NEW" at bounding box center [677, 383] width 329 height 30
click at [626, 420] on div "UPDATE" at bounding box center [678, 421] width 328 height 34
drag, startPoint x: 749, startPoint y: 450, endPoint x: 483, endPoint y: 451, distance: 266.9
click at [483, 451] on div "Actions New Or Update UPDATE JAM Reference Number Enter_Transport_Code_Here_For…" at bounding box center [677, 426] width 1354 height 853
paste textarea "1ZA384A60364187820"
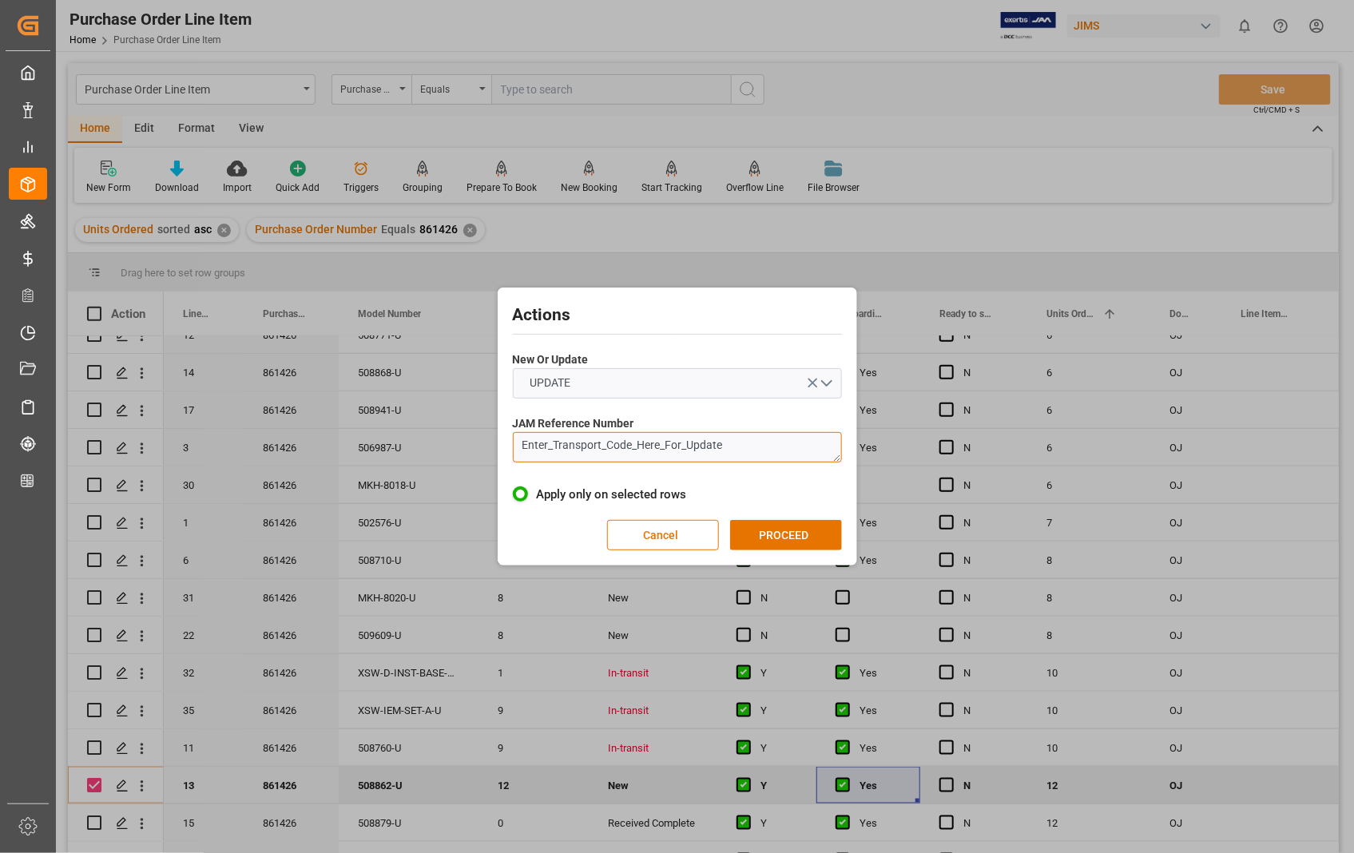
type textarea "1ZA384A60364187820"
drag, startPoint x: 691, startPoint y: 454, endPoint x: 467, endPoint y: 443, distance: 224.0
click at [467, 443] on div "Actions New Or Update UPDATE JAM Reference Number 1ZA384A60364187820 Apply only…" at bounding box center [677, 426] width 1354 height 853
paste textarea "22-10591-[GEOGRAPHIC_DATA]"
type textarea "22-10591-[GEOGRAPHIC_DATA]"
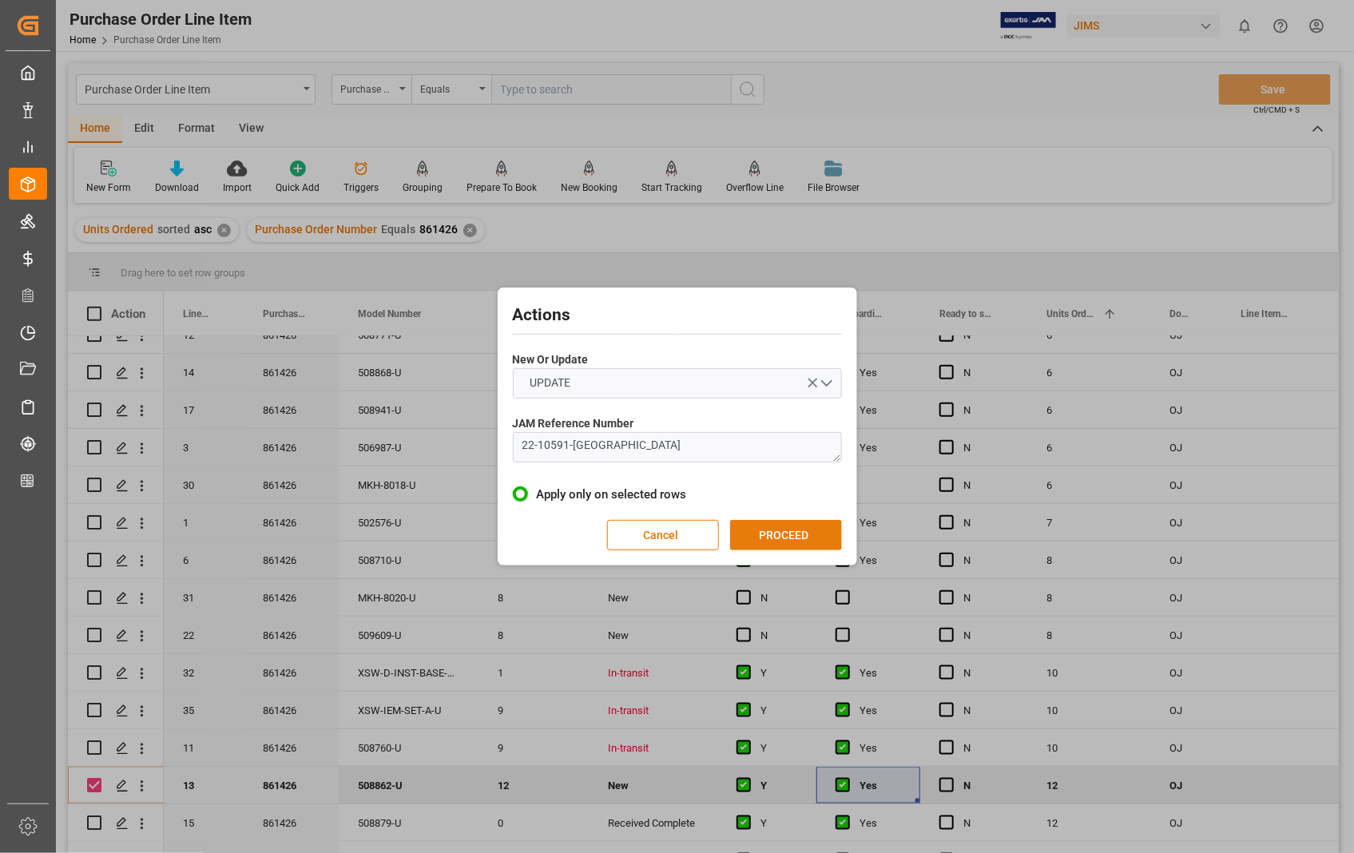
click at [765, 531] on button "PROCEED" at bounding box center [786, 535] width 112 height 30
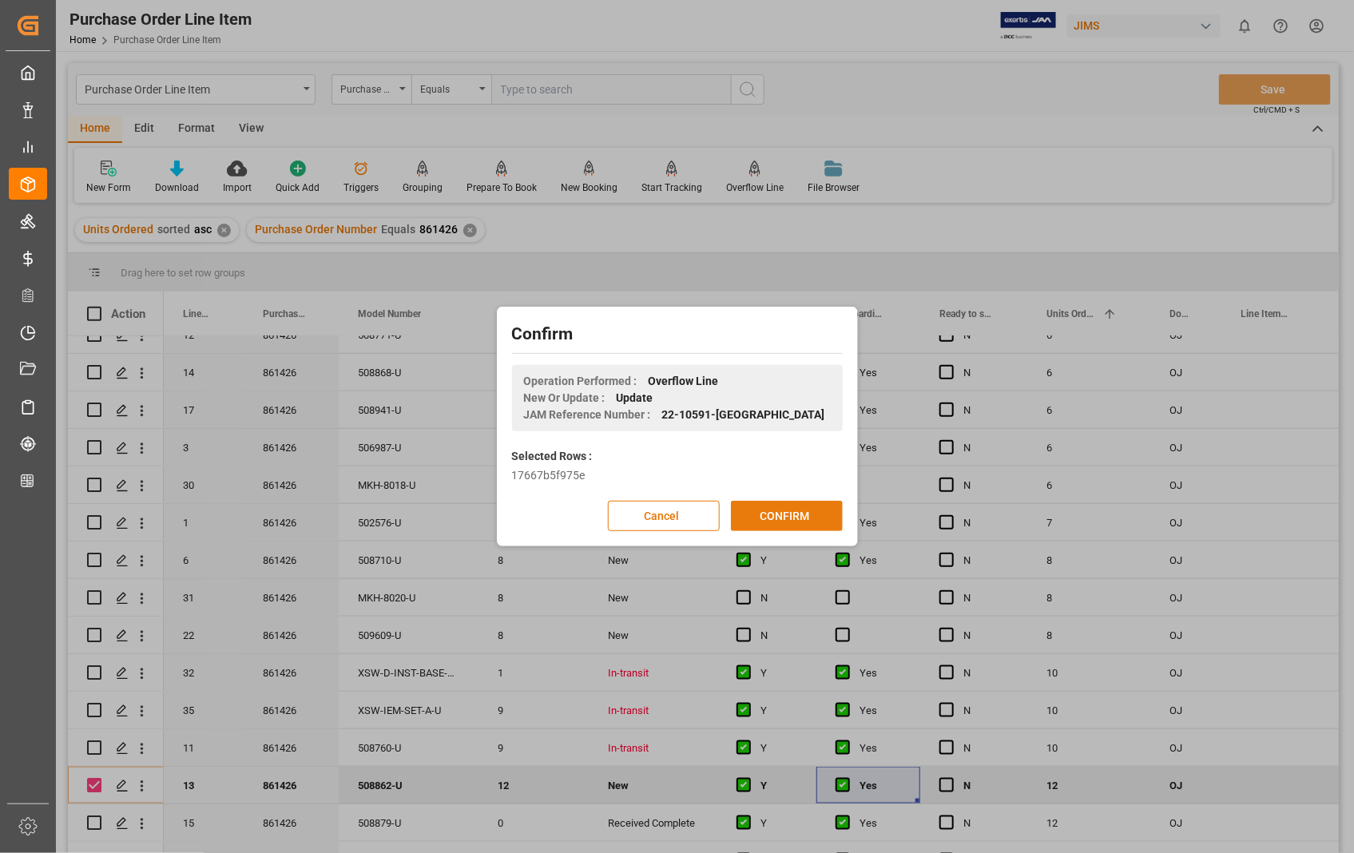
click at [777, 515] on button "CONFIRM" at bounding box center [787, 516] width 112 height 30
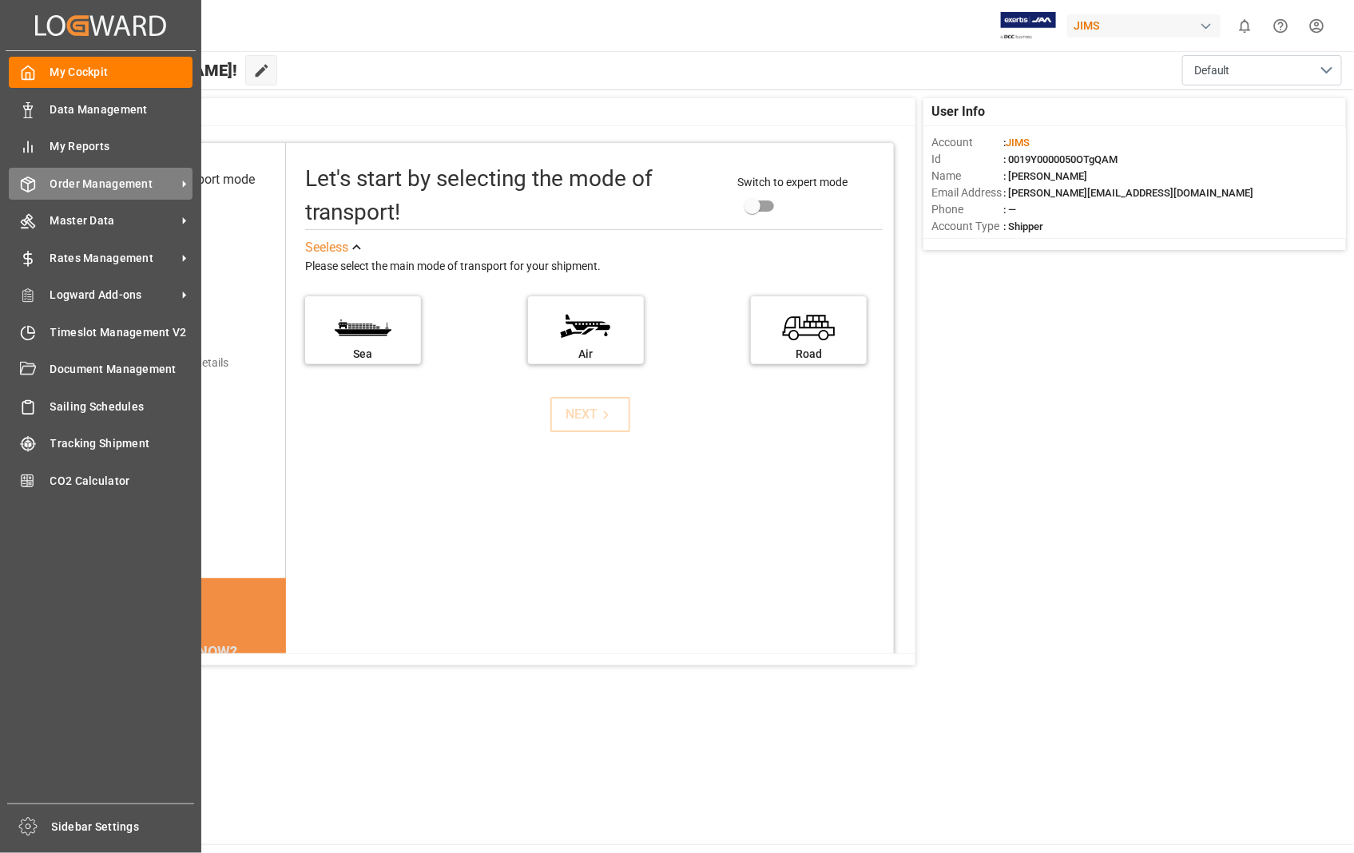
click at [93, 184] on span "Order Management" at bounding box center [113, 184] width 126 height 17
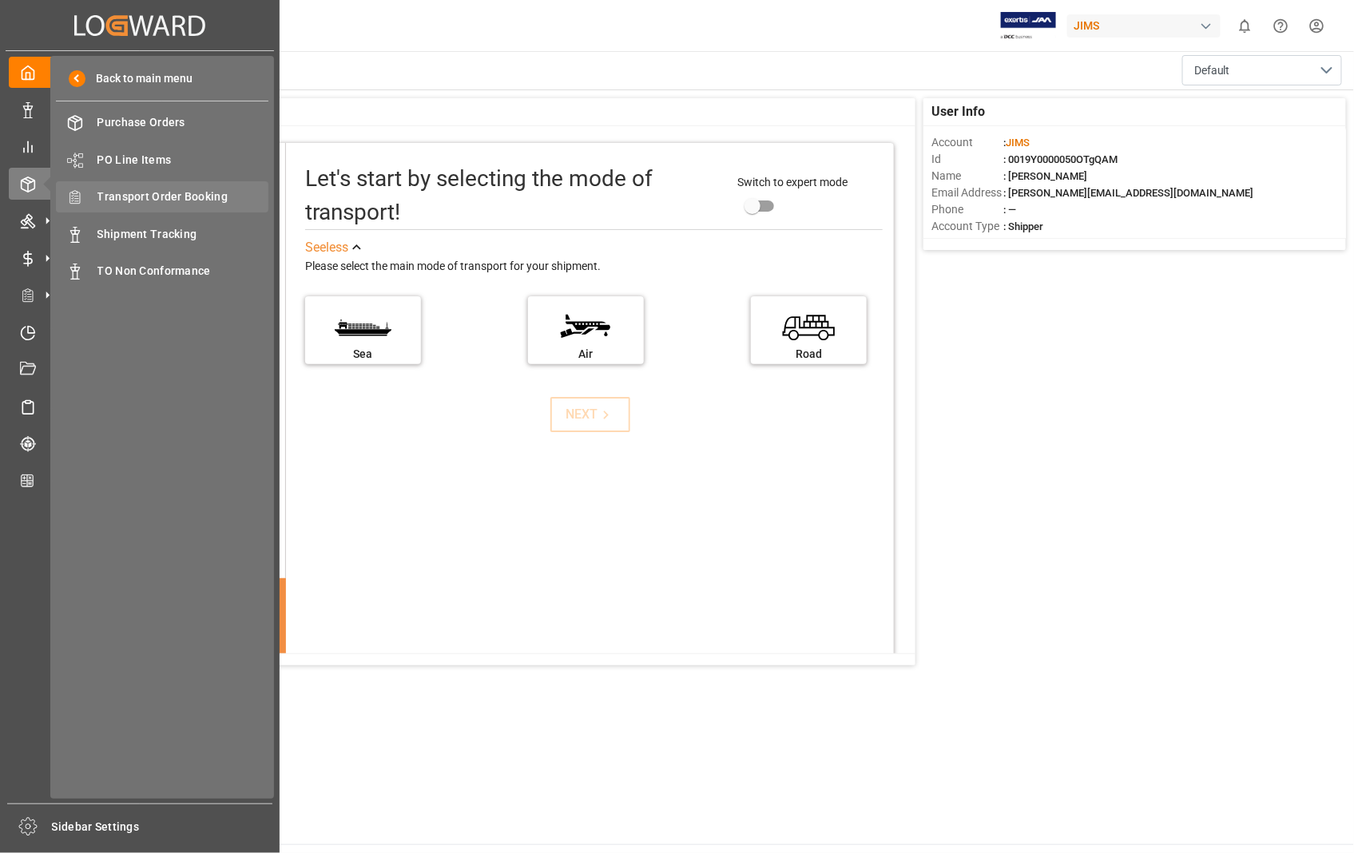
click at [210, 193] on span "Transport Order Booking" at bounding box center [183, 197] width 172 height 17
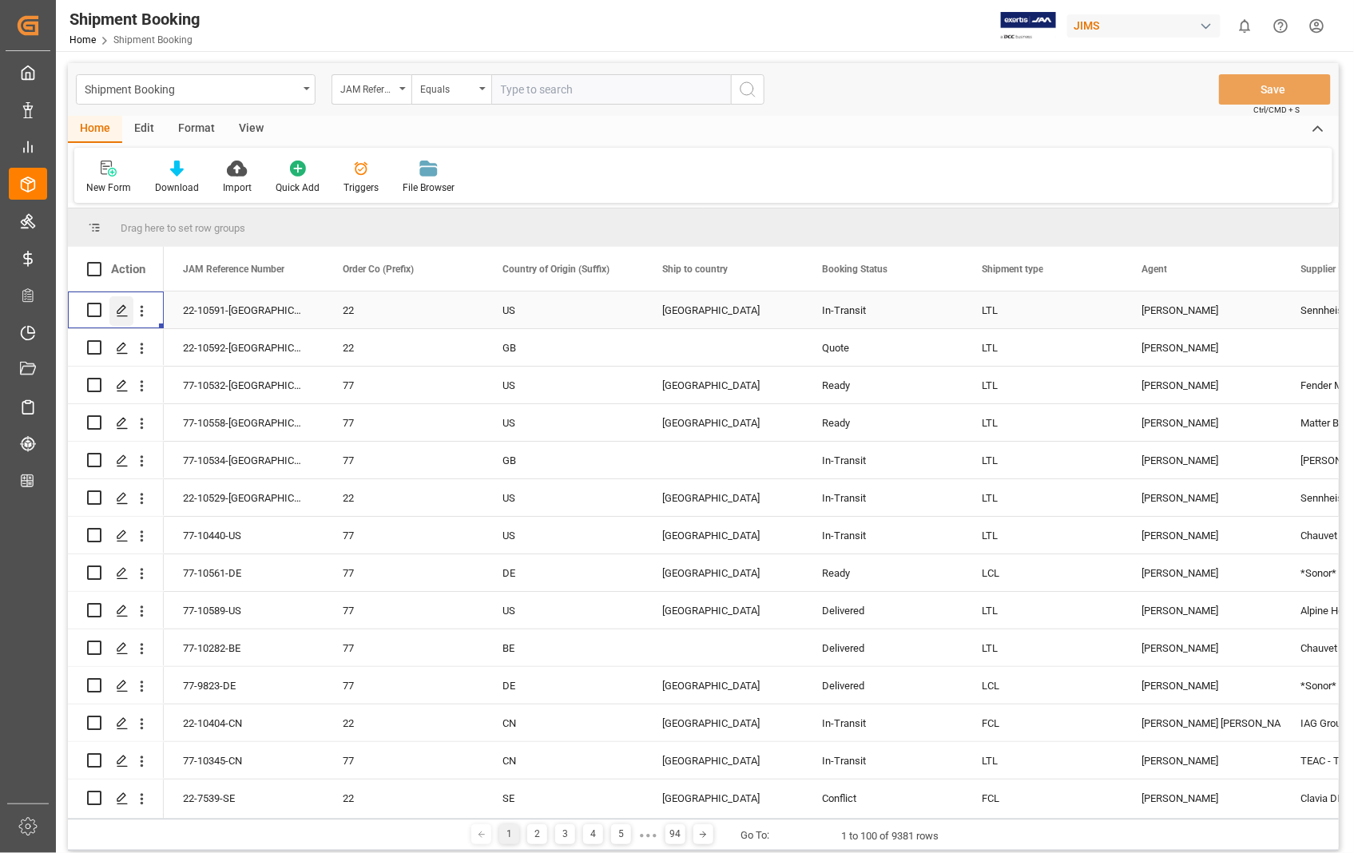
click at [118, 312] on icon "Press SPACE to select this row." at bounding box center [122, 310] width 13 height 13
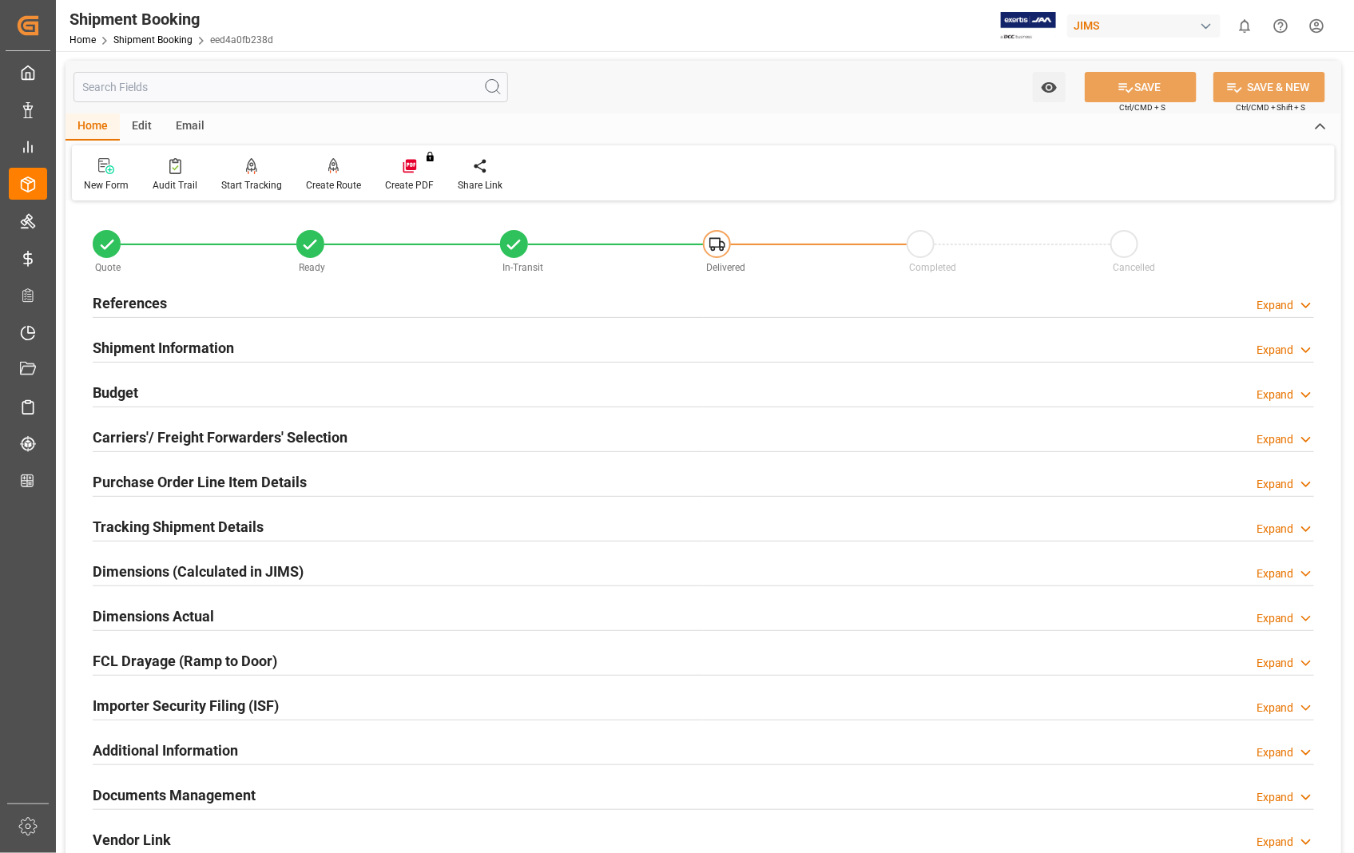
click at [137, 300] on h2 "References" at bounding box center [130, 303] width 74 height 22
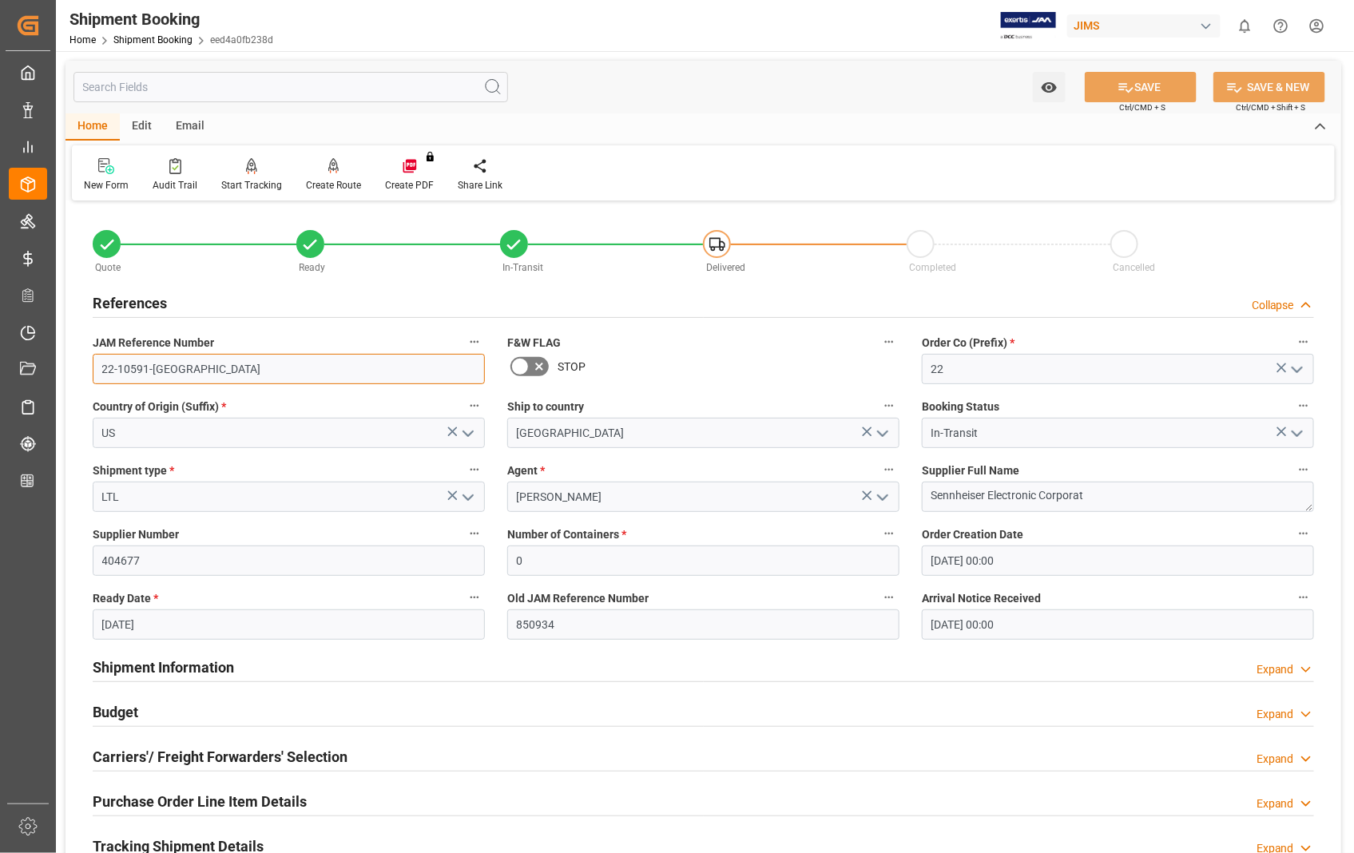
drag, startPoint x: 180, startPoint y: 374, endPoint x: 99, endPoint y: 369, distance: 80.8
click at [99, 369] on input "22-10591-[GEOGRAPHIC_DATA]" at bounding box center [289, 369] width 392 height 30
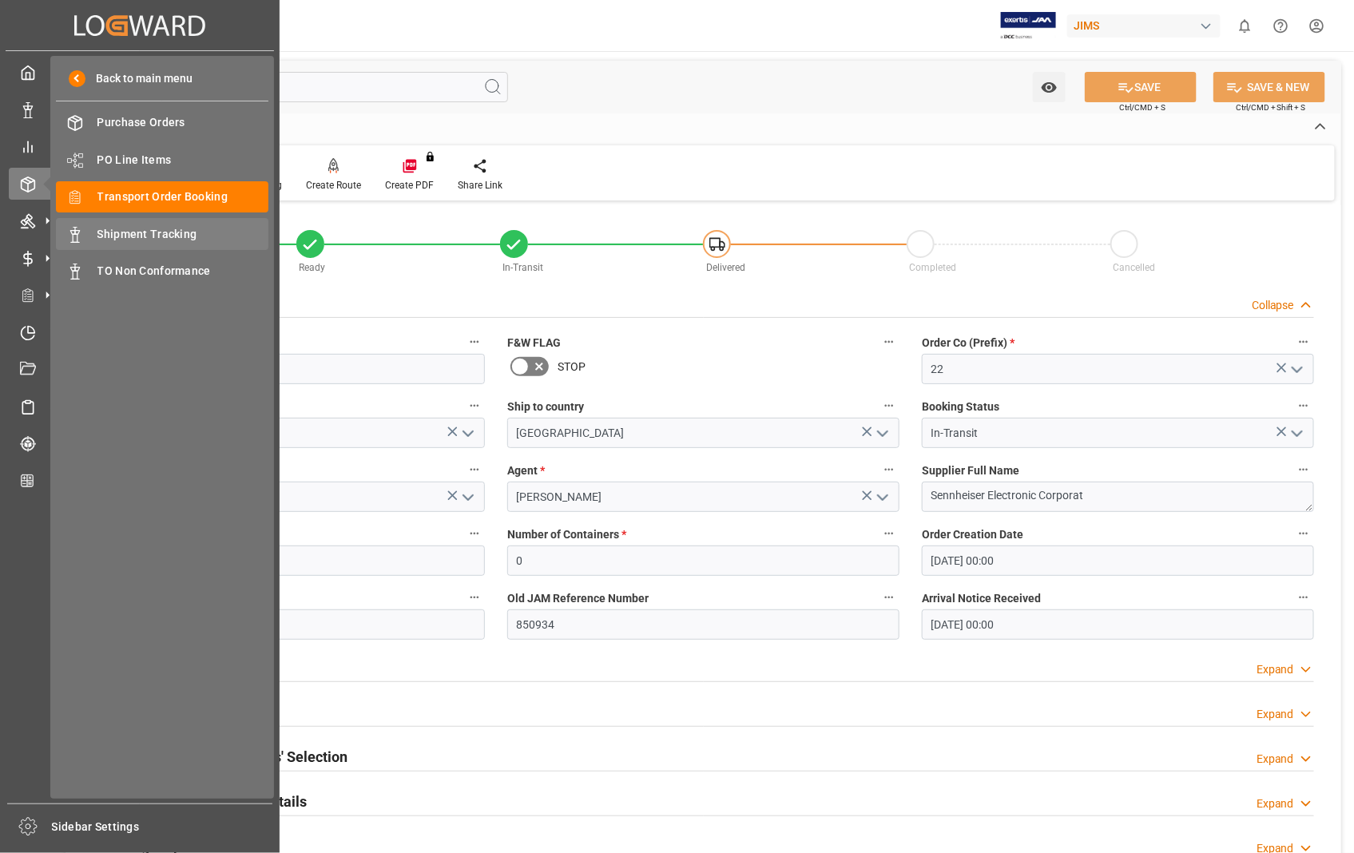
click at [129, 221] on div "Shipment Tracking Shipment Tracking" at bounding box center [162, 233] width 213 height 31
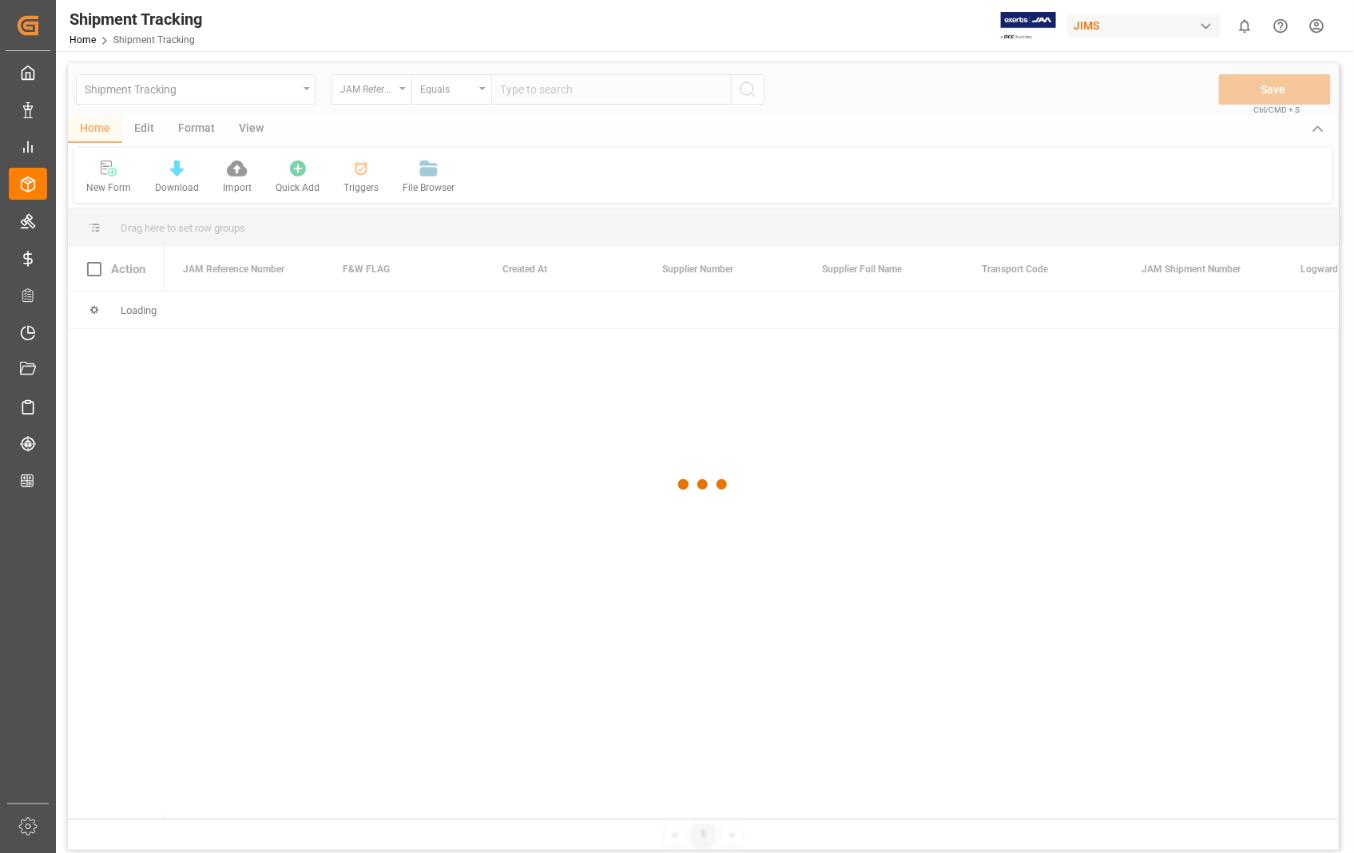
click at [587, 89] on div at bounding box center [703, 485] width 1271 height 844
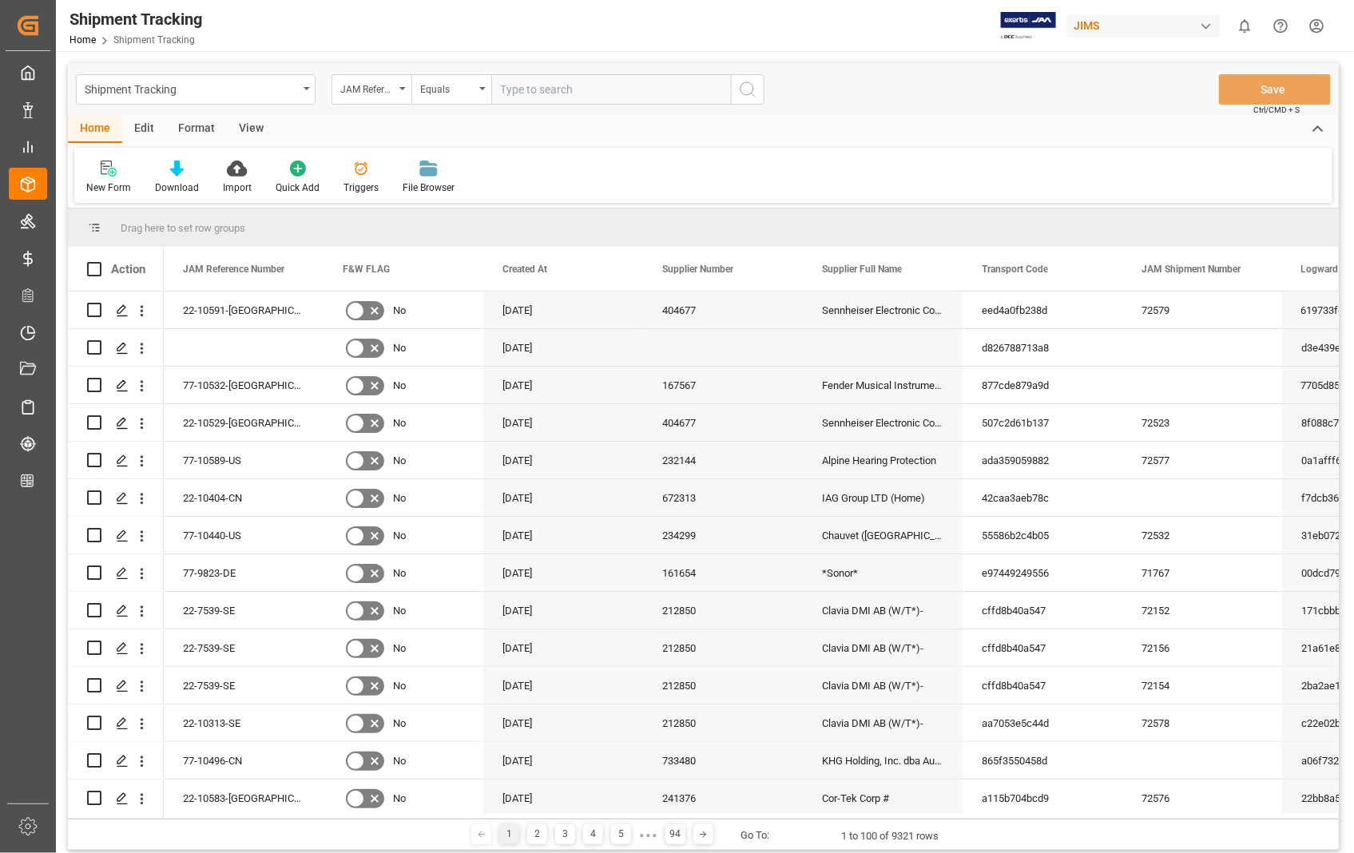
click at [587, 89] on input "text" at bounding box center [611, 89] width 240 height 30
paste input "22-10591-[GEOGRAPHIC_DATA]"
type input "22-10591-[GEOGRAPHIC_DATA]"
click at [756, 88] on icon "search button" at bounding box center [747, 89] width 19 height 19
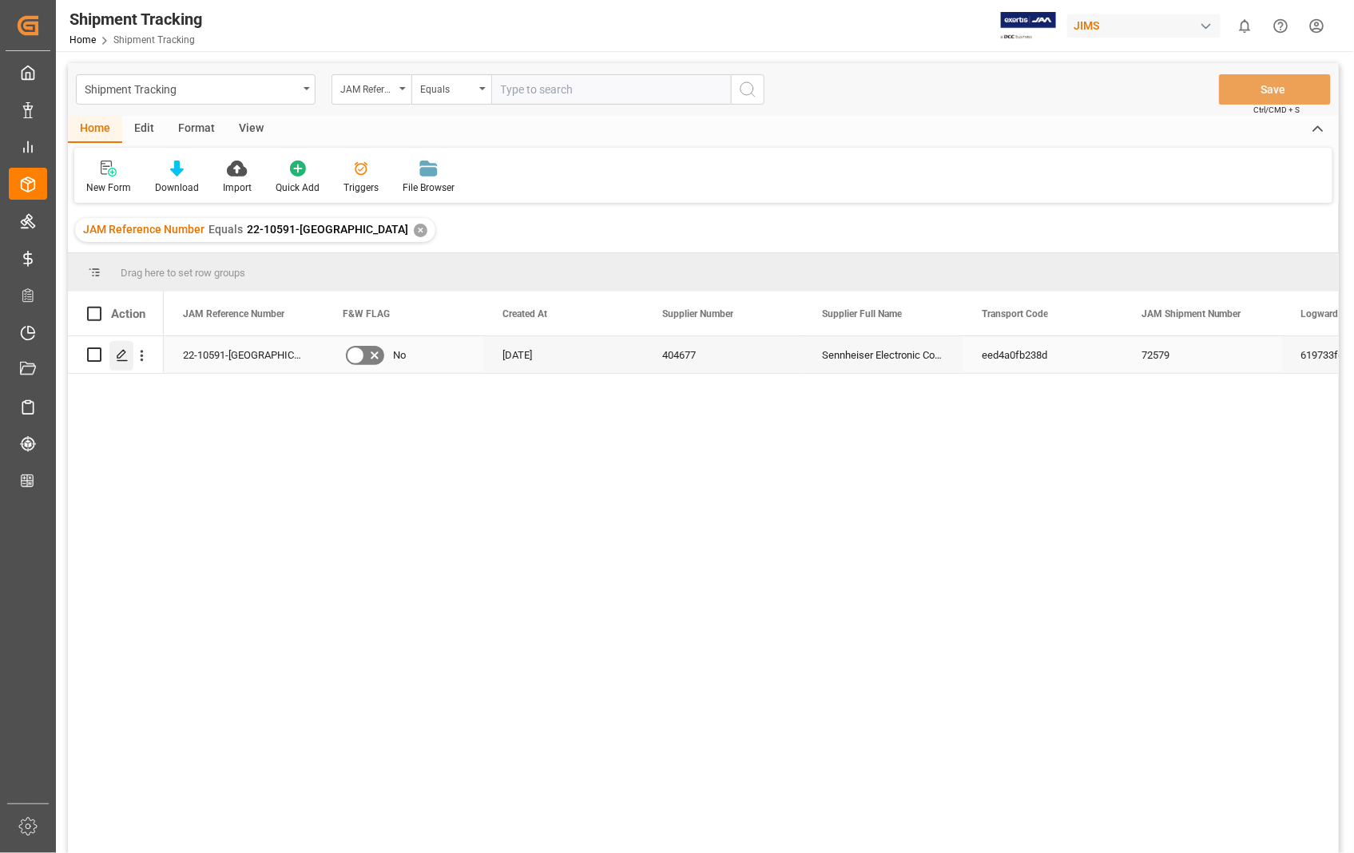
click at [118, 358] on icon "Press SPACE to select this row." at bounding box center [122, 355] width 13 height 13
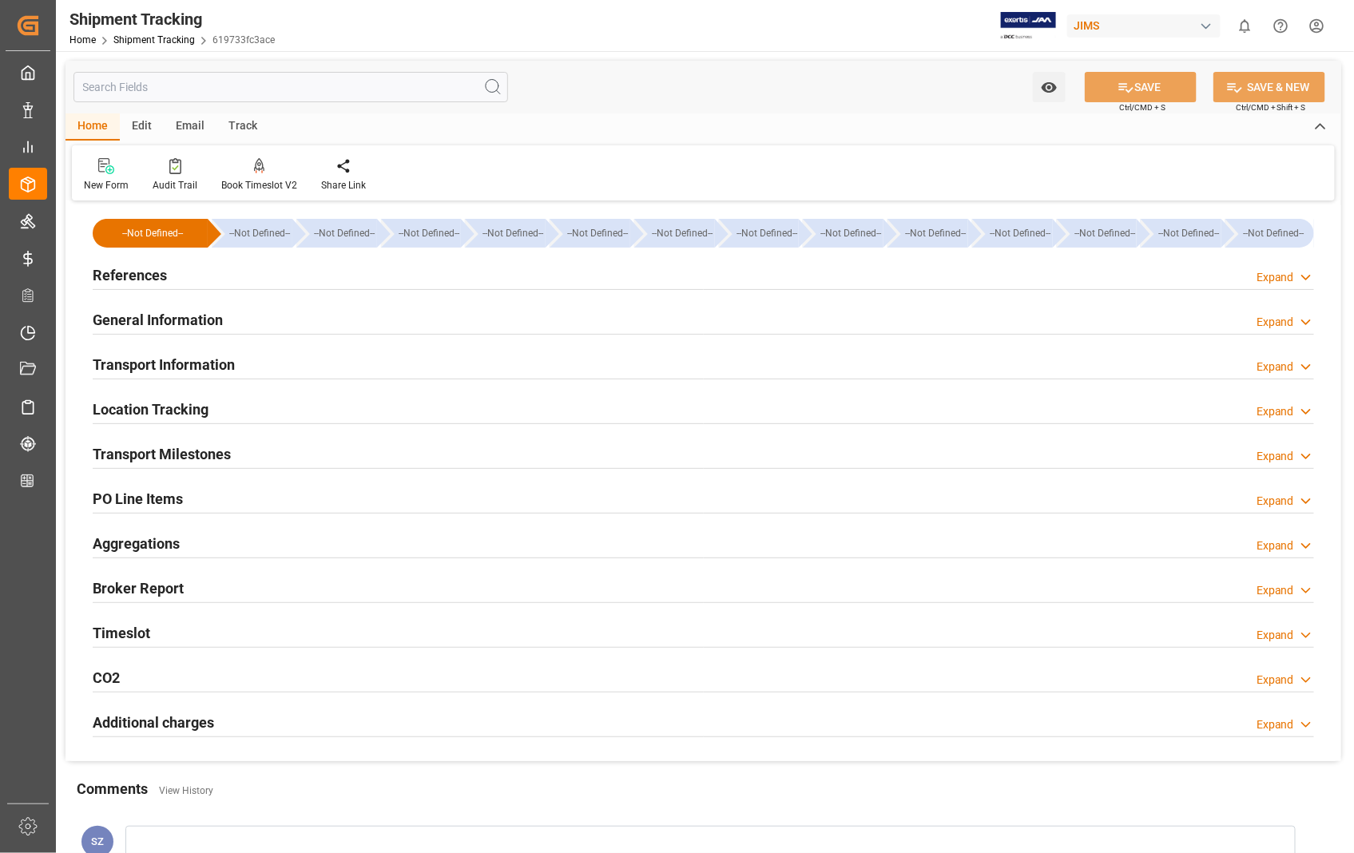
click at [181, 365] on h2 "Transport Information" at bounding box center [164, 365] width 142 height 22
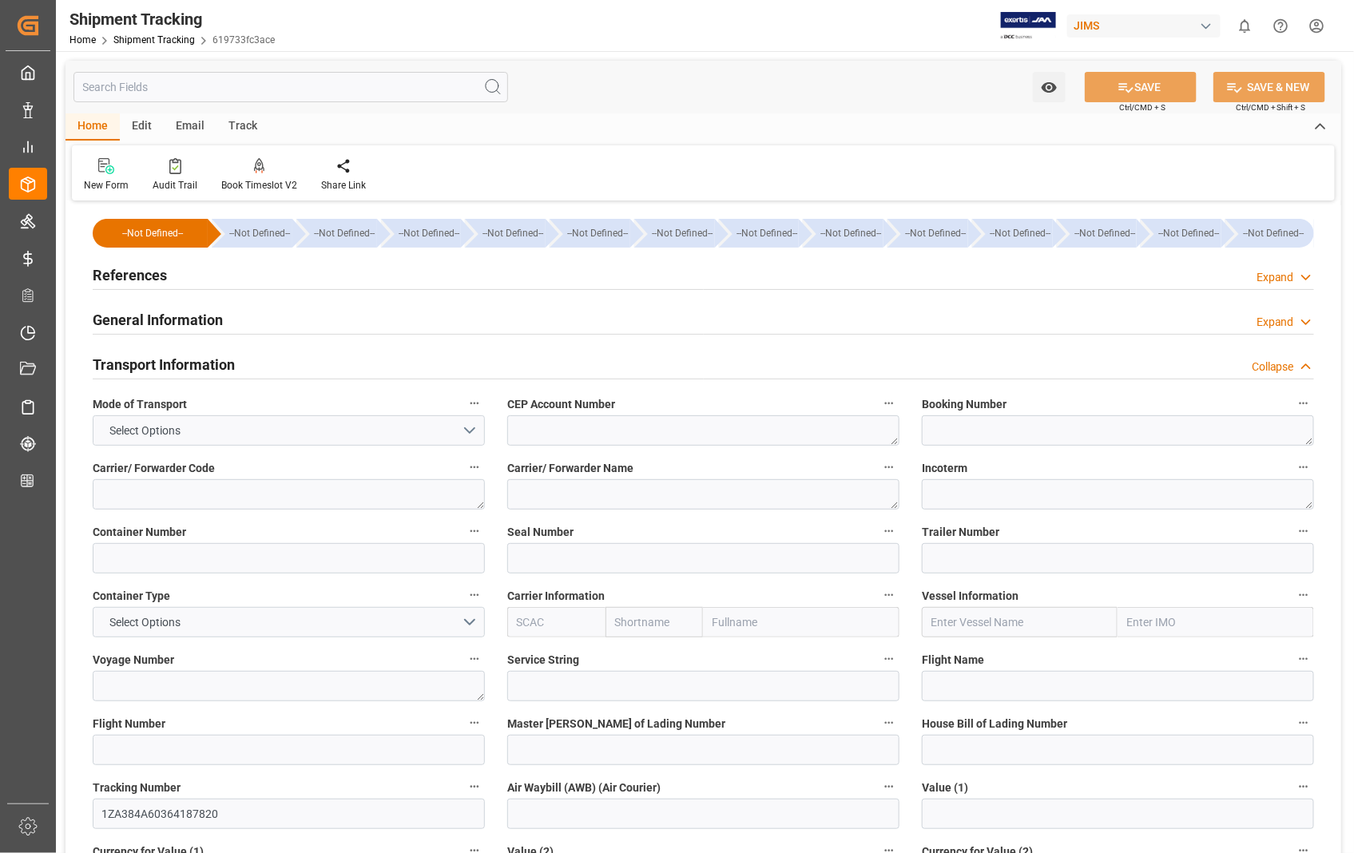
click at [113, 278] on h2 "References" at bounding box center [130, 275] width 74 height 22
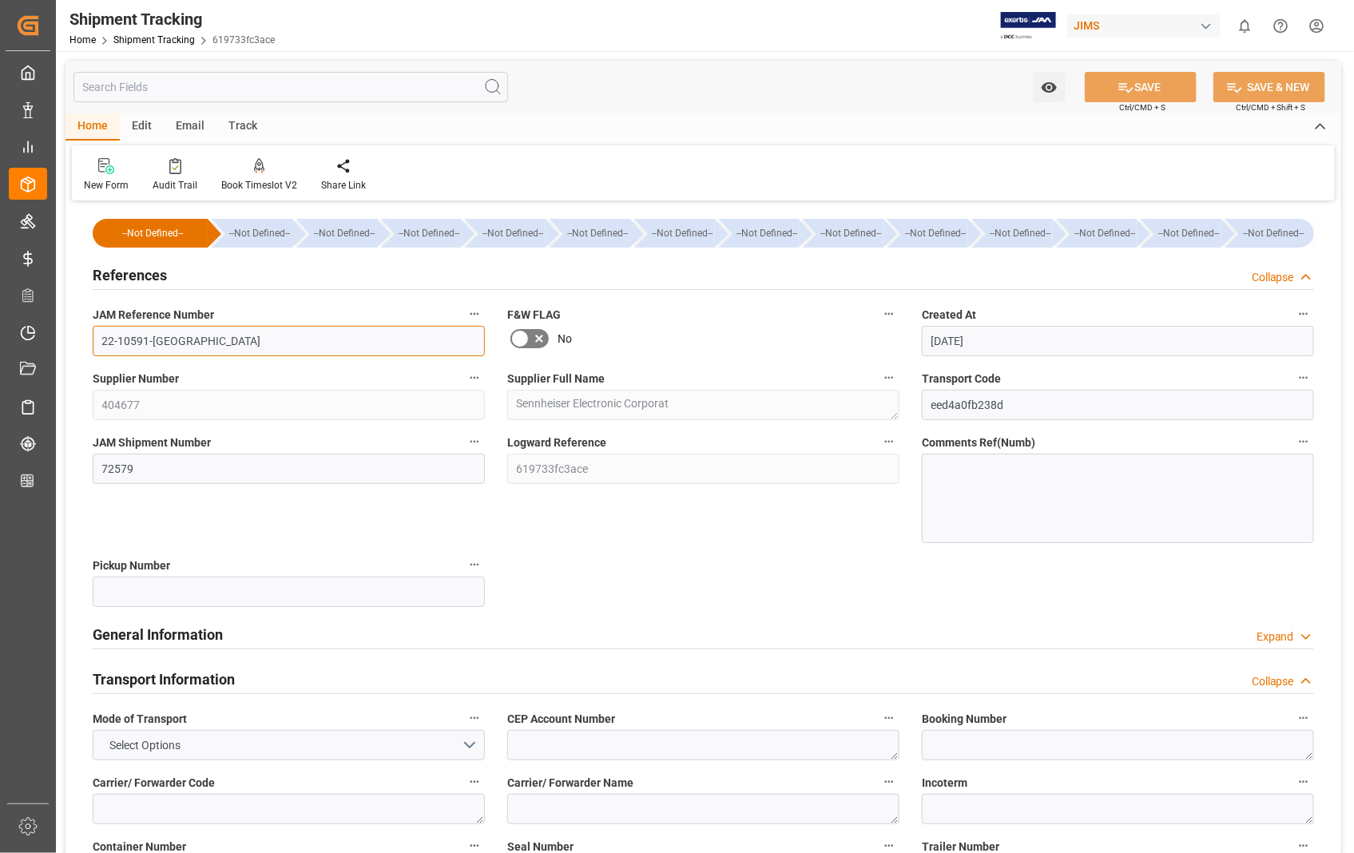
drag, startPoint x: 182, startPoint y: 345, endPoint x: 89, endPoint y: 345, distance: 93.5
click at [89, 345] on div "JAM Reference Number 22-10591-US" at bounding box center [288, 330] width 415 height 64
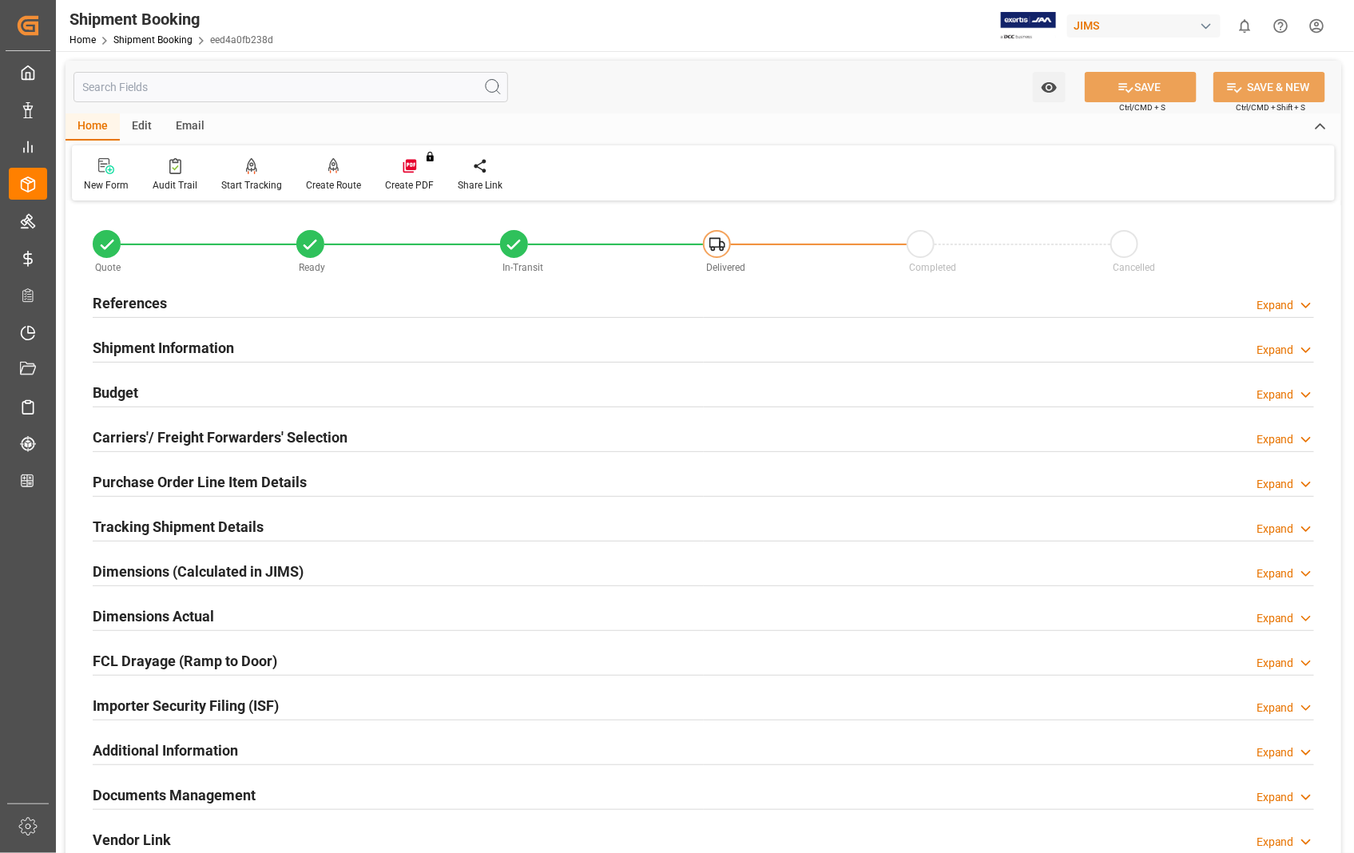
click at [144, 304] on h2 "References" at bounding box center [130, 303] width 74 height 22
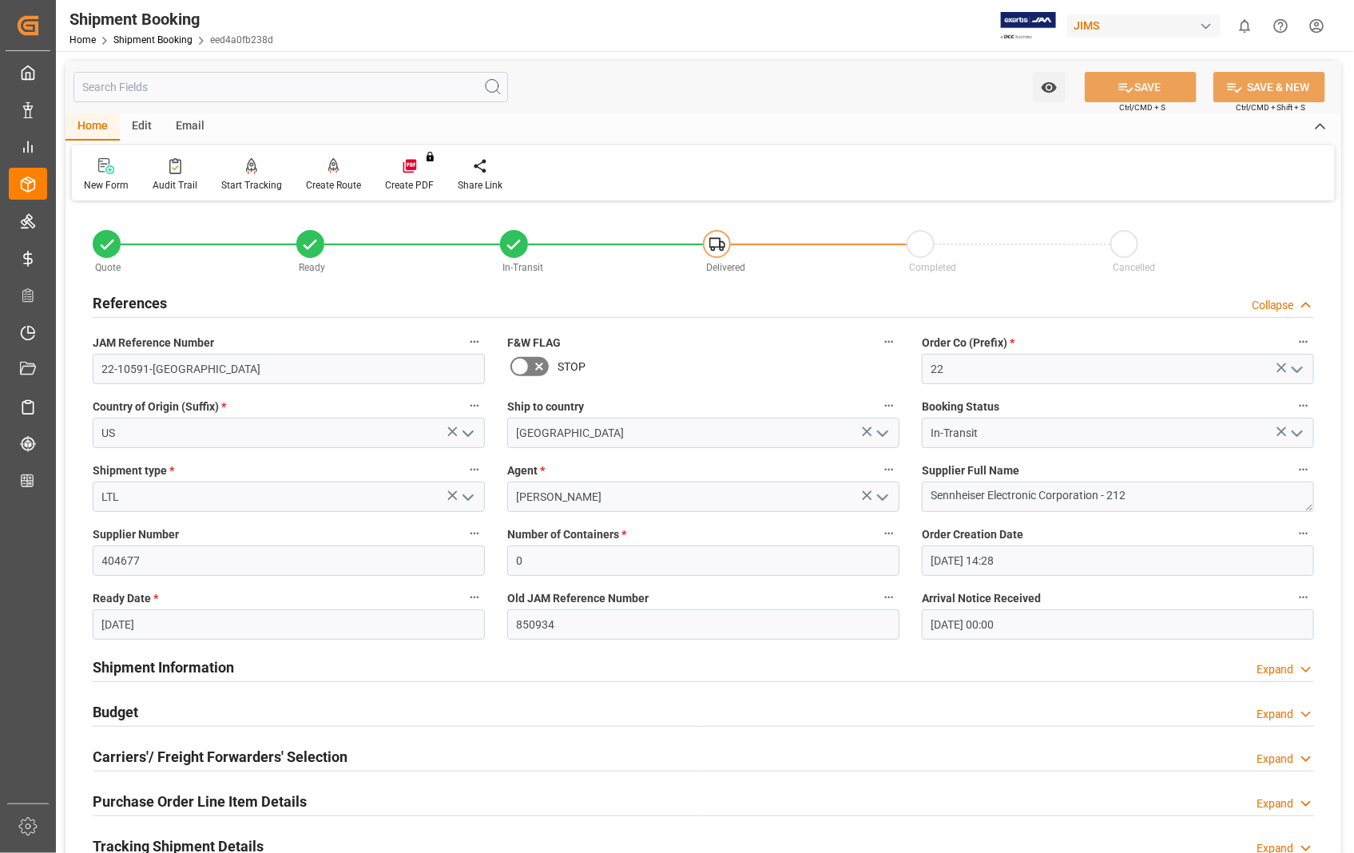
click at [144, 304] on h2 "References" at bounding box center [130, 303] width 74 height 22
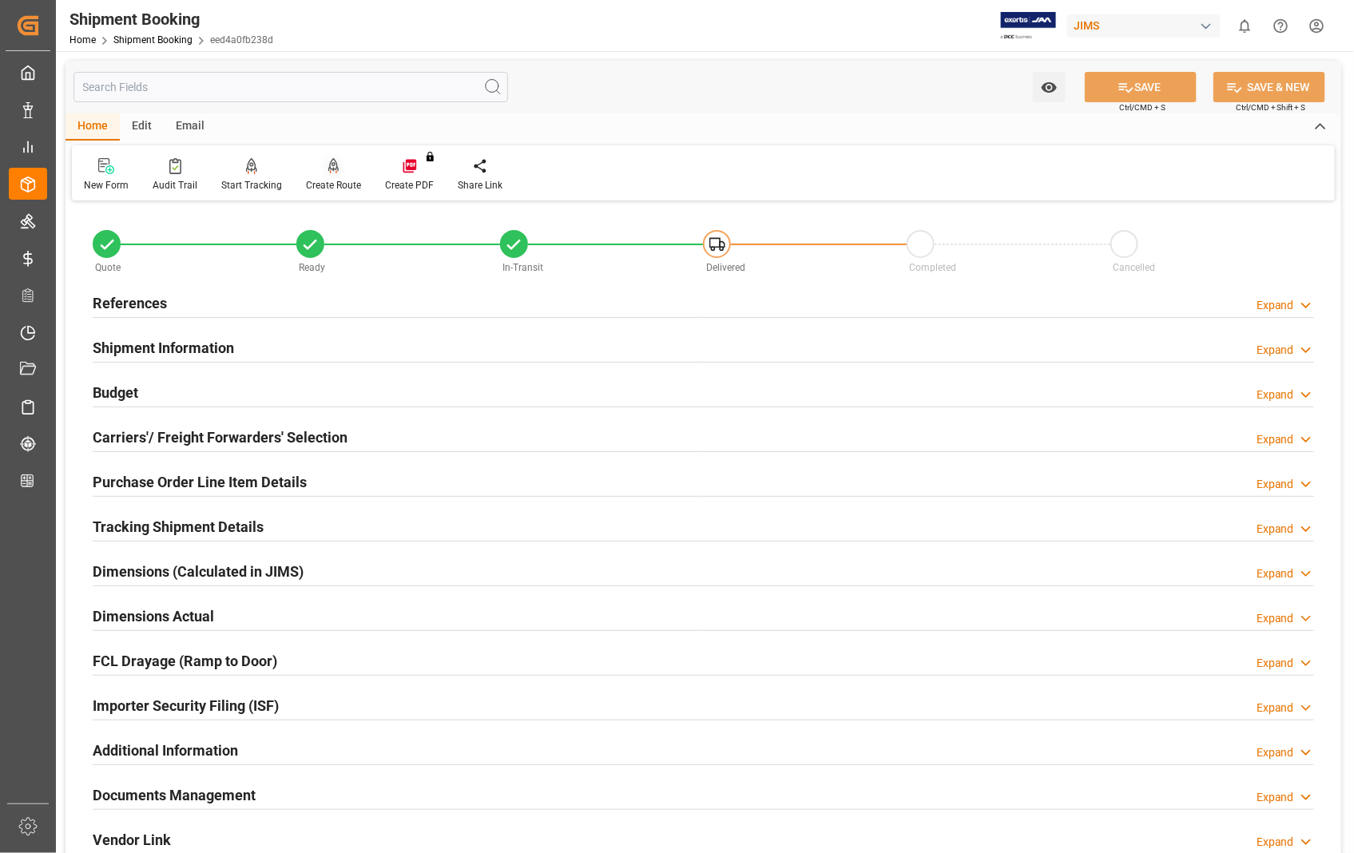
click at [324, 176] on div "Create Route" at bounding box center [333, 174] width 79 height 35
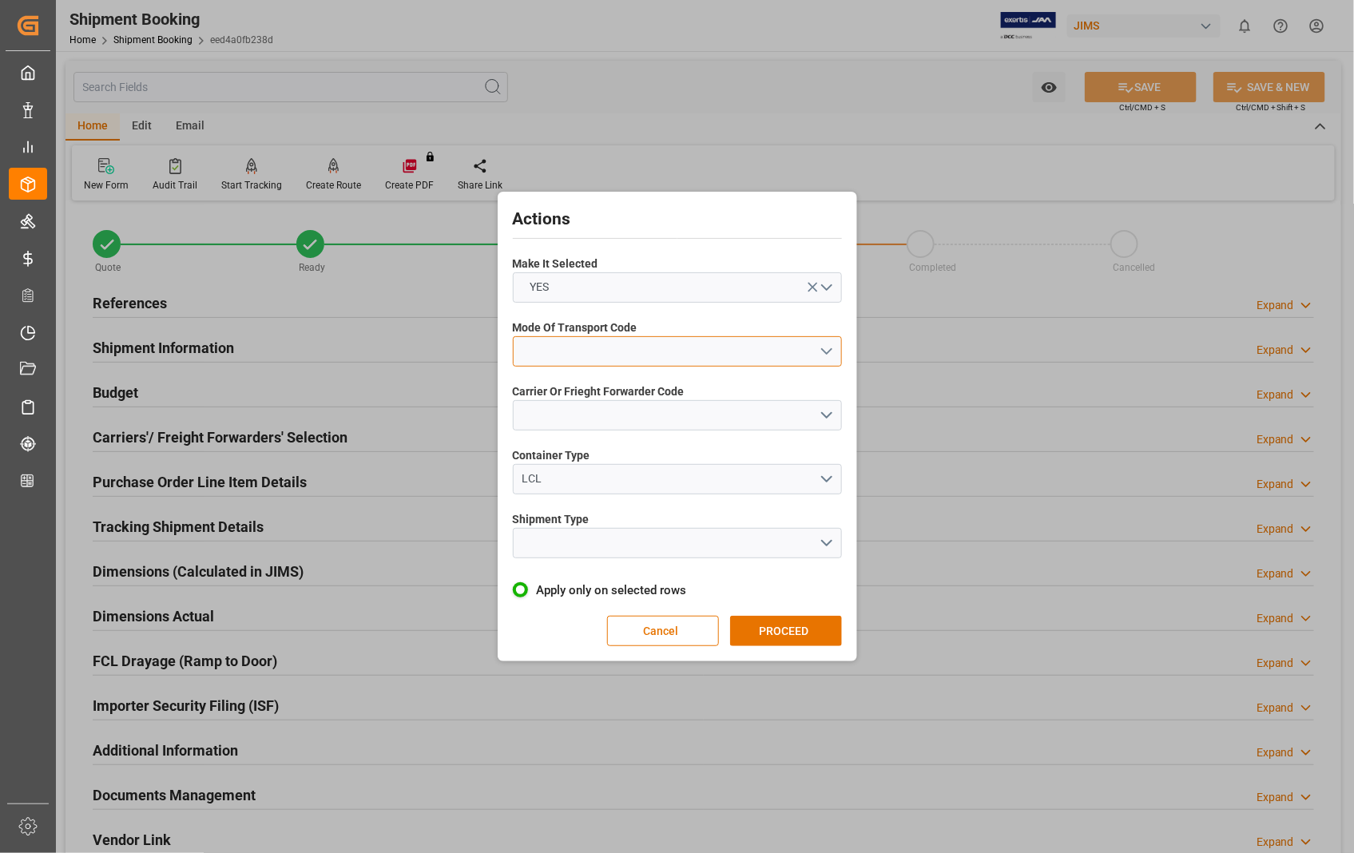
click at [825, 352] on button "open menu" at bounding box center [677, 351] width 329 height 30
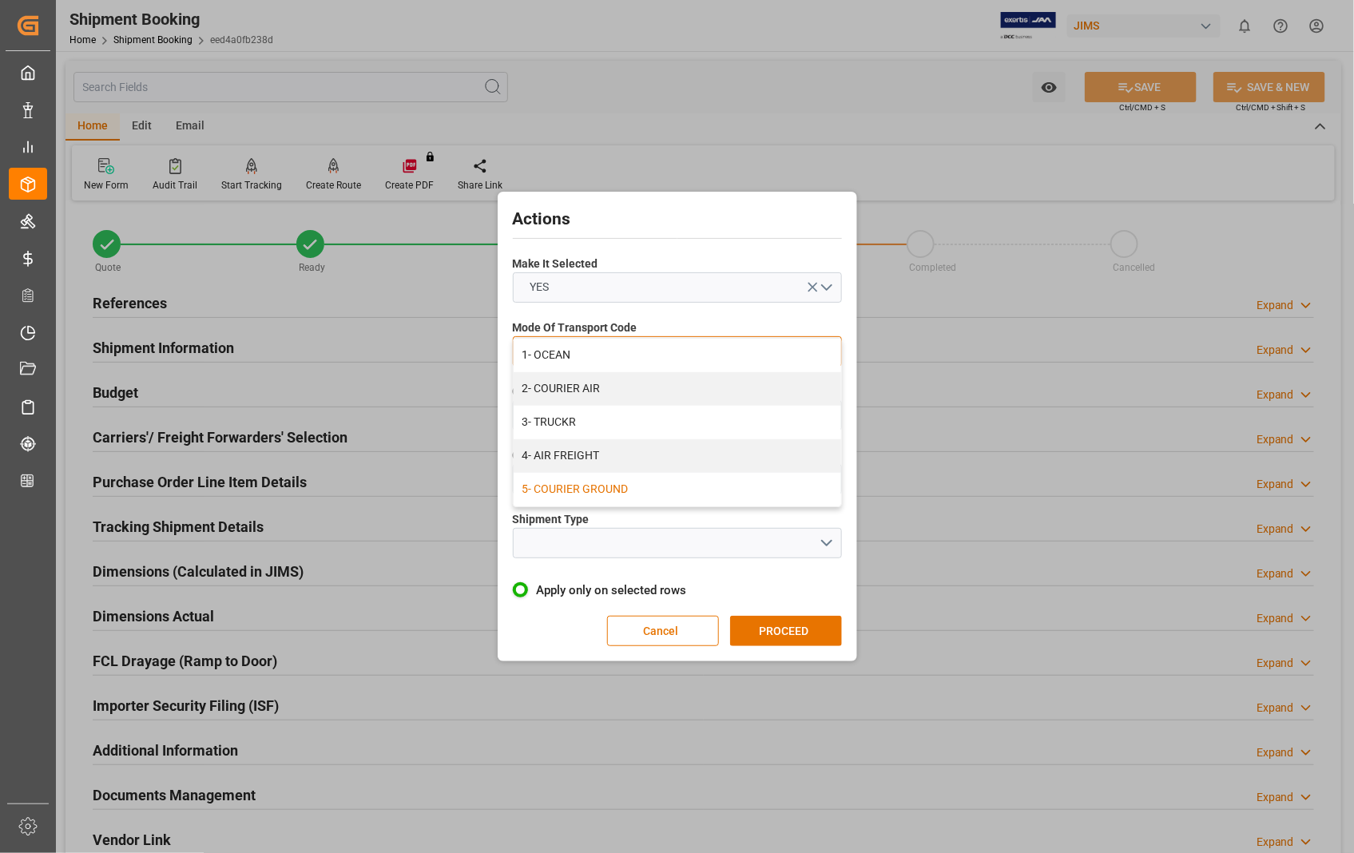
click at [642, 491] on div "5- COURIER GROUND" at bounding box center [678, 490] width 328 height 34
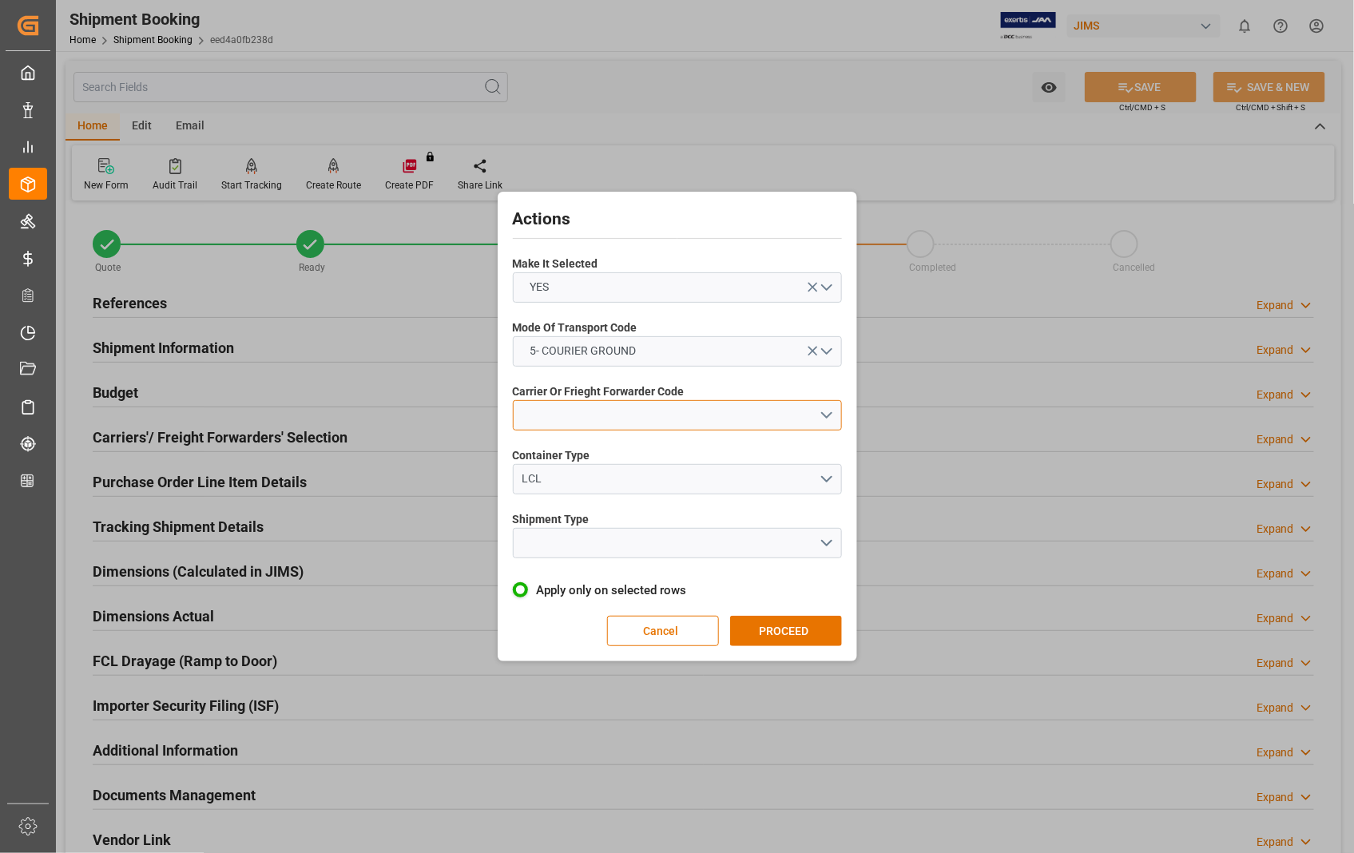
click at [731, 423] on button "open menu" at bounding box center [677, 415] width 329 height 30
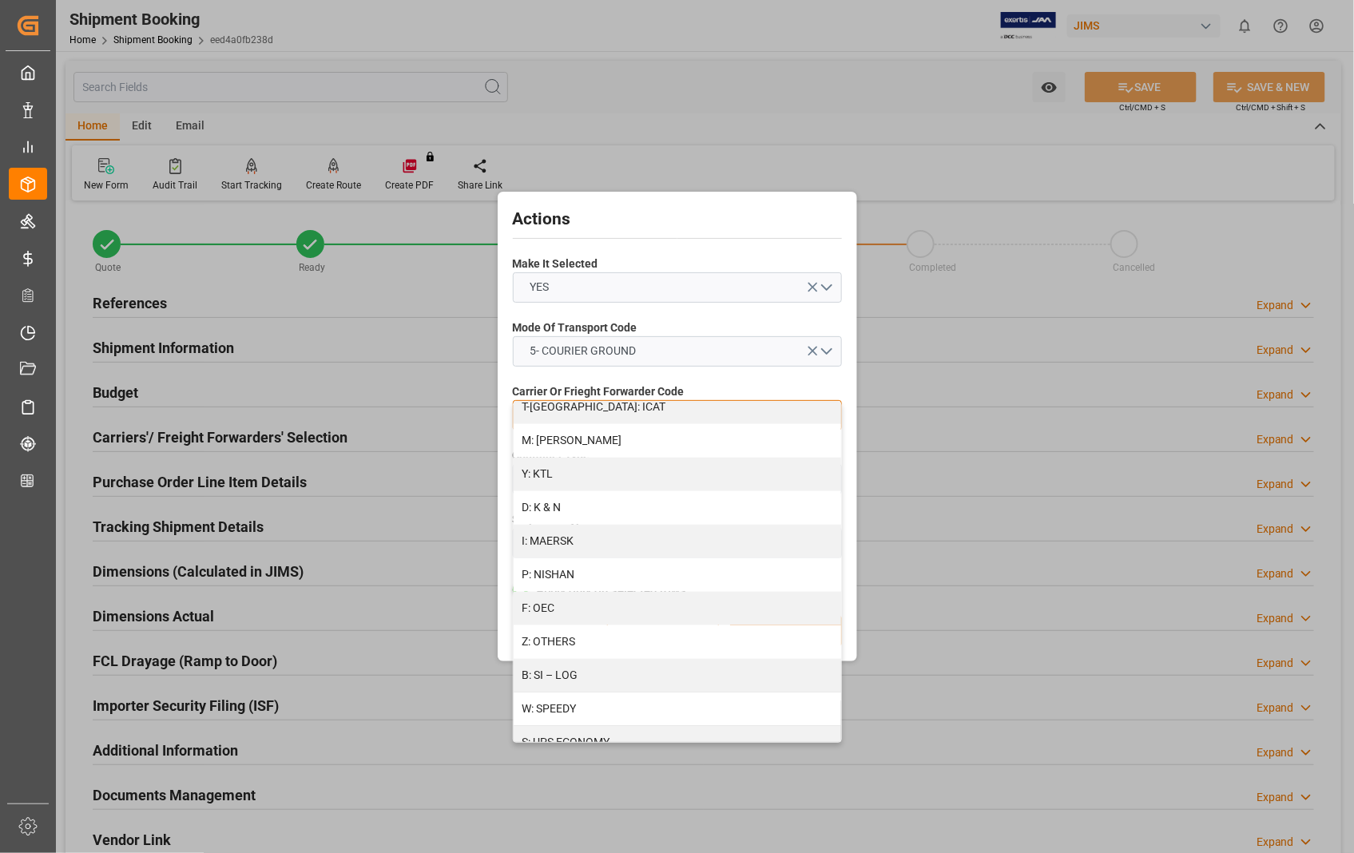
scroll to position [799, 0]
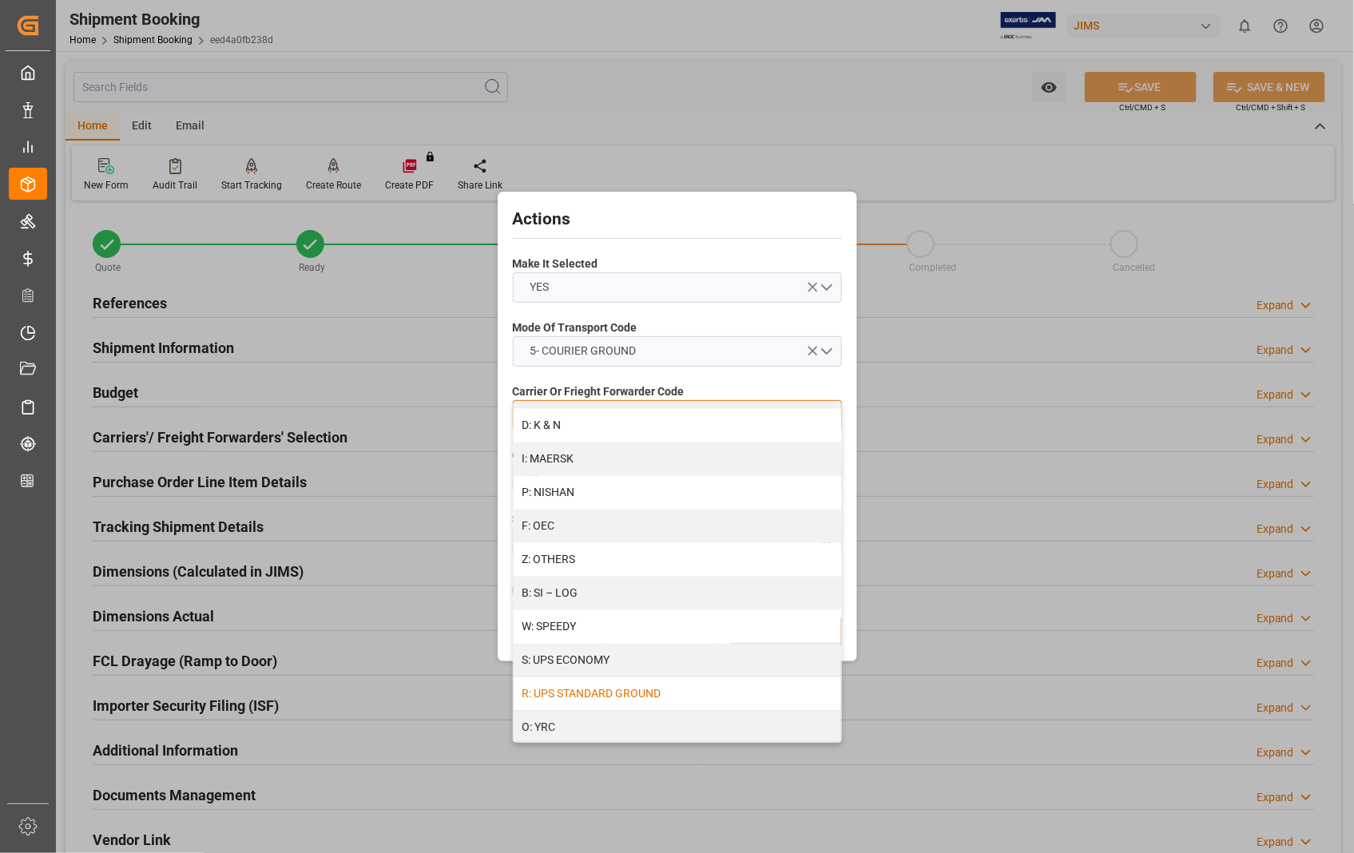
click at [672, 701] on div "R: UPS STANDARD GROUND" at bounding box center [678, 695] width 328 height 34
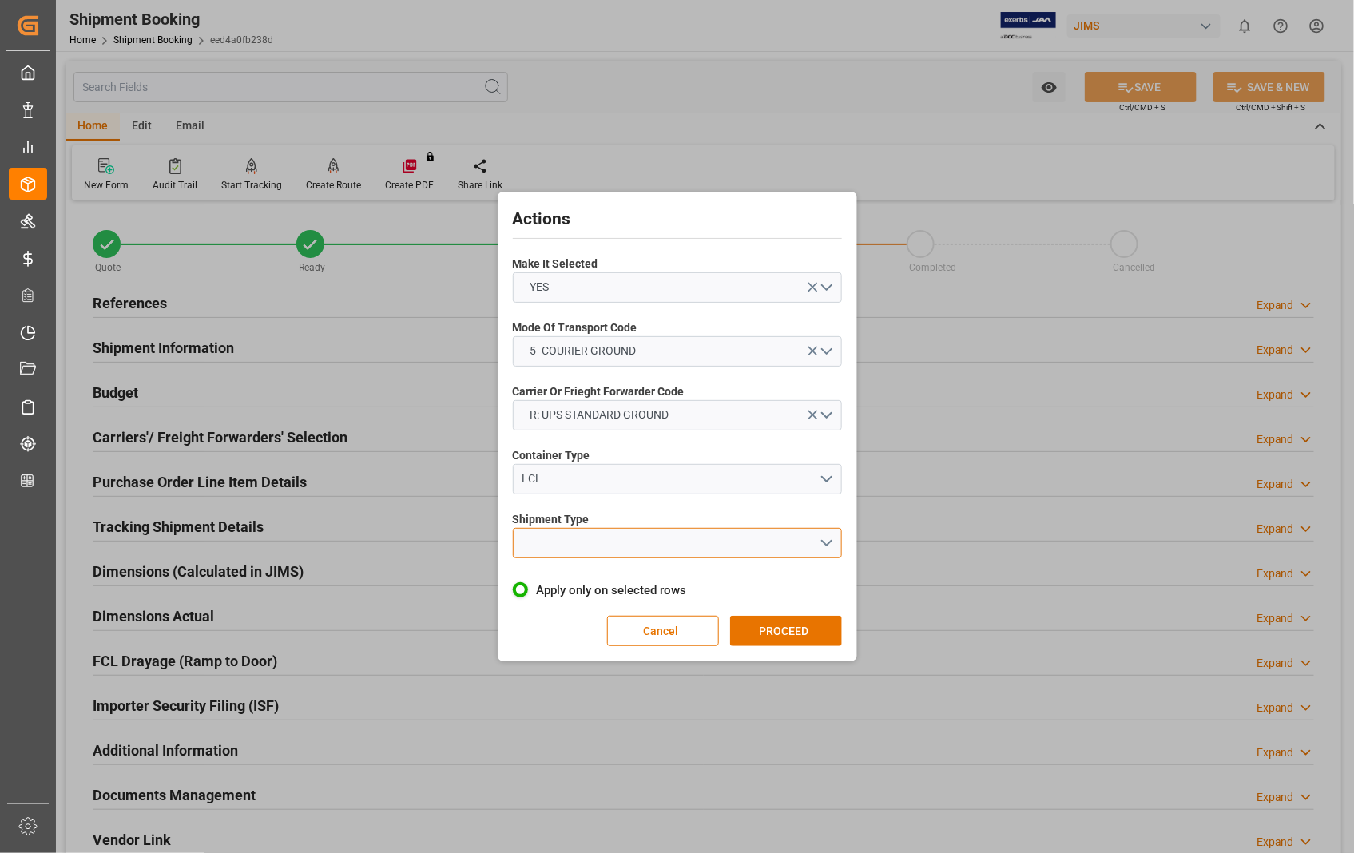
click at [825, 541] on button "open menu" at bounding box center [677, 543] width 329 height 30
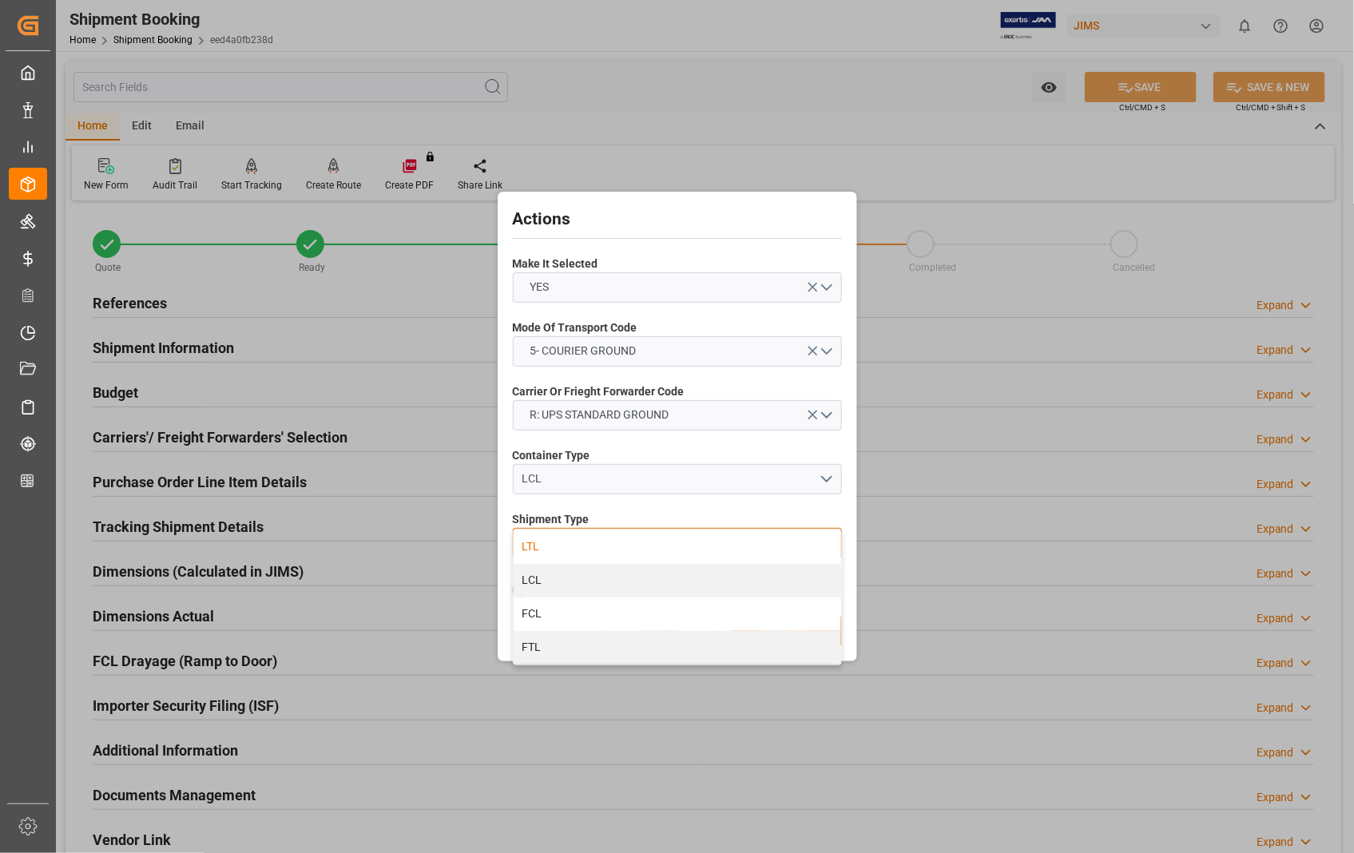
click at [528, 540] on div "LTL" at bounding box center [678, 548] width 328 height 34
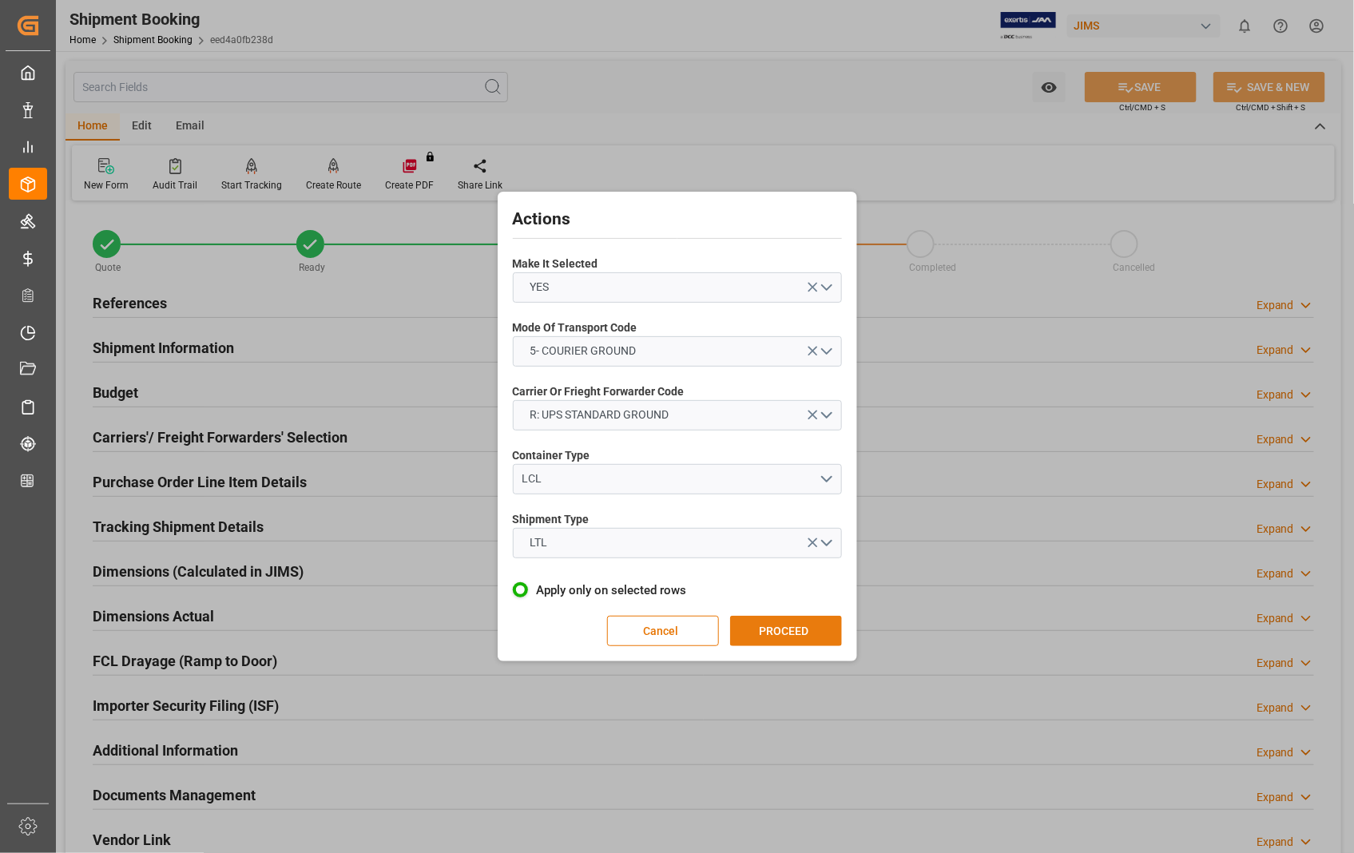
click at [775, 629] on button "PROCEED" at bounding box center [786, 631] width 112 height 30
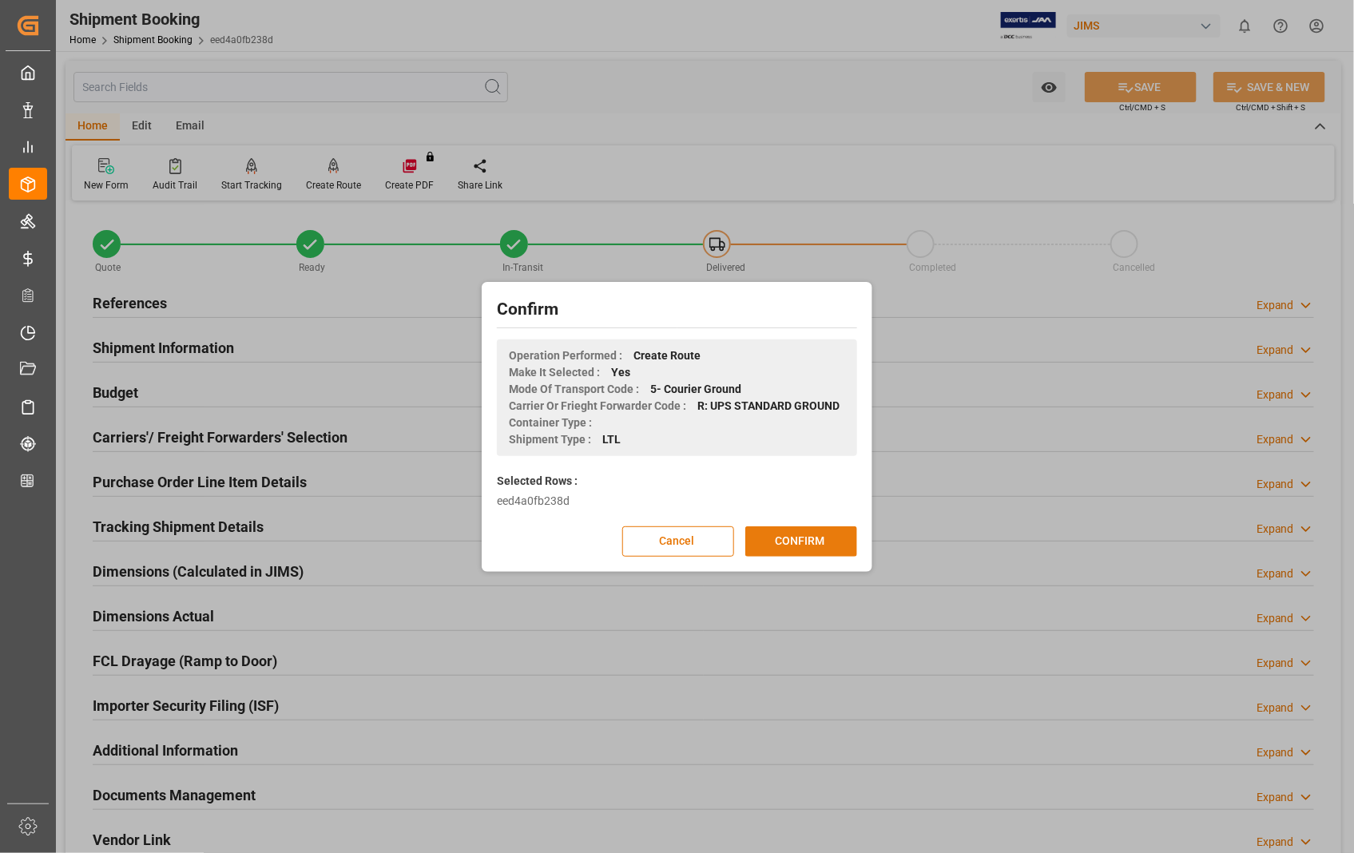
click at [813, 546] on button "CONFIRM" at bounding box center [801, 542] width 112 height 30
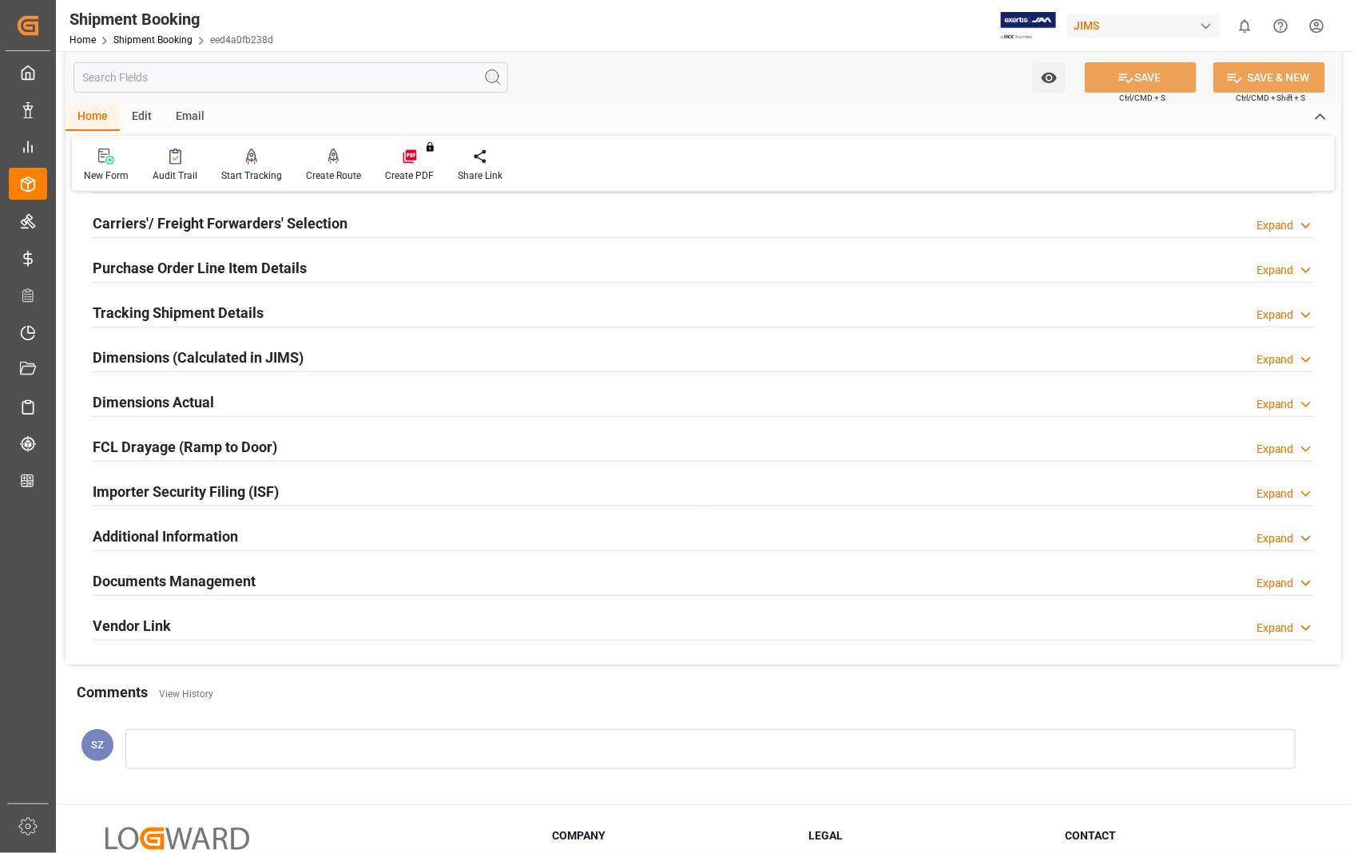
scroll to position [266, 0]
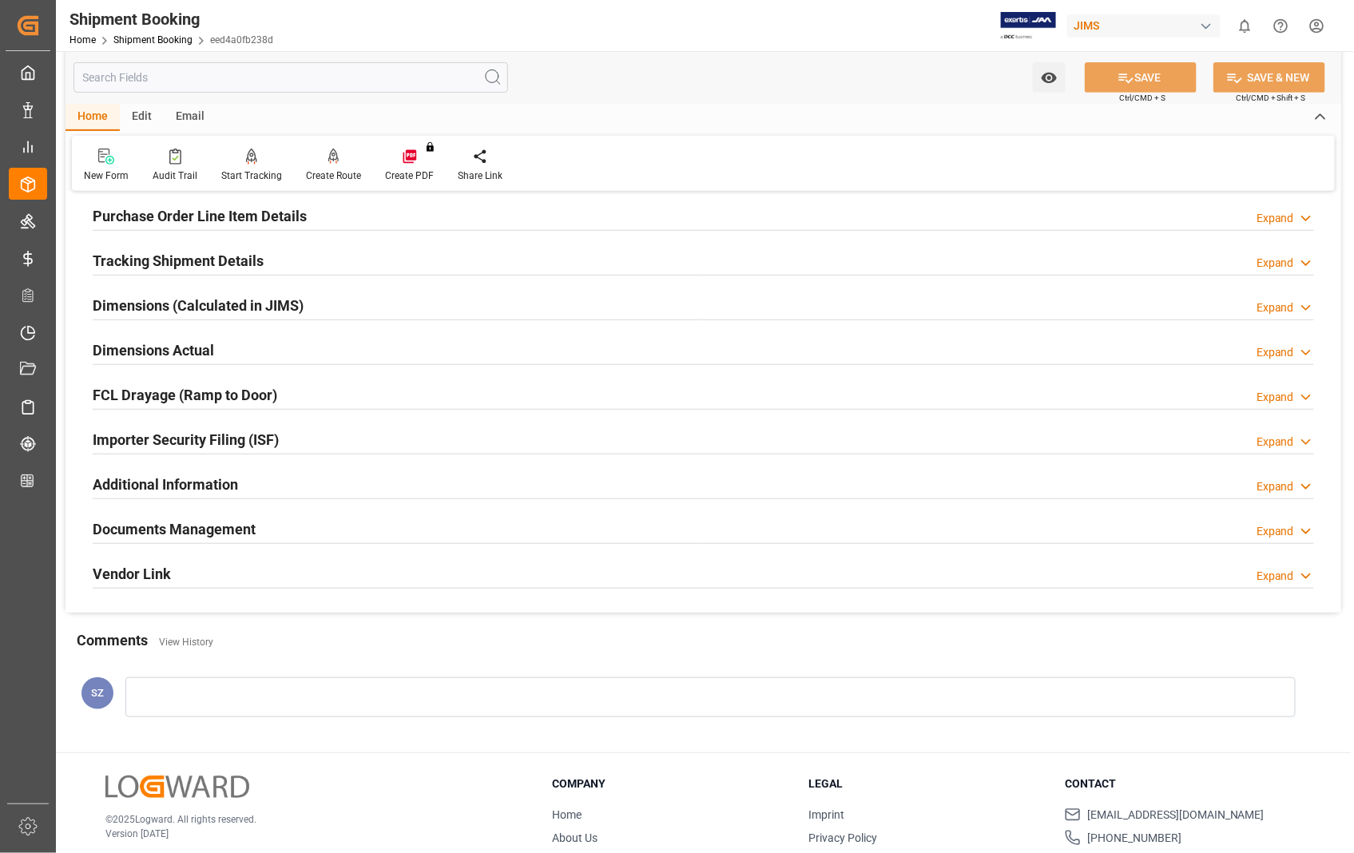
click at [196, 533] on h2 "Documents Management" at bounding box center [174, 530] width 163 height 22
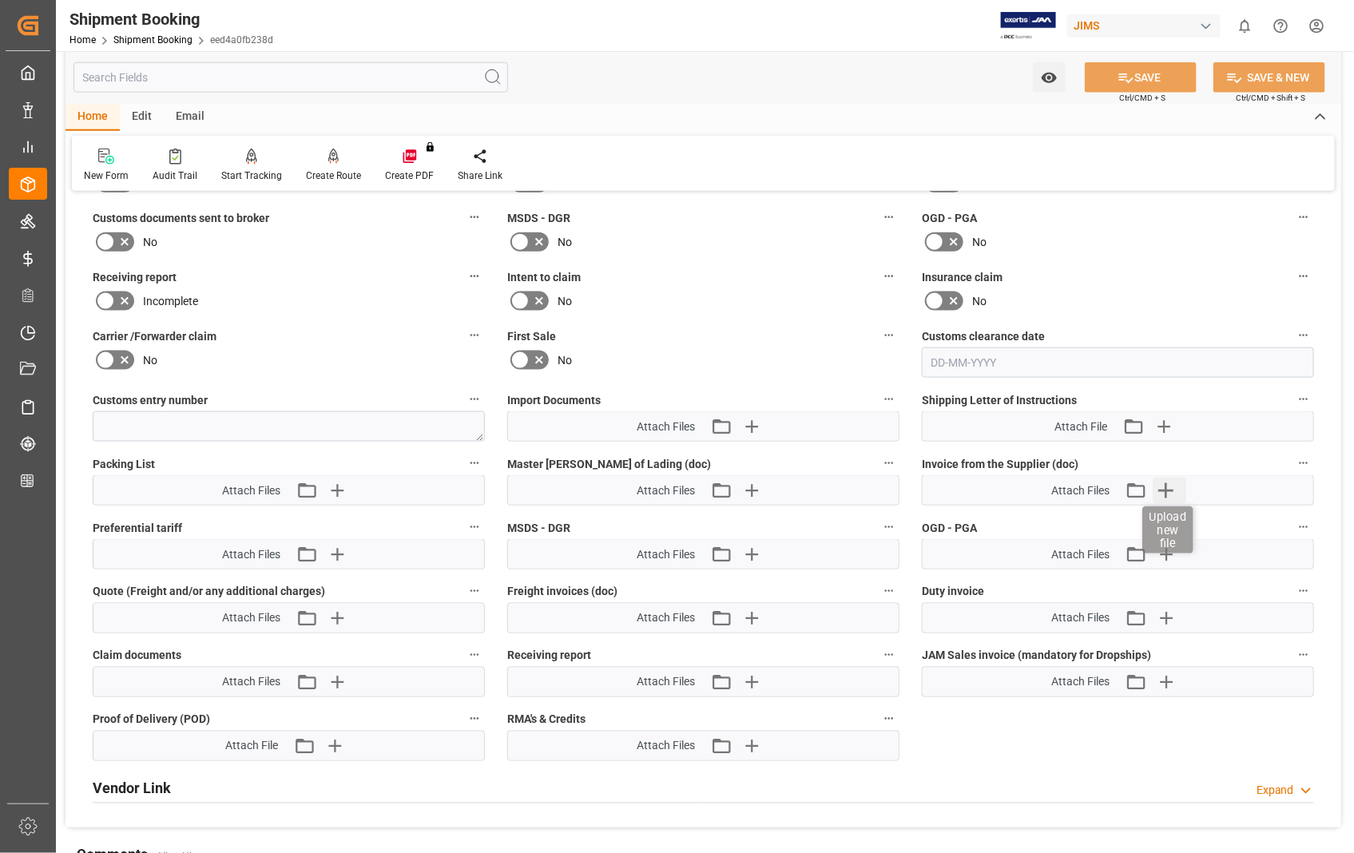
scroll to position [710, 0]
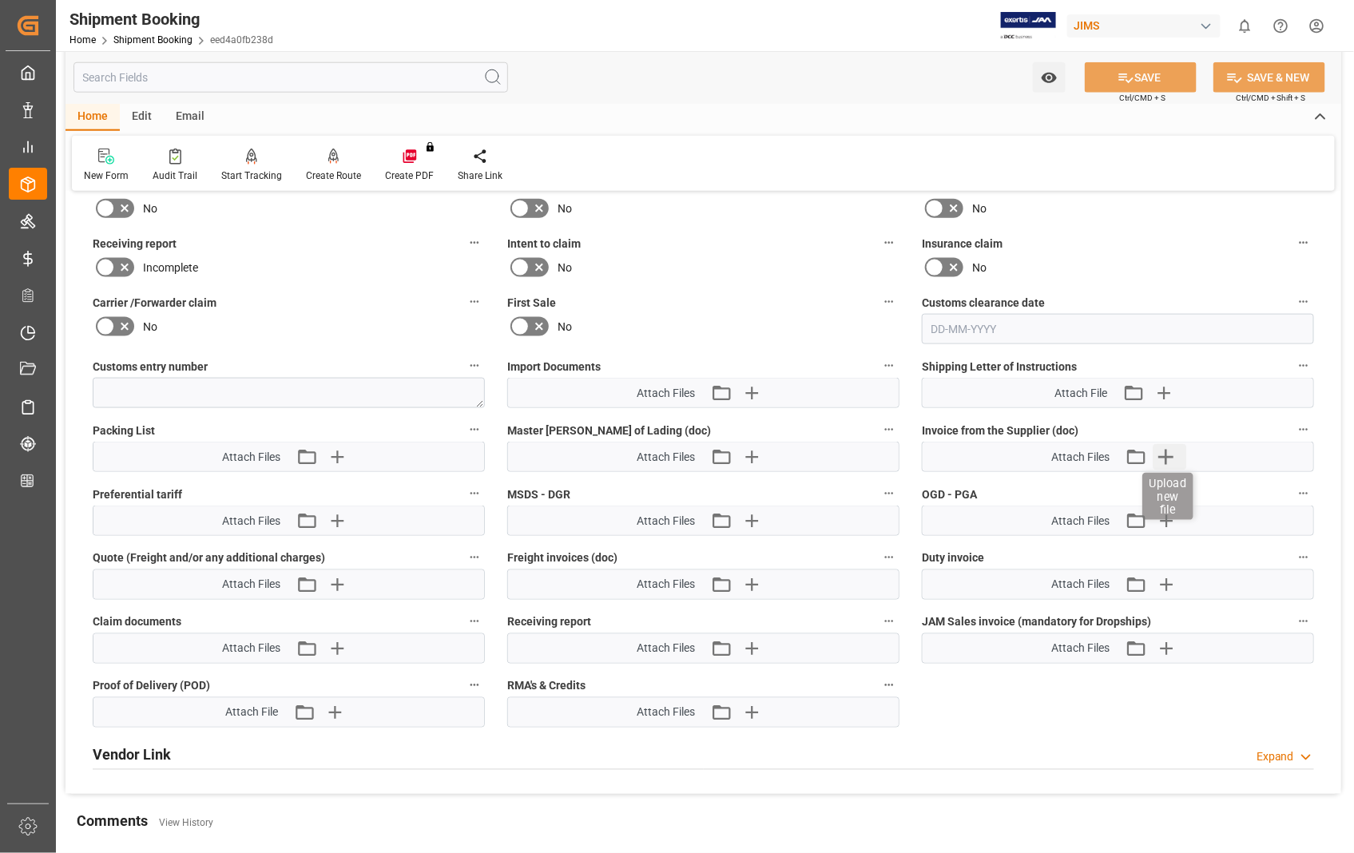
click at [1167, 453] on icon "button" at bounding box center [1166, 457] width 15 height 15
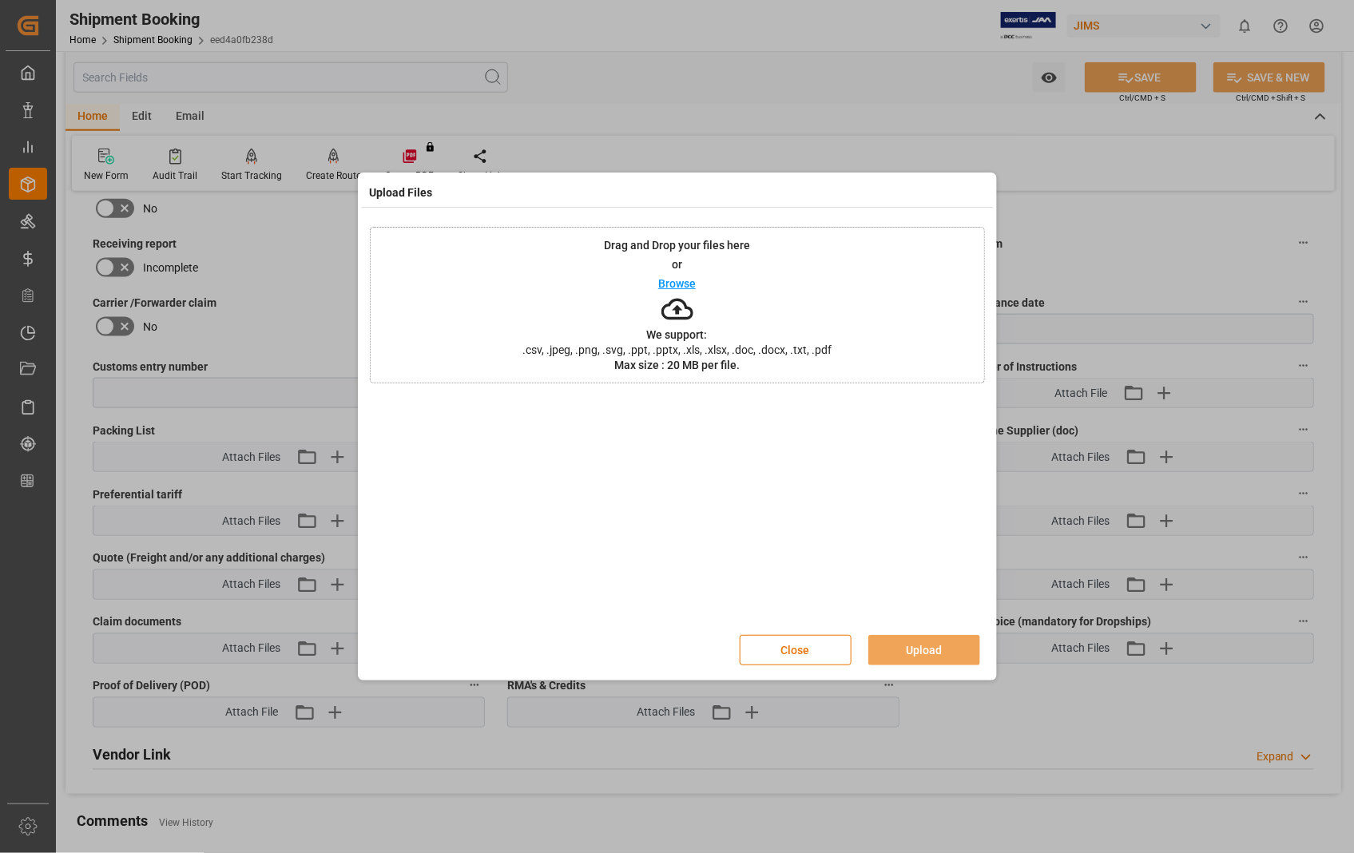
click at [675, 291] on div "Browse" at bounding box center [677, 283] width 38 height 19
click at [921, 642] on button "Upload" at bounding box center [925, 650] width 112 height 30
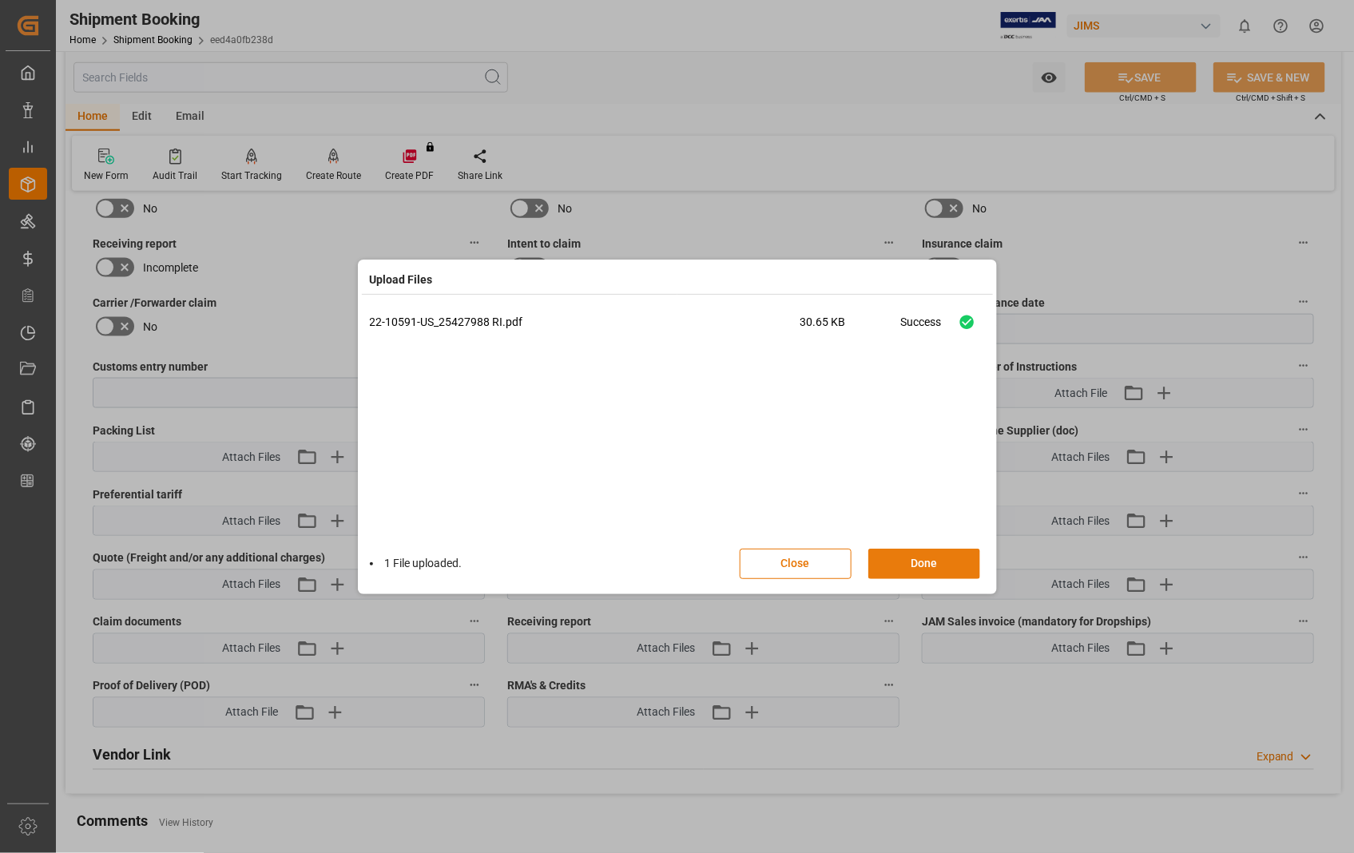
click at [916, 557] on button "Done" at bounding box center [925, 564] width 112 height 30
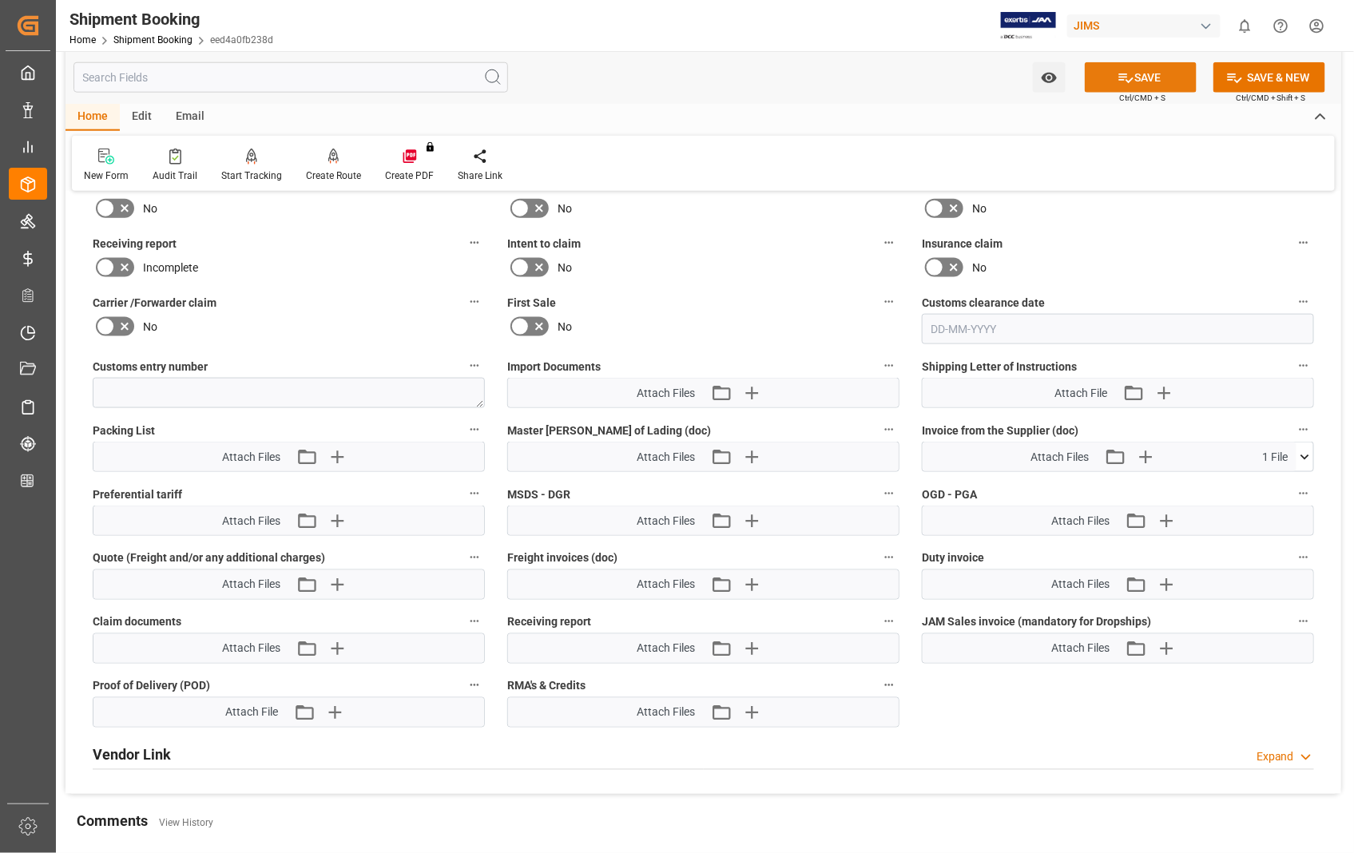
click at [1155, 78] on button "SAVE" at bounding box center [1141, 77] width 112 height 30
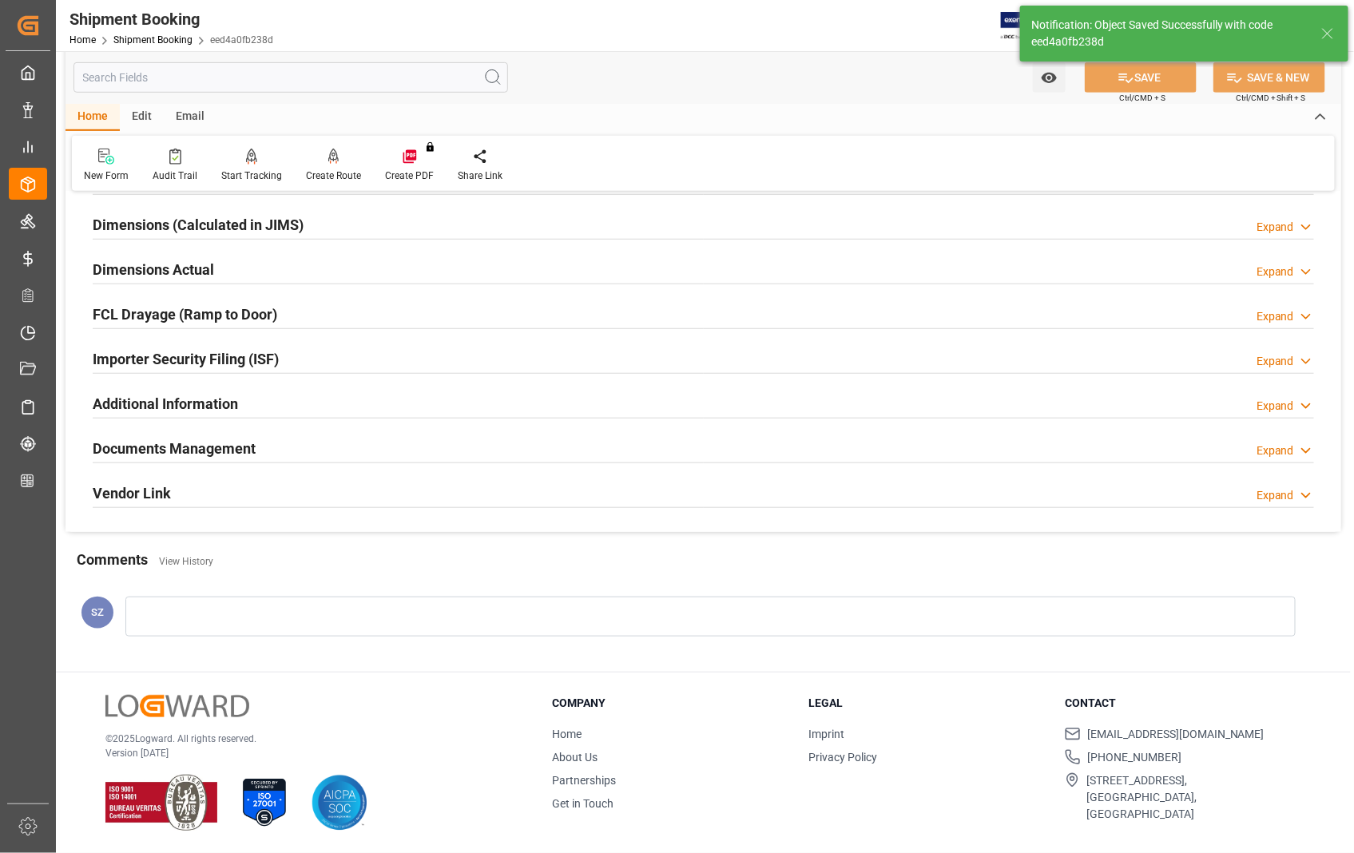
scroll to position [347, 0]
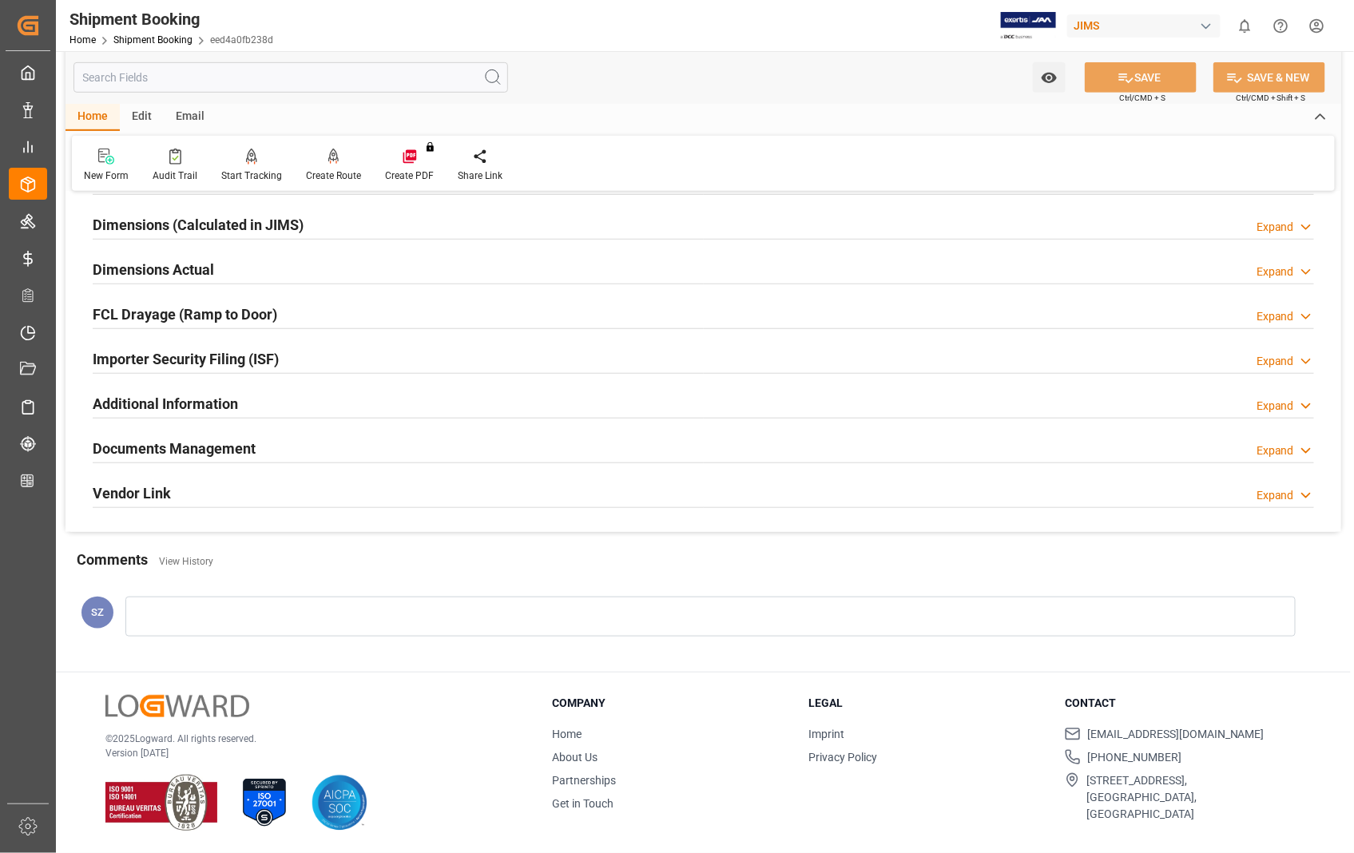
click at [138, 268] on h2 "Dimensions Actual" at bounding box center [153, 270] width 121 height 22
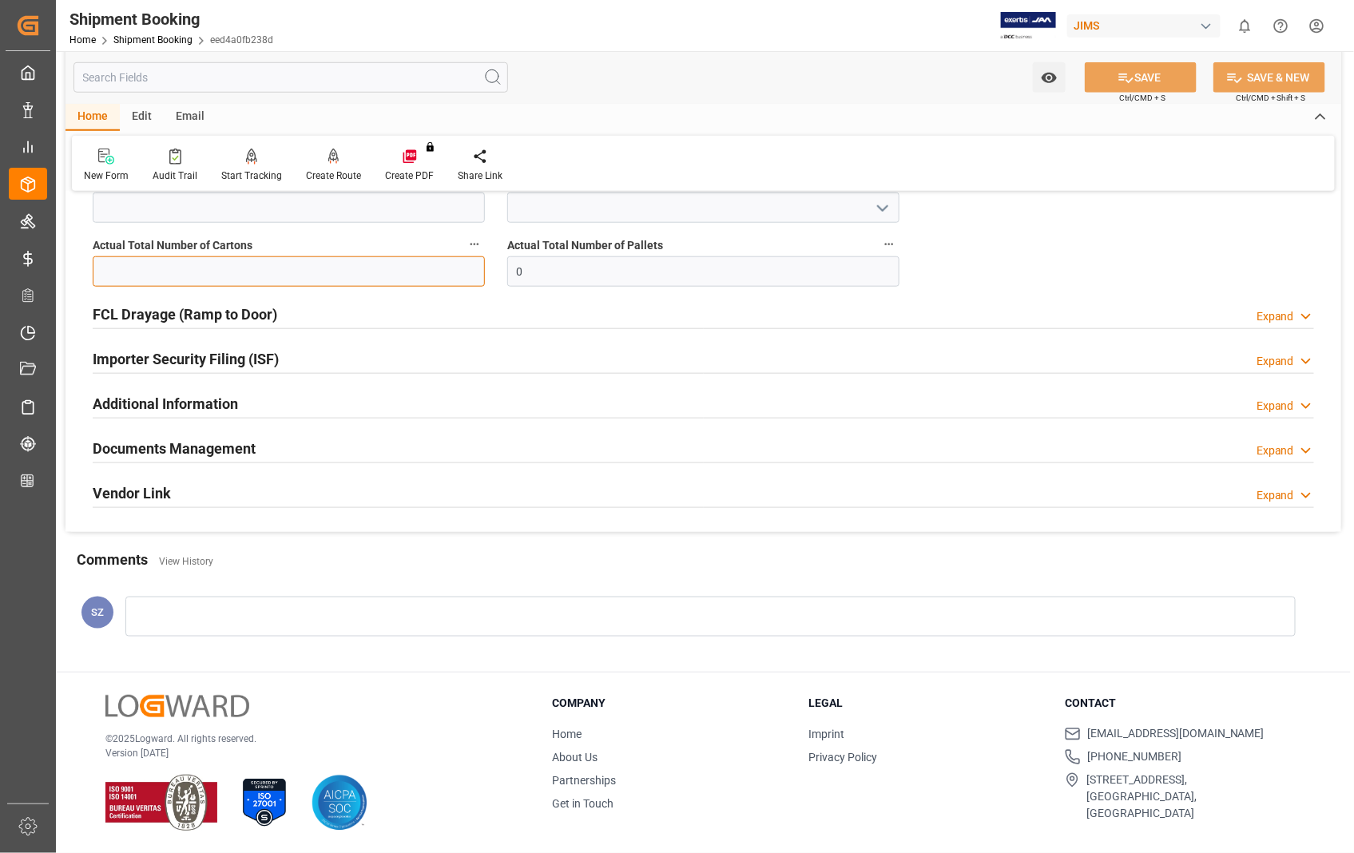
click at [330, 264] on input "text" at bounding box center [289, 271] width 392 height 30
type input "1"
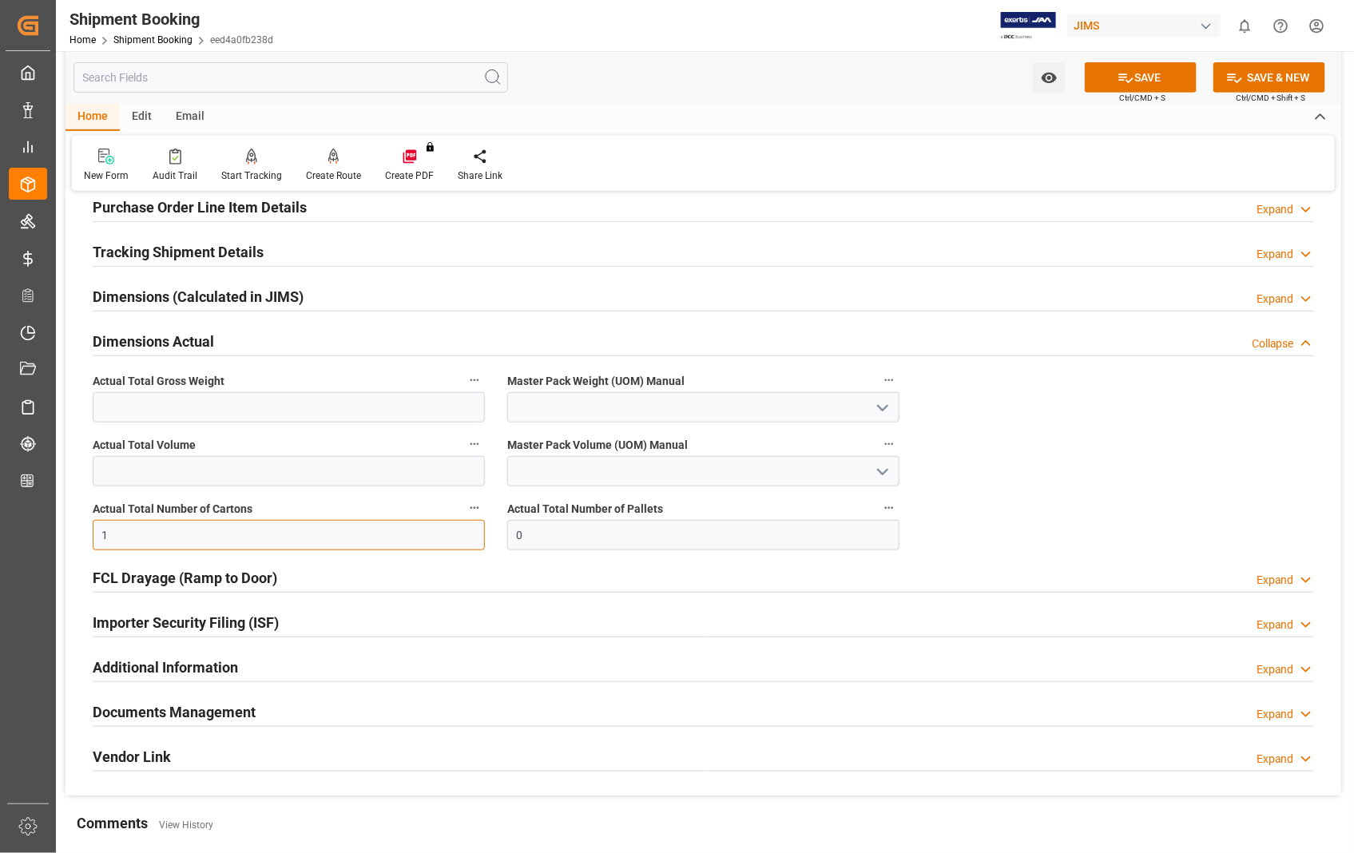
scroll to position [272, 0]
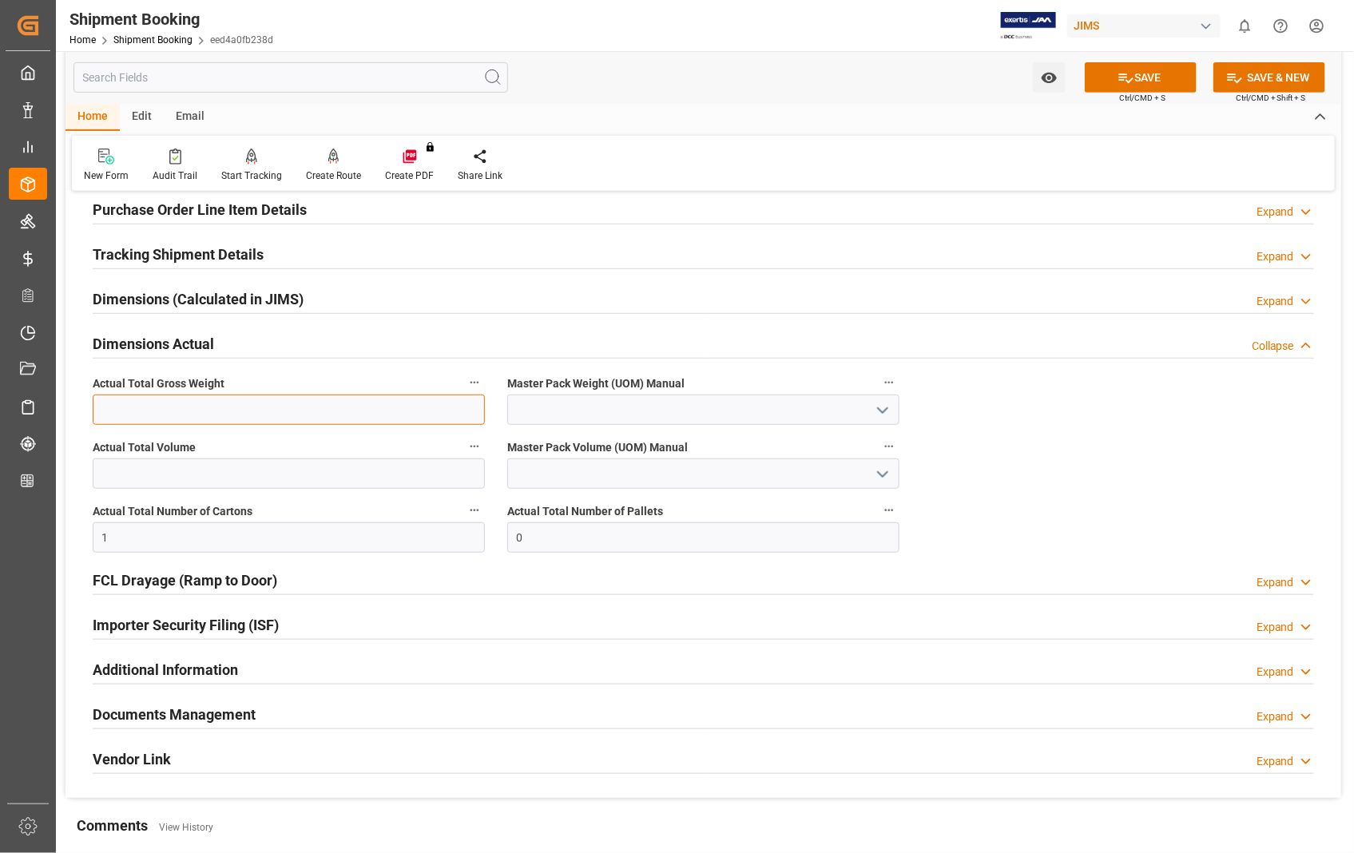
click at [174, 409] on input "text" at bounding box center [289, 410] width 392 height 30
click at [289, 413] on input "text" at bounding box center [289, 410] width 392 height 30
type input "13.5"
click at [882, 411] on icon "open menu" at bounding box center [882, 410] width 19 height 19
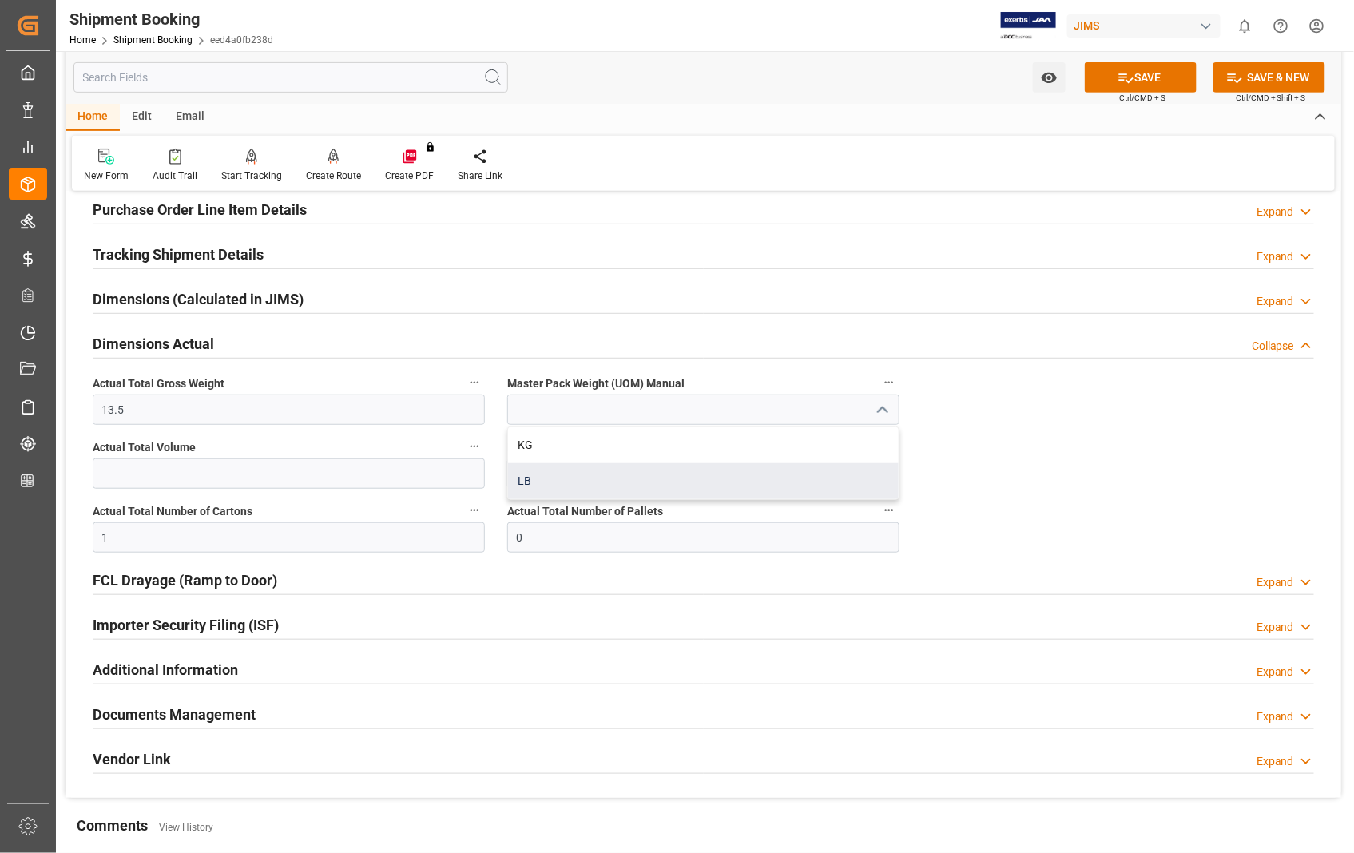
click at [530, 475] on div "LB" at bounding box center [703, 481] width 391 height 36
type input "LB"
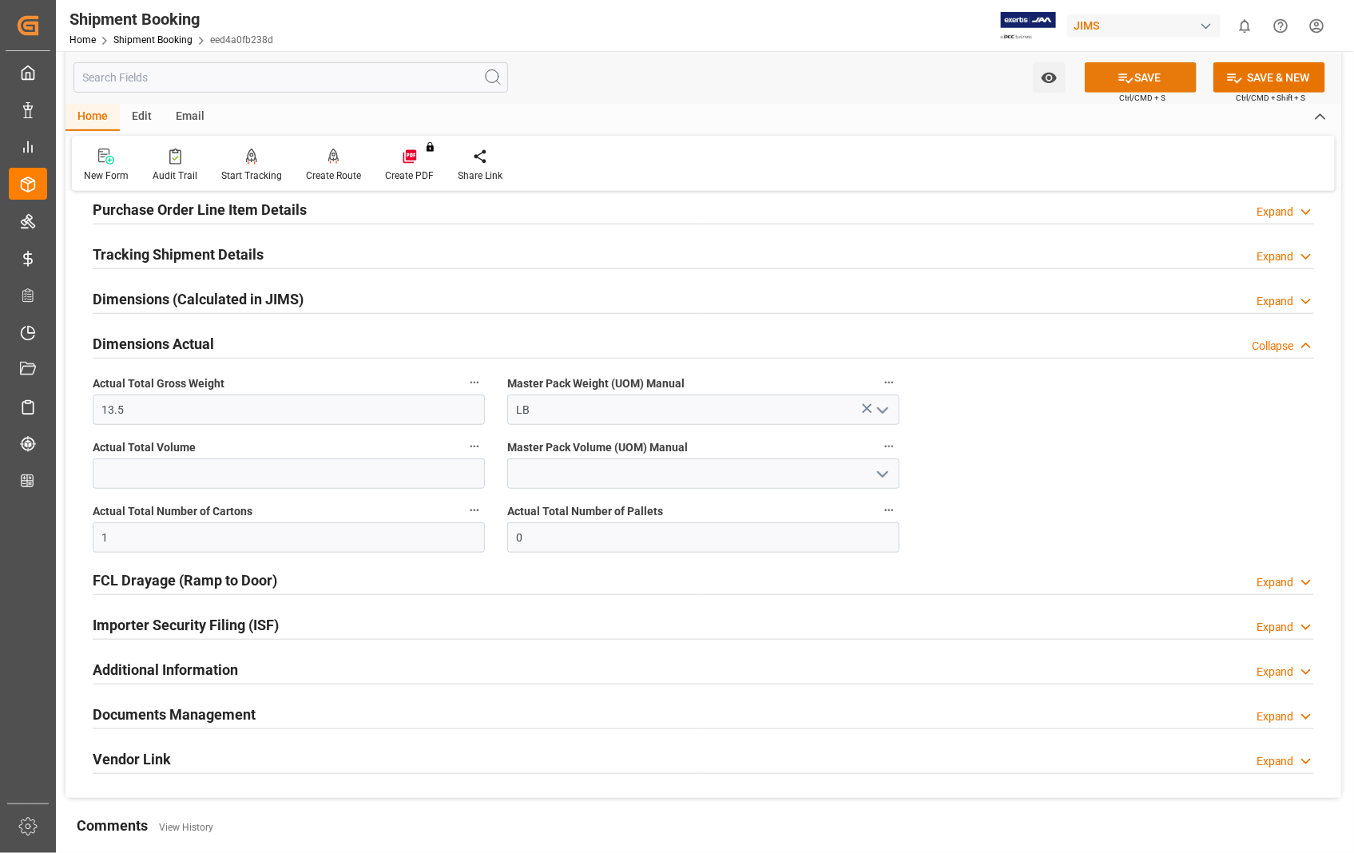
click at [1165, 85] on button "SAVE" at bounding box center [1141, 77] width 112 height 30
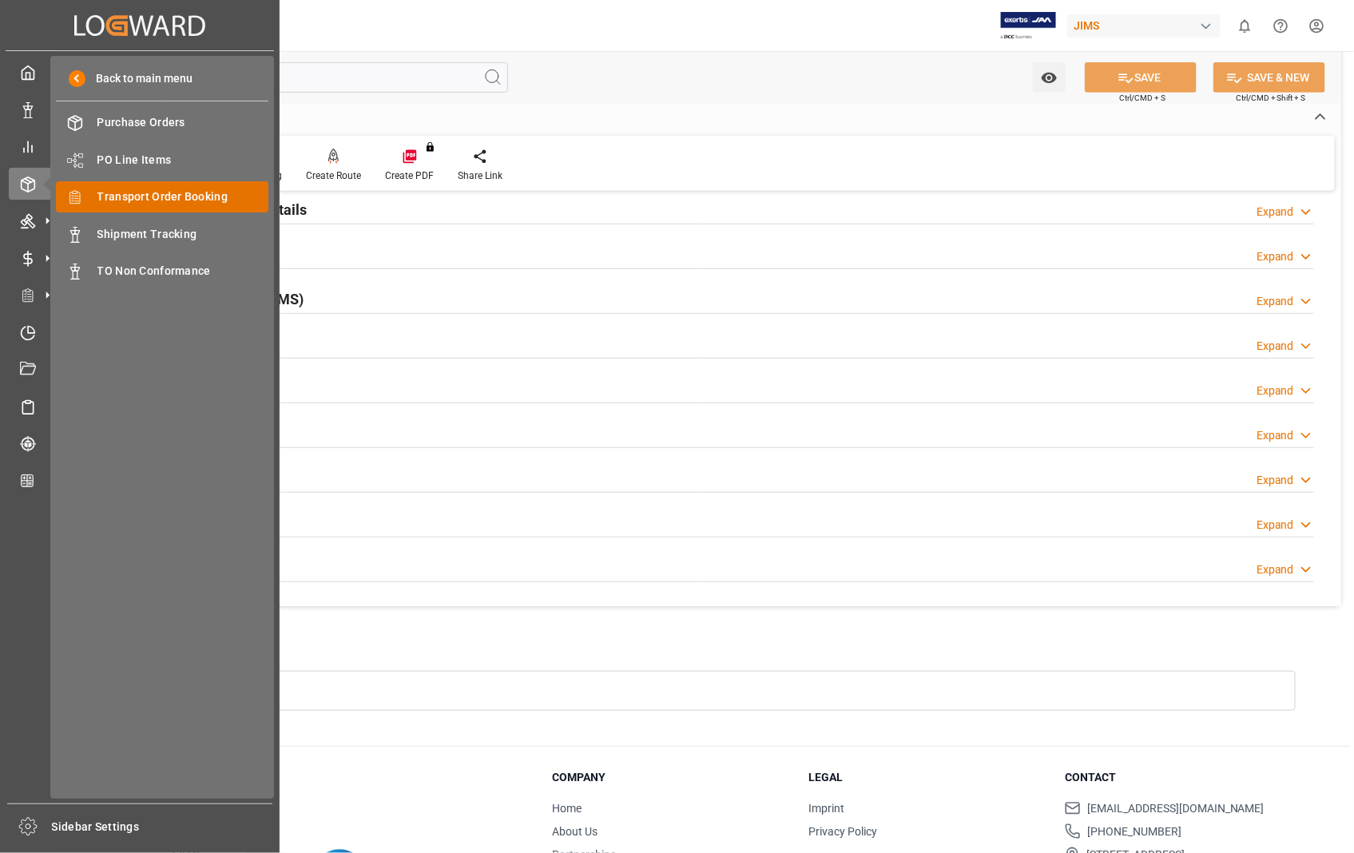
click at [197, 200] on span "Transport Order Booking" at bounding box center [183, 197] width 172 height 17
